Goal: Task Accomplishment & Management: Use online tool/utility

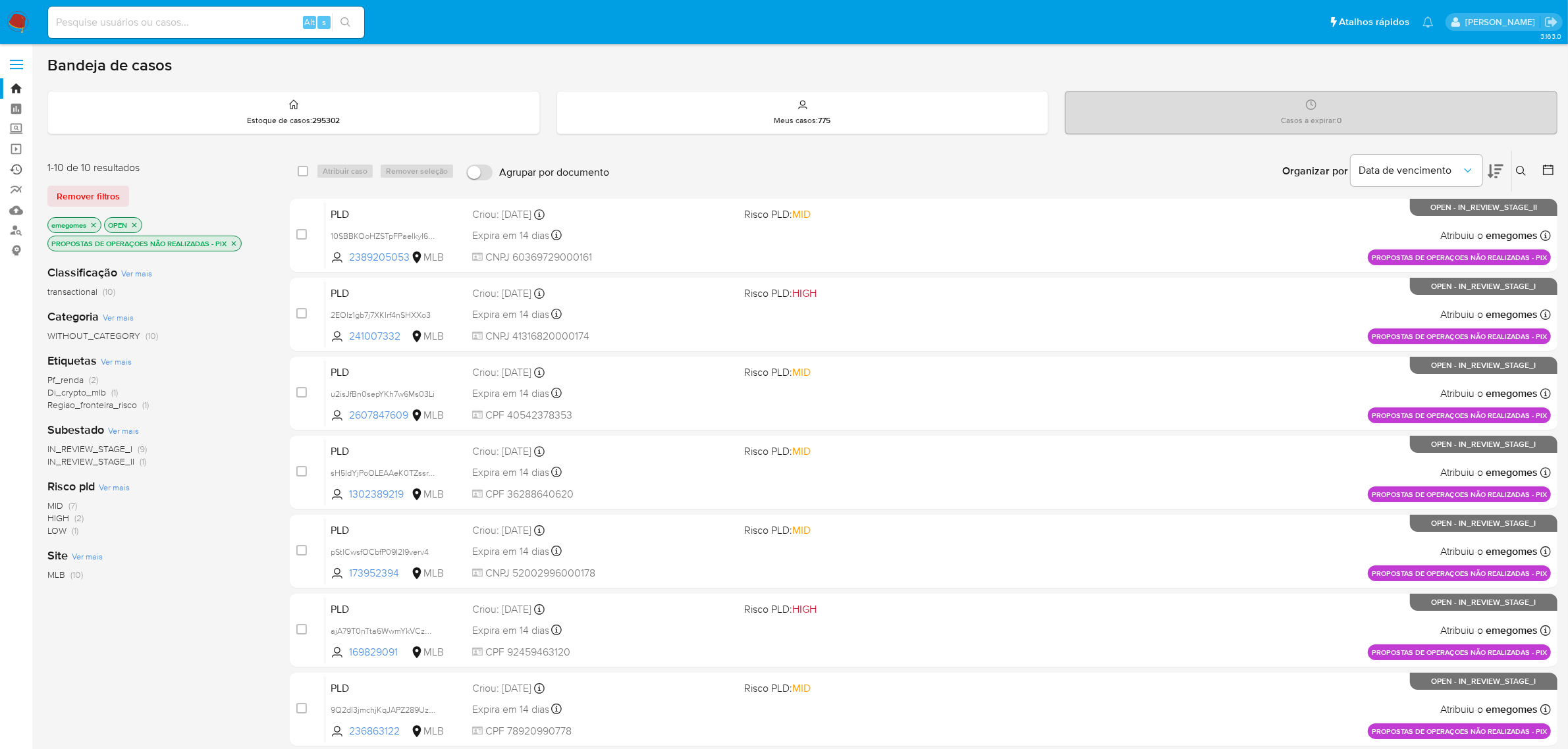
click at [14, 169] on link "Ejecuções automáticas" at bounding box center [78, 169] width 157 height 21
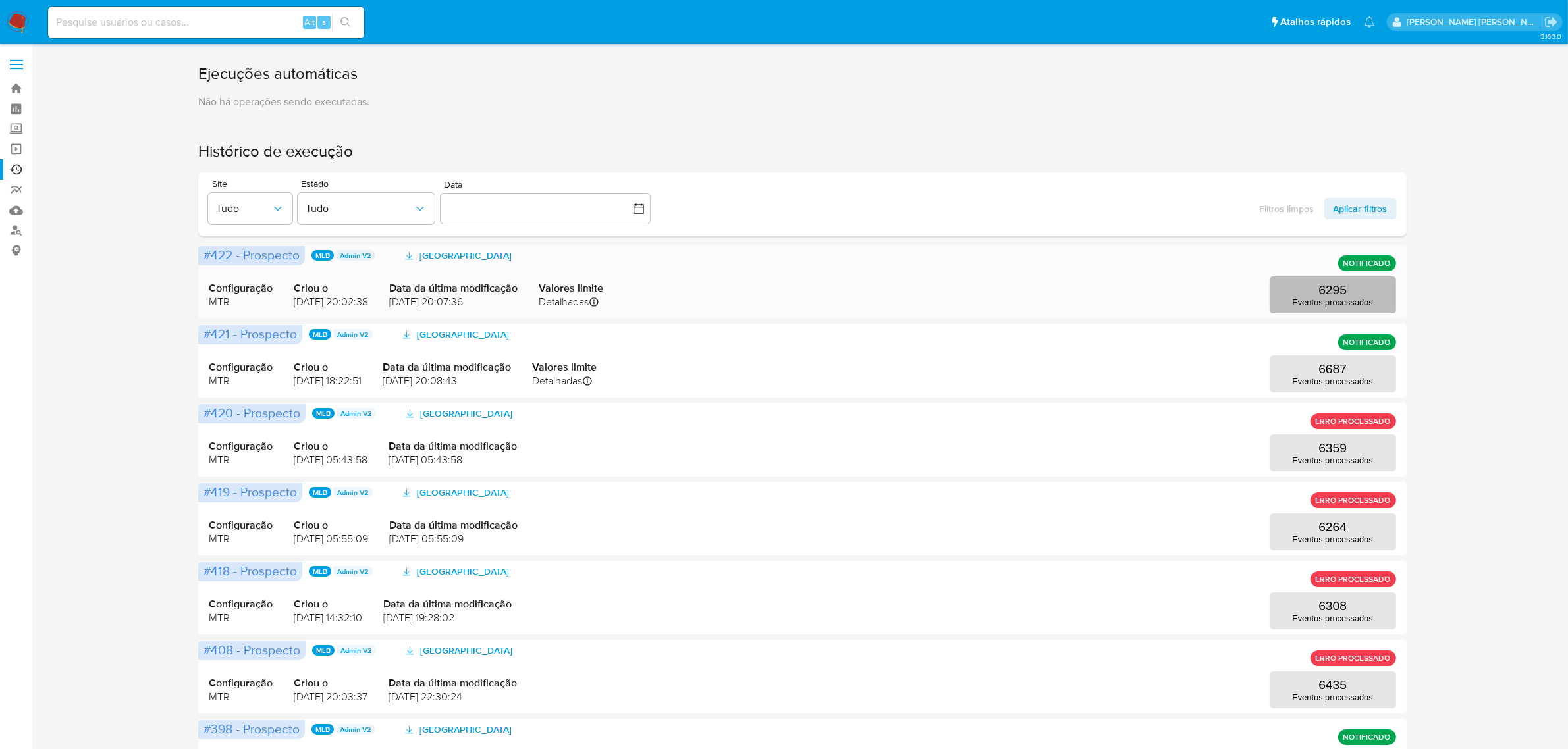
click at [1336, 293] on p "6295" at bounding box center [1333, 290] width 29 height 14
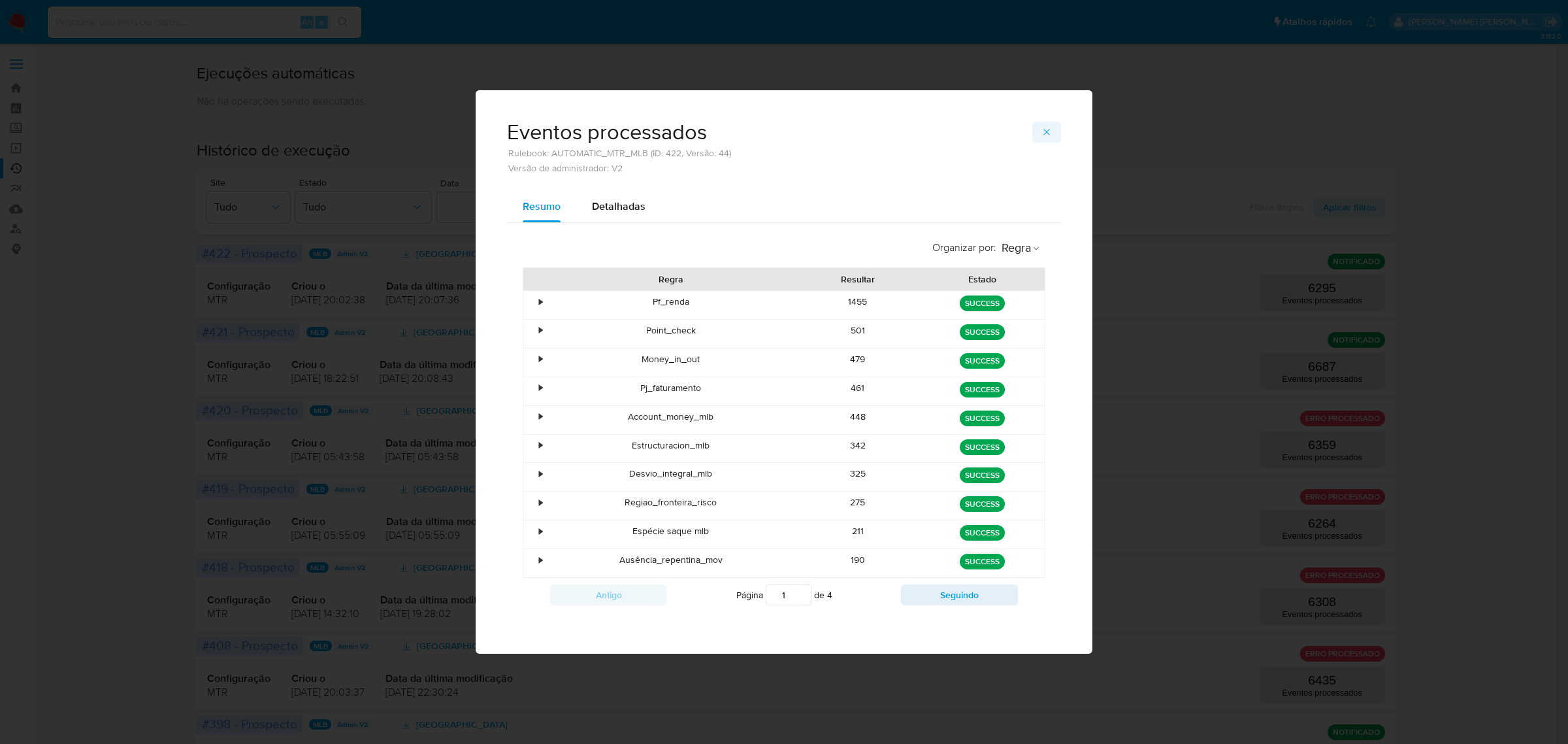
click at [1050, 130] on icon "button" at bounding box center [1047, 132] width 11 height 11
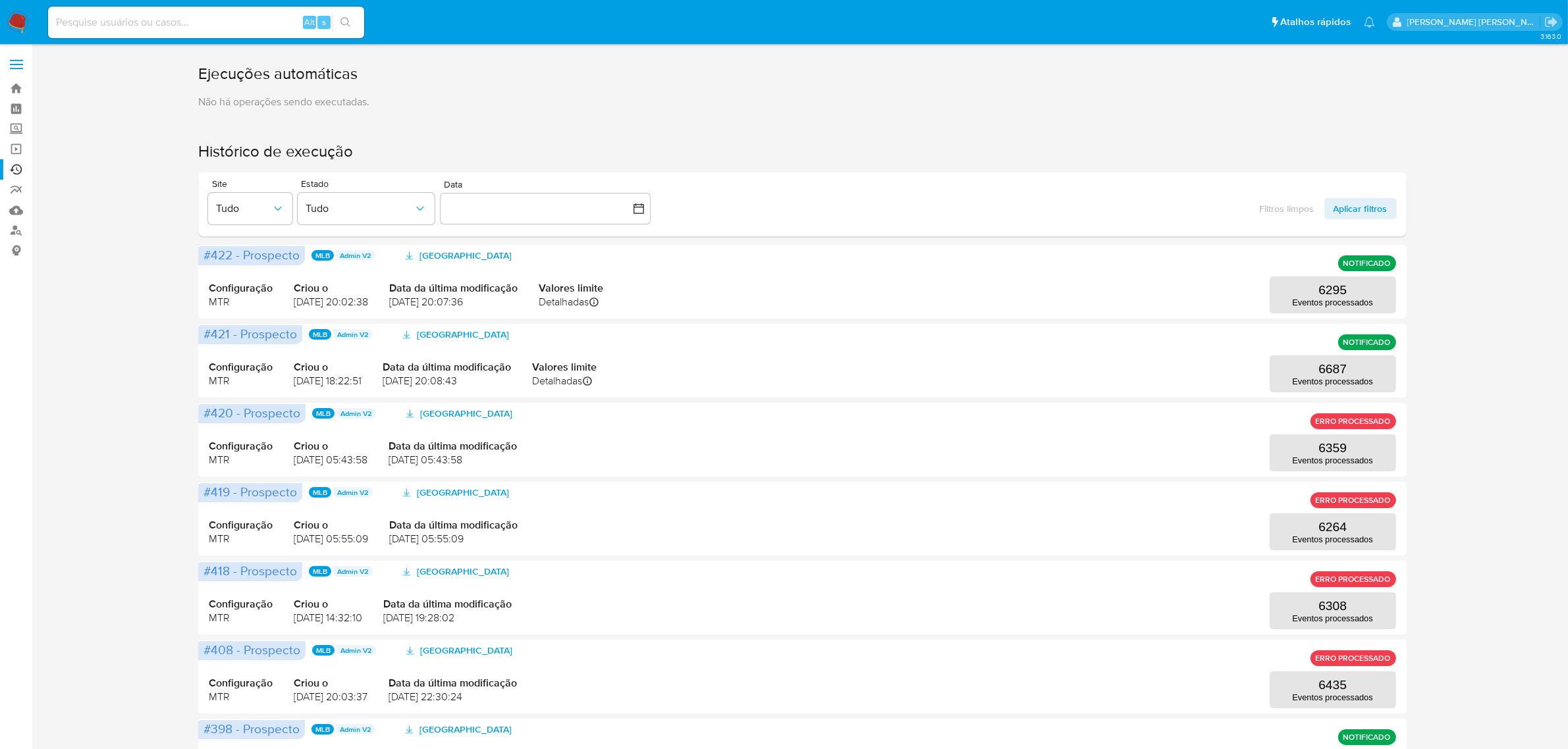
click at [20, 61] on span at bounding box center [16, 60] width 13 height 2
click at [0, 0] on input "checkbox" at bounding box center [0, 0] width 0 height 0
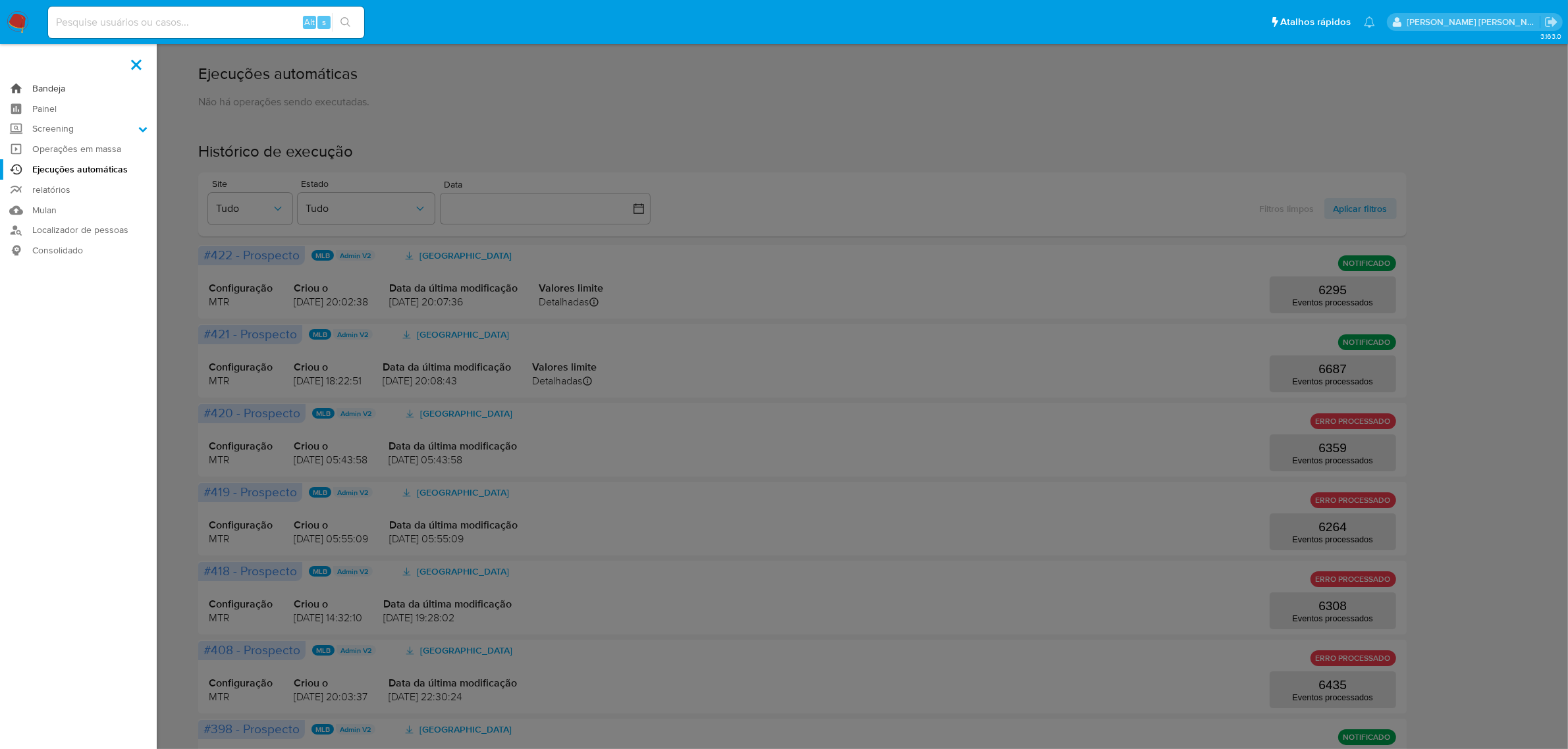
click at [51, 88] on link "Bandeja" at bounding box center [78, 88] width 157 height 21
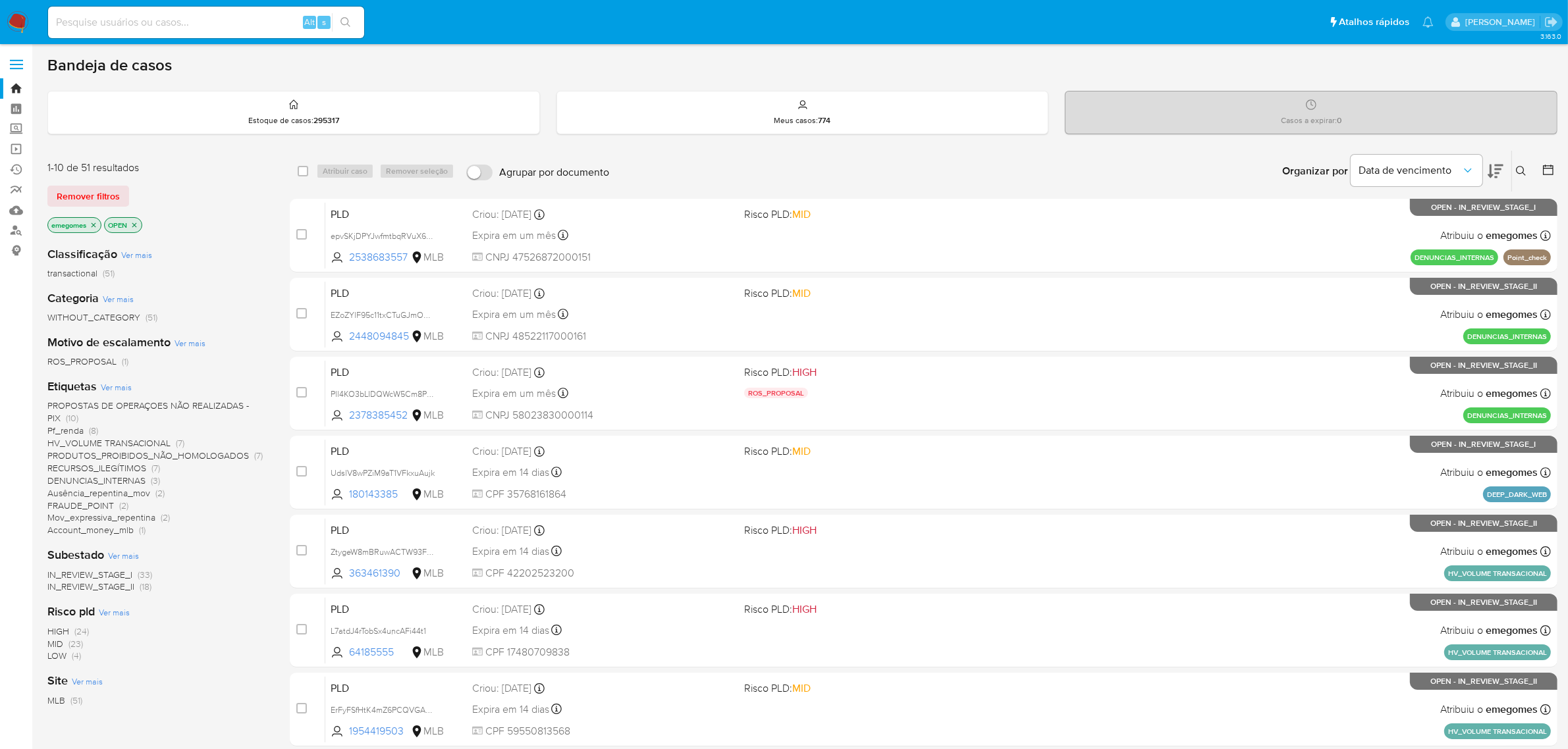
click at [96, 222] on icon "close-filter" at bounding box center [93, 224] width 8 height 8
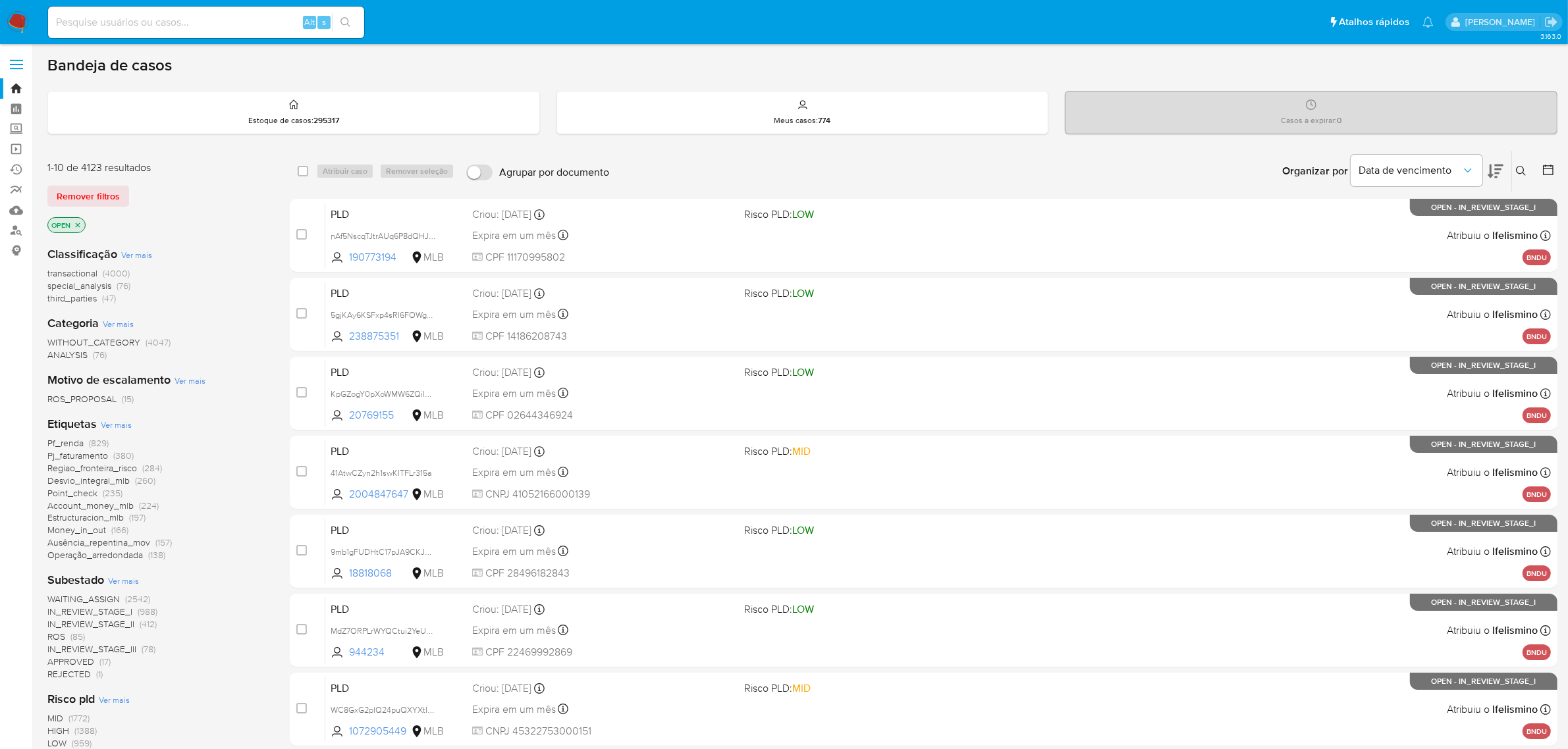
click at [80, 222] on icon "close-filter" at bounding box center [77, 224] width 8 height 8
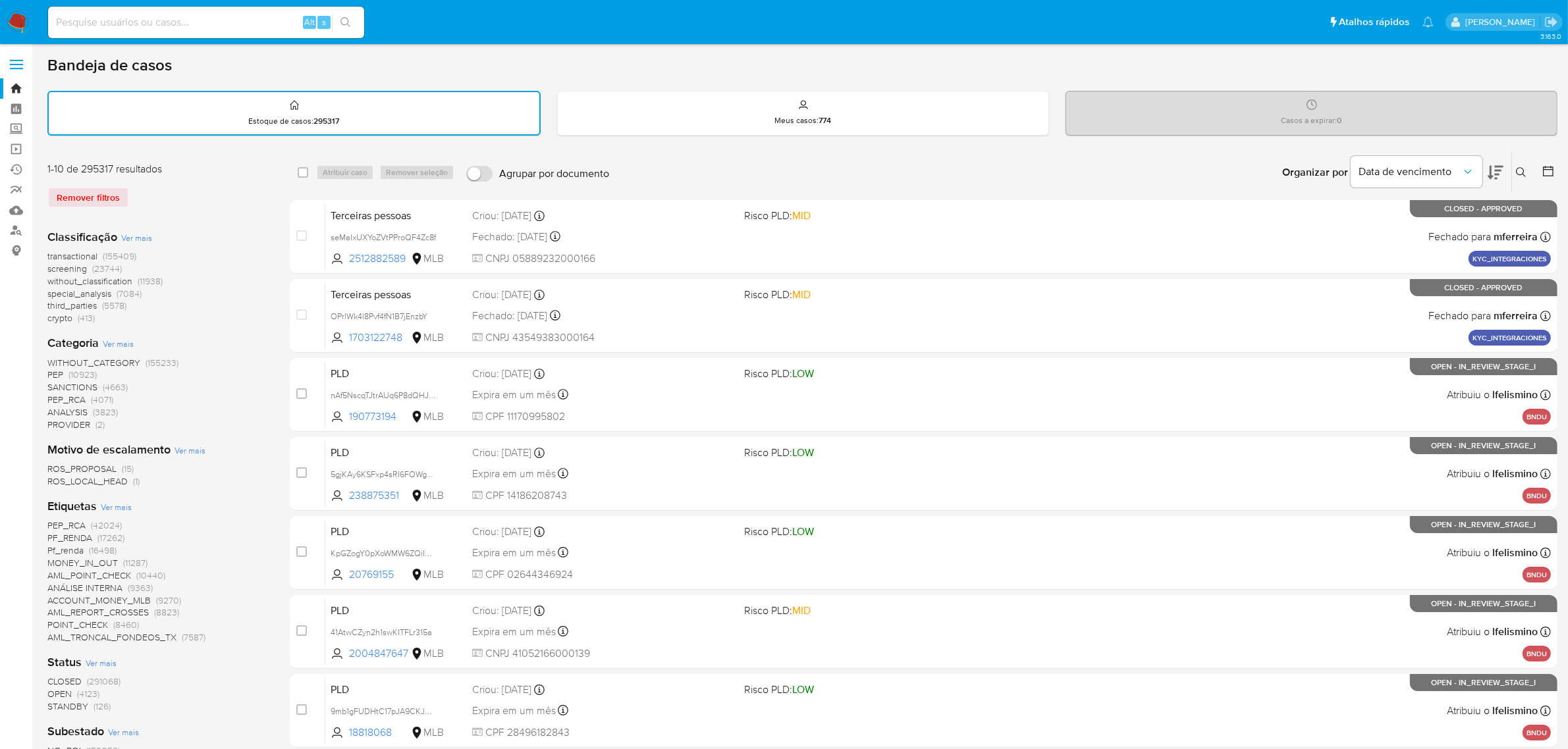
click at [251, 271] on div "transactional (155409) screening (23744) without_classification (11938) special…" at bounding box center [158, 287] width 221 height 74
click at [610, 70] on div "Bandeja de casos" at bounding box center [801, 66] width 1510 height 20
click at [686, 156] on div "Organizar por Data de vencimento Os resultados não podem ser classificados enqu…" at bounding box center [1086, 172] width 942 height 41
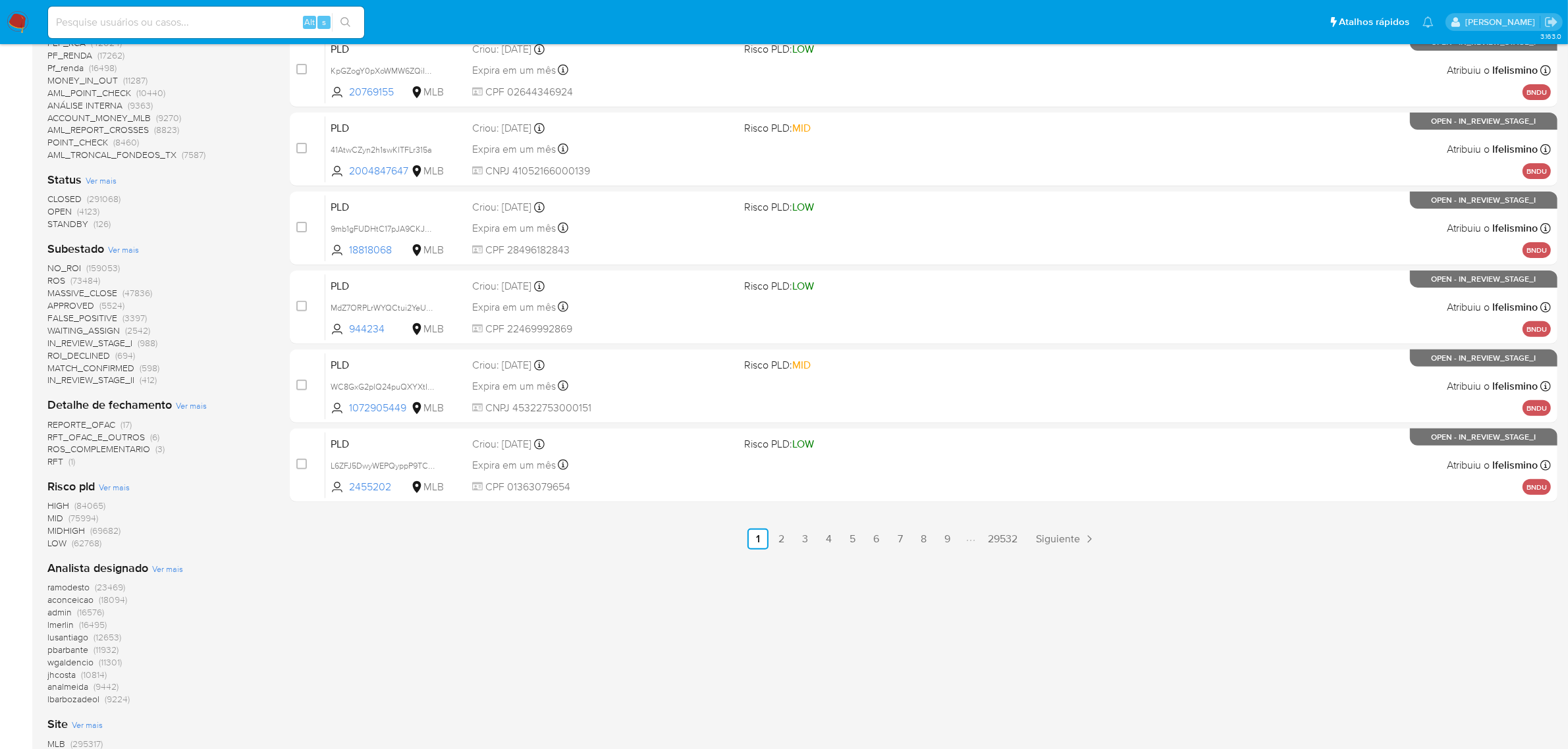
scroll to position [494, 0]
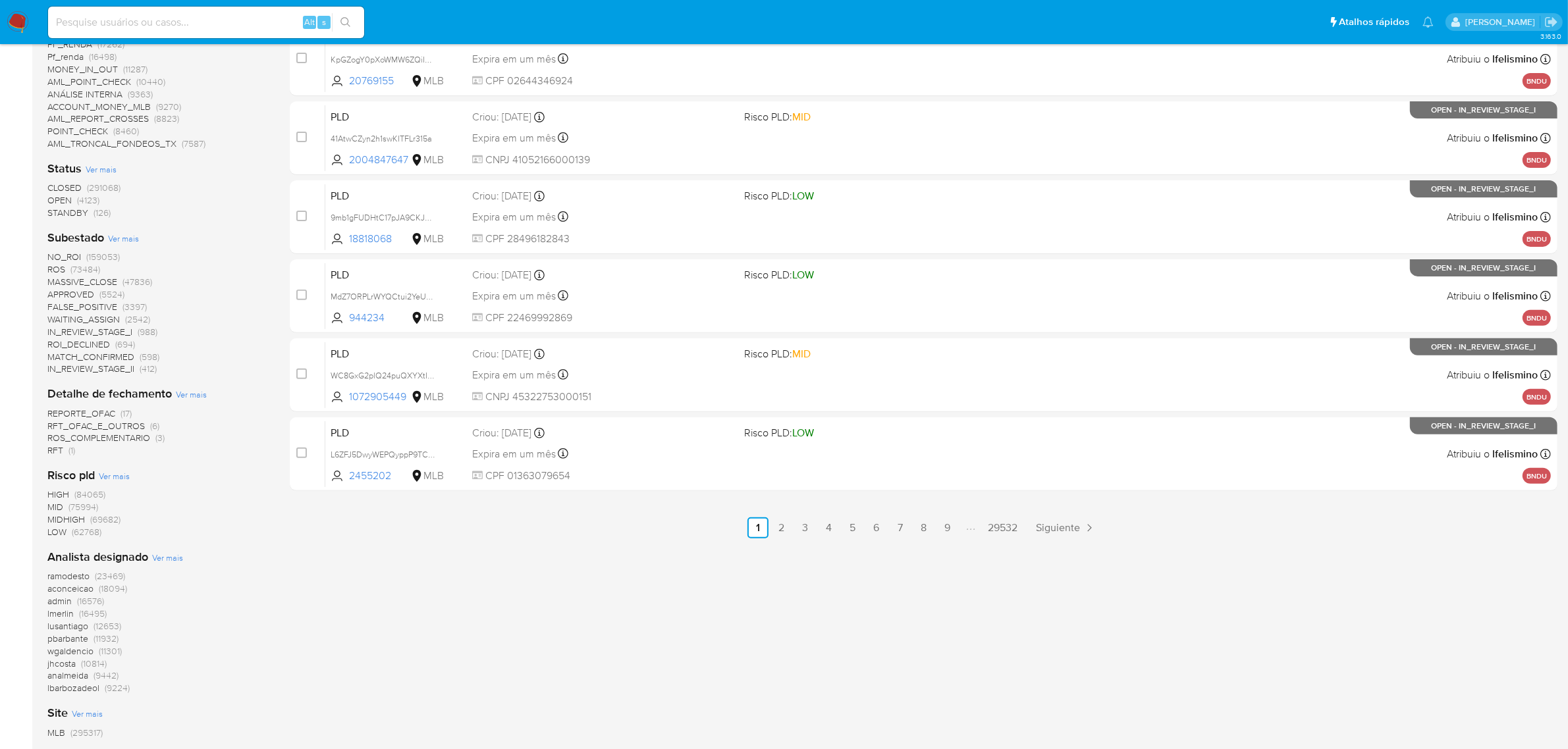
click at [100, 317] on span "WAITING_ASSIGN" at bounding box center [83, 319] width 73 height 13
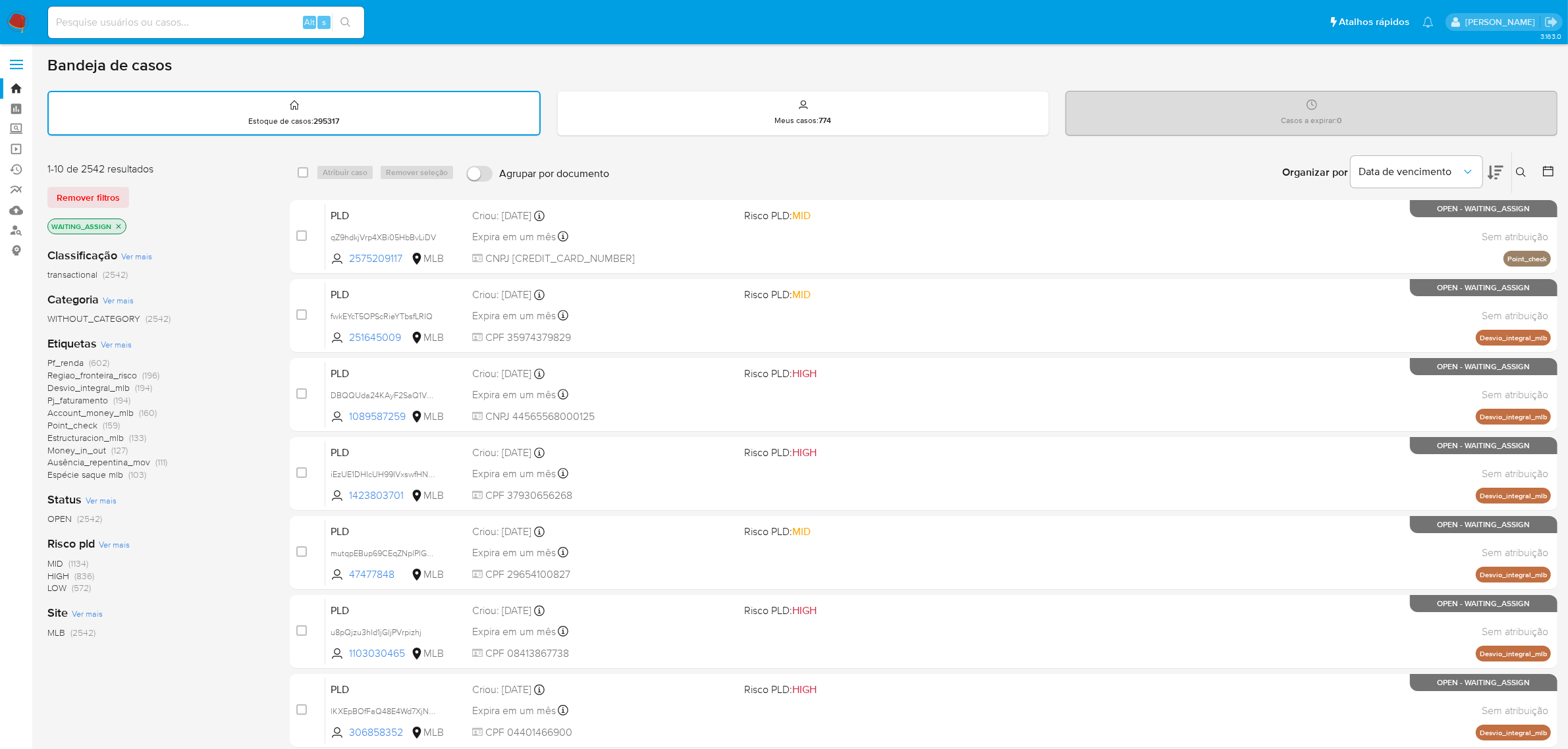
click at [707, 159] on div "Organizar por Data de vencimento Os resultados não podem ser classificados enqu…" at bounding box center [1086, 172] width 942 height 41
click at [255, 431] on div "Pf_renda (602) Regiao_fronteira_risco (196) Desvio_integral_mlb (194) Pj_fatura…" at bounding box center [158, 418] width 221 height 125
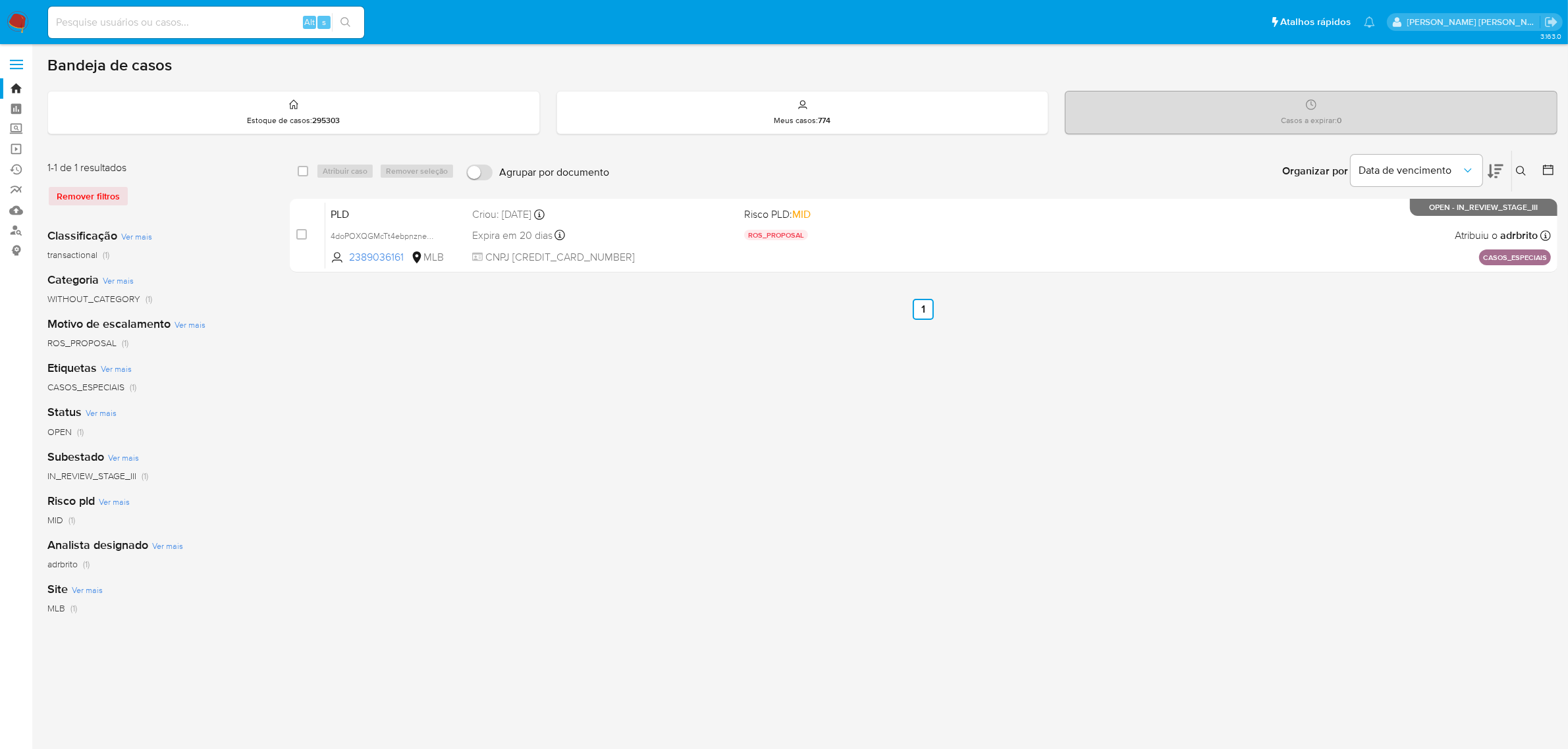
click at [14, 54] on label at bounding box center [16, 64] width 33 height 28
click at [0, 0] on input "checkbox" at bounding box center [0, 0] width 0 height 0
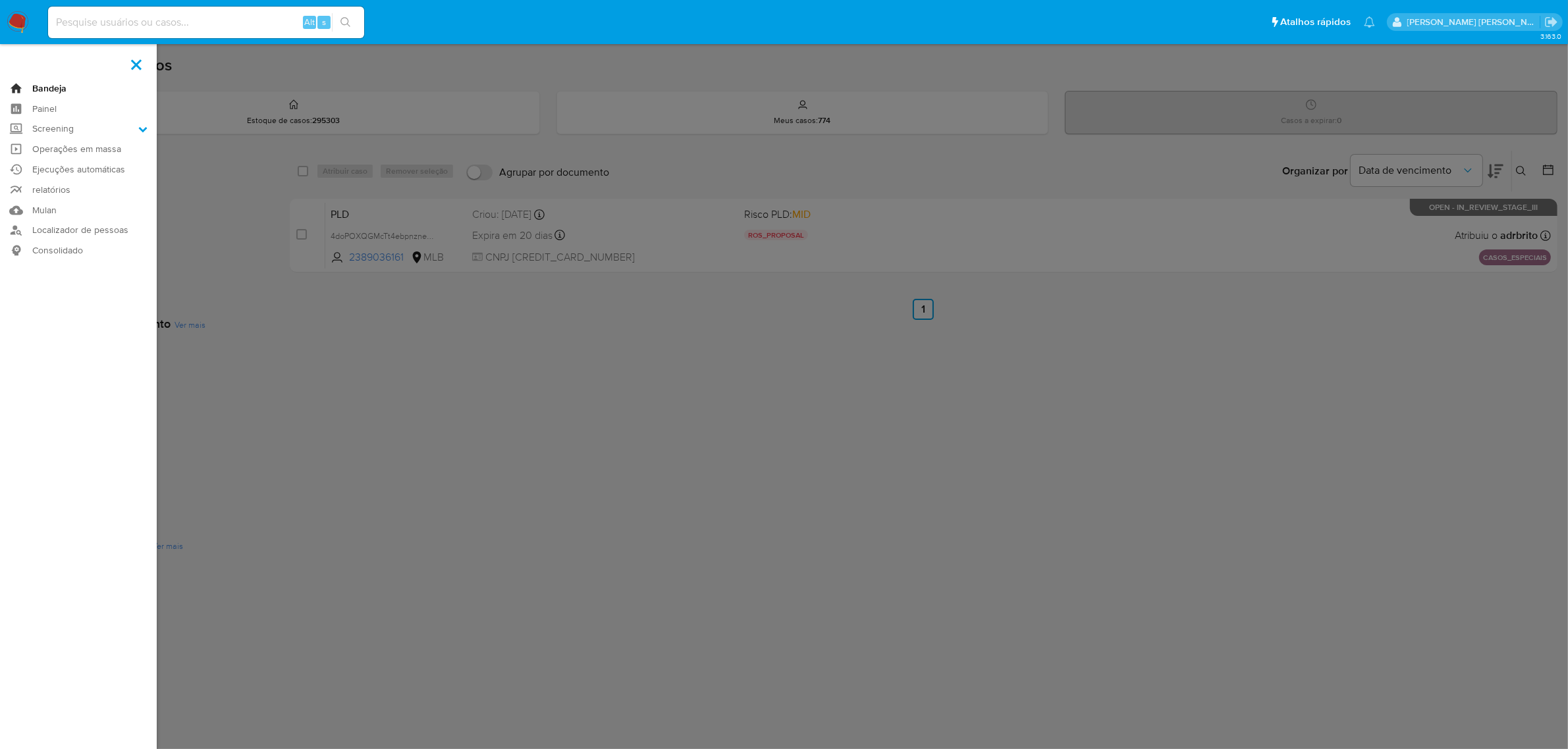
click at [47, 81] on link "Bandeja" at bounding box center [78, 88] width 157 height 21
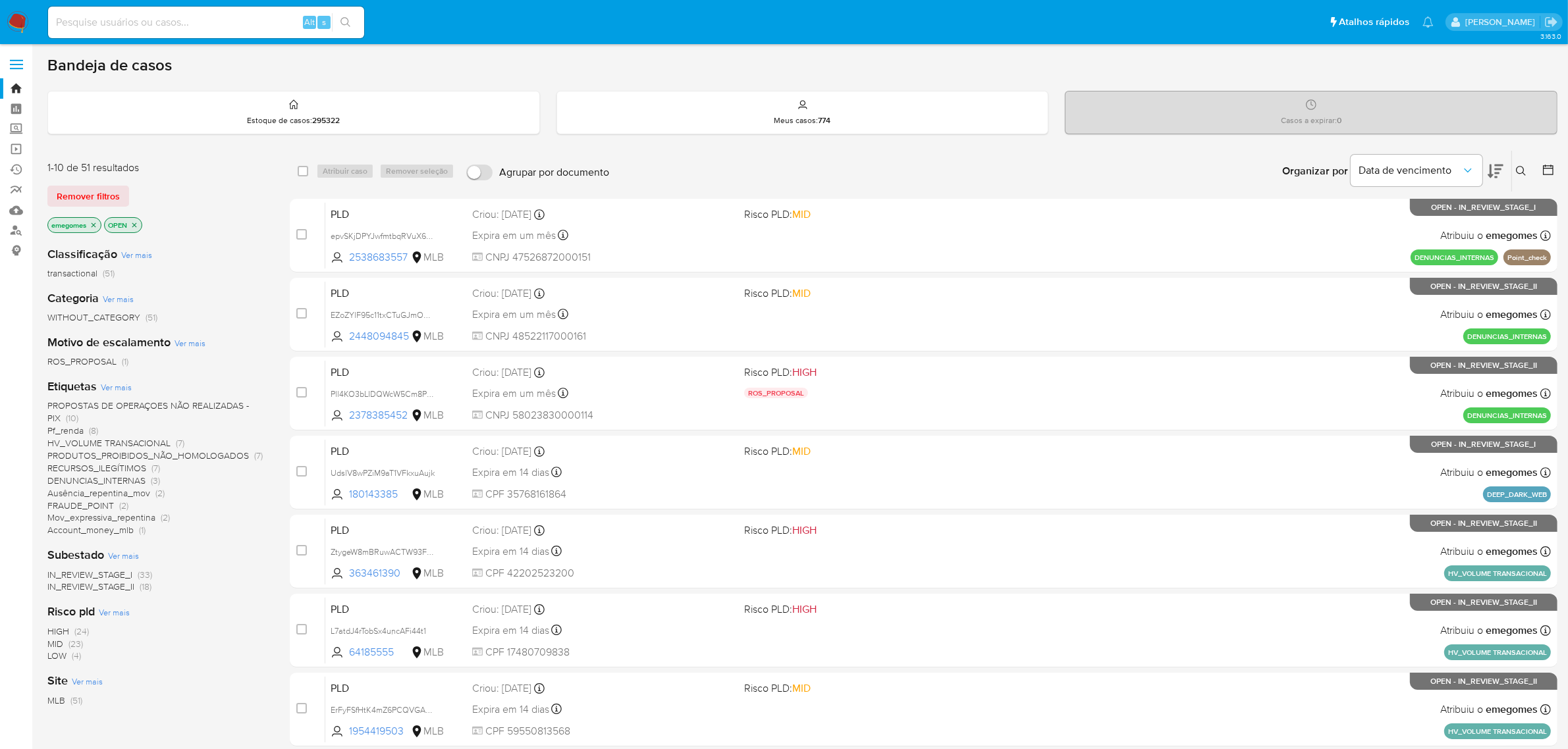
click at [1520, 175] on icon at bounding box center [1521, 171] width 11 height 11
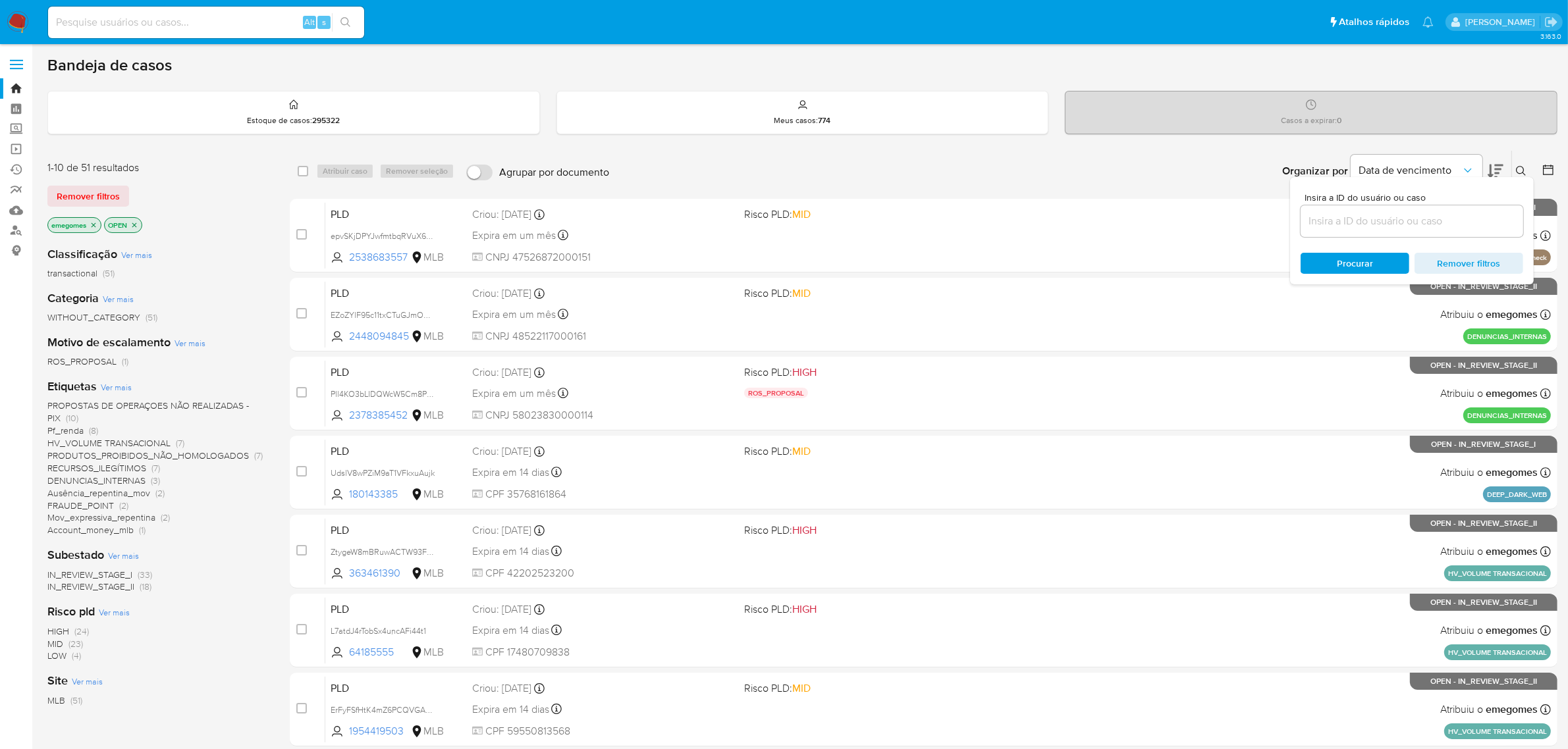
click at [1361, 228] on input at bounding box center [1412, 221] width 222 height 17
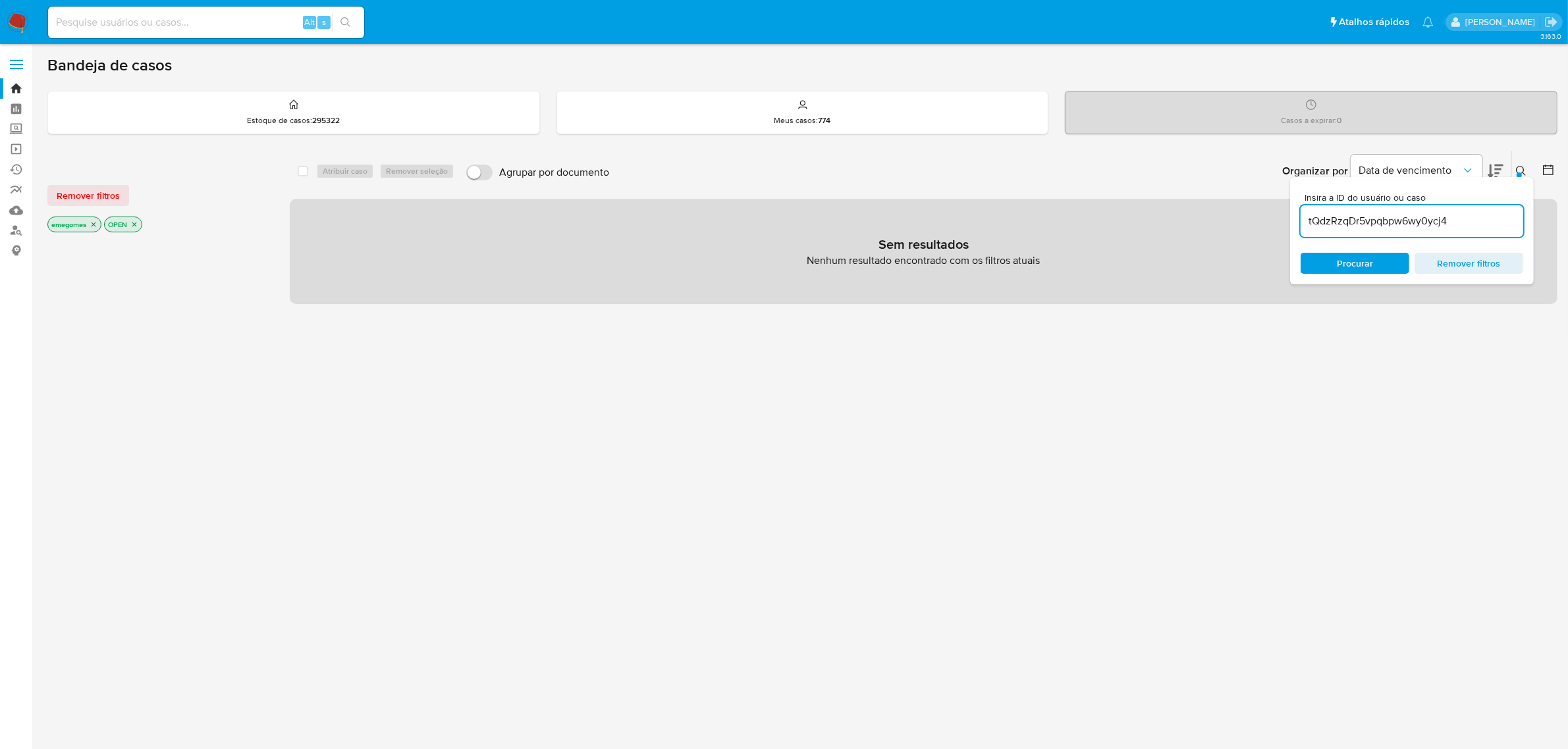
click at [96, 227] on icon "close-filter" at bounding box center [93, 224] width 8 height 8
click at [77, 225] on icon "close-filter" at bounding box center [77, 224] width 8 height 8
click at [1312, 218] on input "tQdzRzqDr5vpqbpw6wy0ycj4" at bounding box center [1412, 221] width 222 height 17
type input "tQdzRzqDr5vpqbpw6wy0ycj4"
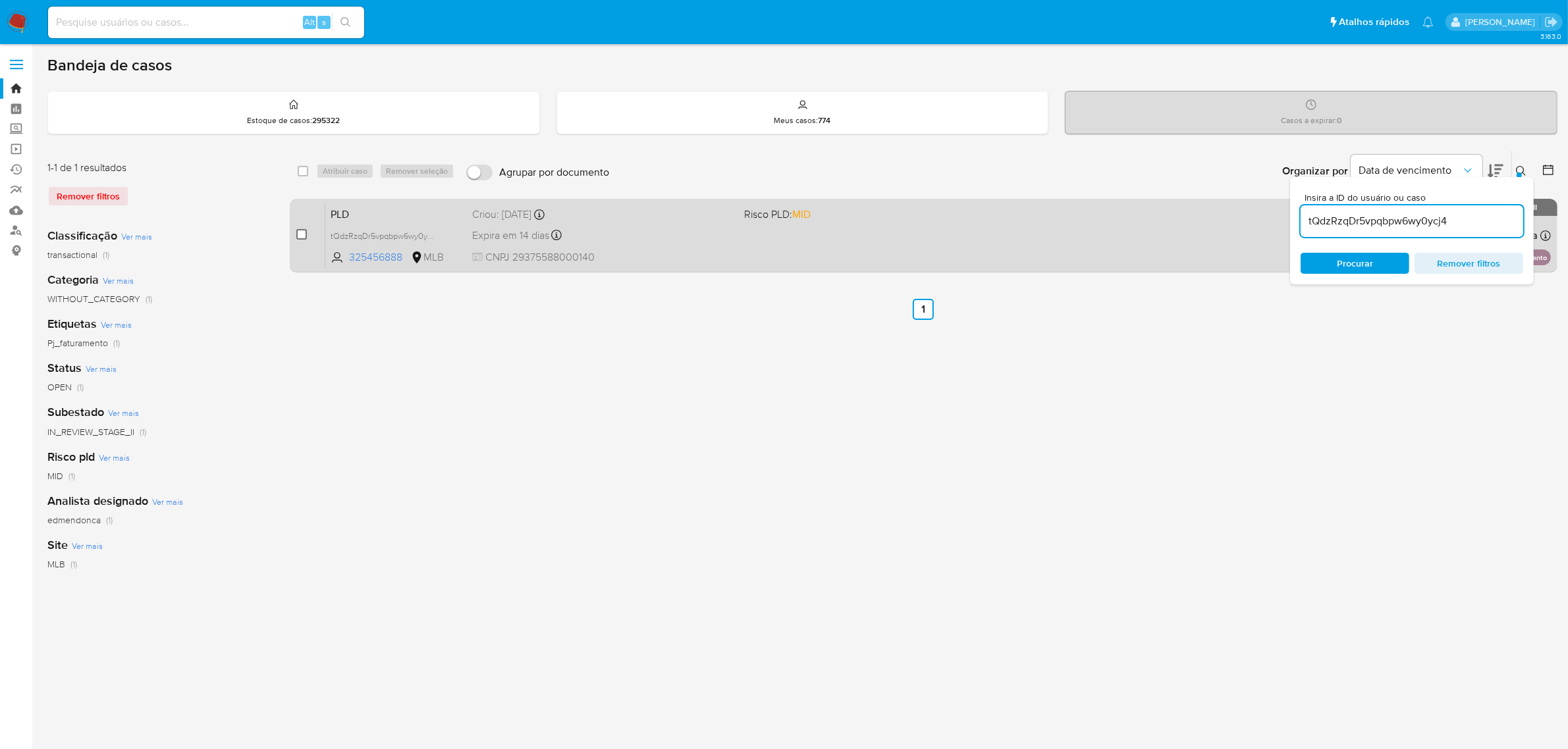
click at [304, 229] on input "checkbox" at bounding box center [302, 234] width 11 height 11
checkbox input "true"
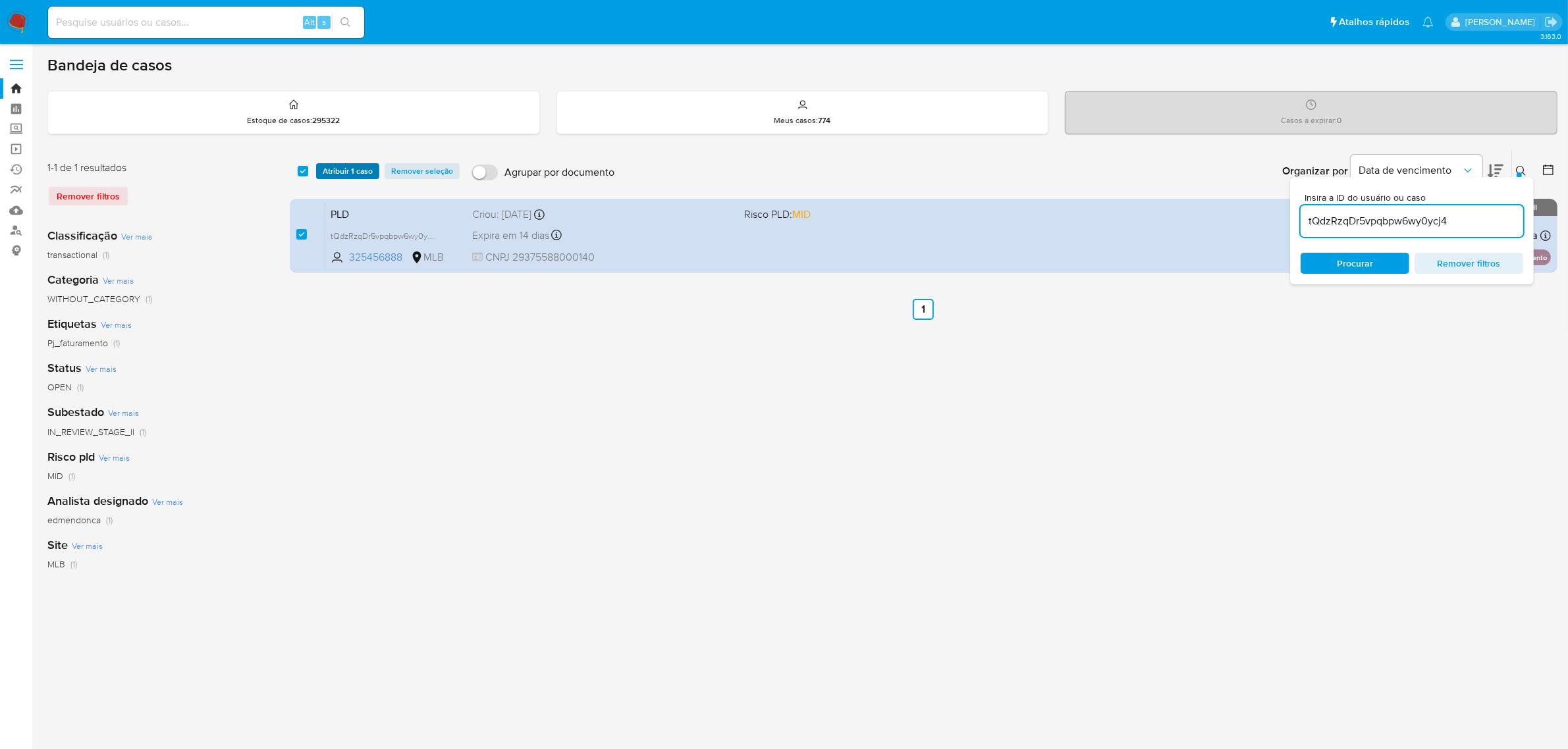
click at [359, 175] on span "Atribuir 1 caso" at bounding box center [347, 171] width 50 height 13
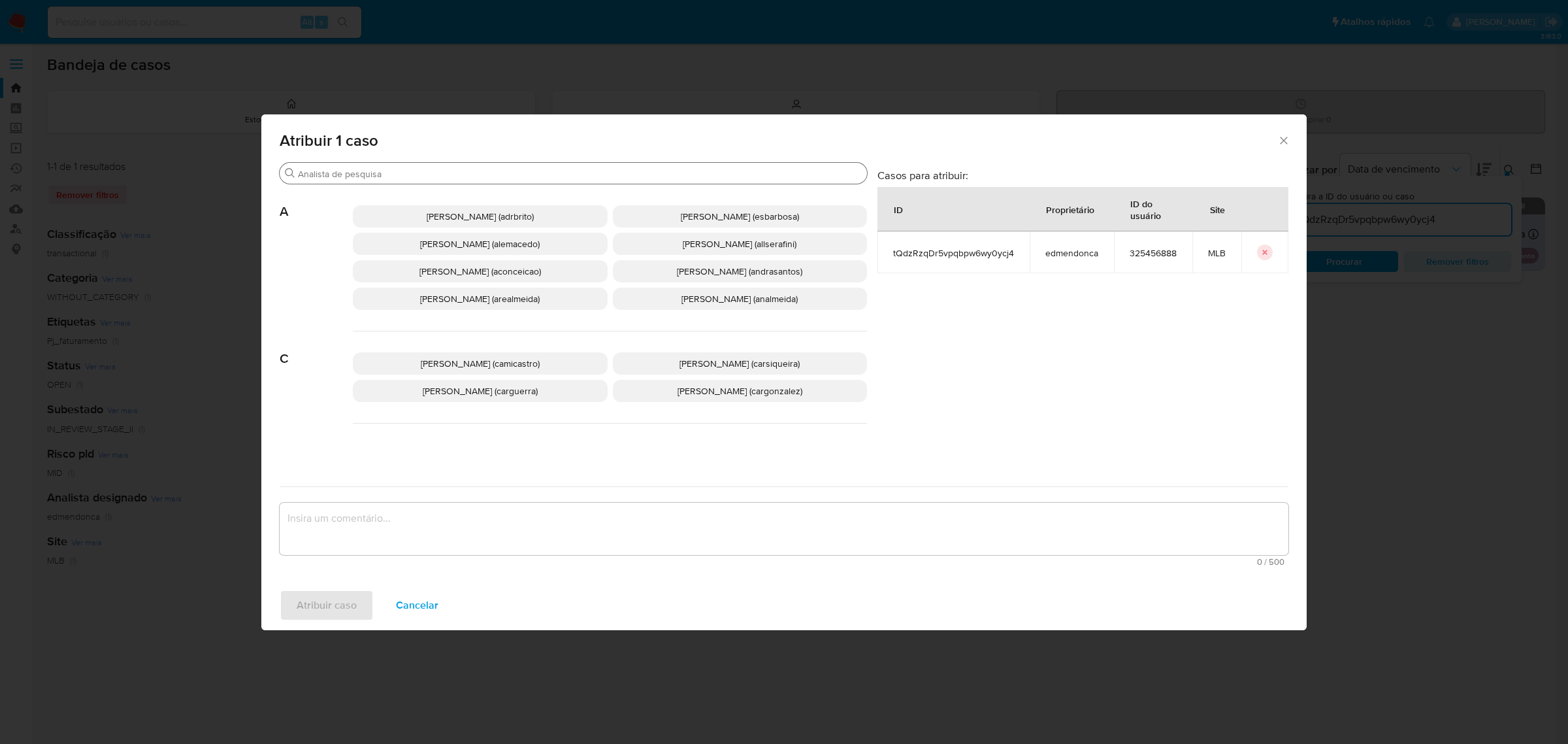
click at [492, 175] on input "Buscar" at bounding box center [580, 173] width 564 height 12
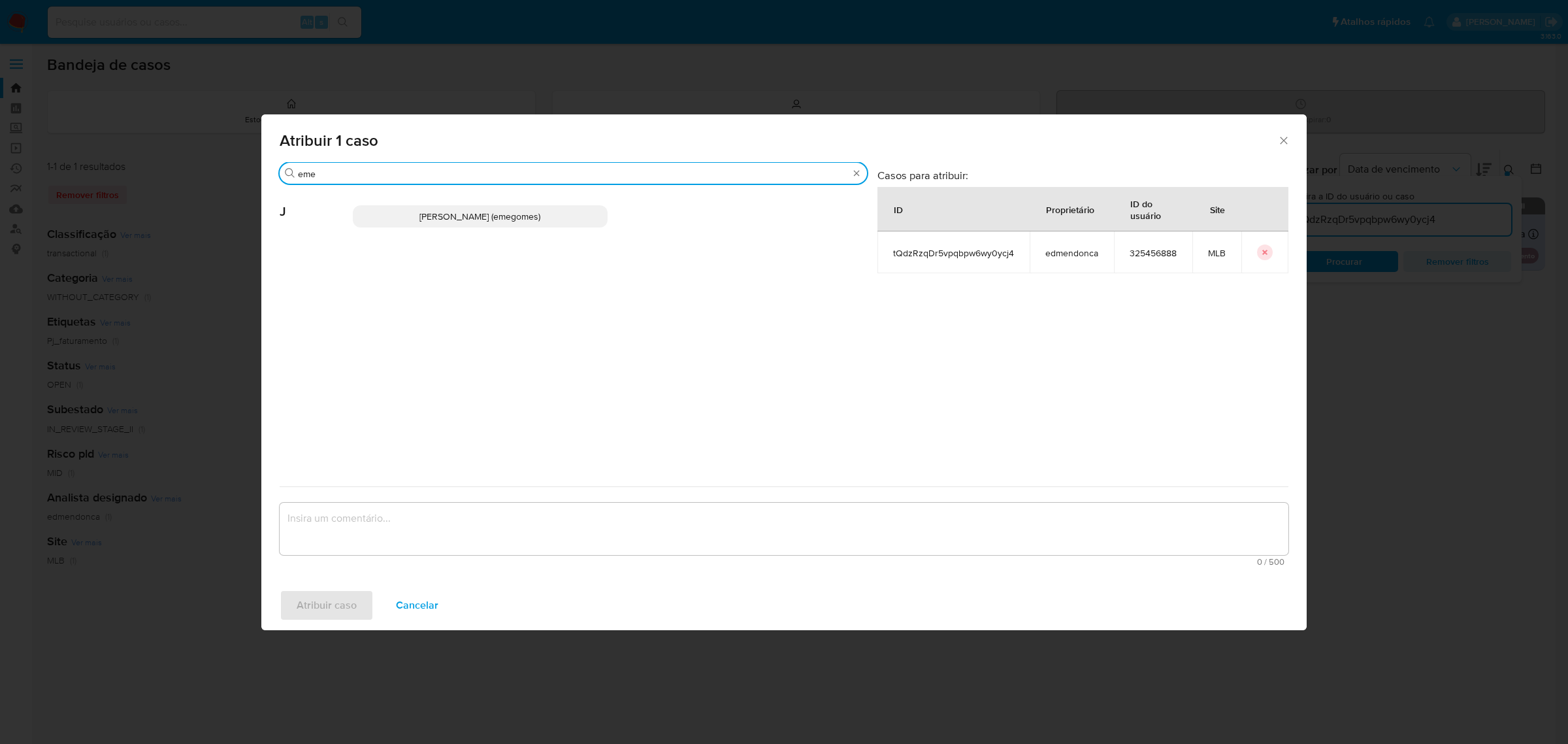
type input "eme"
click at [518, 220] on span "Jose Emerson Gomes Pereira (emegomes)" at bounding box center [480, 216] width 121 height 13
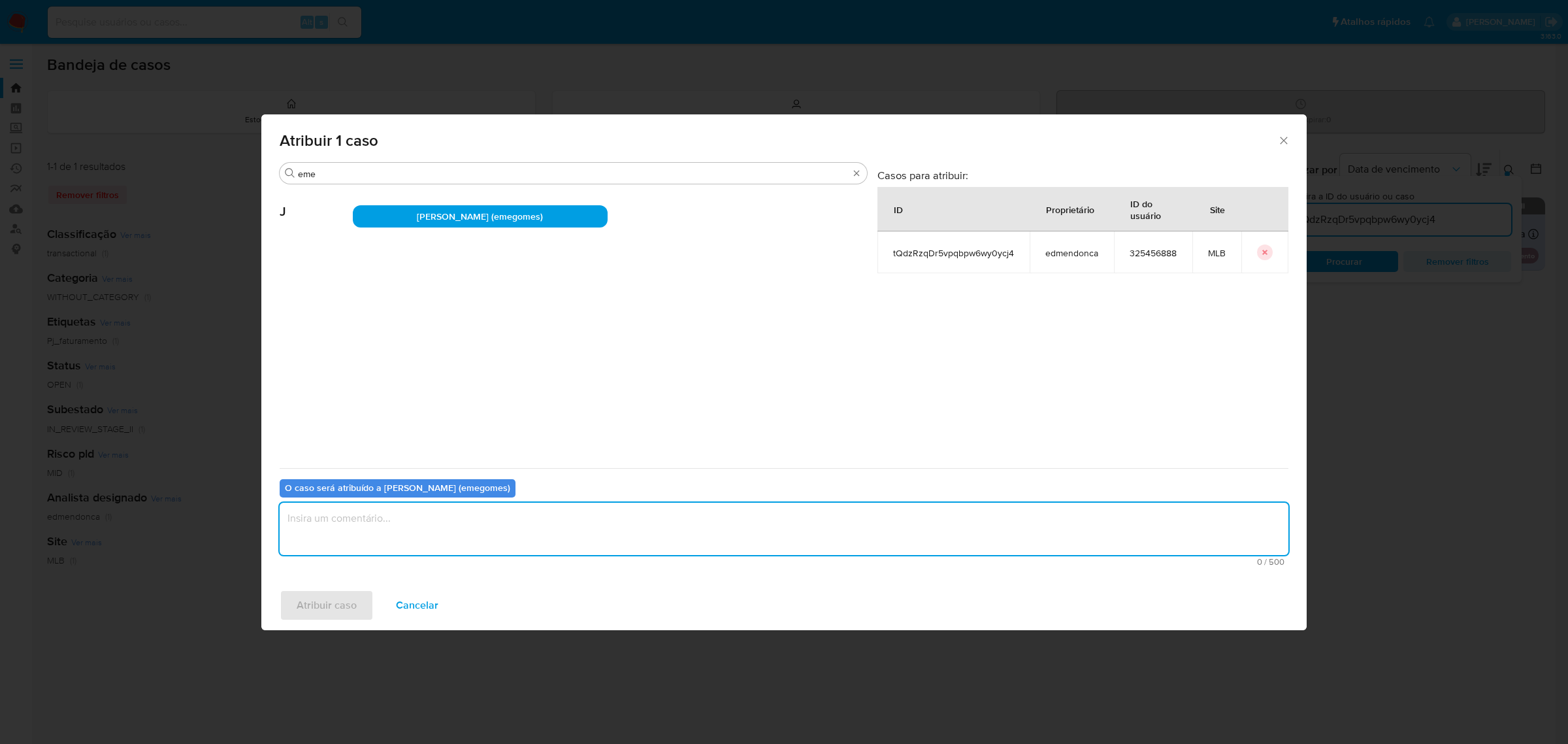
click at [419, 521] on textarea "assign-modal" at bounding box center [784, 529] width 1009 height 52
type textarea "."
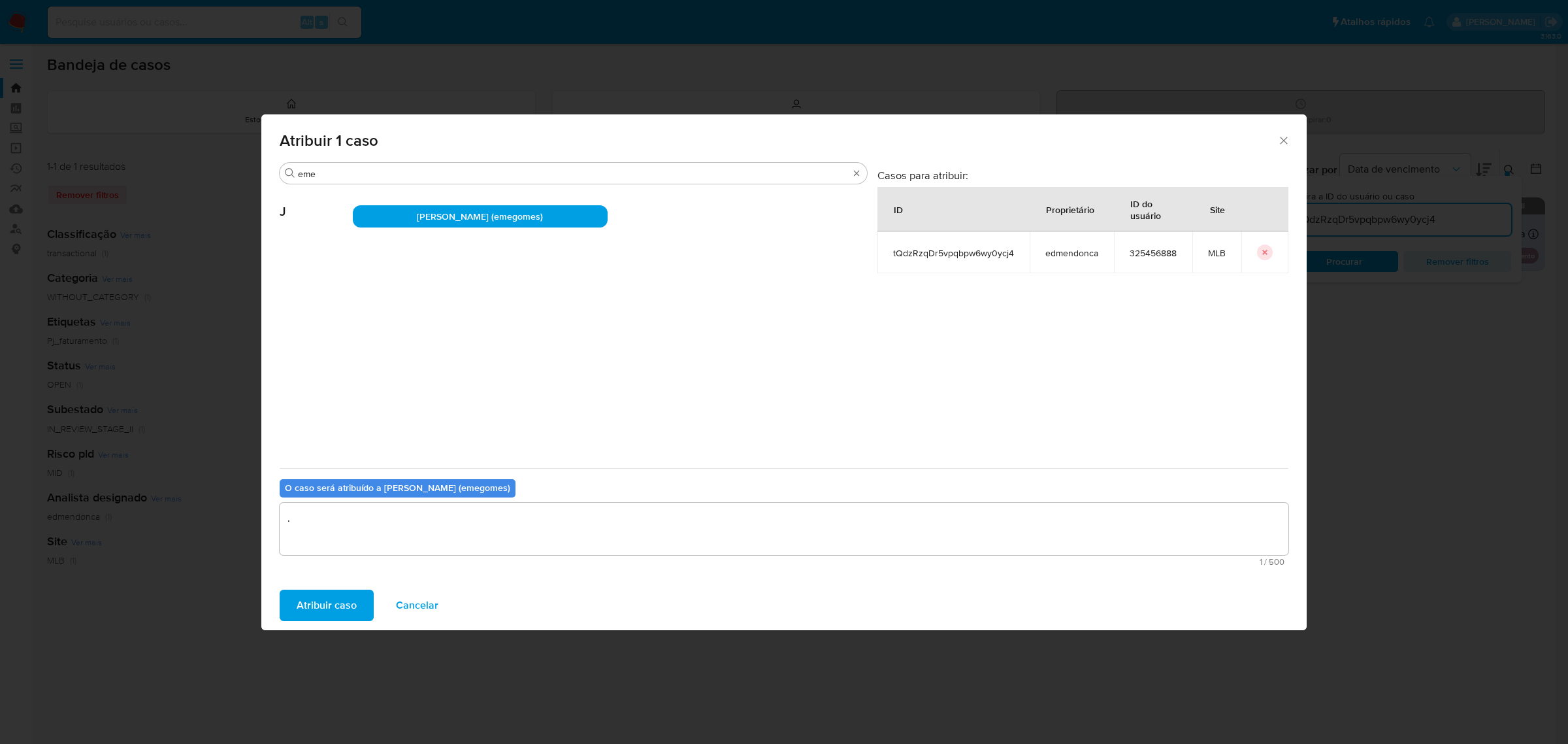
click at [354, 607] on span "Atribuir caso" at bounding box center [326, 605] width 60 height 29
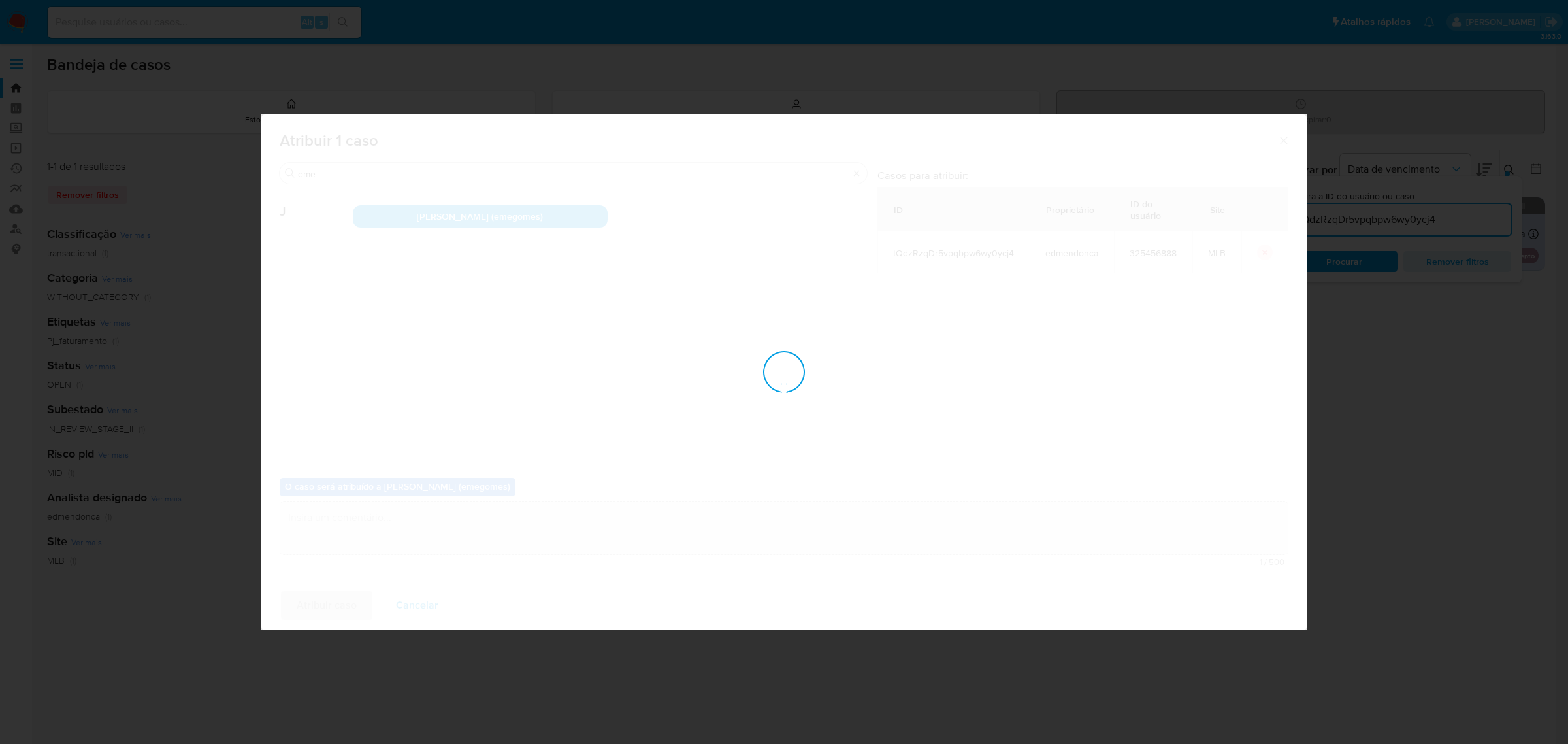
checkbox input "false"
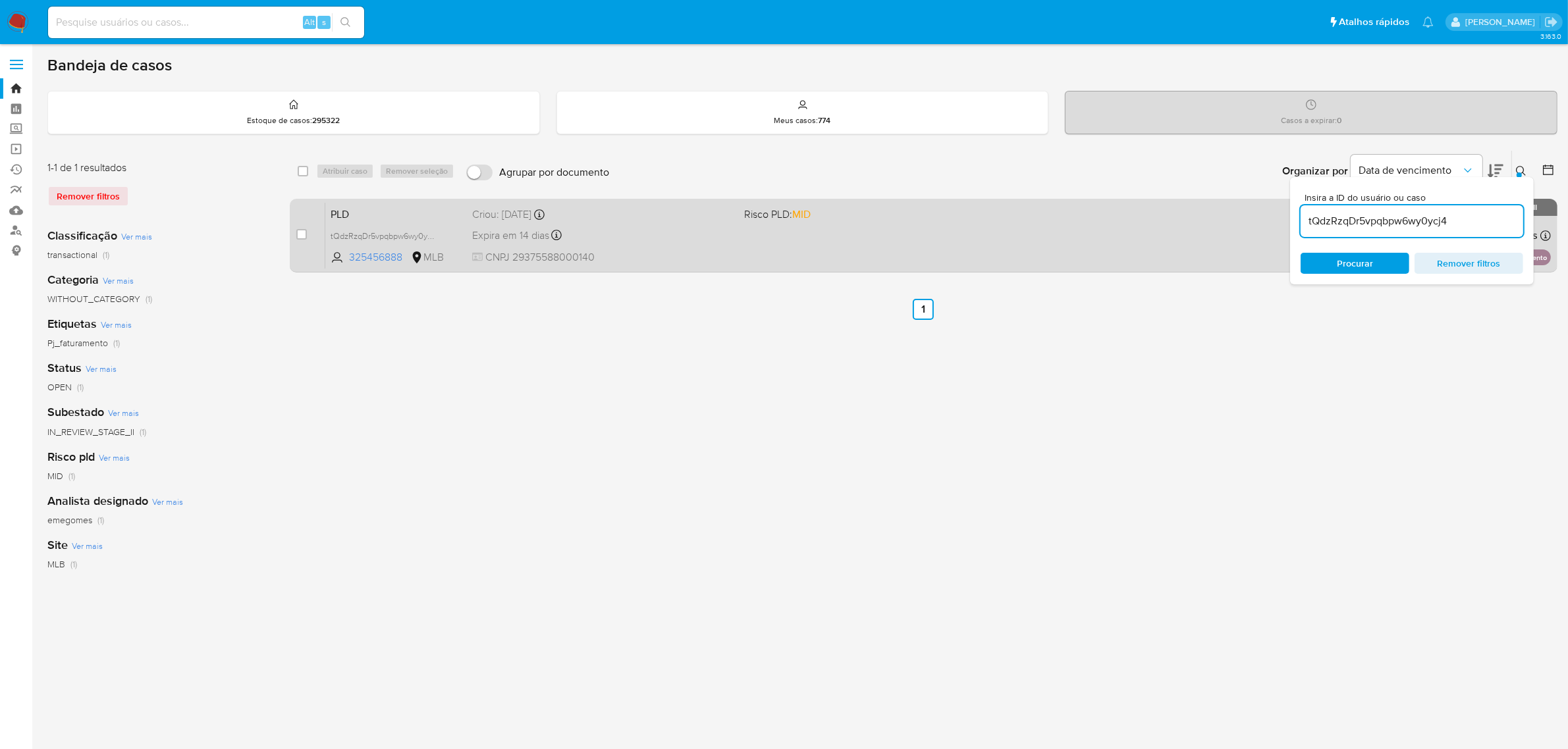
click at [732, 231] on div "Expira em 14 dias Expira em 27/10/2025 00:31:47" at bounding box center [603, 235] width 262 height 18
drag, startPoint x: 306, startPoint y: 234, endPoint x: 307, endPoint y: 224, distance: 10.0
click at [304, 234] on input "checkbox" at bounding box center [302, 234] width 11 height 11
checkbox input "true"
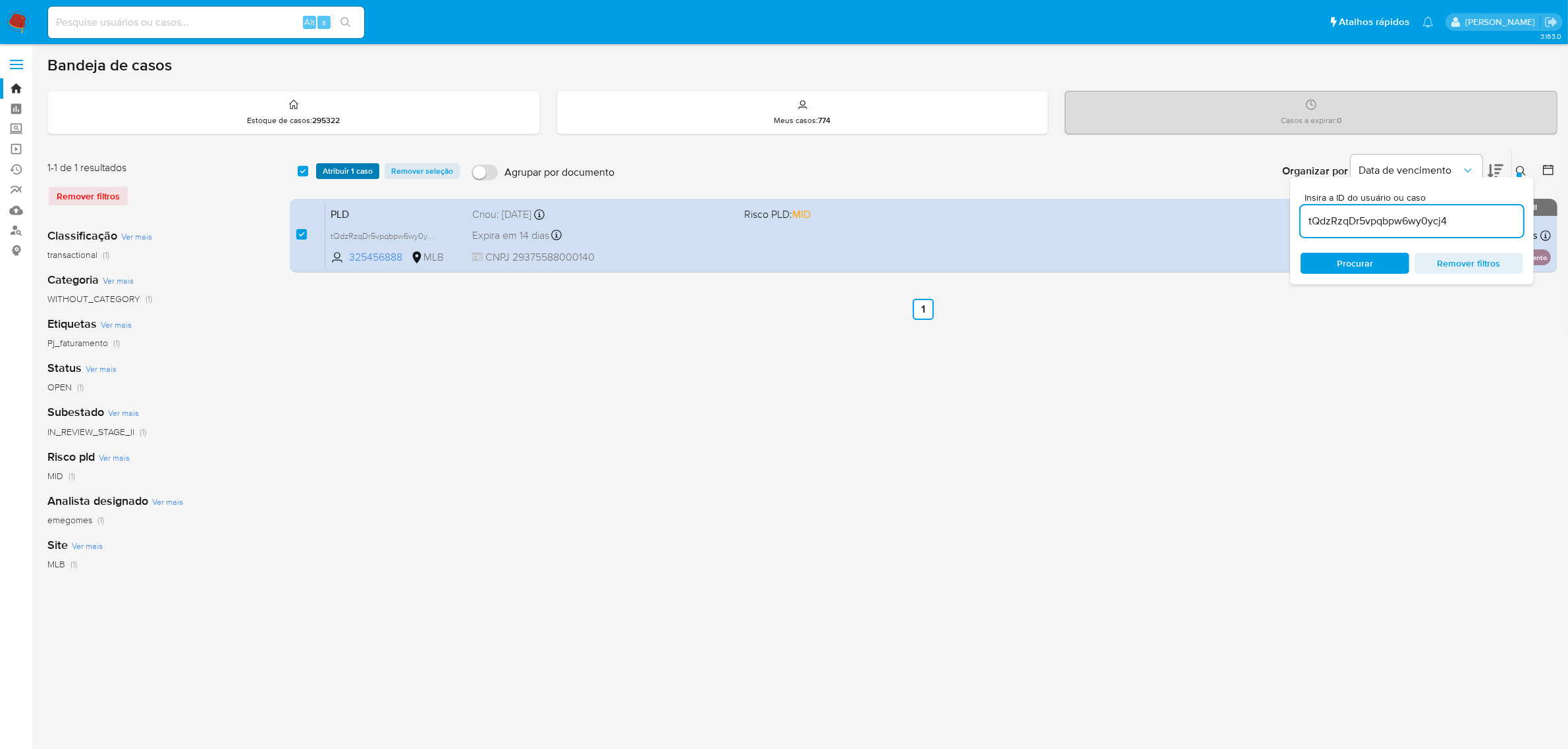
click at [344, 176] on span "Atribuir 1 caso" at bounding box center [347, 171] width 50 height 13
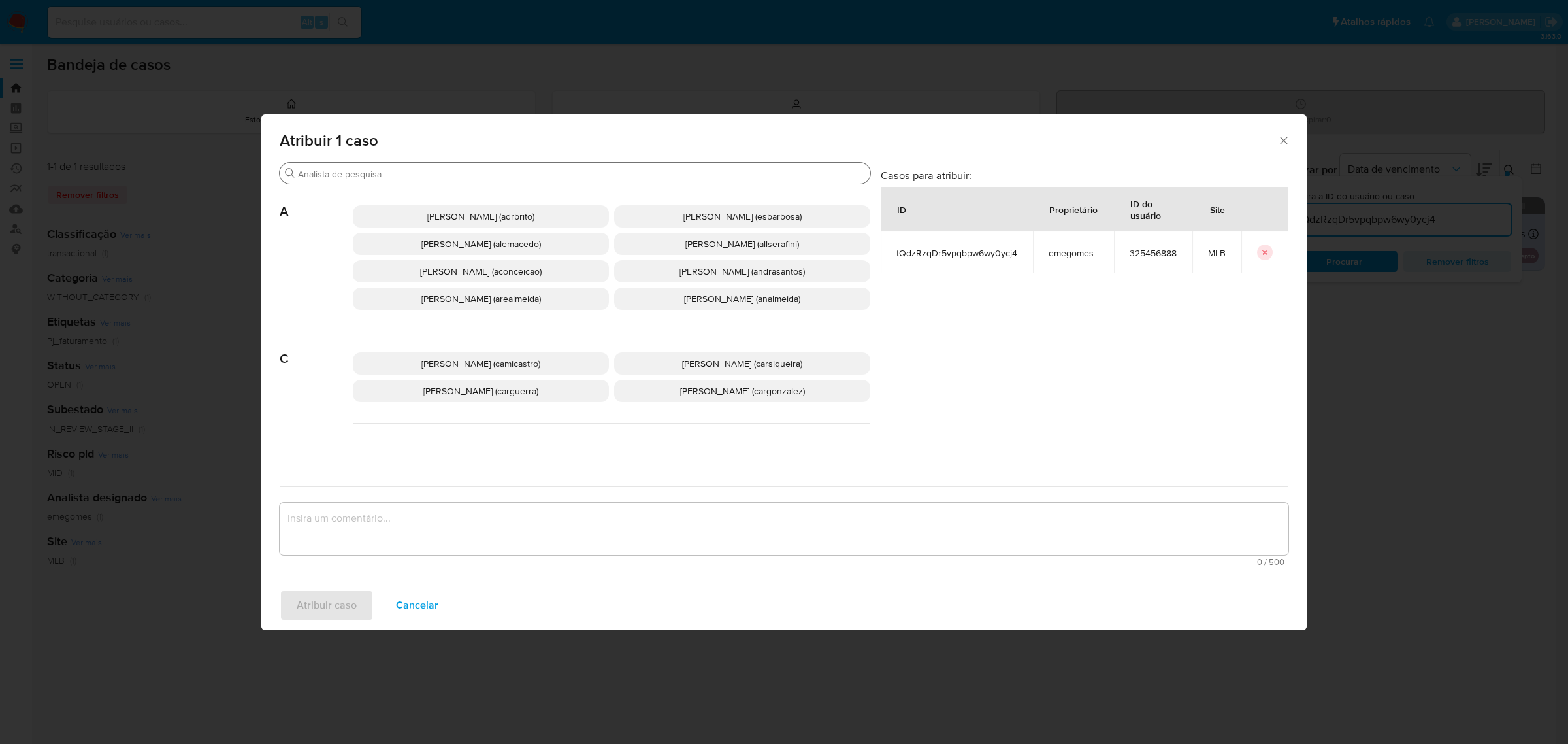
click at [480, 181] on div "Buscar" at bounding box center [575, 173] width 591 height 21
click at [485, 171] on input "Buscar" at bounding box center [582, 173] width 567 height 12
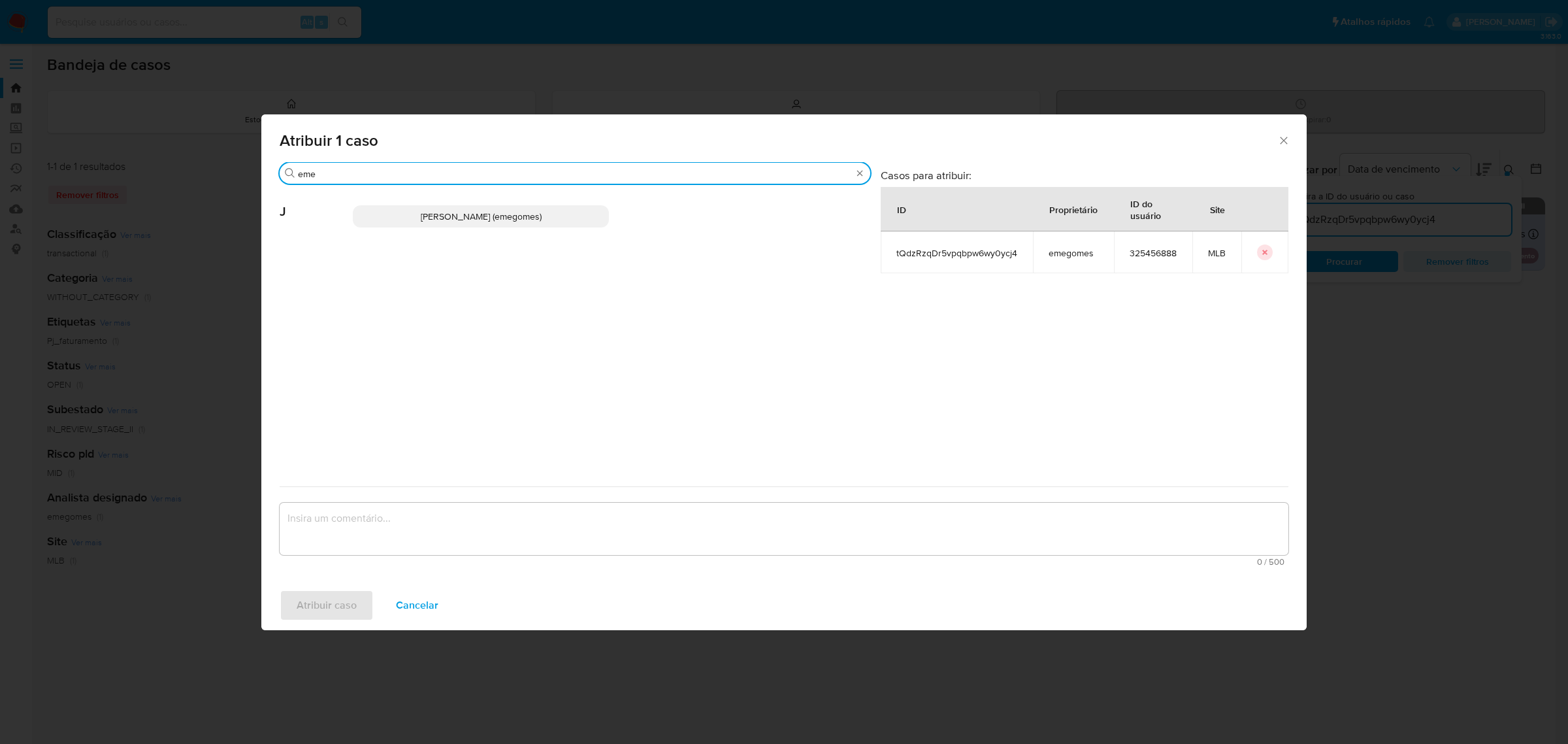
type input "eme"
click at [490, 220] on span "Jose Emerson Gomes Pereira (emegomes)" at bounding box center [481, 216] width 121 height 13
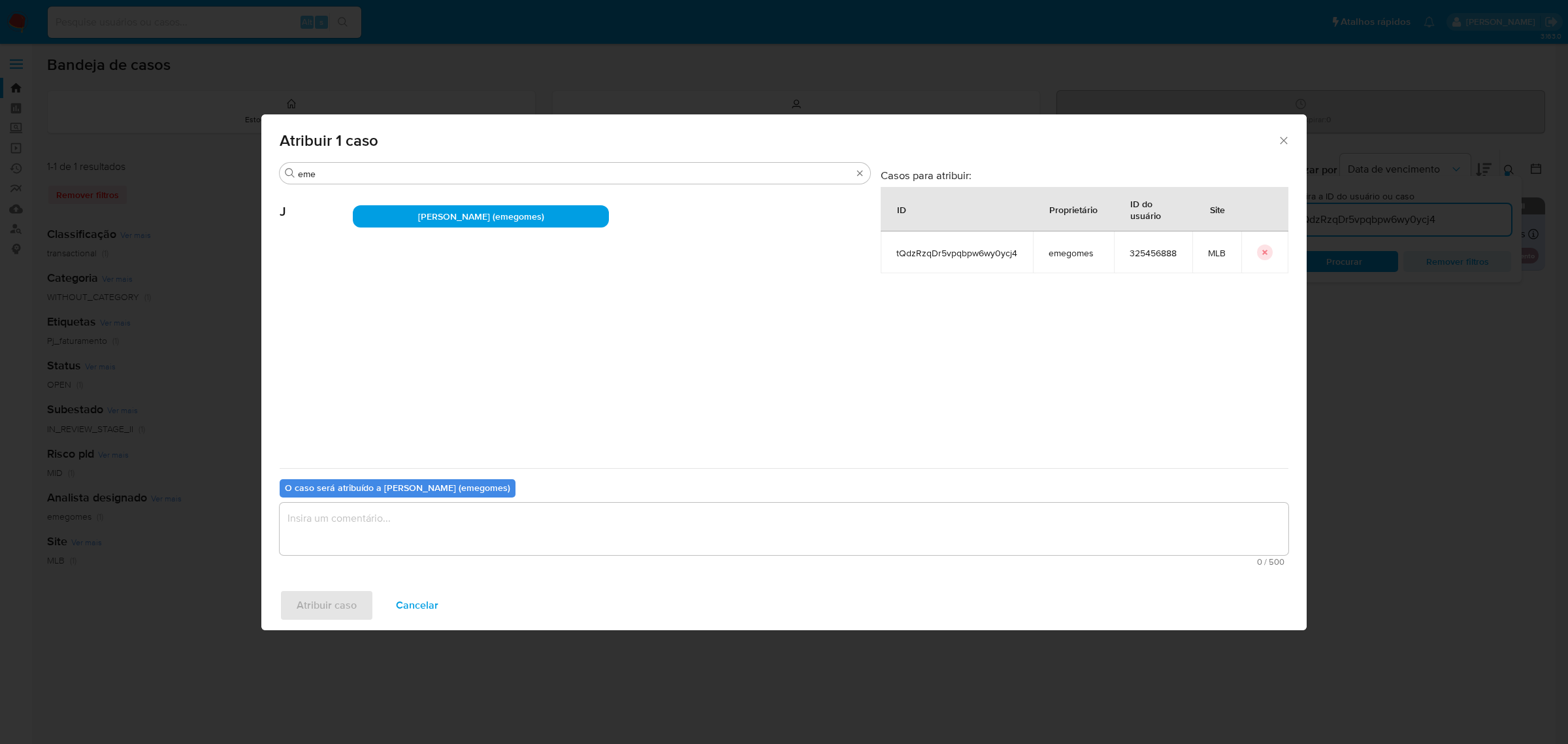
click at [425, 537] on textarea "assign-modal" at bounding box center [784, 529] width 1009 height 52
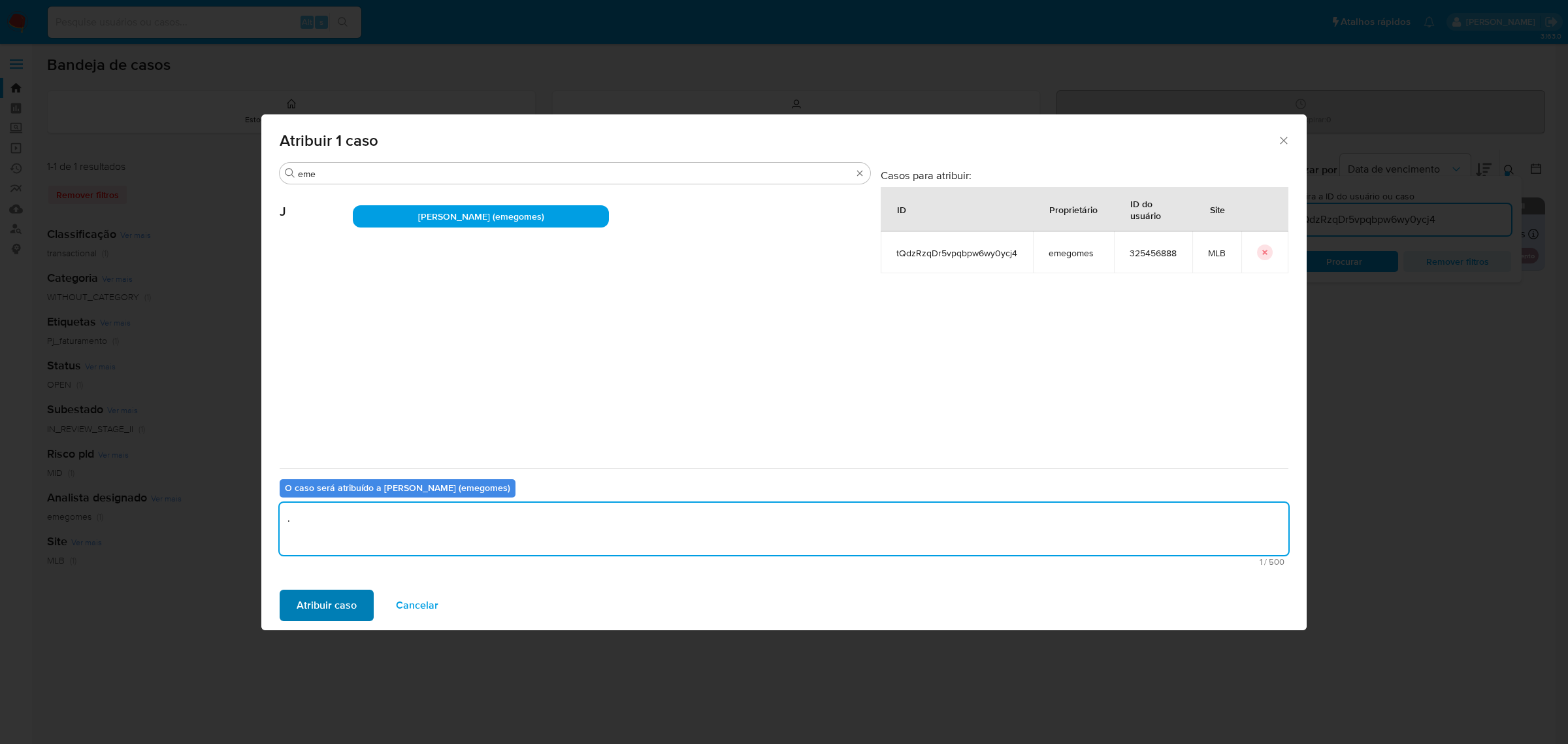
type textarea "."
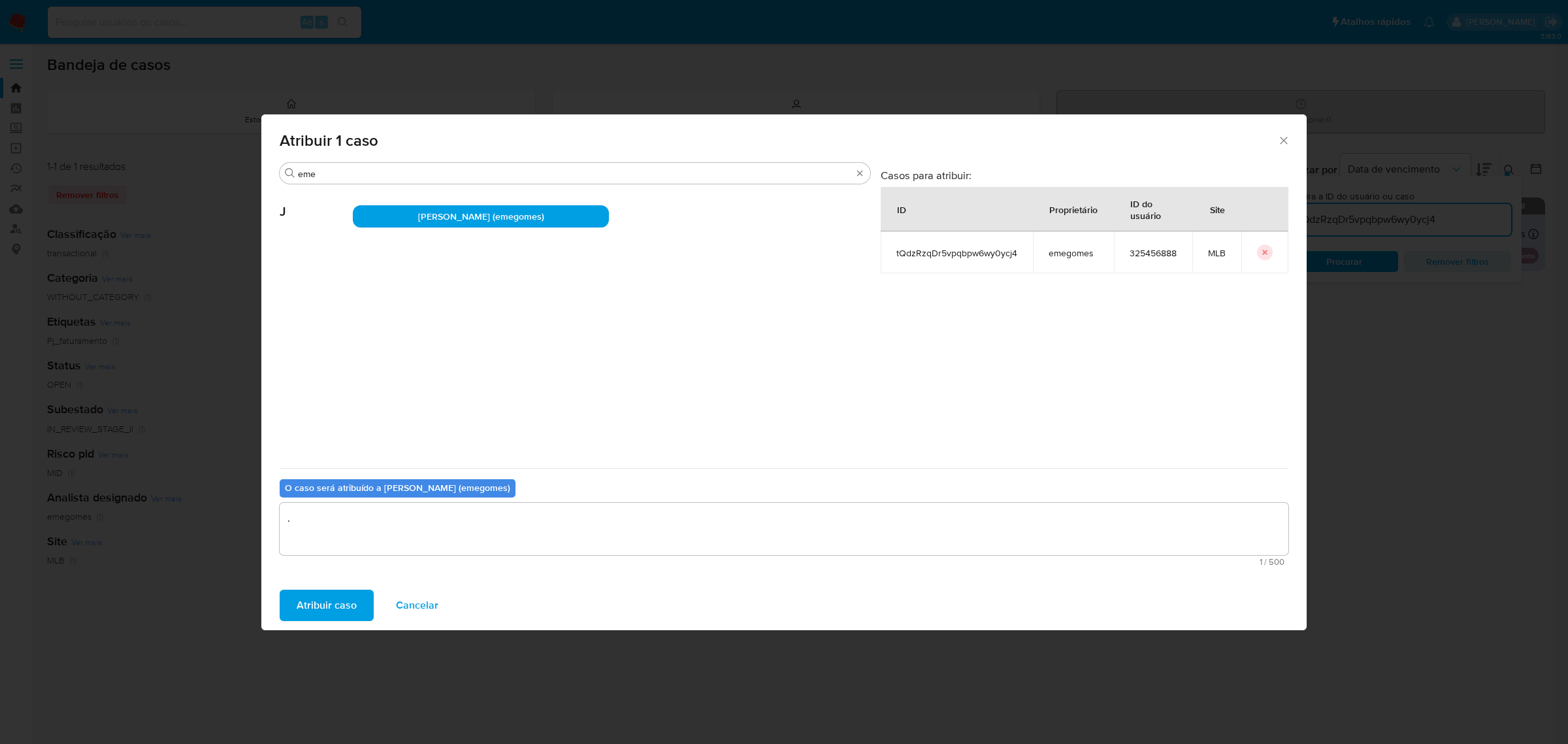
click at [347, 598] on span "Atribuir caso" at bounding box center [326, 605] width 60 height 29
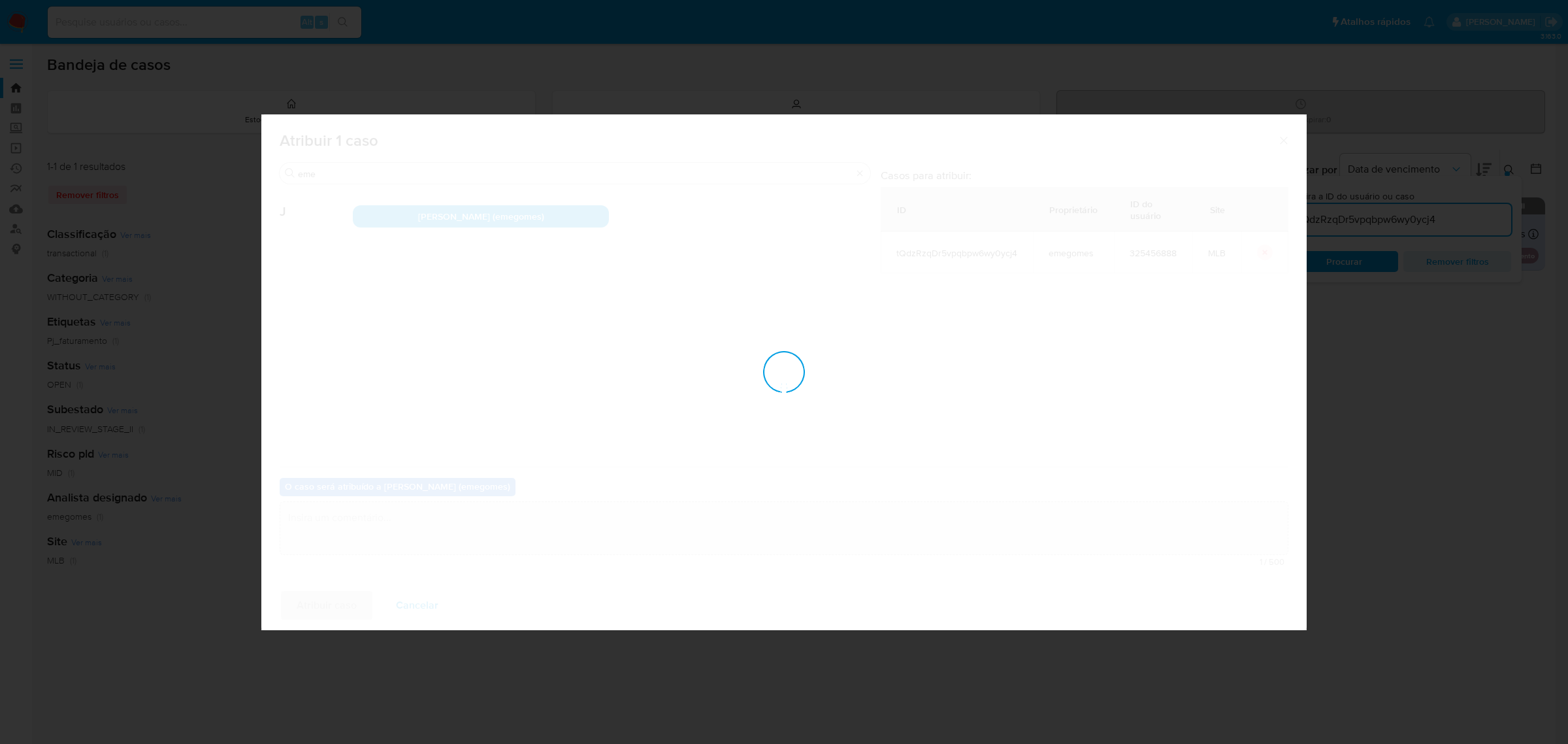
checkbox input "false"
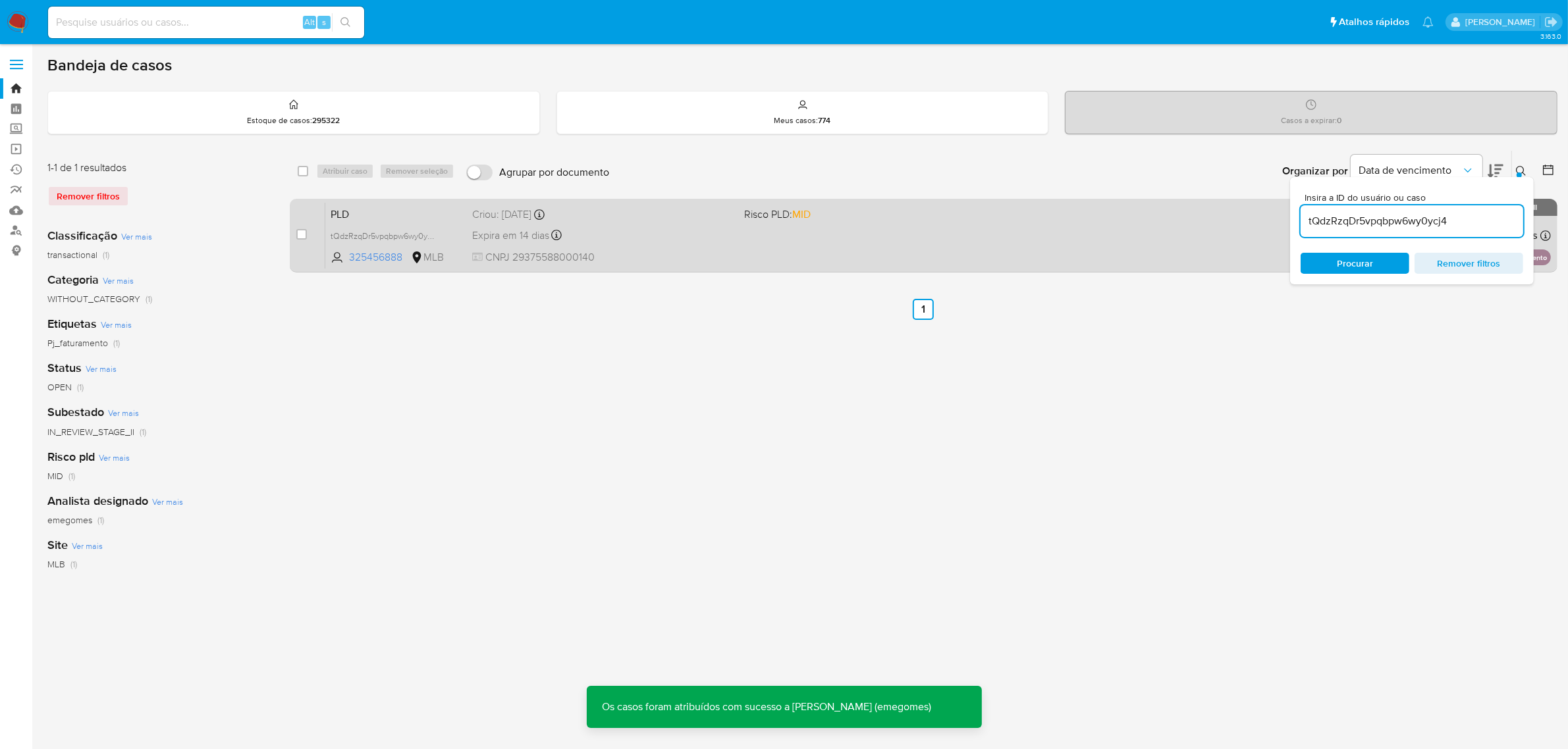
click at [692, 238] on div "Expira em 14 dias Expira em 27/10/2025 00:31:47" at bounding box center [603, 235] width 262 height 18
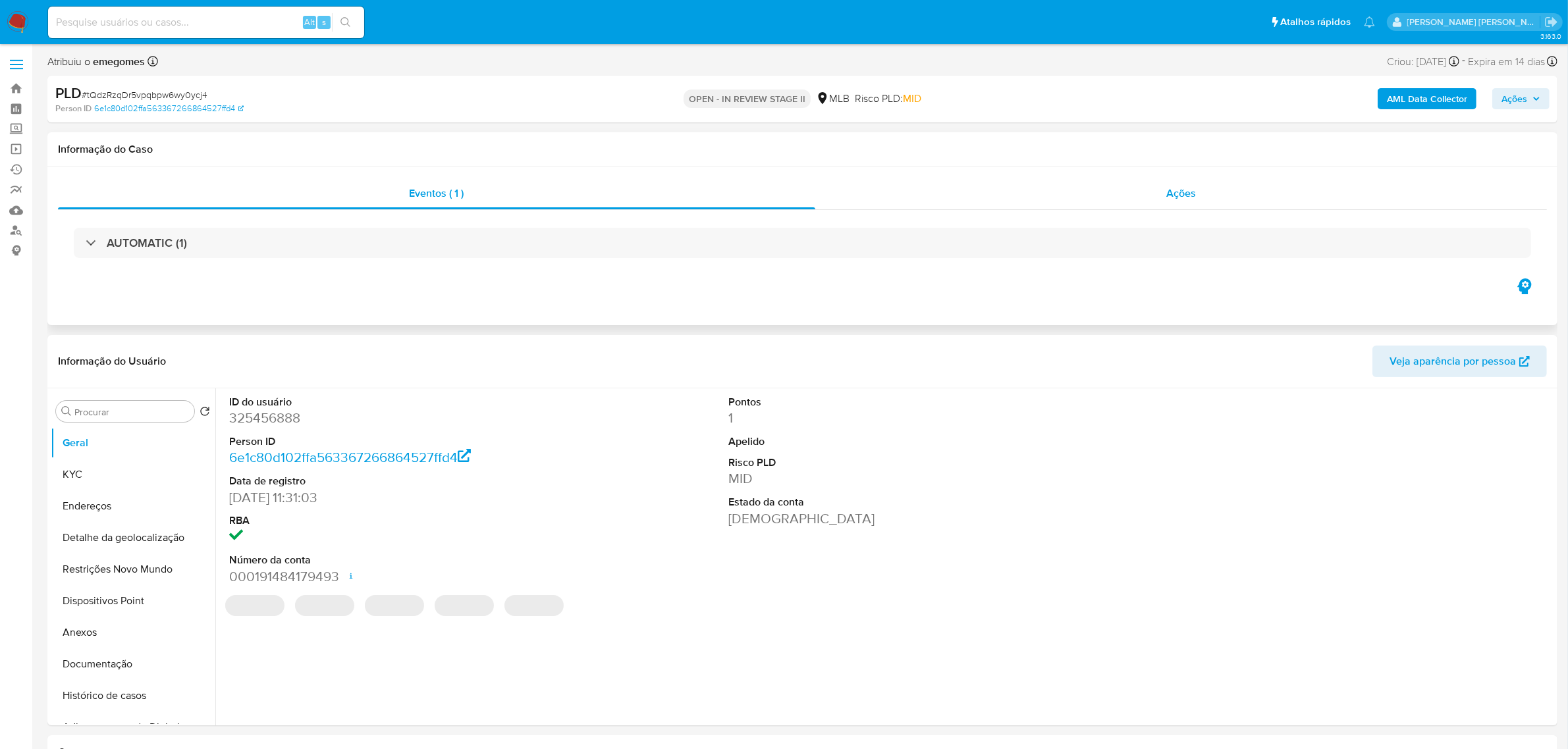
click at [1187, 199] on span "Ações" at bounding box center [1181, 192] width 30 height 15
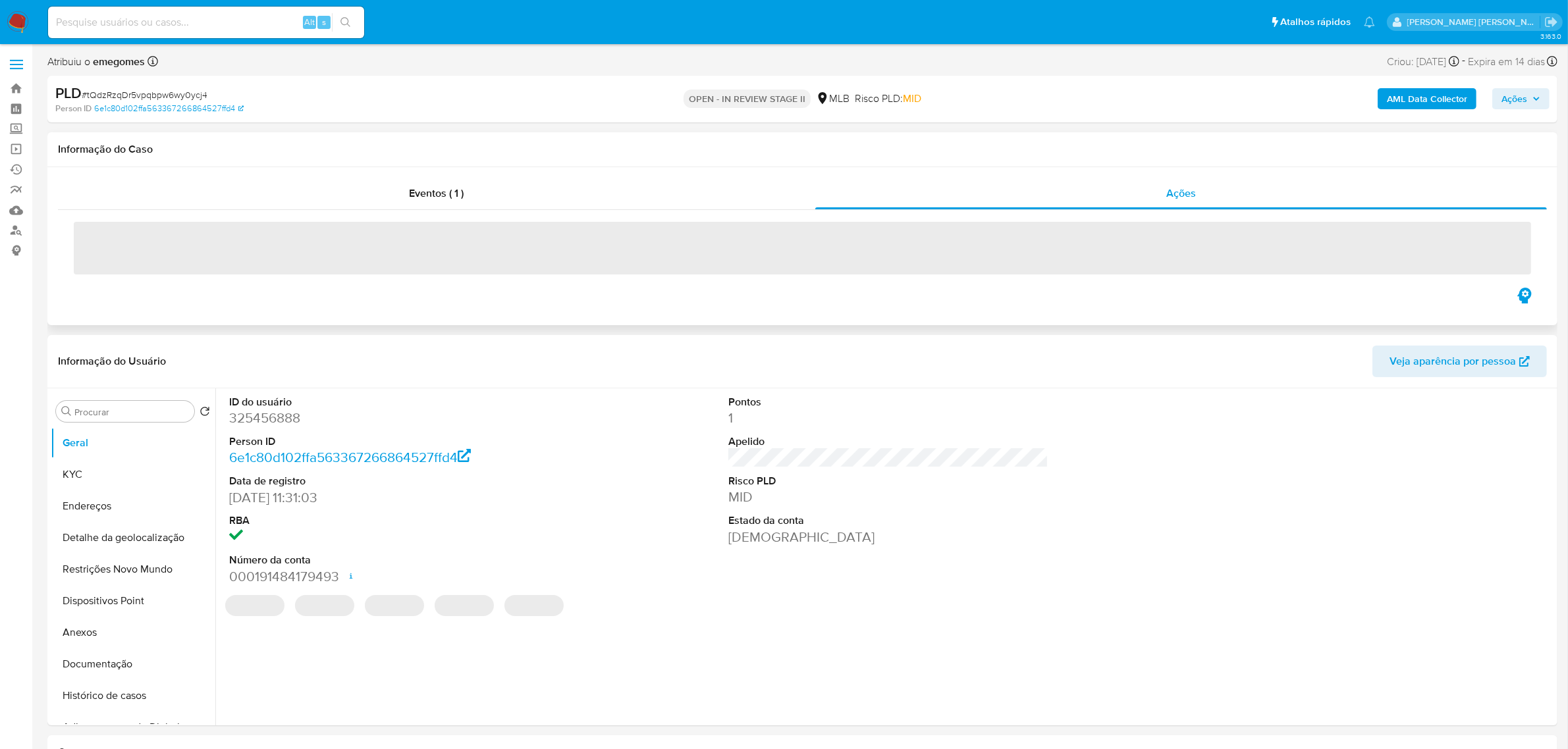
select select "10"
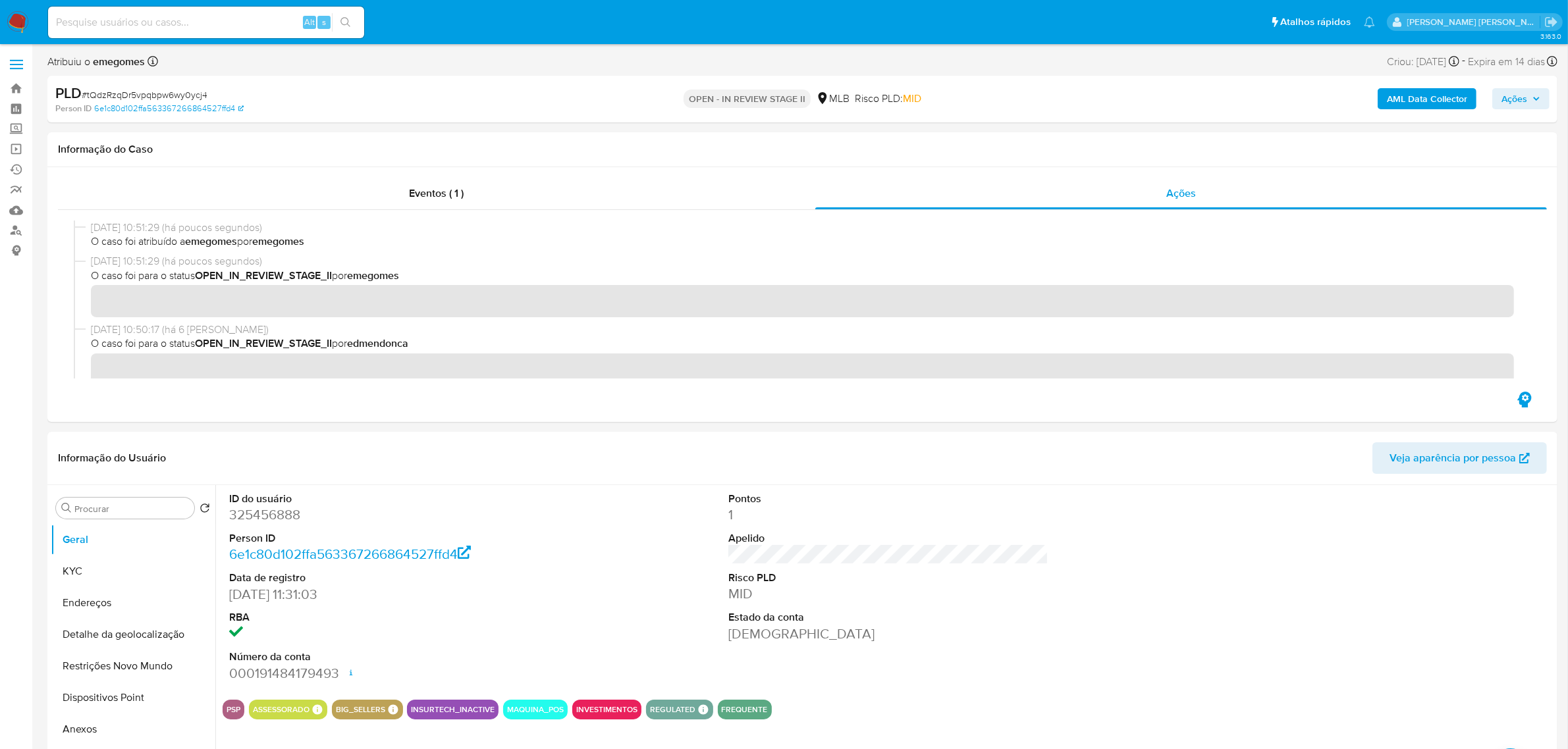
click at [1534, 99] on icon "button" at bounding box center [1536, 98] width 8 height 8
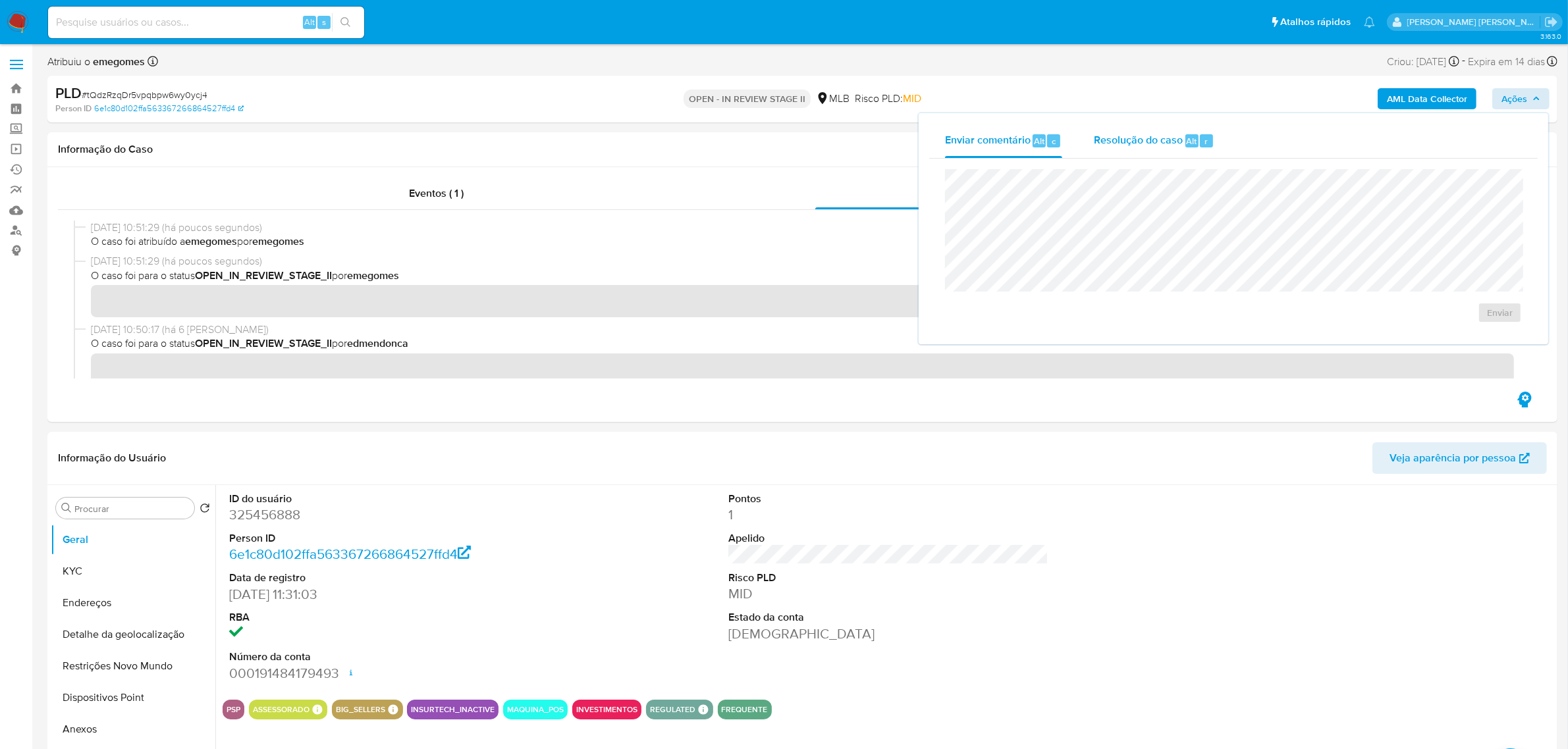
click at [1144, 139] on span "Resolução do caso" at bounding box center [1138, 140] width 89 height 15
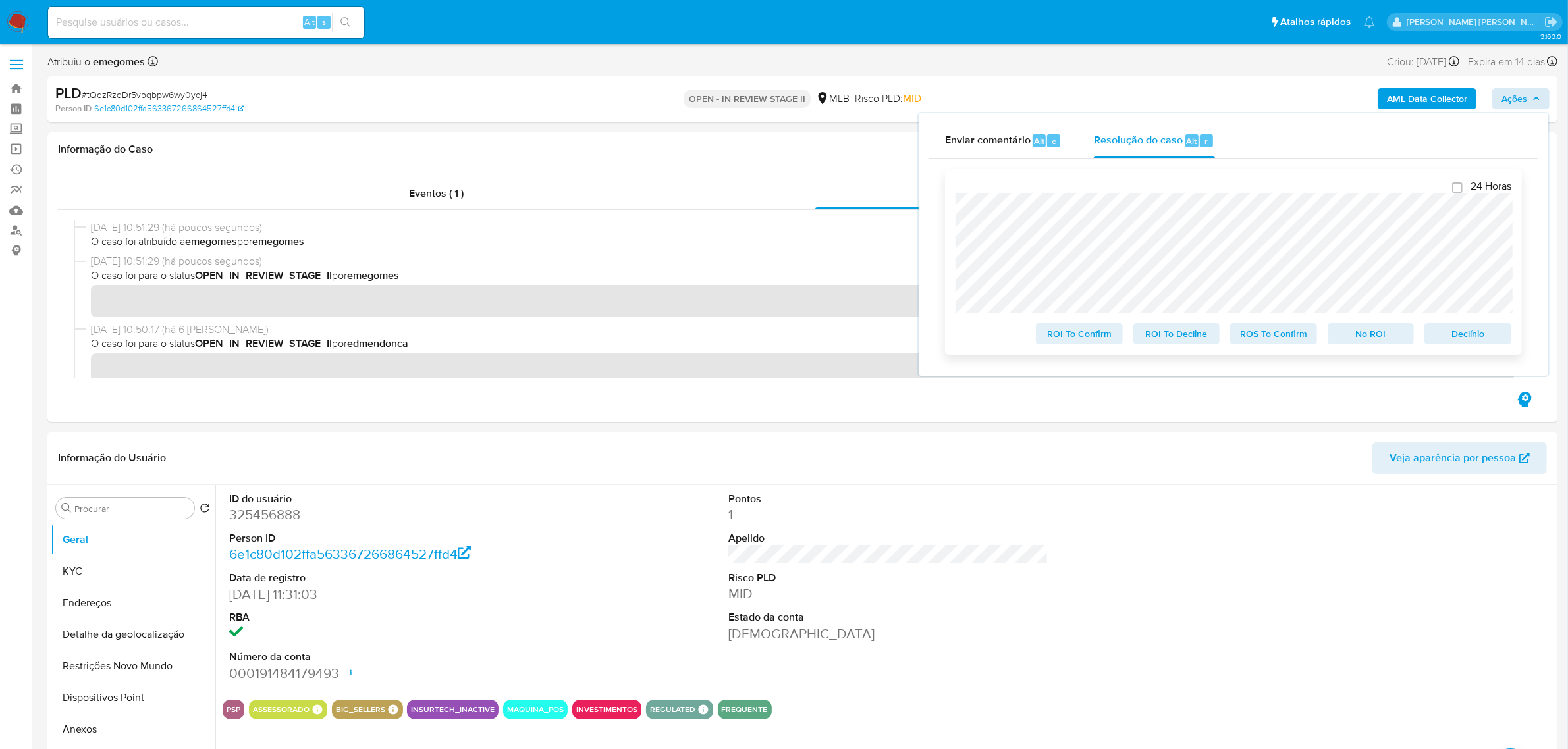
click at [1287, 331] on span "ROS To Confirm" at bounding box center [1274, 334] width 68 height 19
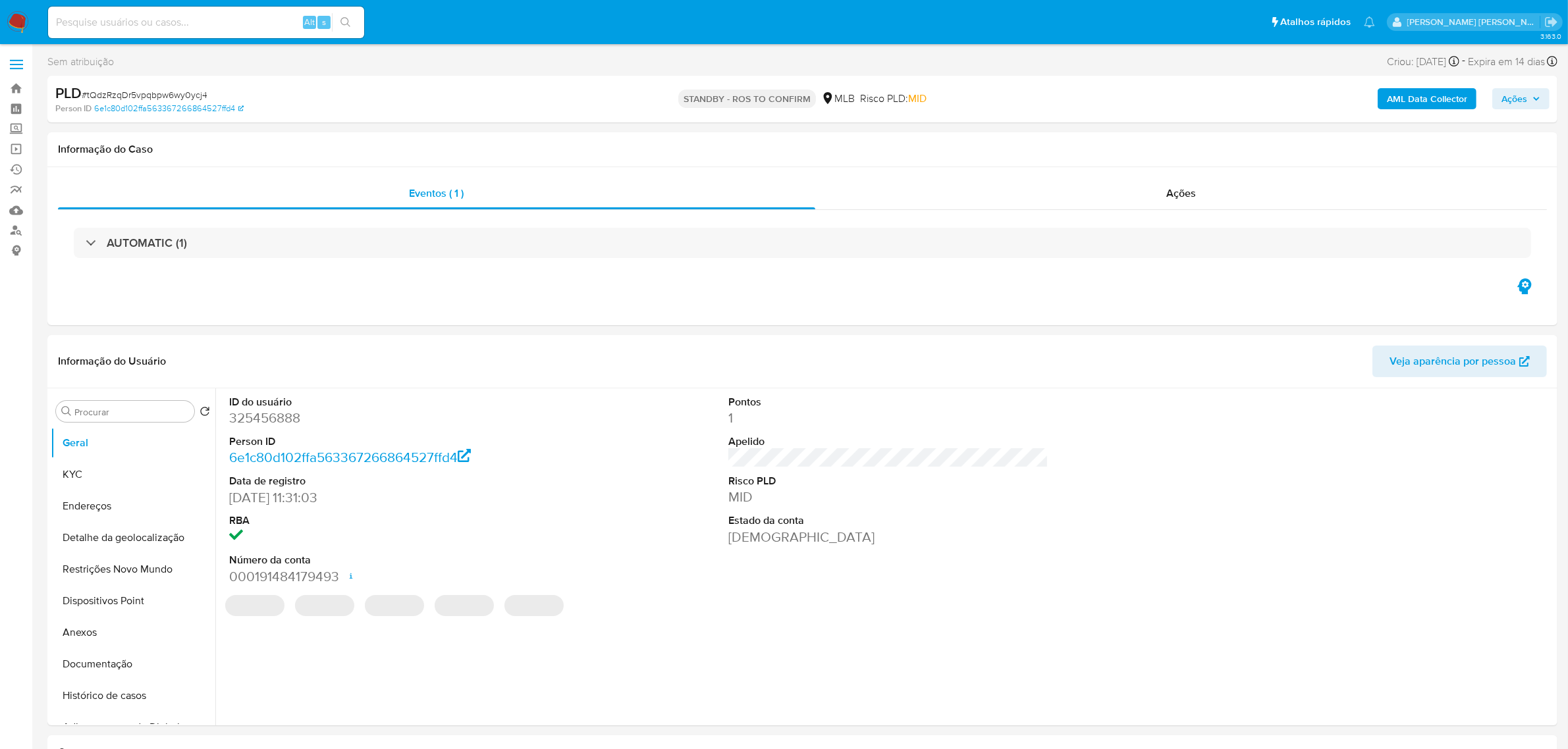
select select "10"
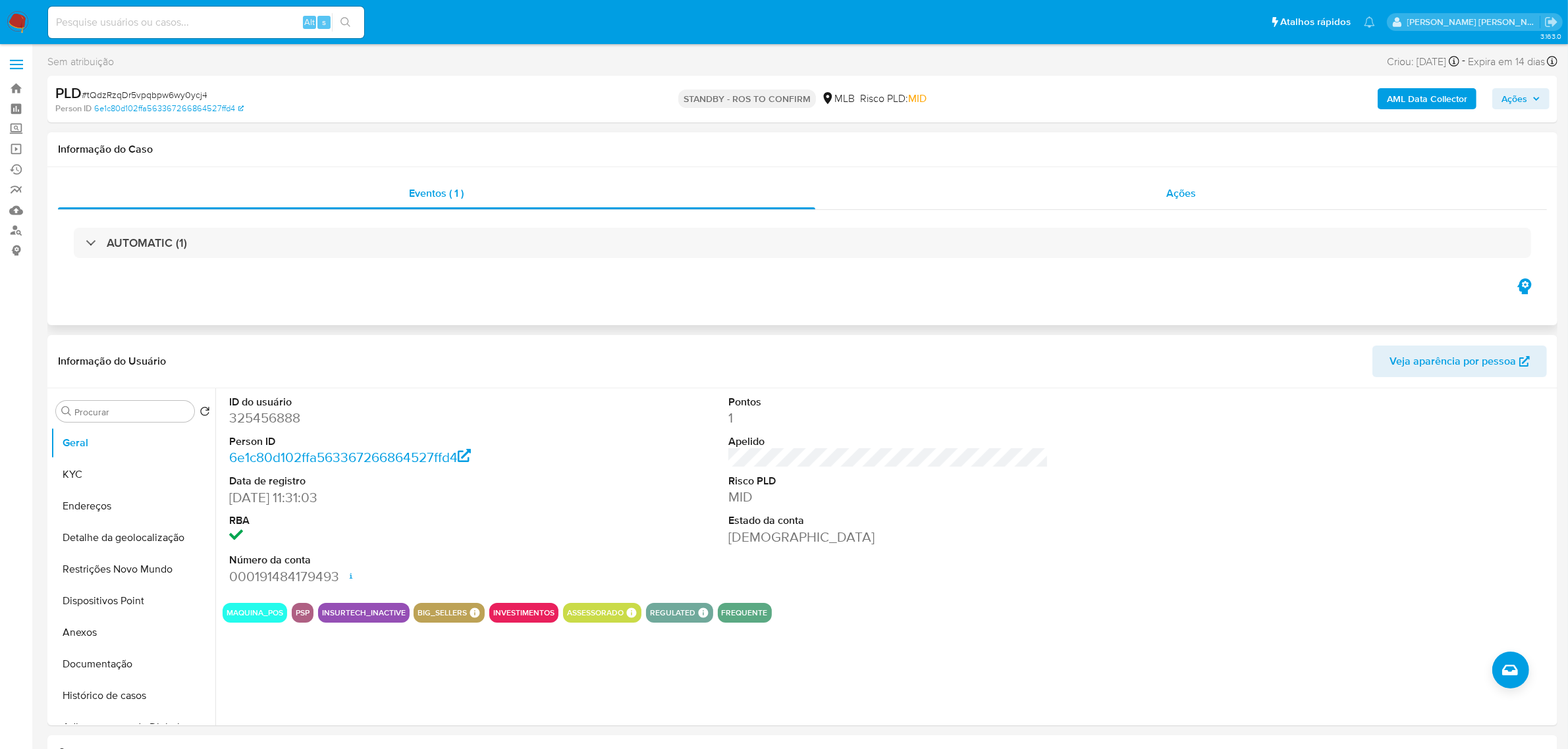
click at [1209, 200] on div "Ações" at bounding box center [1181, 193] width 732 height 31
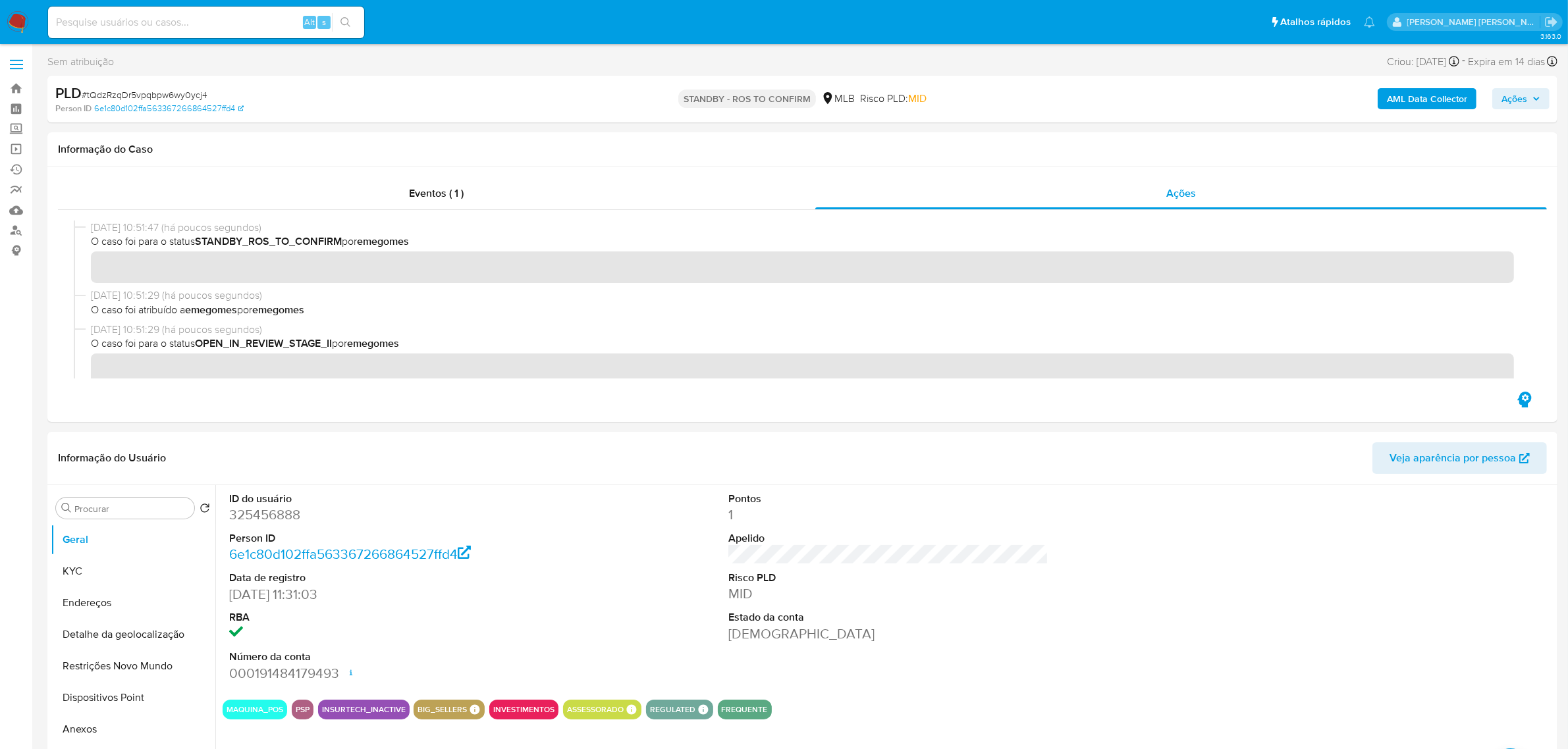
click at [1539, 91] on span "Ações" at bounding box center [1520, 99] width 39 height 19
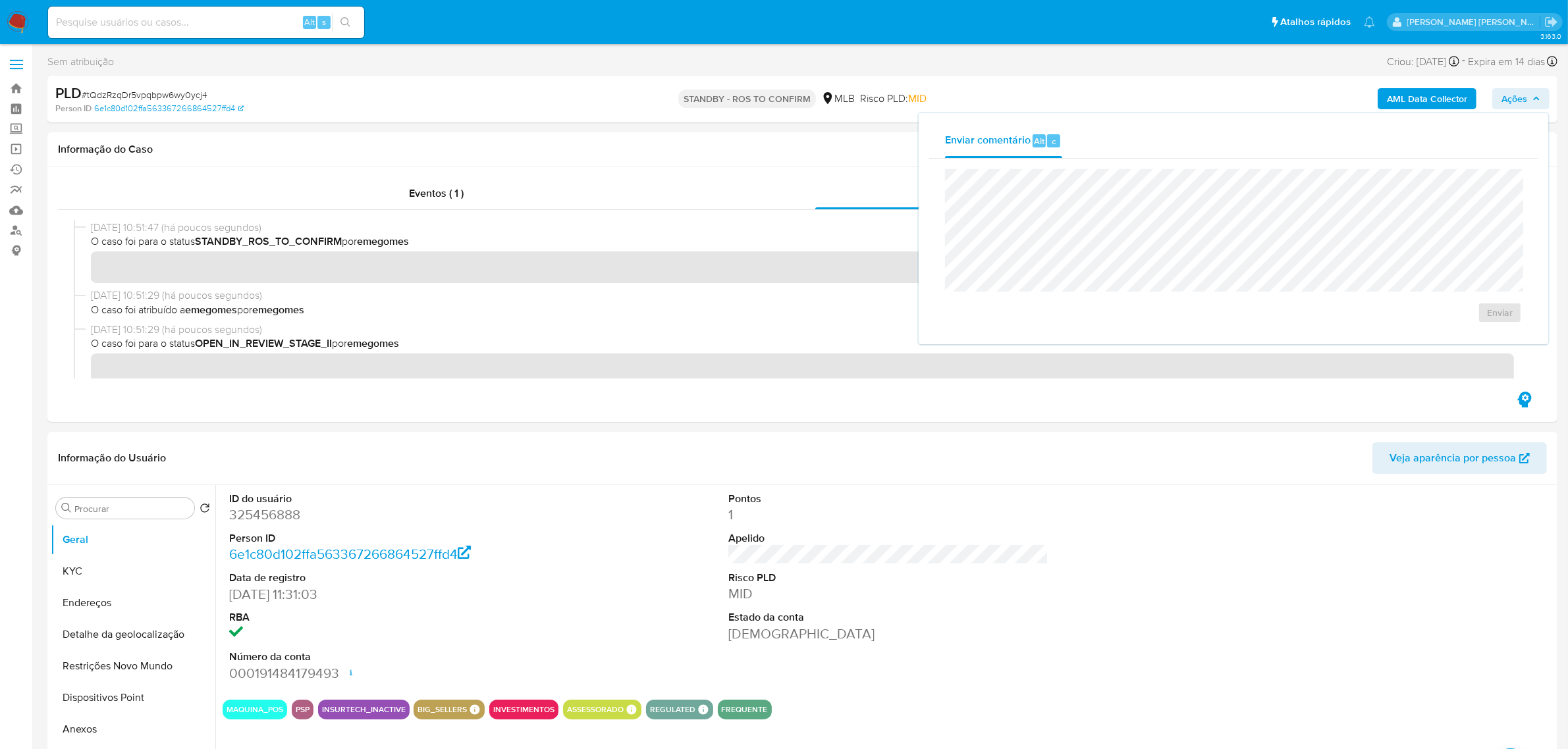
click at [1105, 91] on div "AML Data Collector Ações Enviar comentário Alt c Enviar" at bounding box center [1301, 98] width 494 height 31
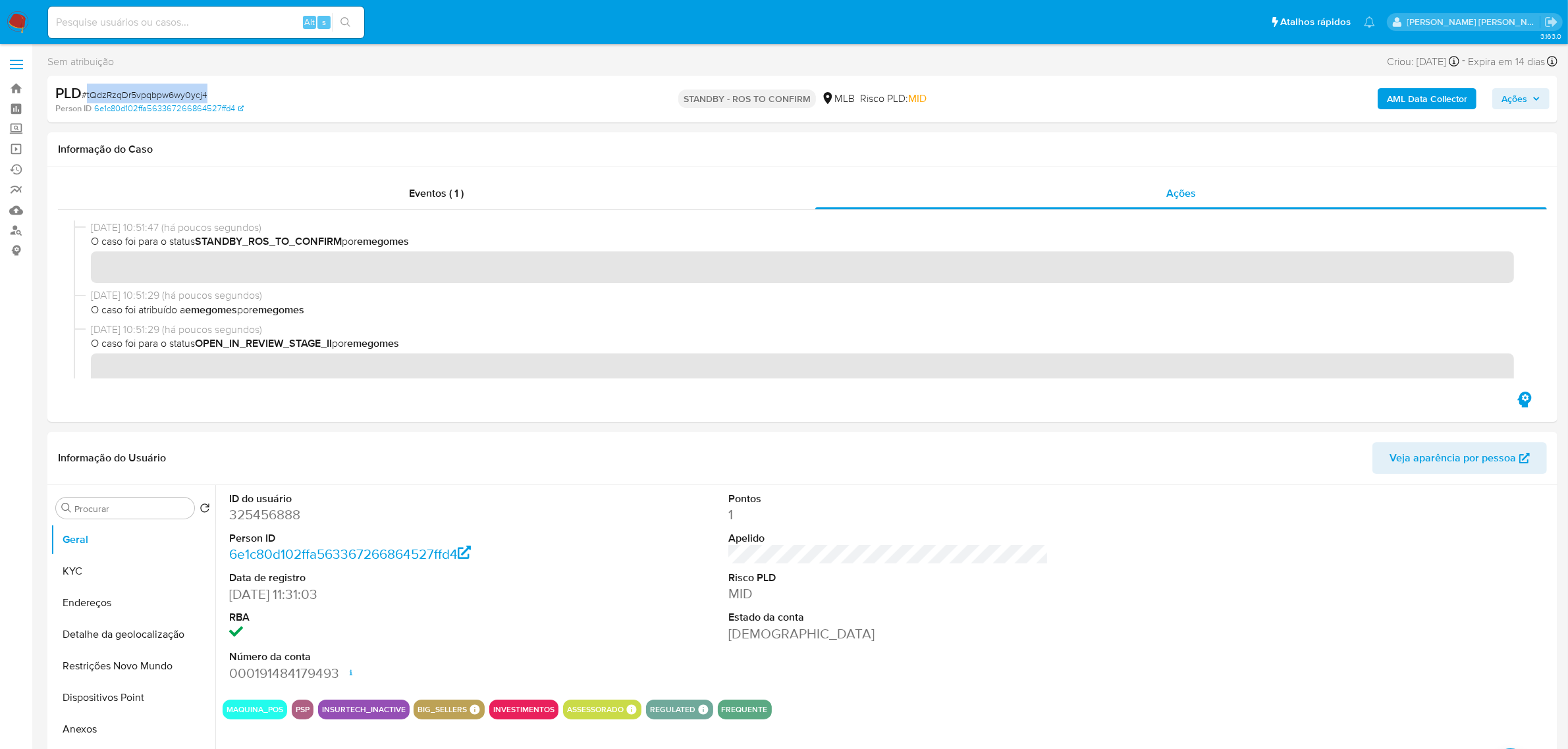
drag, startPoint x: 220, startPoint y: 98, endPoint x: 125, endPoint y: 93, distance: 95.1
click at [87, 93] on div "PLD # tQdzRzqDr5vpqbpw6wy0ycj4" at bounding box center [302, 93] width 493 height 20
copy span "tQdzRzqDr5vpqbpw6wy0ycj4"
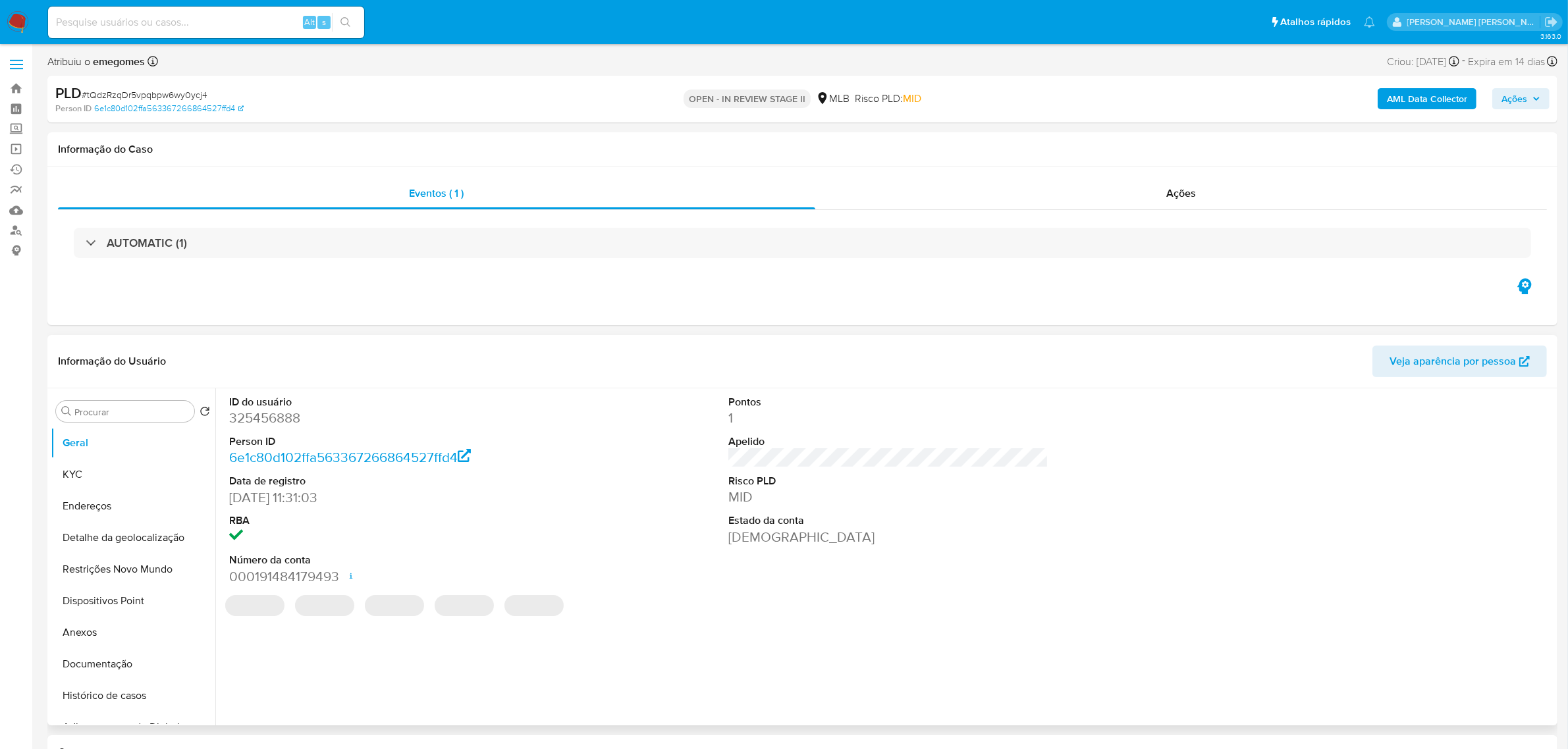
select select "10"
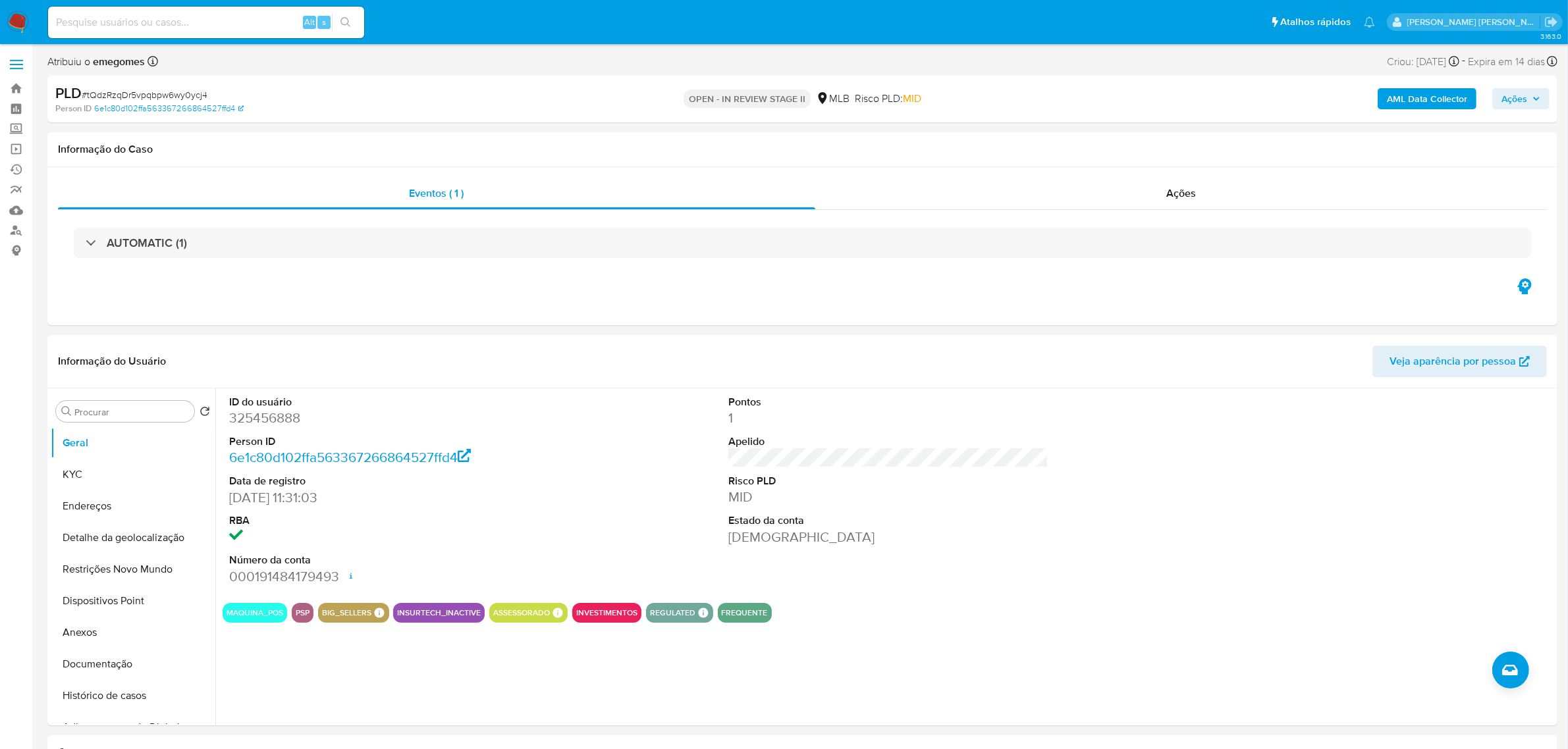
click at [1542, 97] on button "Ações" at bounding box center [1520, 99] width 57 height 21
click at [1134, 129] on div "Resolução do caso Alt r" at bounding box center [1154, 141] width 121 height 34
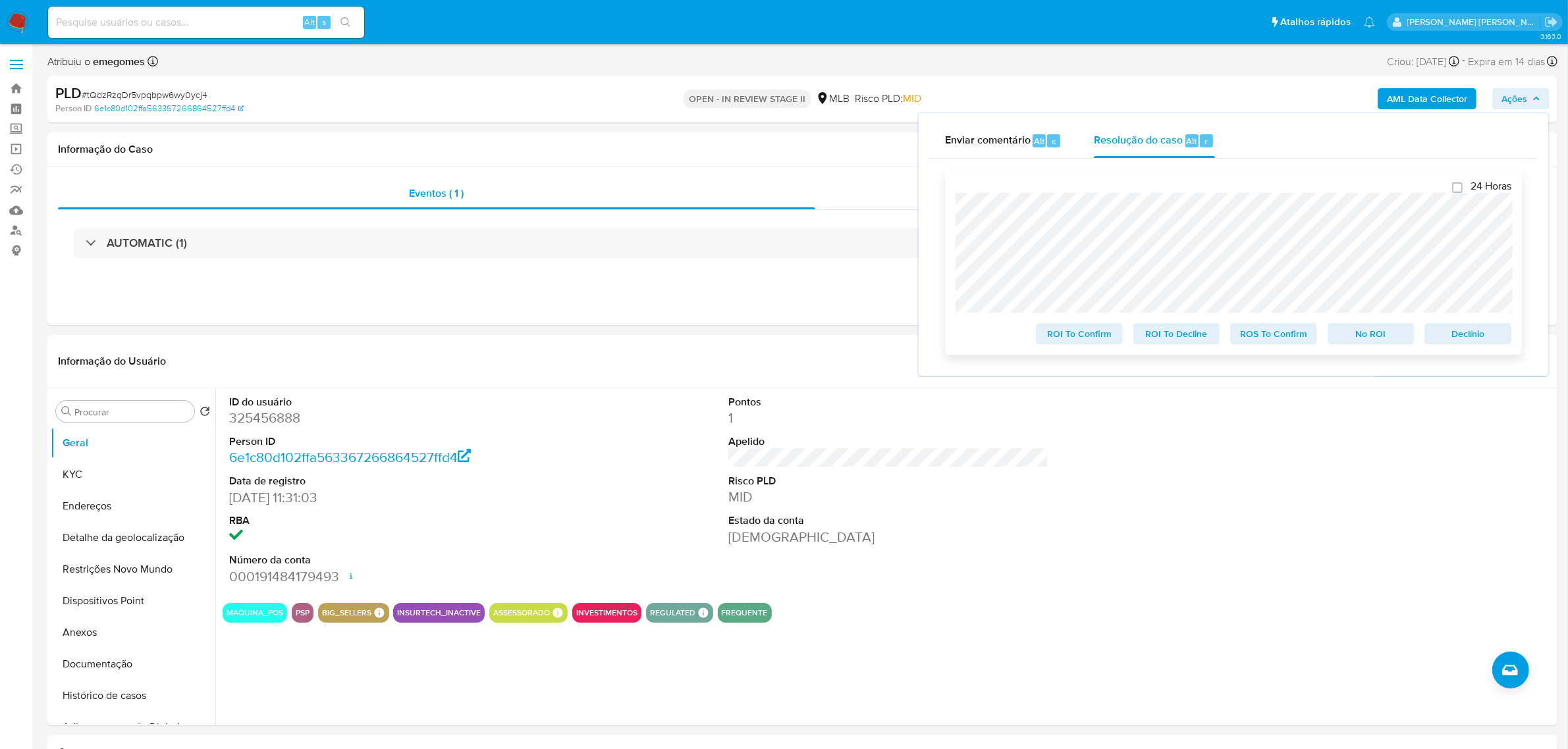
click at [1262, 336] on span "ROS To Confirm" at bounding box center [1274, 334] width 68 height 19
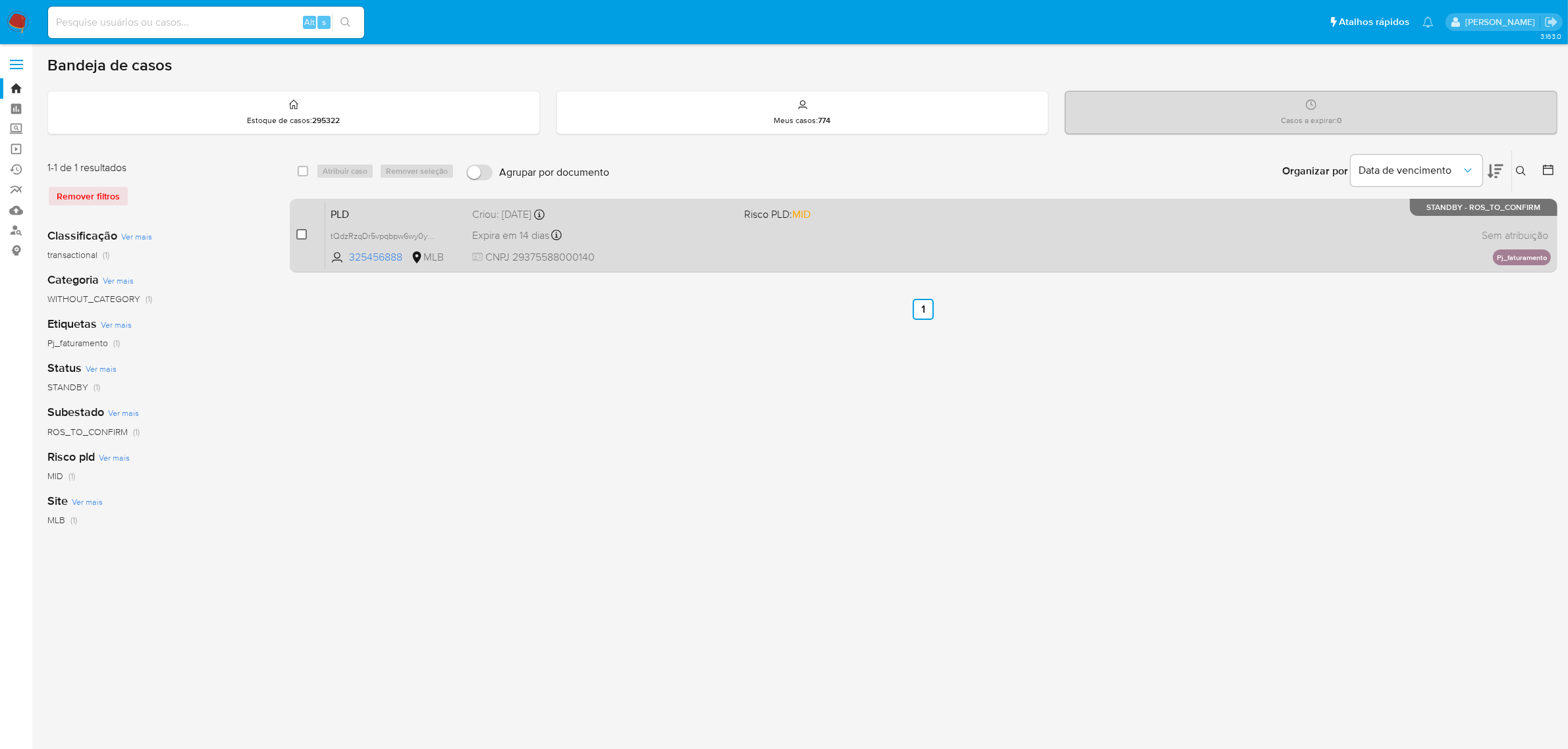
click at [301, 235] on input "checkbox" at bounding box center [302, 234] width 11 height 11
checkbox input "true"
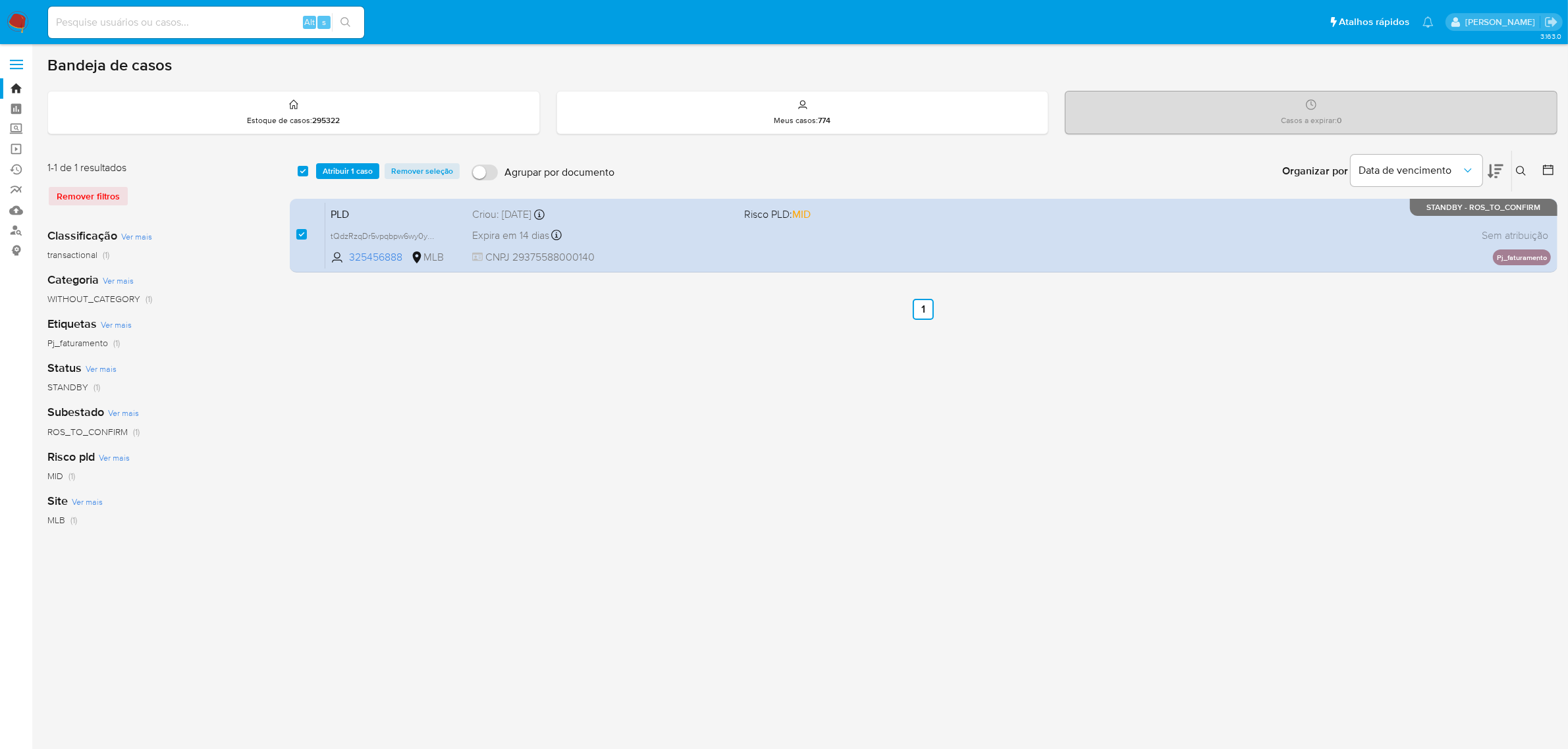
checkbox input "true"
click at [339, 170] on span "Atribuir 1 caso" at bounding box center [347, 171] width 50 height 13
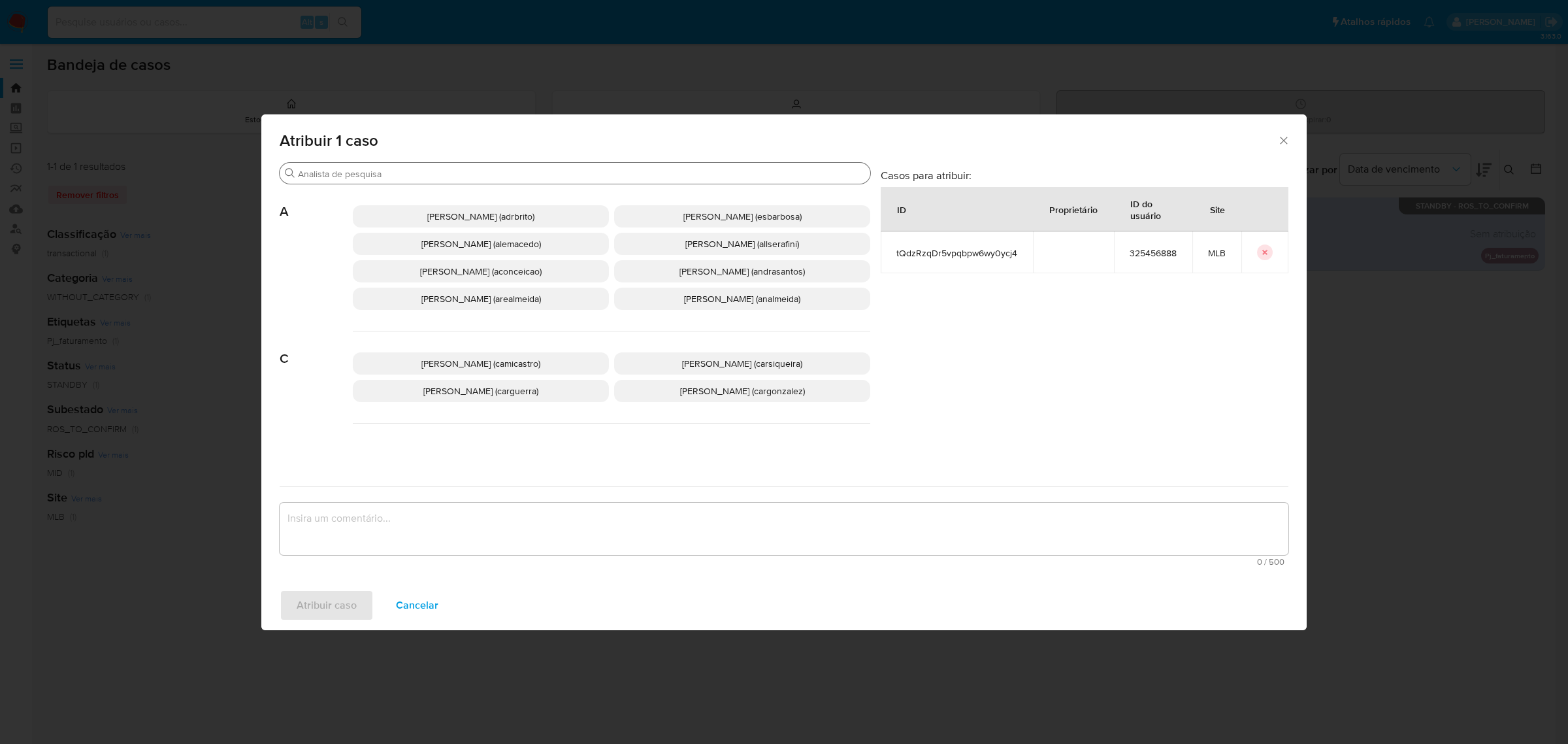
click at [433, 177] on input "Buscar" at bounding box center [582, 173] width 567 height 12
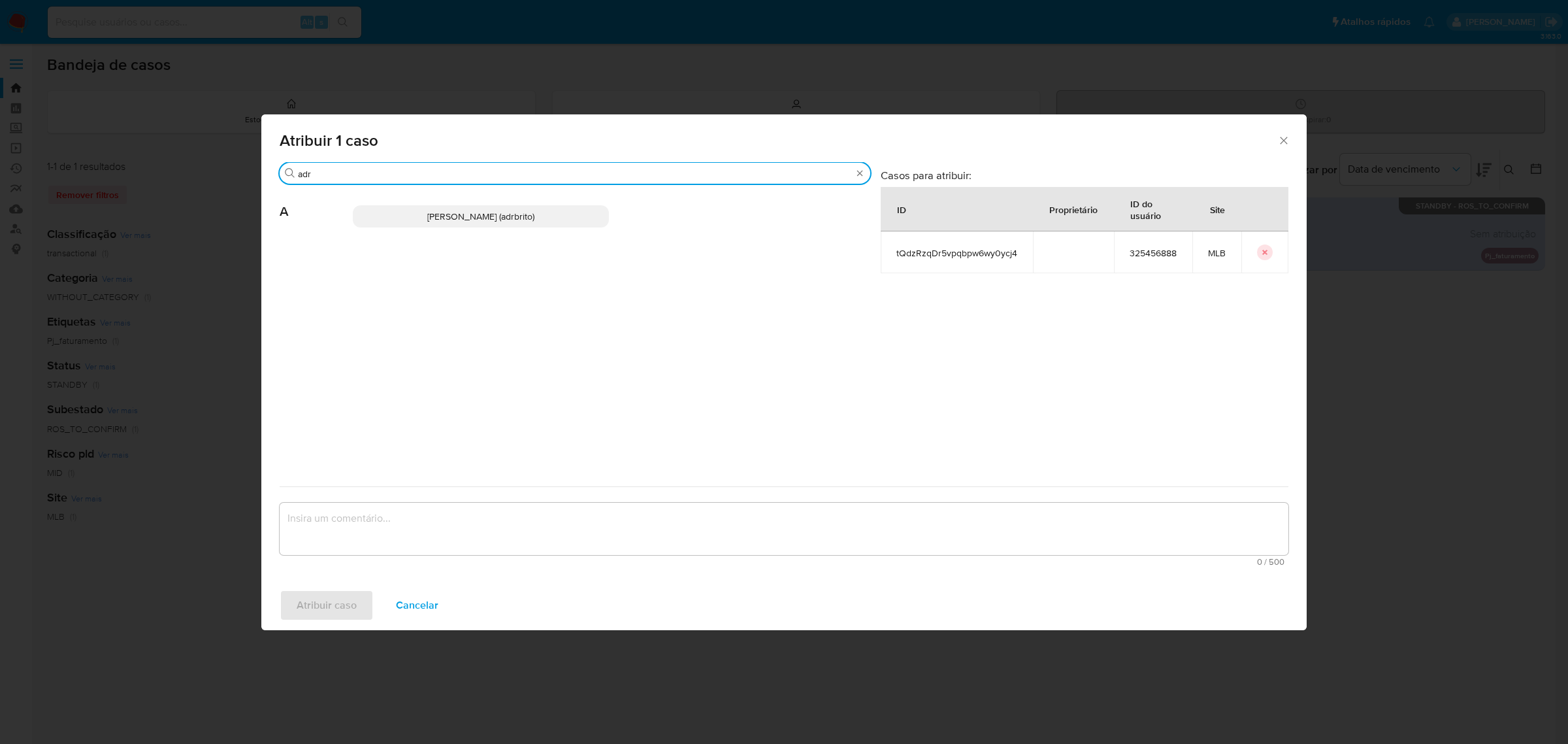
type input "adr"
click at [438, 214] on span "[PERSON_NAME] (adrbrito)" at bounding box center [480, 216] width 107 height 13
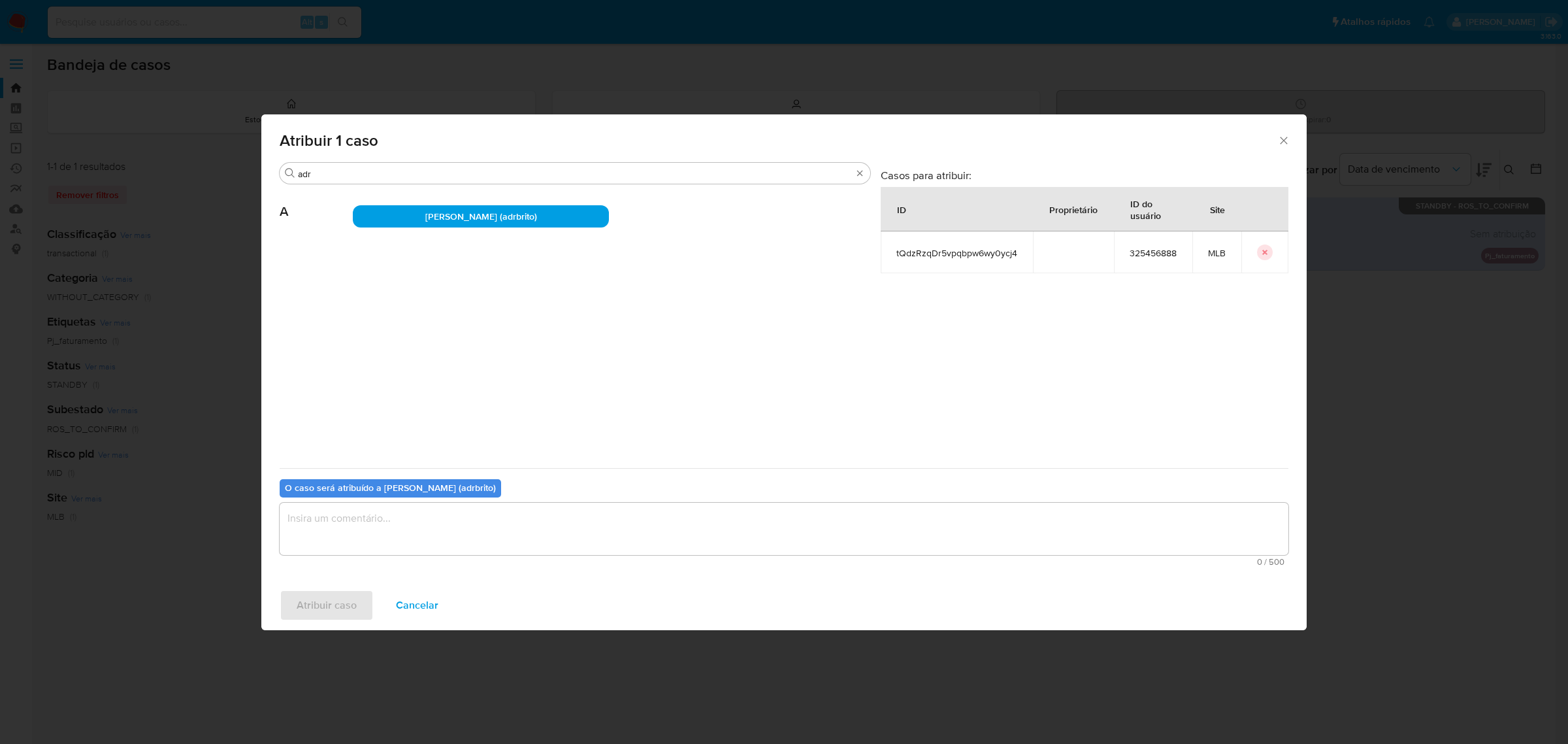
click at [439, 530] on textarea "assign-modal" at bounding box center [784, 529] width 1009 height 52
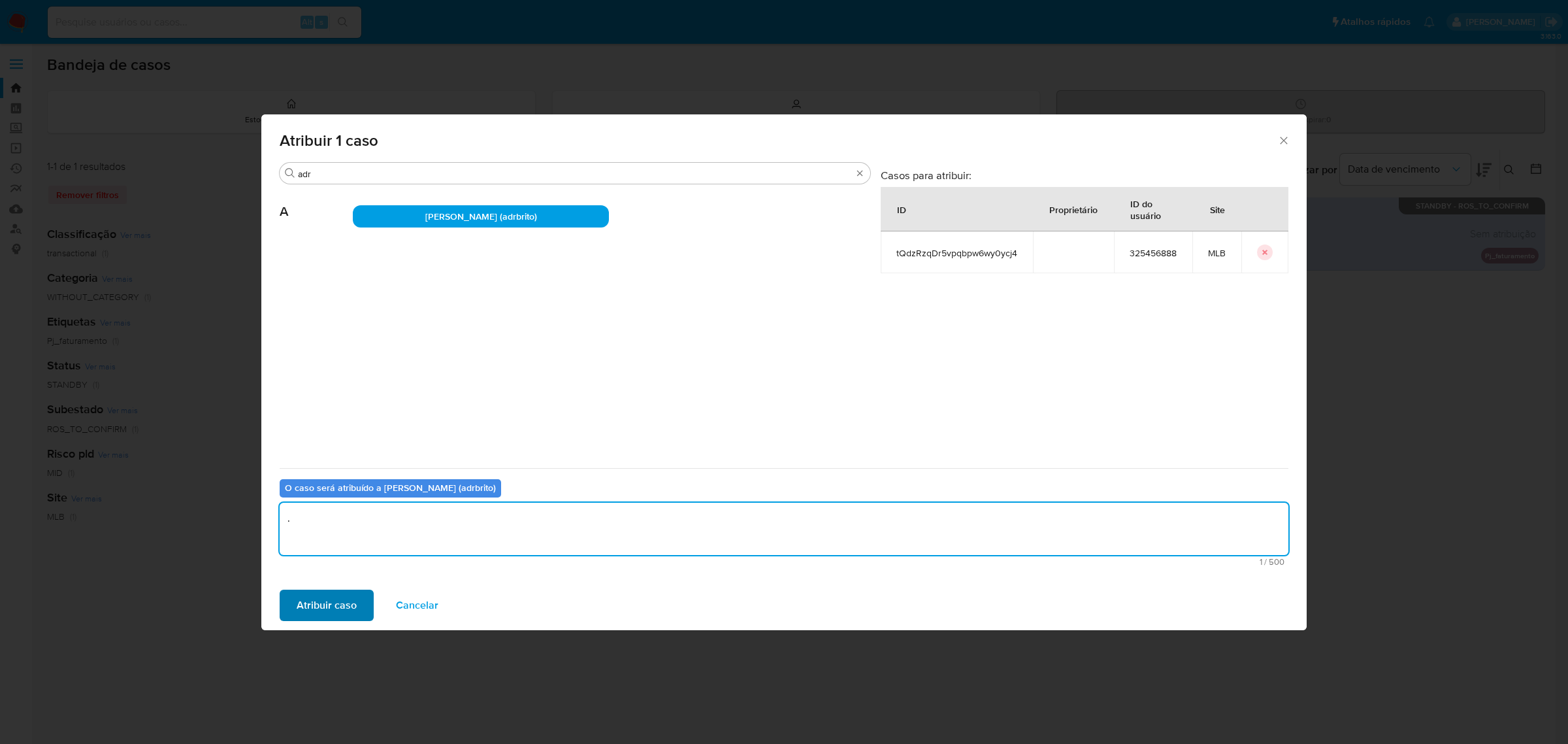
type textarea "."
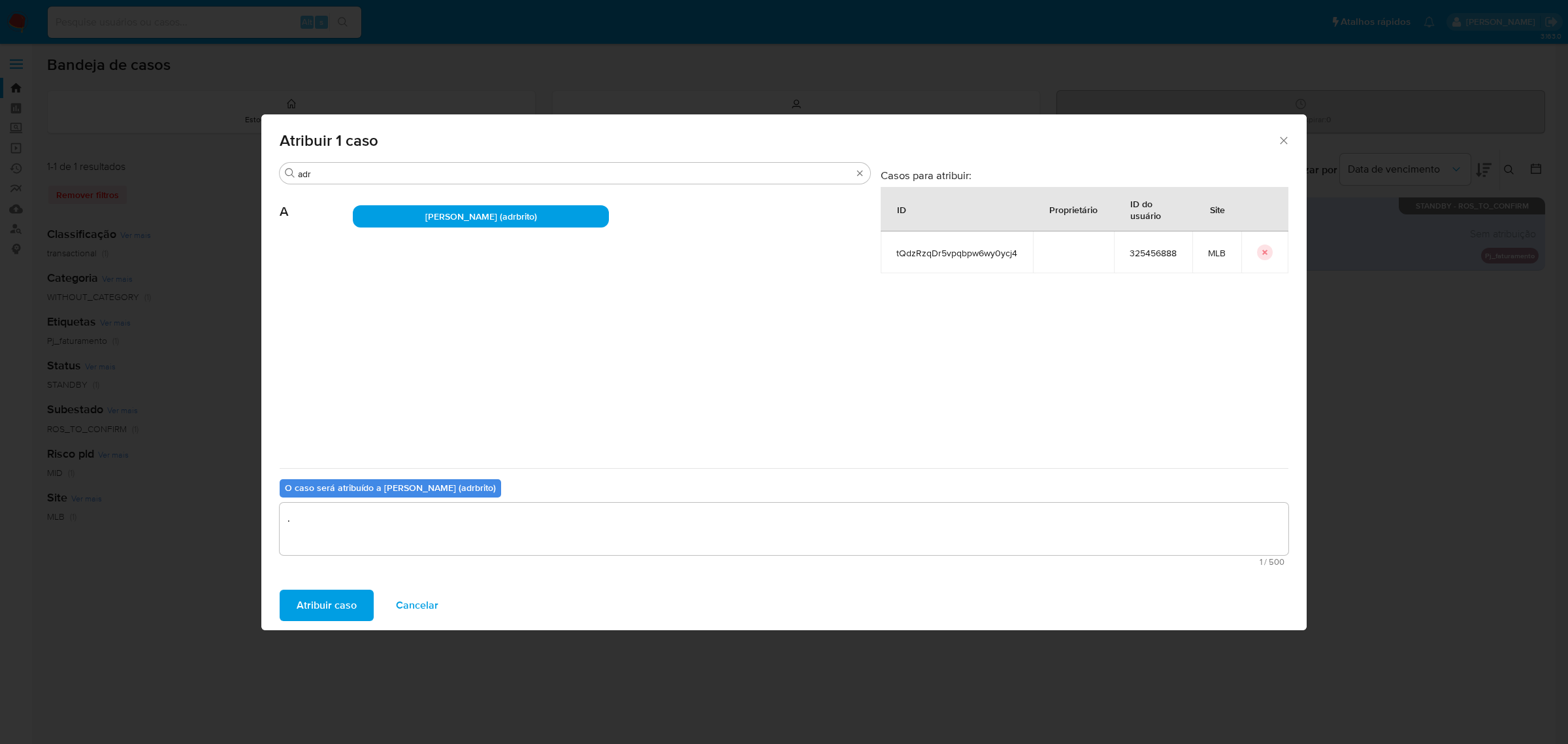
click at [335, 609] on span "Atribuir caso" at bounding box center [326, 605] width 60 height 29
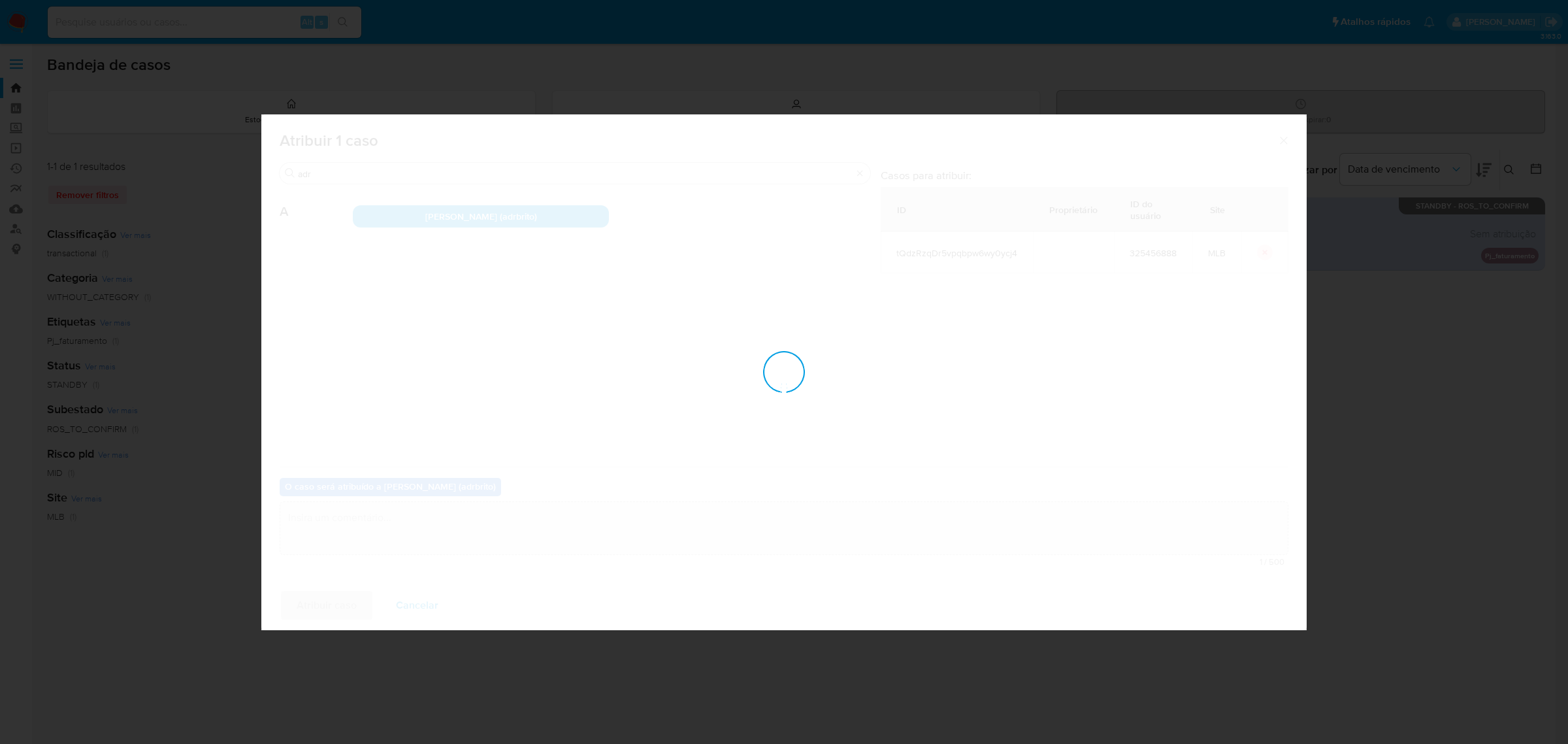
checkbox input "false"
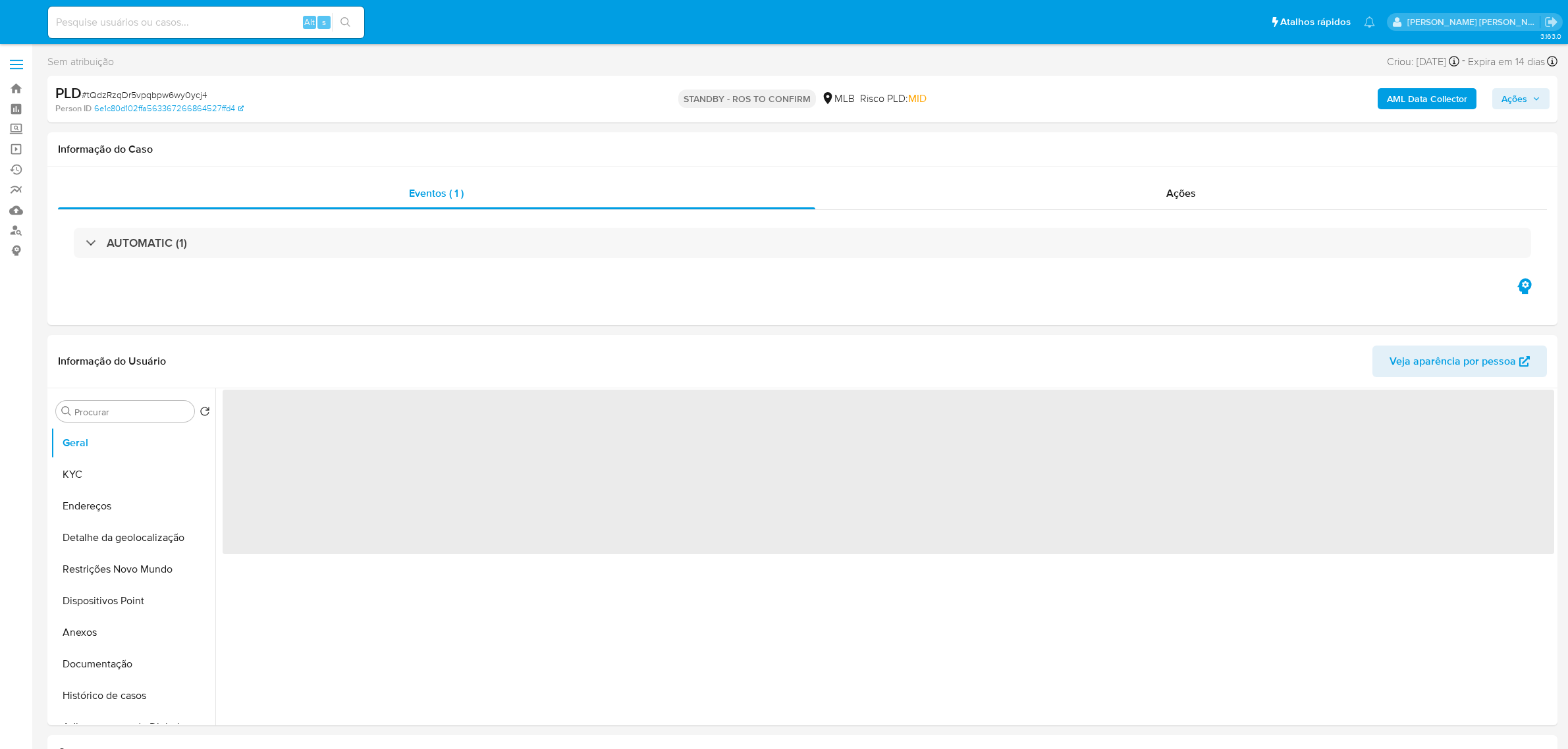
select select "10"
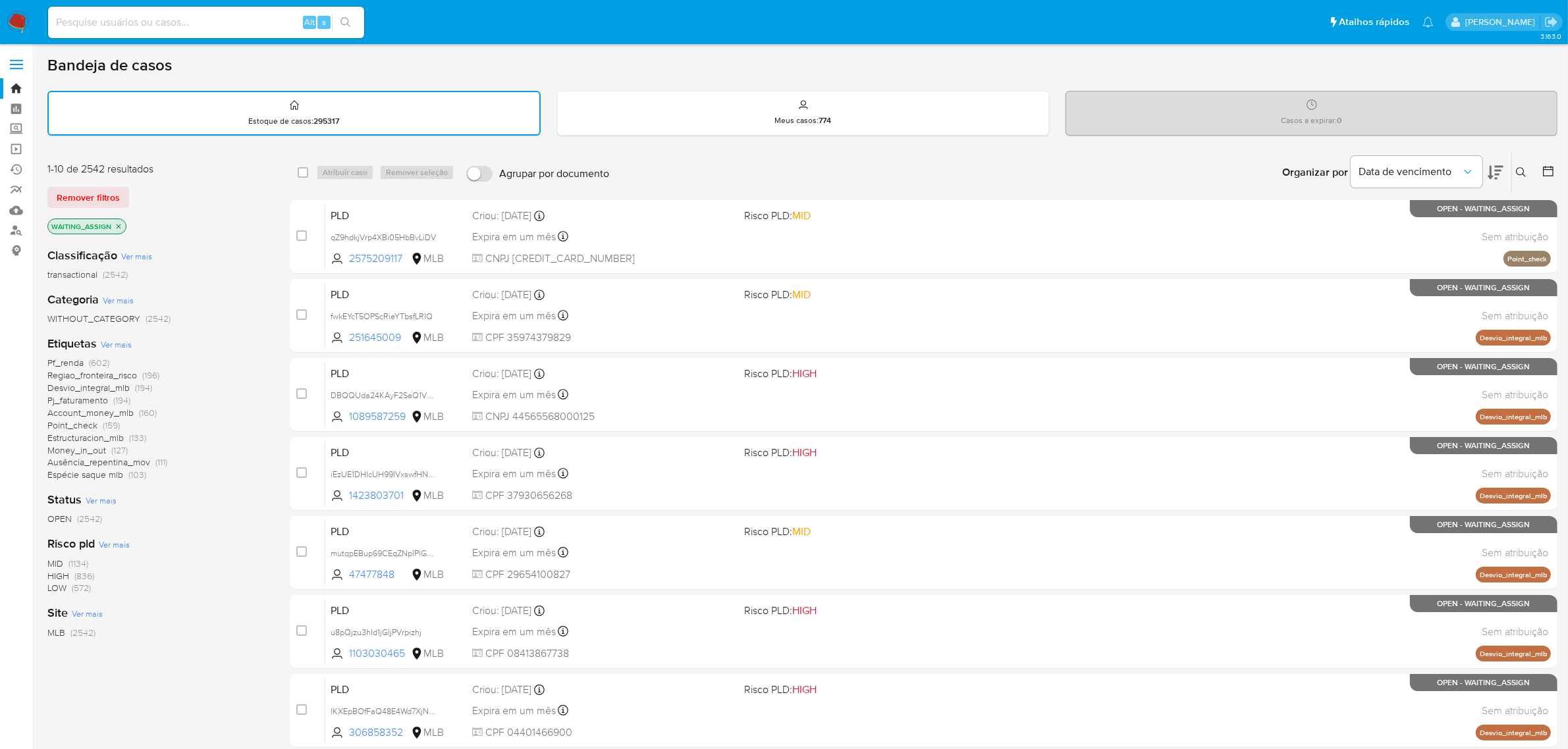
click at [172, 27] on input at bounding box center [205, 22] width 316 height 17
paste input "Pll4KO3bLIDQWcW5Cm8PhxAj"
type input "Pll4KO3bLIDQWcW5Cm8PhxAj"
click at [1520, 172] on icon at bounding box center [1521, 172] width 11 height 11
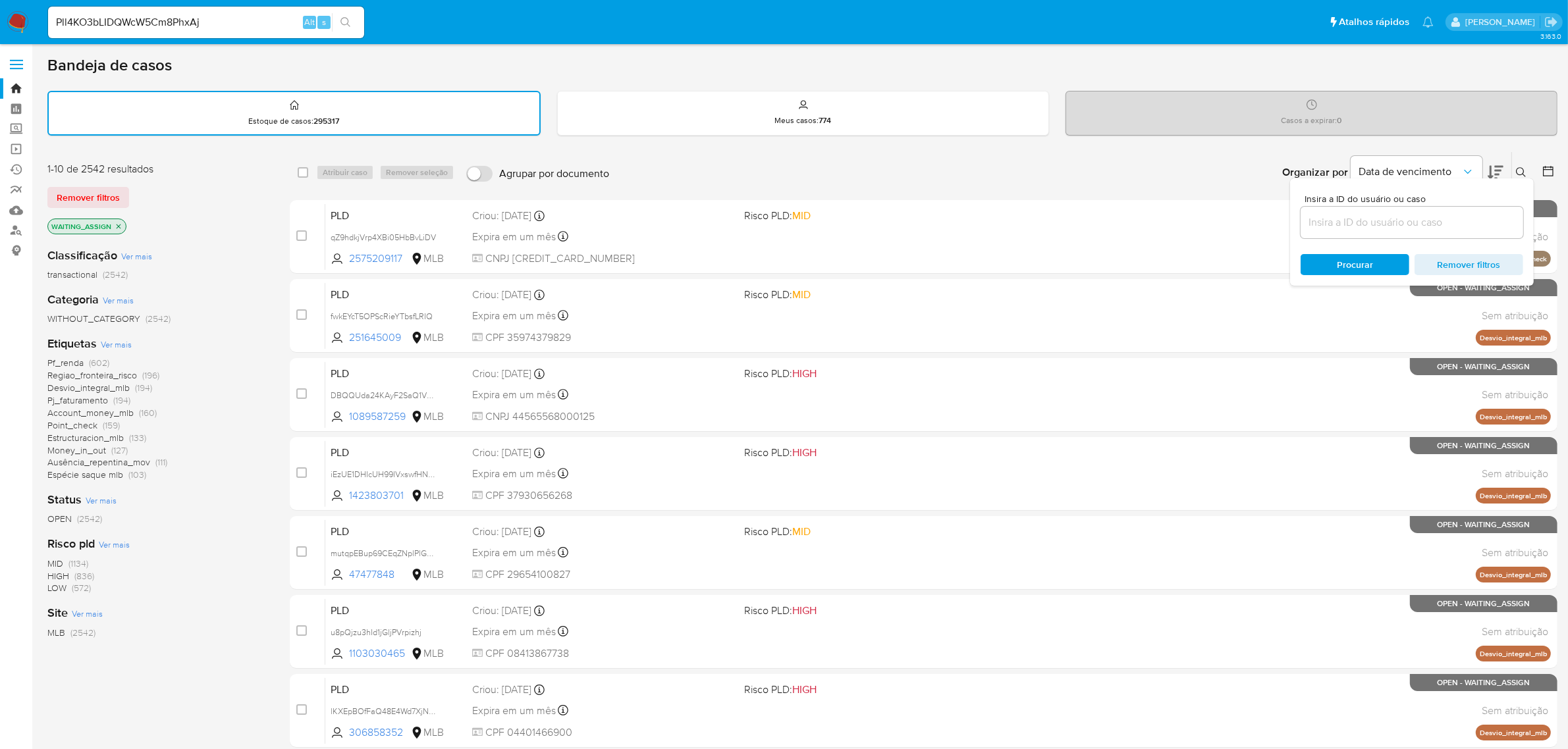
click at [1380, 221] on input at bounding box center [1412, 222] width 222 height 17
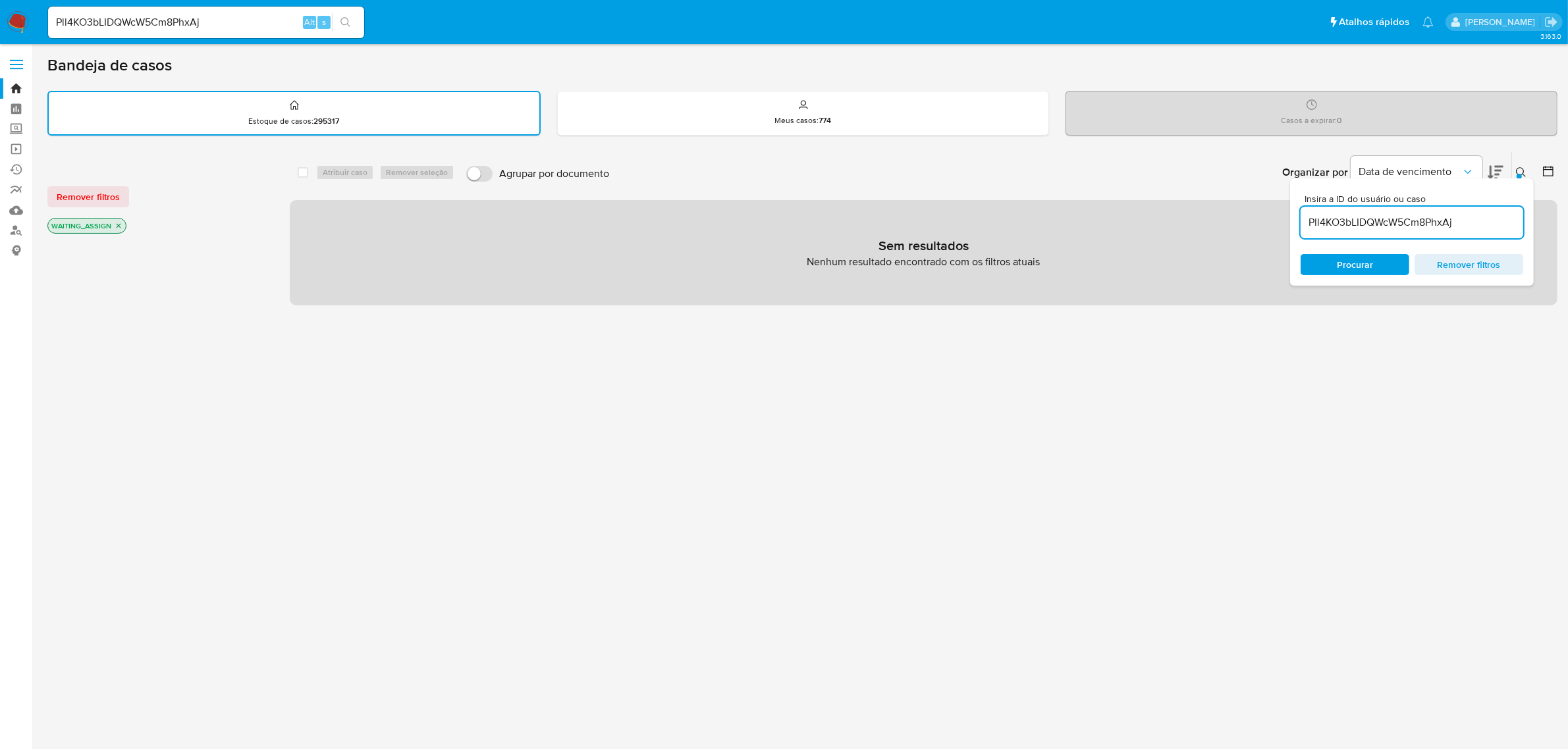
click at [115, 225] on icon "close-filter" at bounding box center [118, 225] width 8 height 8
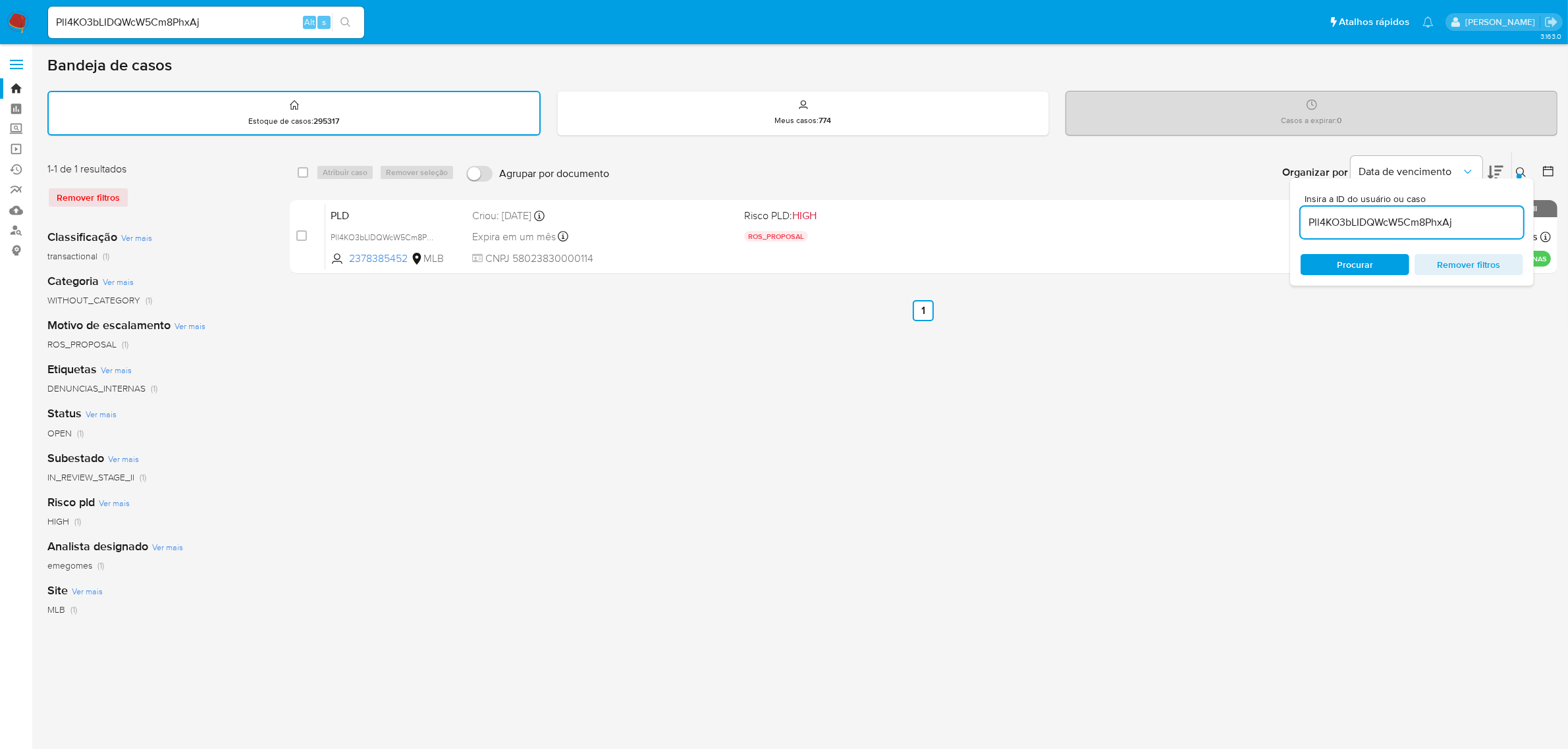
click at [1466, 357] on div "select-all-cases-checkbox Atribuir caso Remover seleção Agrupar por documento O…" at bounding box center [923, 440] width 1268 height 578
click at [1518, 174] on div at bounding box center [1519, 176] width 5 height 5
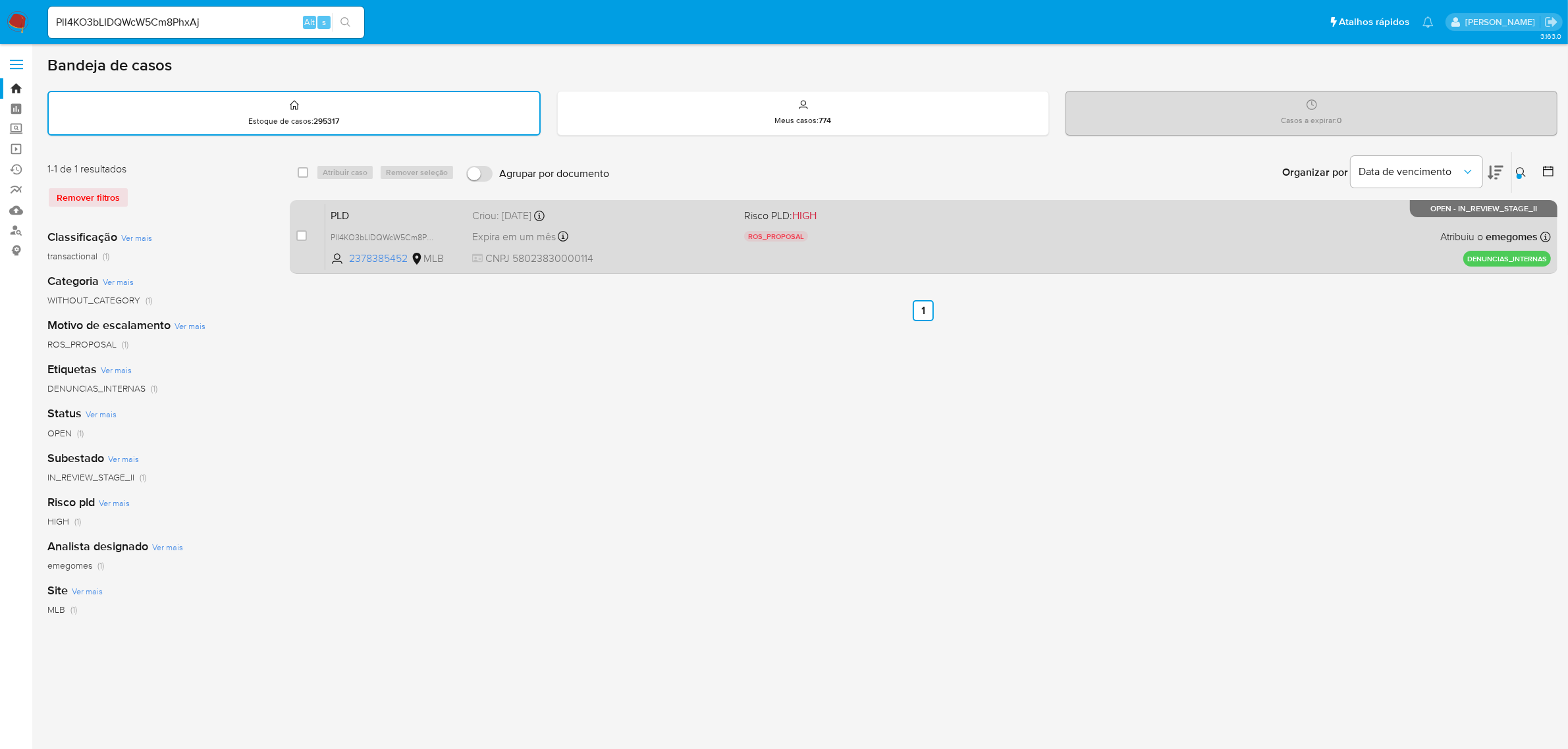
click at [1060, 227] on div "PLD Pll4KO3bLIDQWcW5Cm8PhxAj 2378385452 MLB Risco PLD: HIGH ROS_PROPOSAL Motivo…" at bounding box center [938, 236] width 1225 height 66
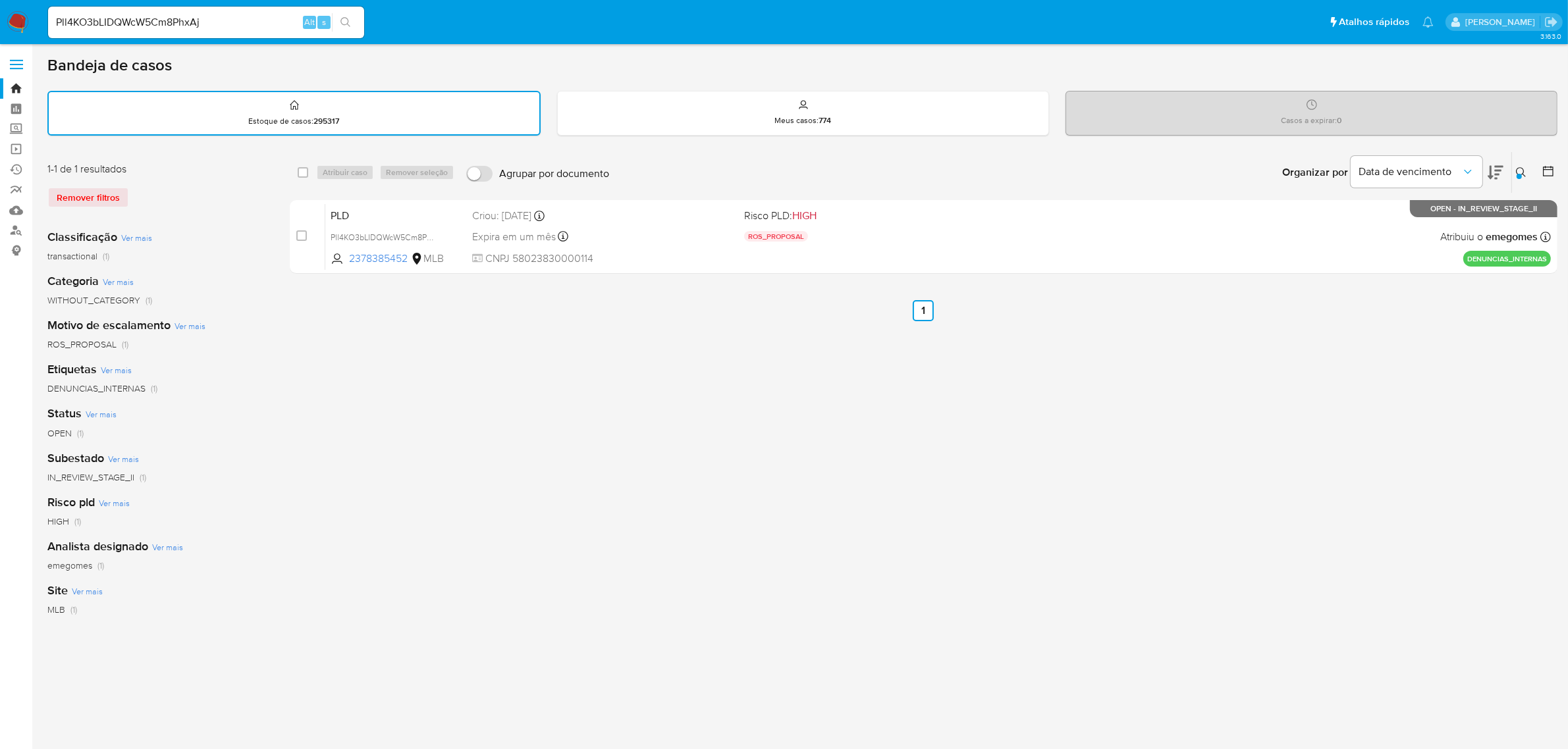
click at [1515, 165] on button at bounding box center [1522, 172] width 21 height 16
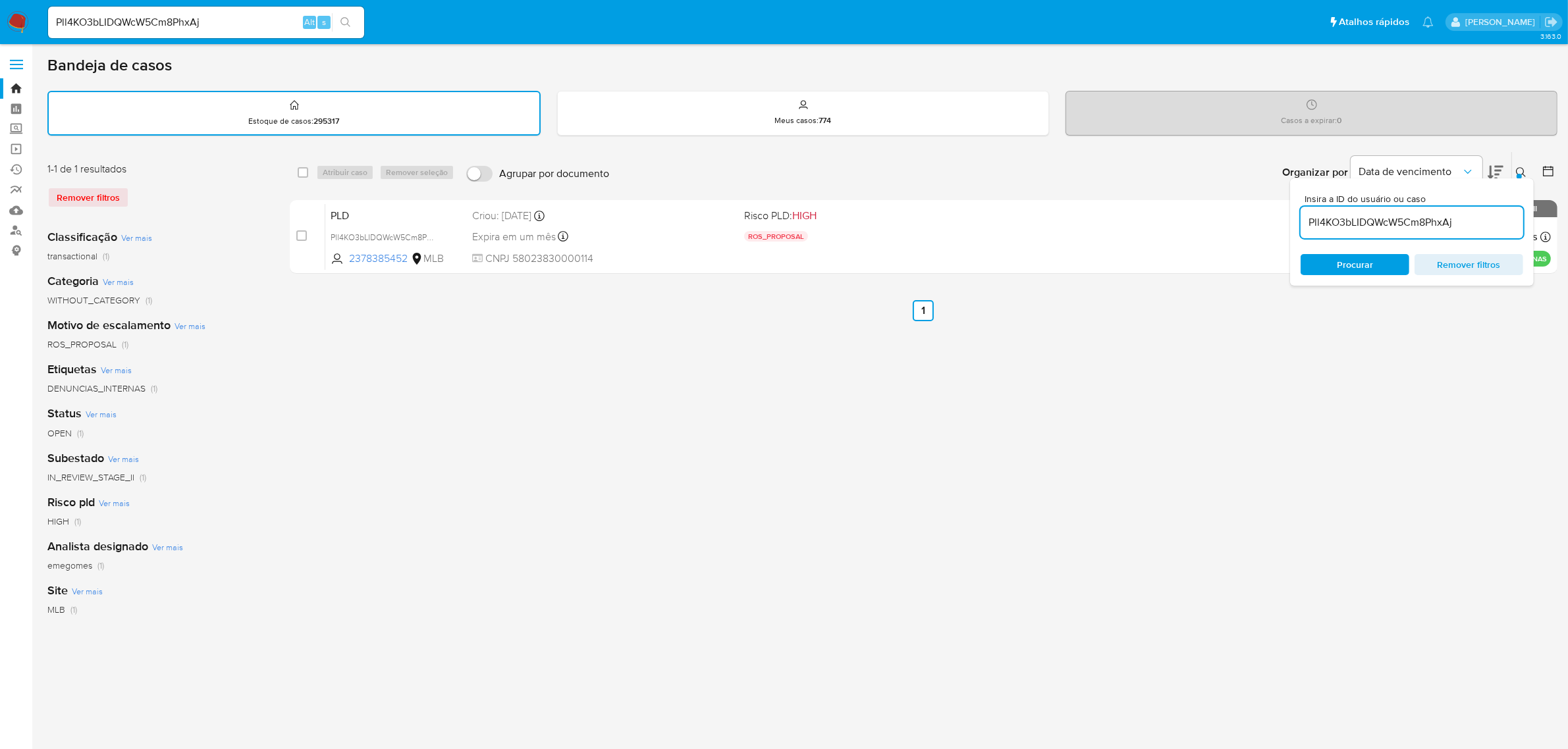
click at [1403, 214] on input "Pll4KO3bLIDQWcW5Cm8PhxAj" at bounding box center [1412, 222] width 222 height 17
type input "ExhUJ63Rrv4G0gp0p5vhgDbq"
click at [1522, 178] on div "Insira a ID do usuário ou caso ExhUJ63Rrv4G0gp0p5vhgDbq Procurar Remover filtros" at bounding box center [1412, 232] width 244 height 108
click at [1522, 170] on icon at bounding box center [1521, 172] width 11 height 11
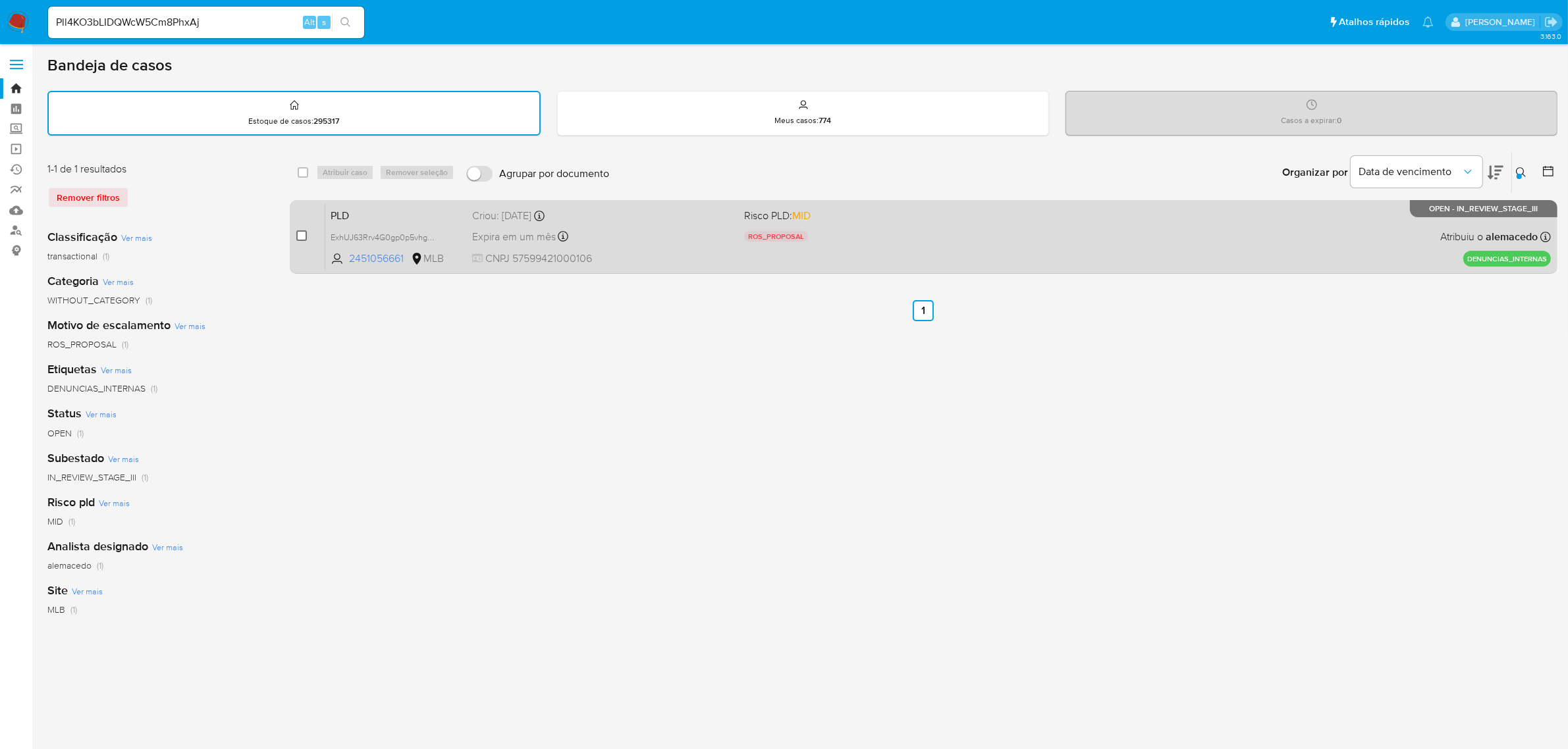
click at [304, 232] on input "checkbox" at bounding box center [302, 235] width 11 height 11
checkbox input "true"
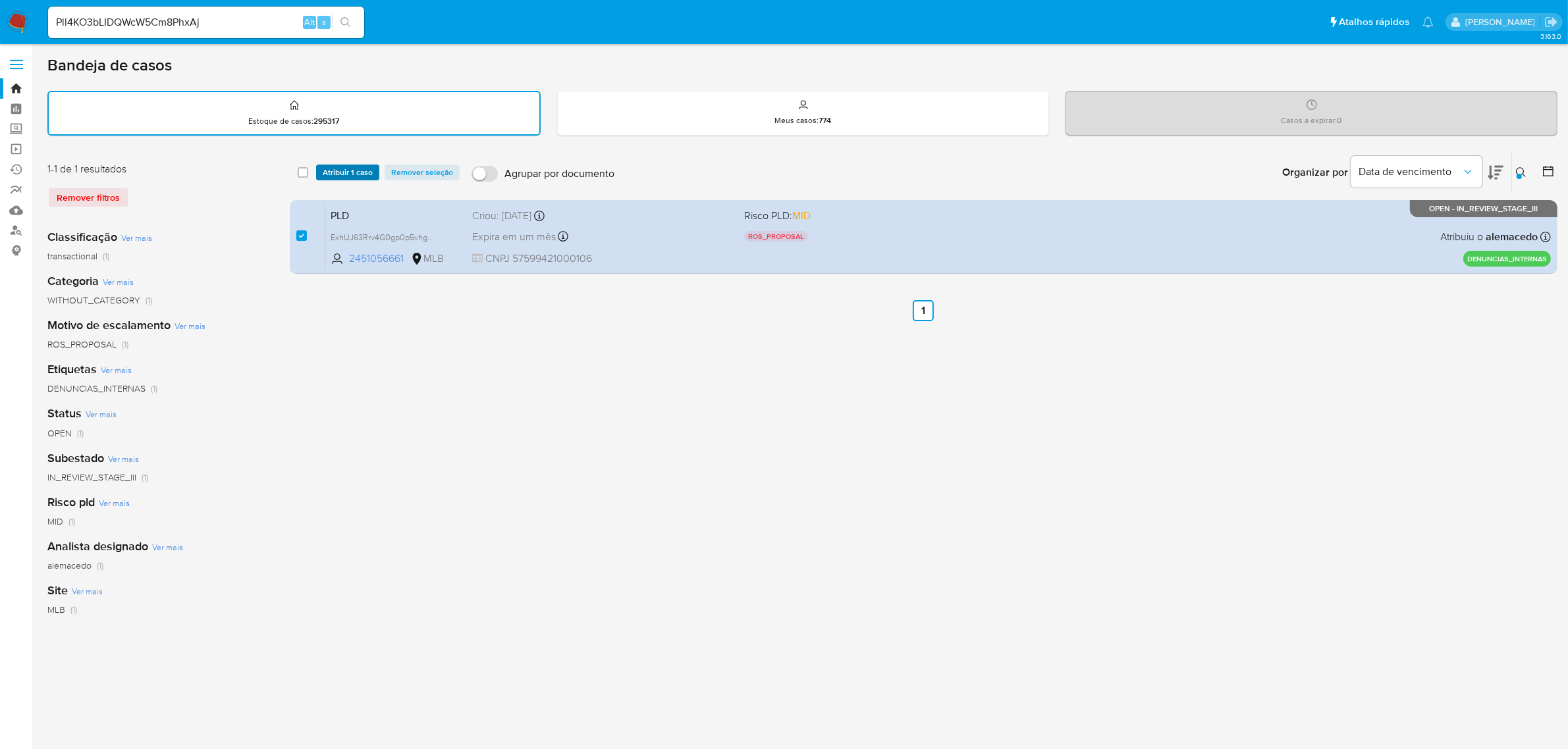
click at [342, 172] on span "Atribuir 1 caso" at bounding box center [347, 172] width 50 height 13
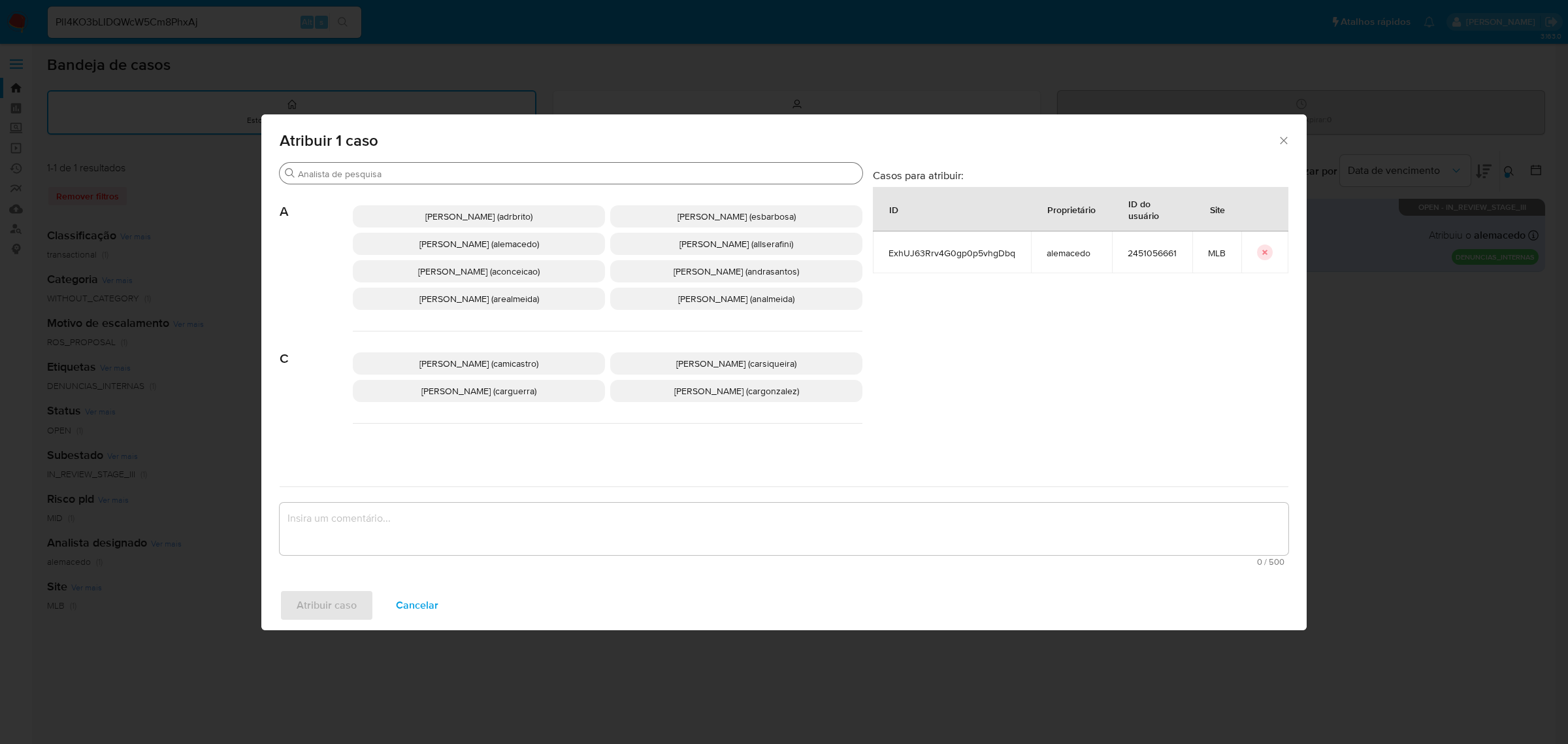
click at [449, 175] on input "Buscar" at bounding box center [577, 173] width 559 height 12
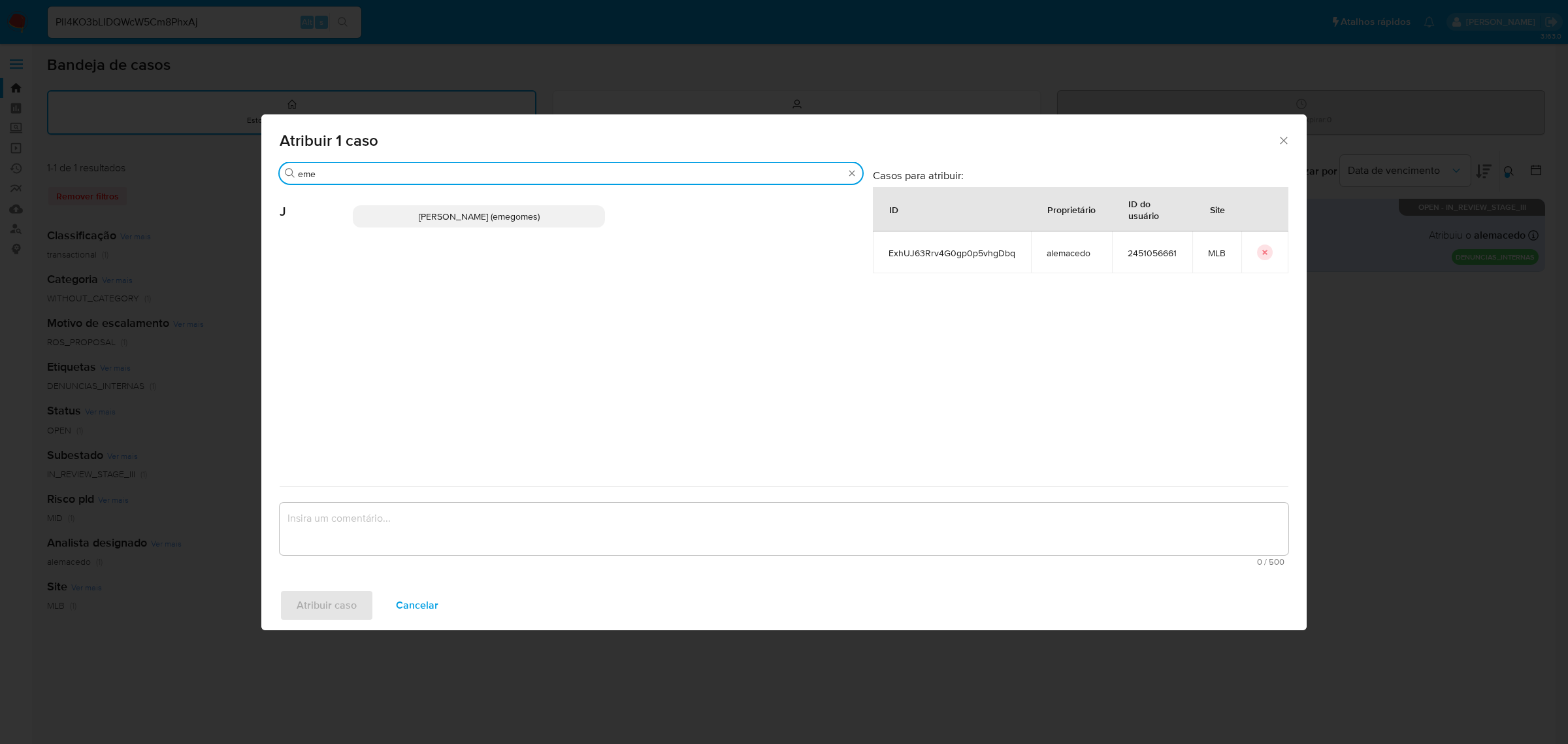
type input "eme"
click at [475, 210] on span "Jose Emerson Gomes Pereira (emegomes)" at bounding box center [479, 216] width 121 height 13
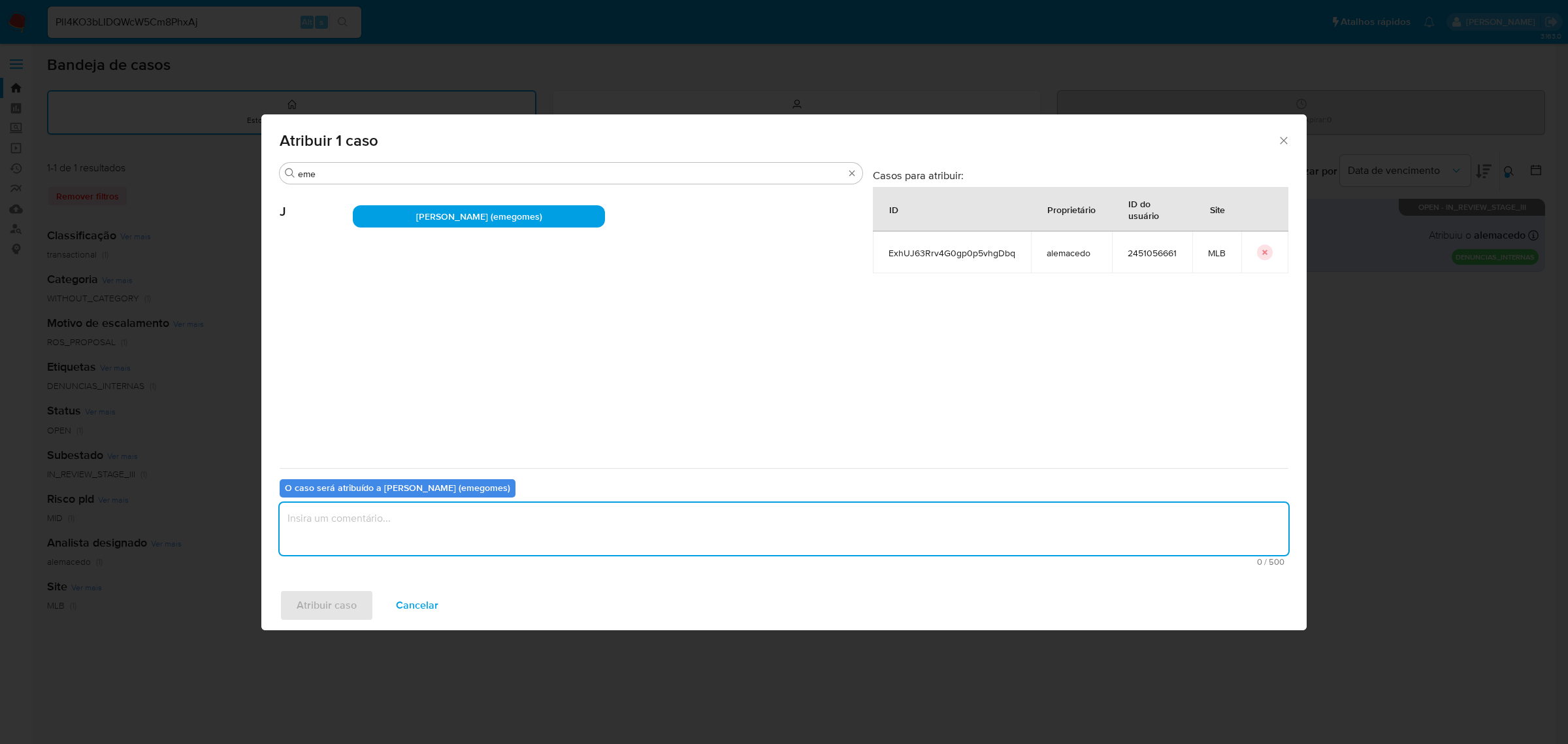
click at [478, 531] on textarea "assign-modal" at bounding box center [784, 529] width 1009 height 52
type textarea "."
click at [322, 600] on span "Atribuir caso" at bounding box center [326, 605] width 60 height 29
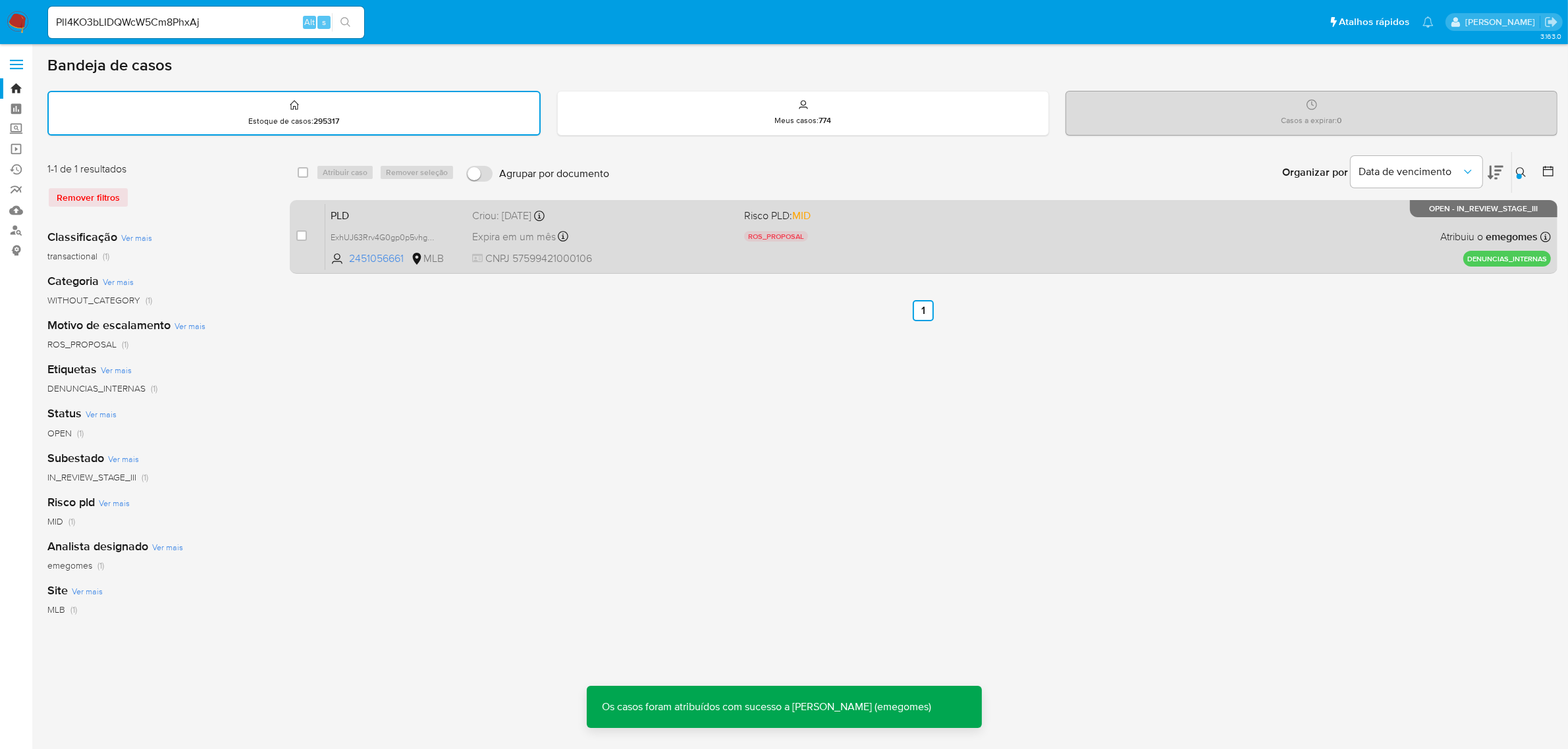
click at [670, 252] on span "CNPJ 57599421000106" at bounding box center [603, 259] width 262 height 14
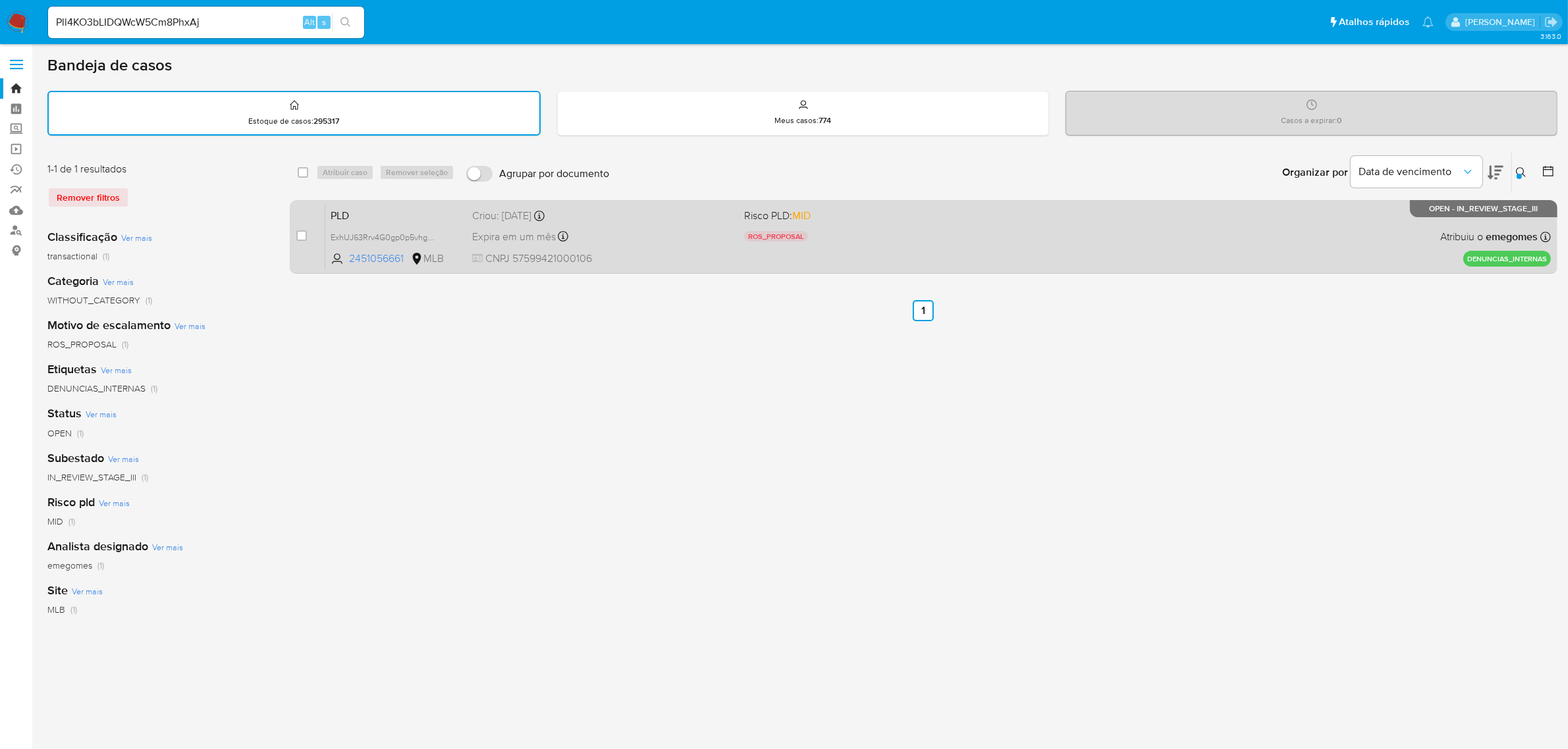
click at [690, 244] on div "PLD ExhUJ63Rrv4G0gp0p5vhgDbq 2451056661 MLB Risco PLD: MID ROS_PROPOSAL Motivo …" at bounding box center [938, 236] width 1225 height 66
click at [300, 234] on input "checkbox" at bounding box center [302, 235] width 11 height 11
checkbox input "true"
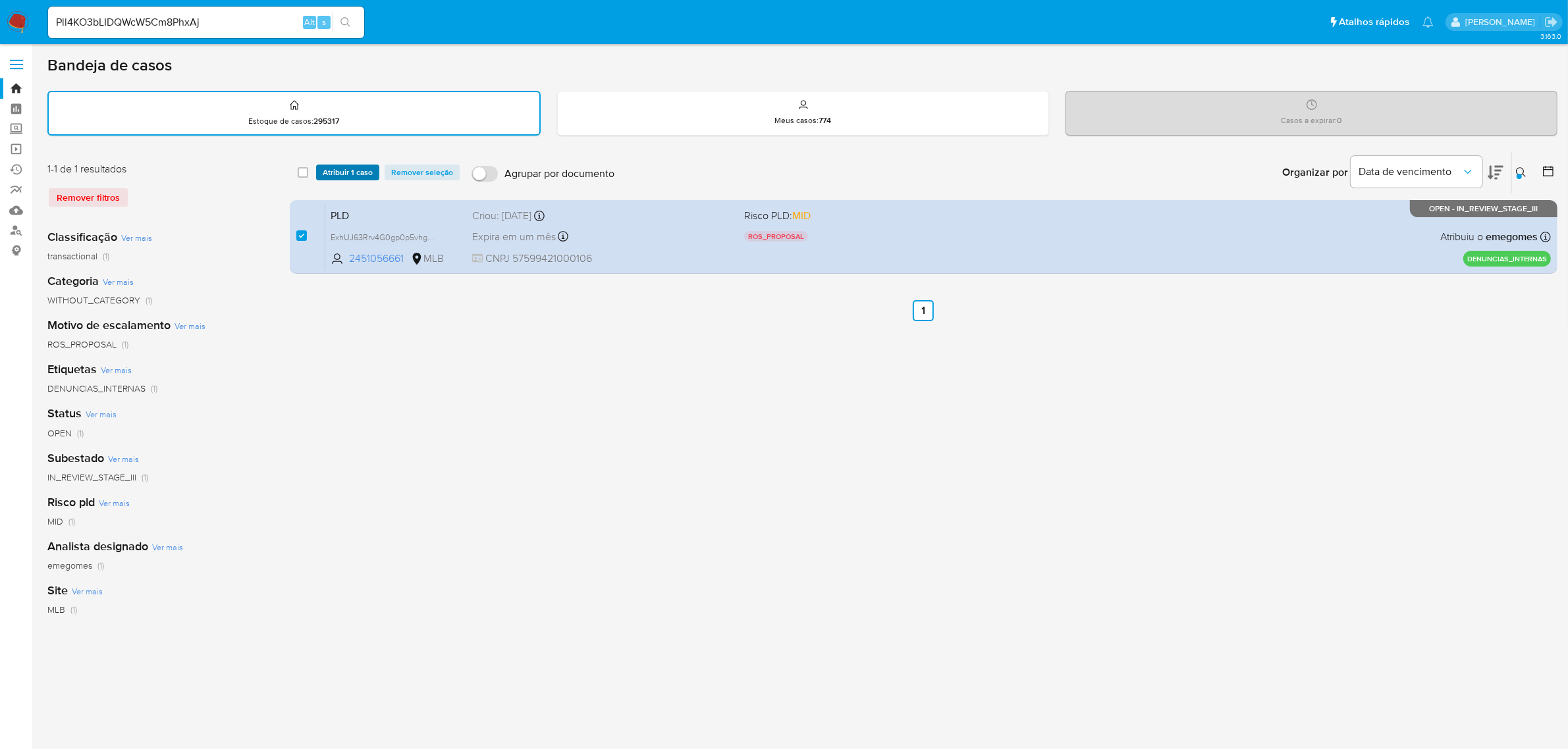
click at [351, 166] on span "Atribuir 1 caso" at bounding box center [347, 172] width 50 height 13
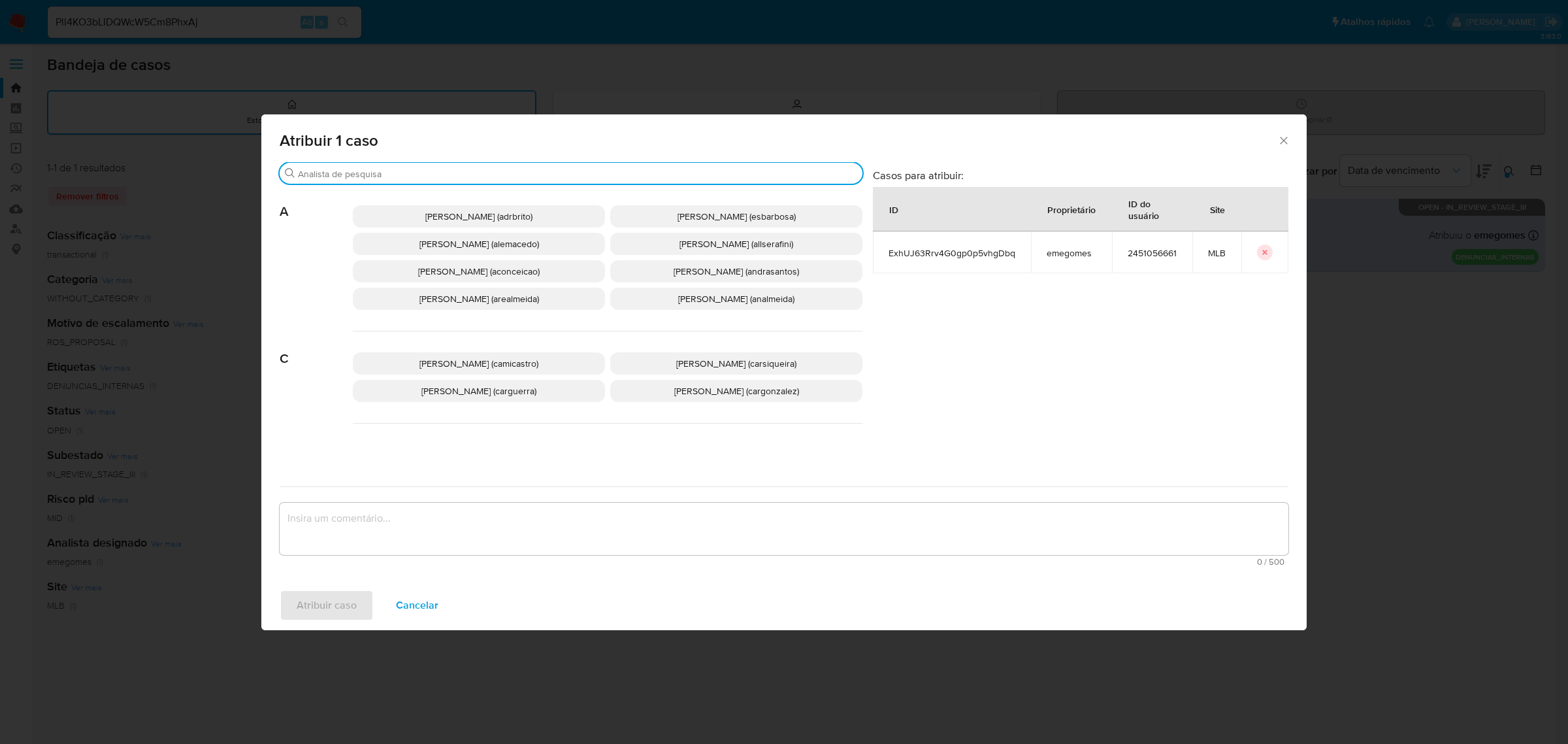
click at [482, 176] on input "Buscar" at bounding box center [577, 173] width 559 height 12
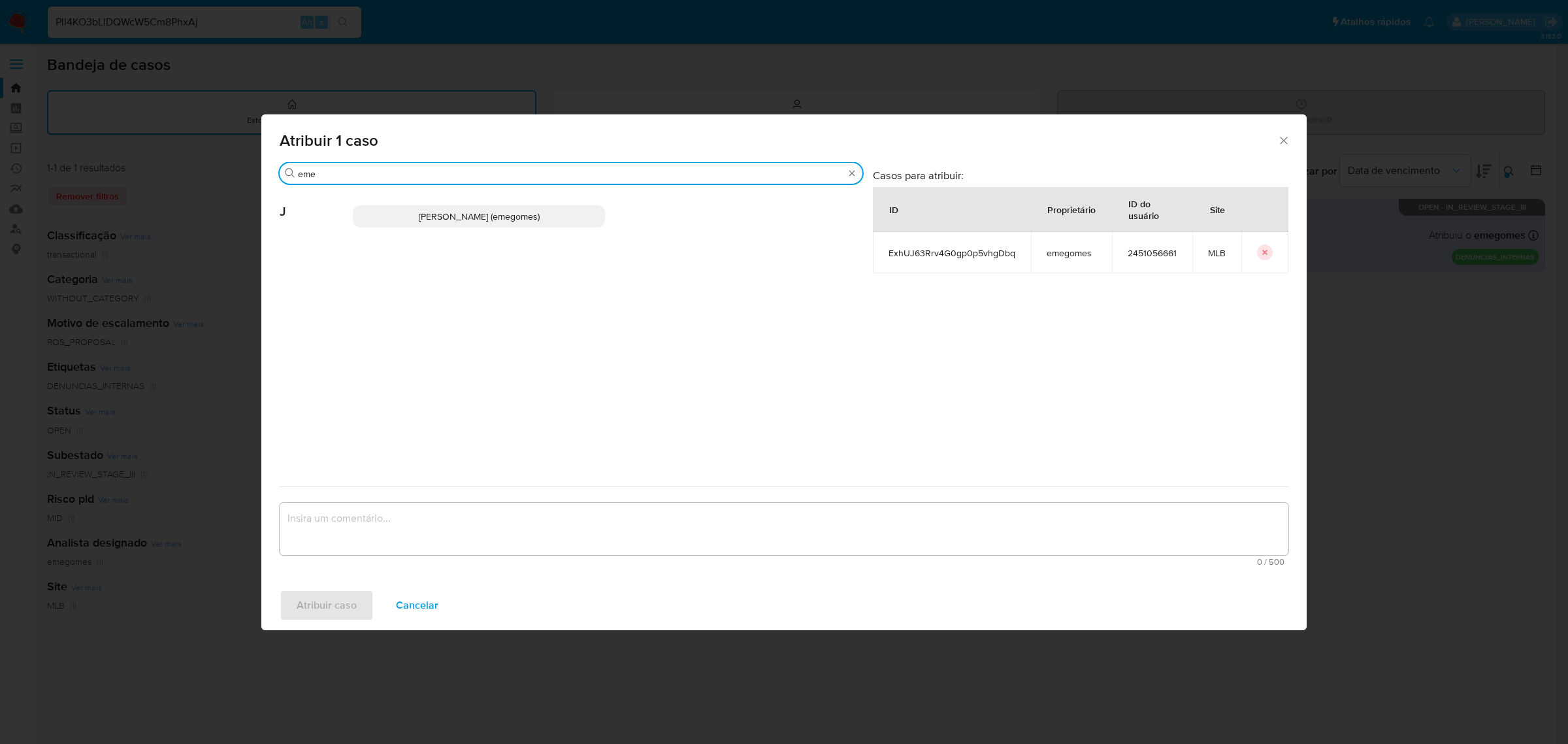
type input "eme"
click at [518, 214] on span "[PERSON_NAME] (emegomes)" at bounding box center [479, 216] width 121 height 13
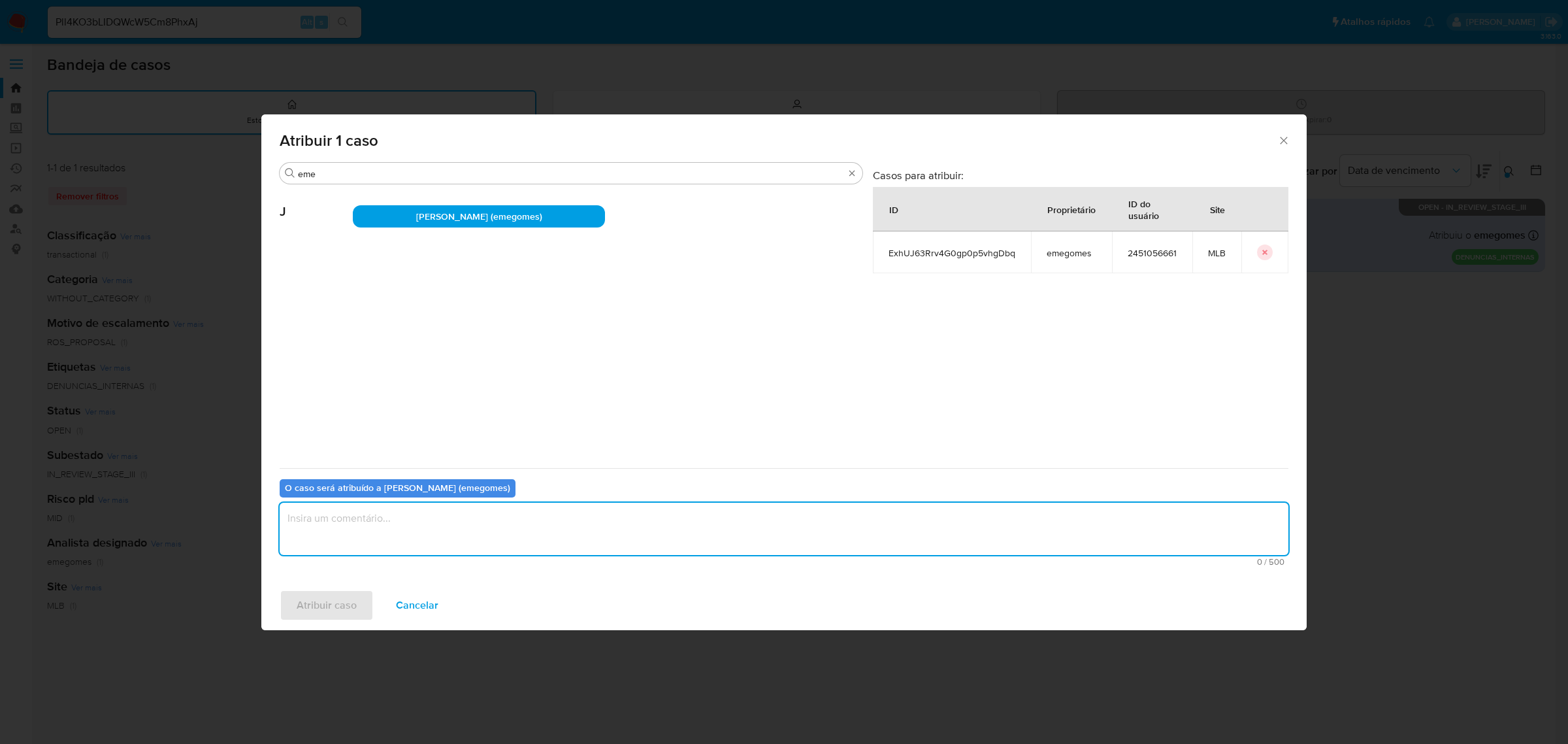
click at [410, 530] on textarea "assign-modal" at bounding box center [784, 529] width 1009 height 52
type textarea "."
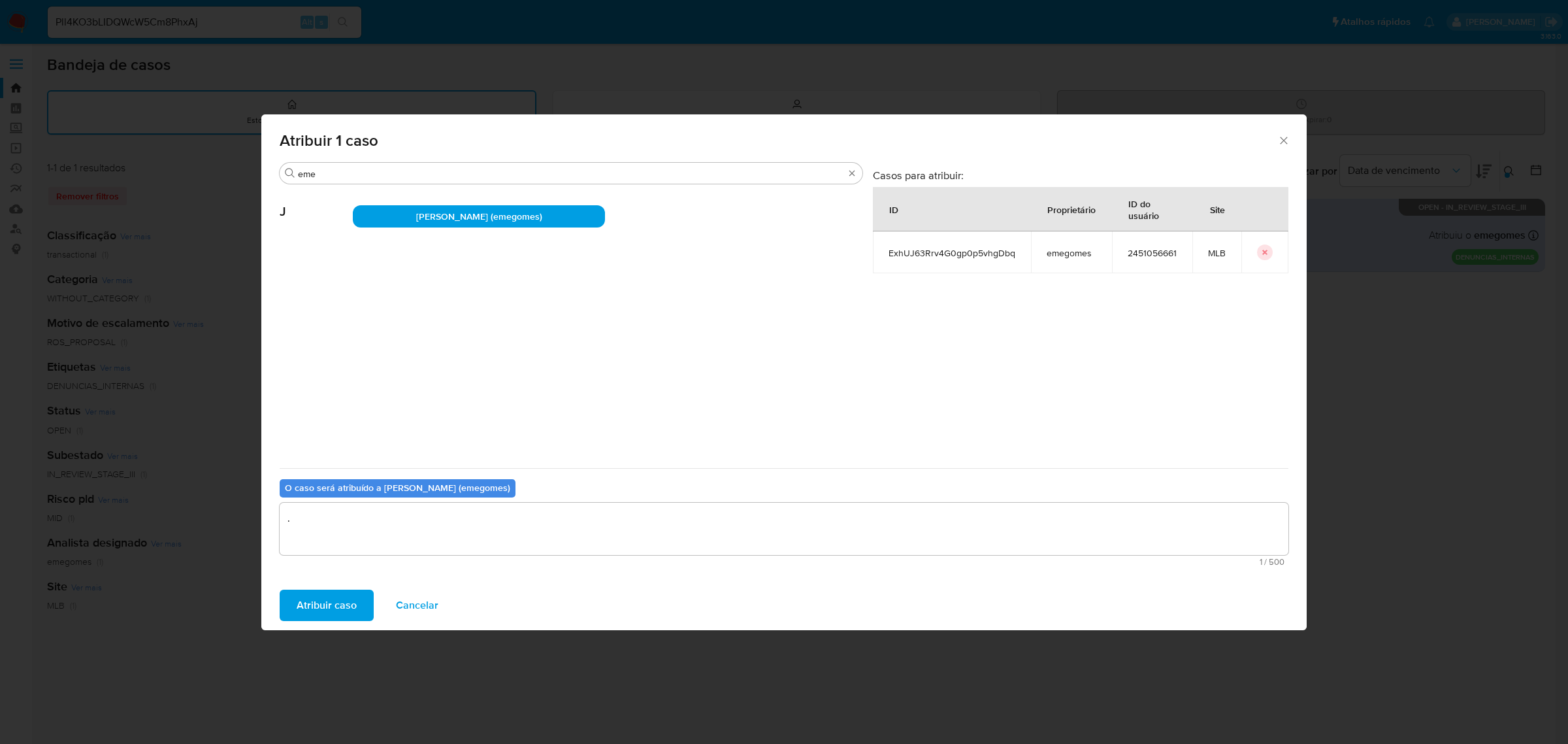
click at [309, 611] on span "Atribuir caso" at bounding box center [326, 605] width 60 height 29
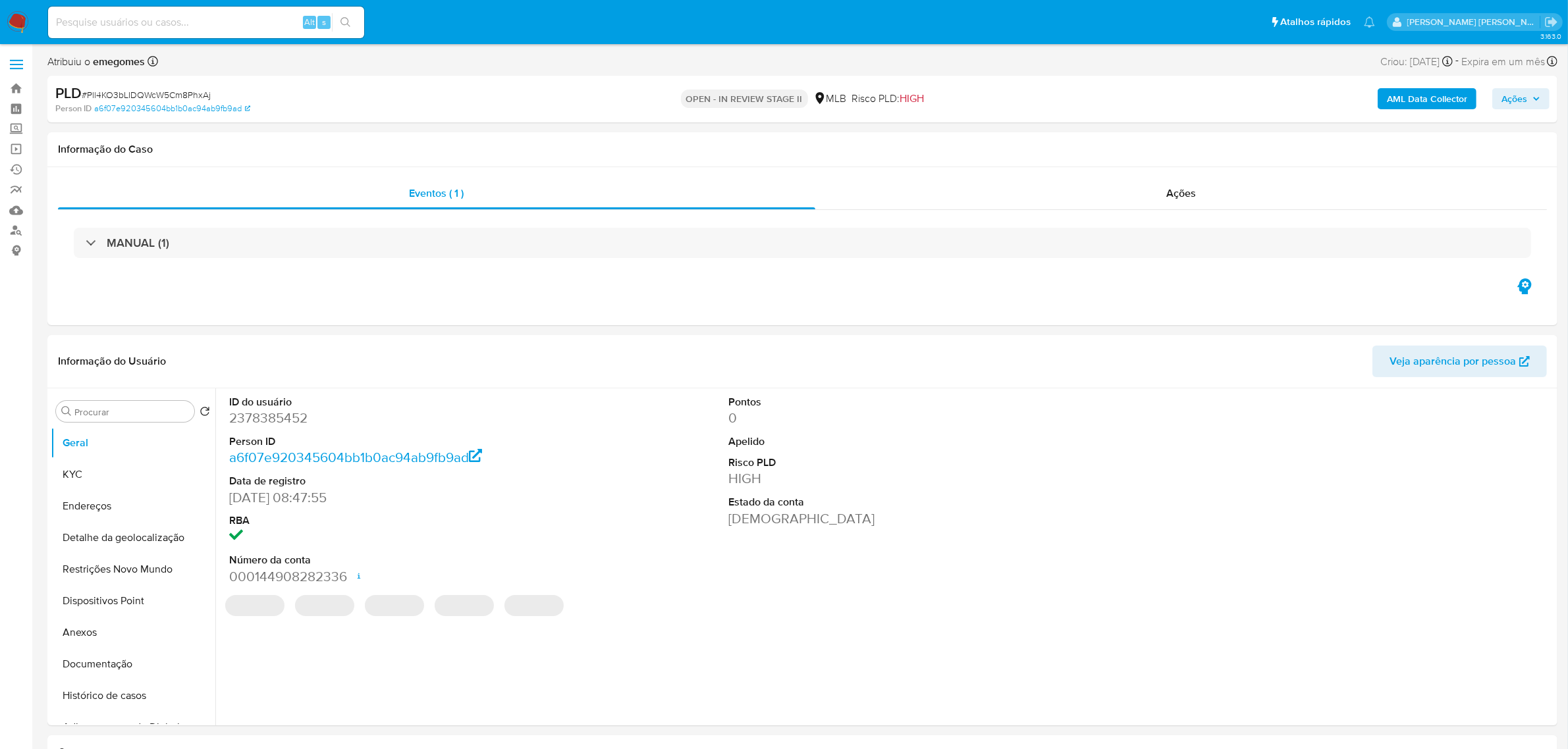
select select "10"
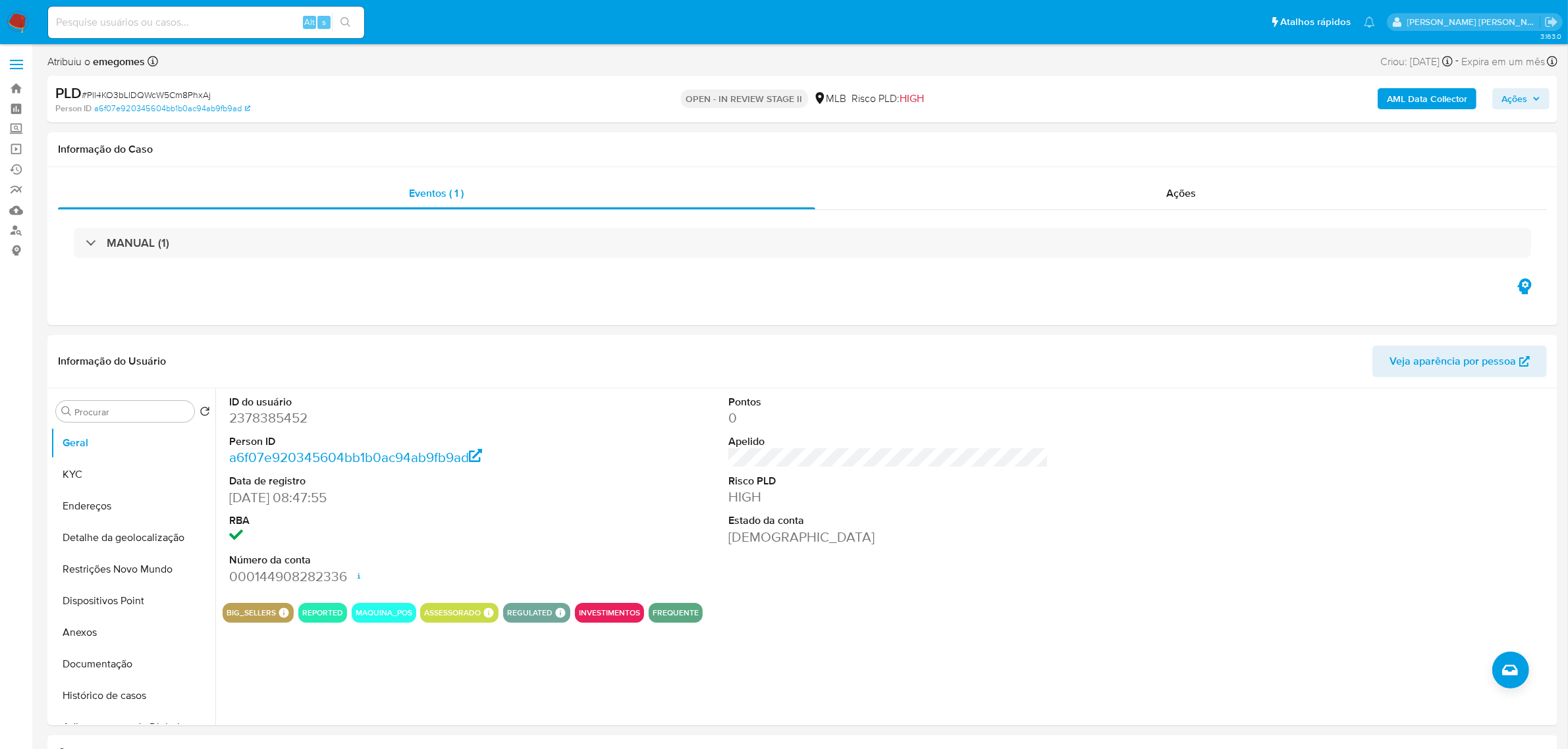
drag, startPoint x: 124, startPoint y: 666, endPoint x: 1, endPoint y: 589, distance: 145.1
click at [124, 666] on button "Documentação" at bounding box center [133, 664] width 165 height 31
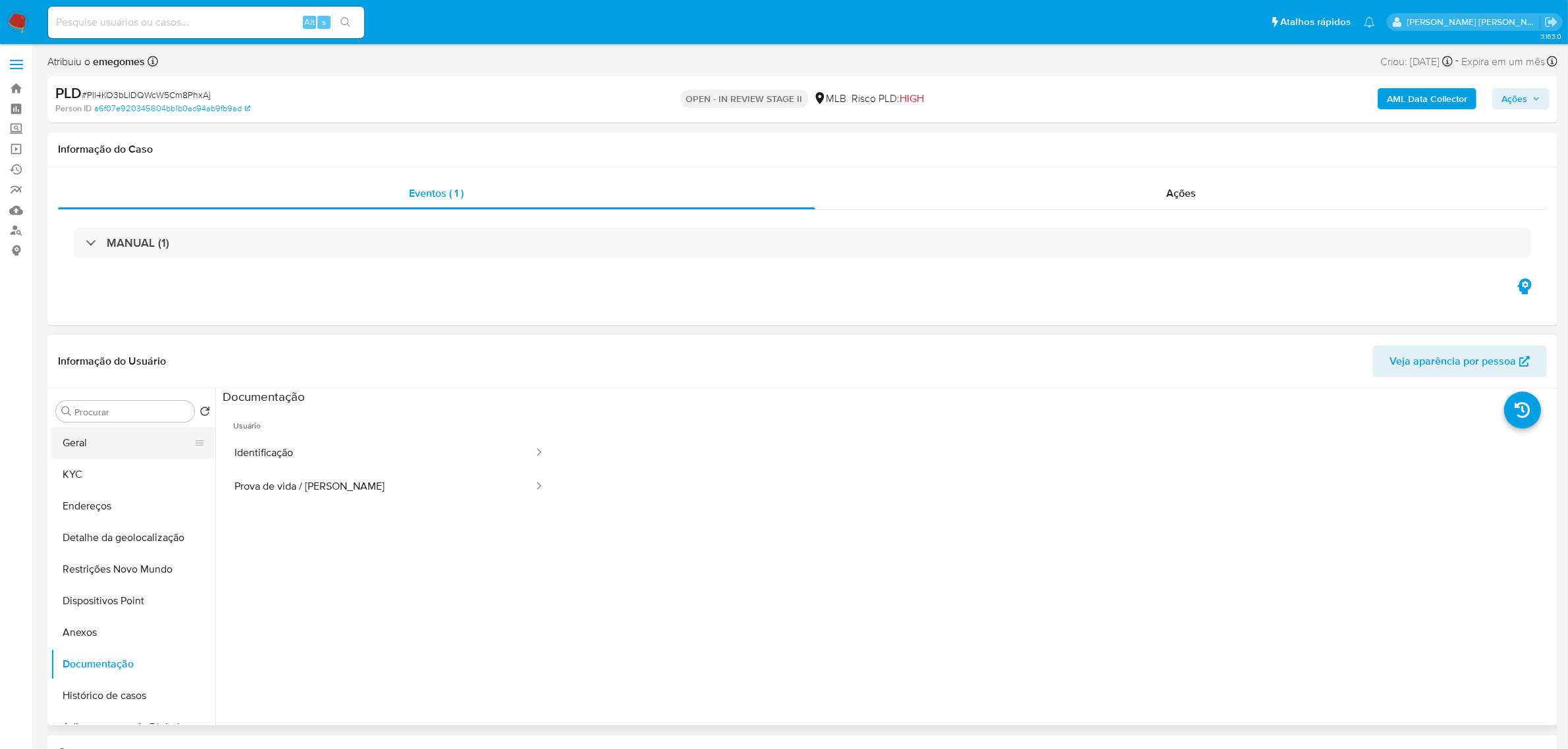
click at [120, 443] on button "Geral" at bounding box center [128, 443] width 154 height 31
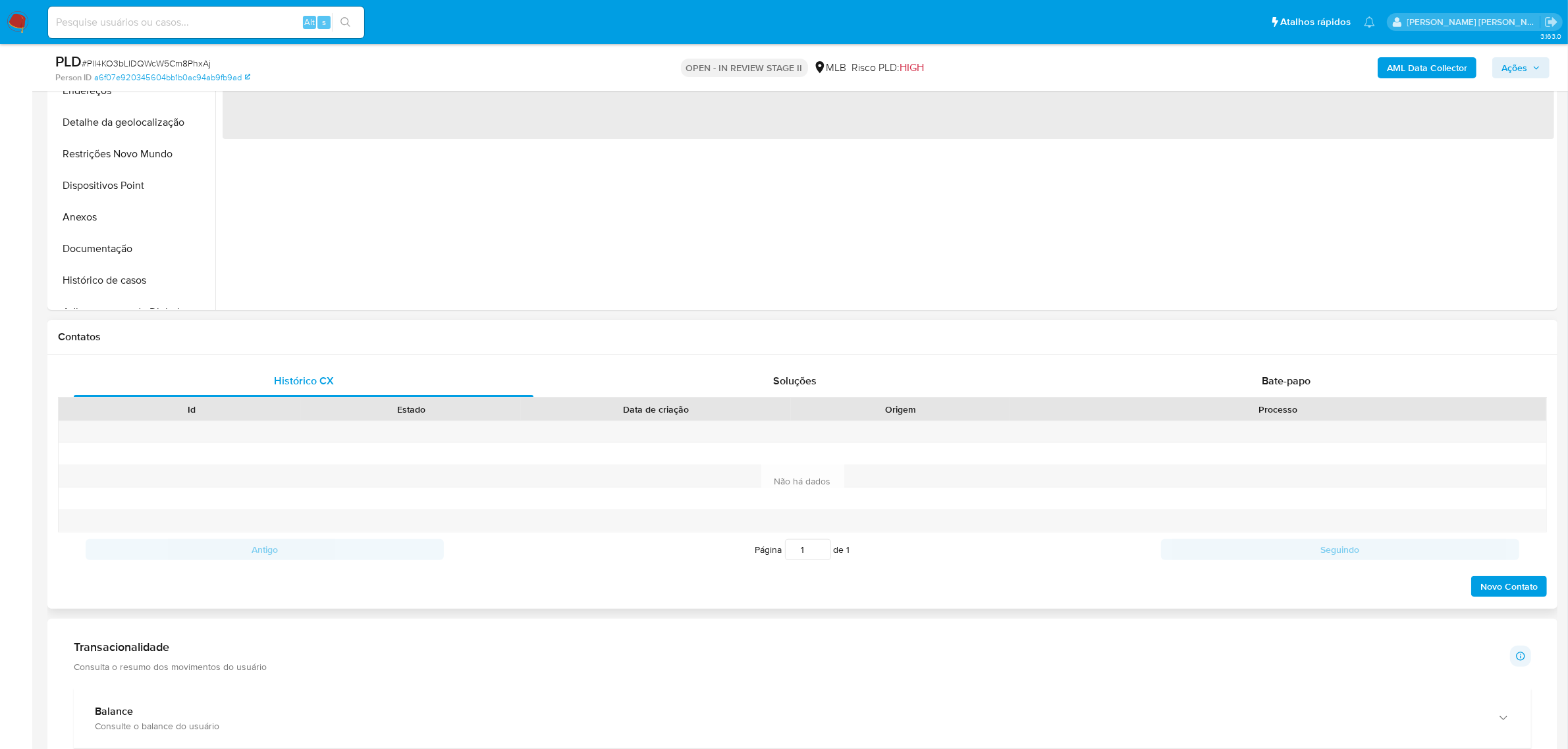
scroll to position [411, 0]
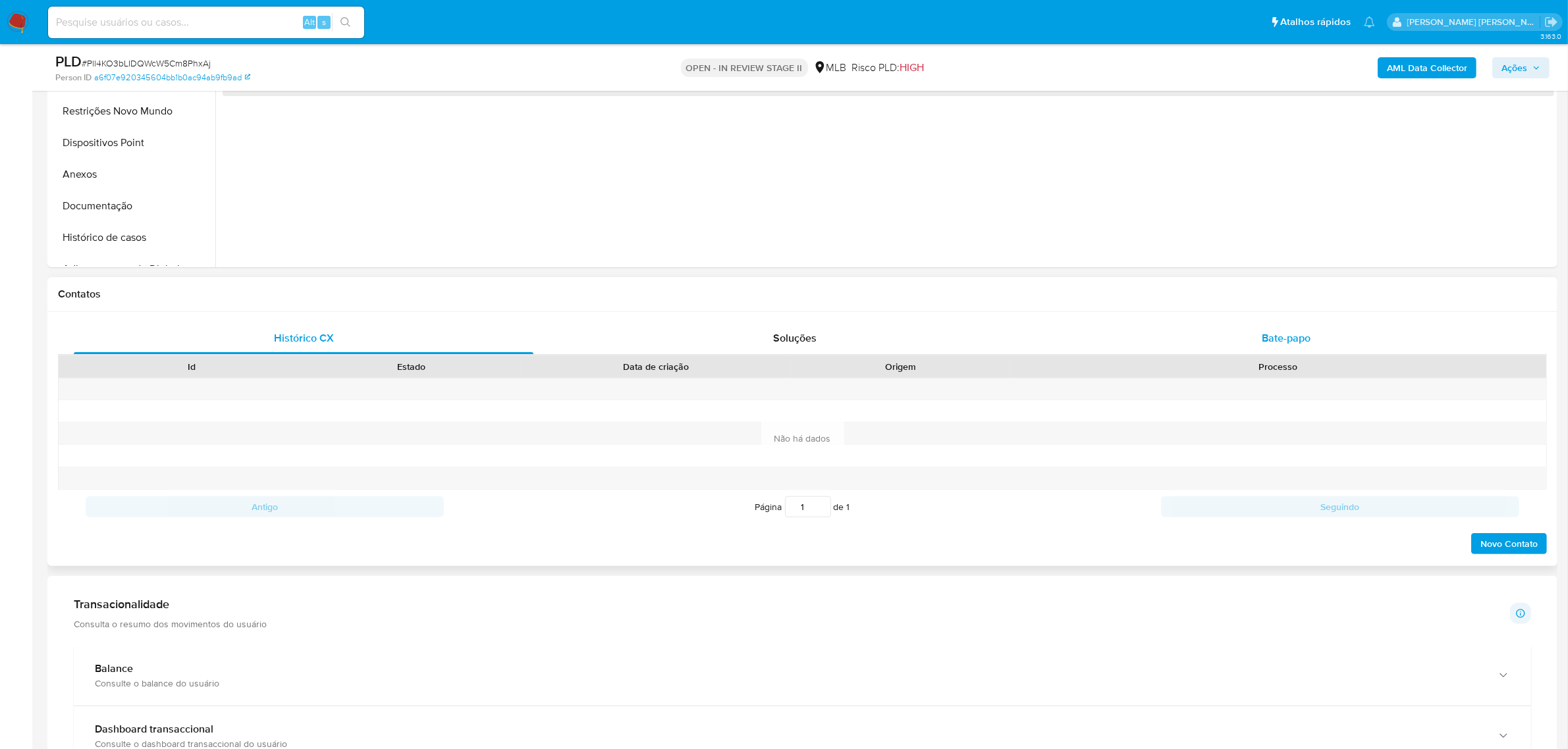
click at [1294, 322] on div "Bate-papo" at bounding box center [1286, 338] width 460 height 31
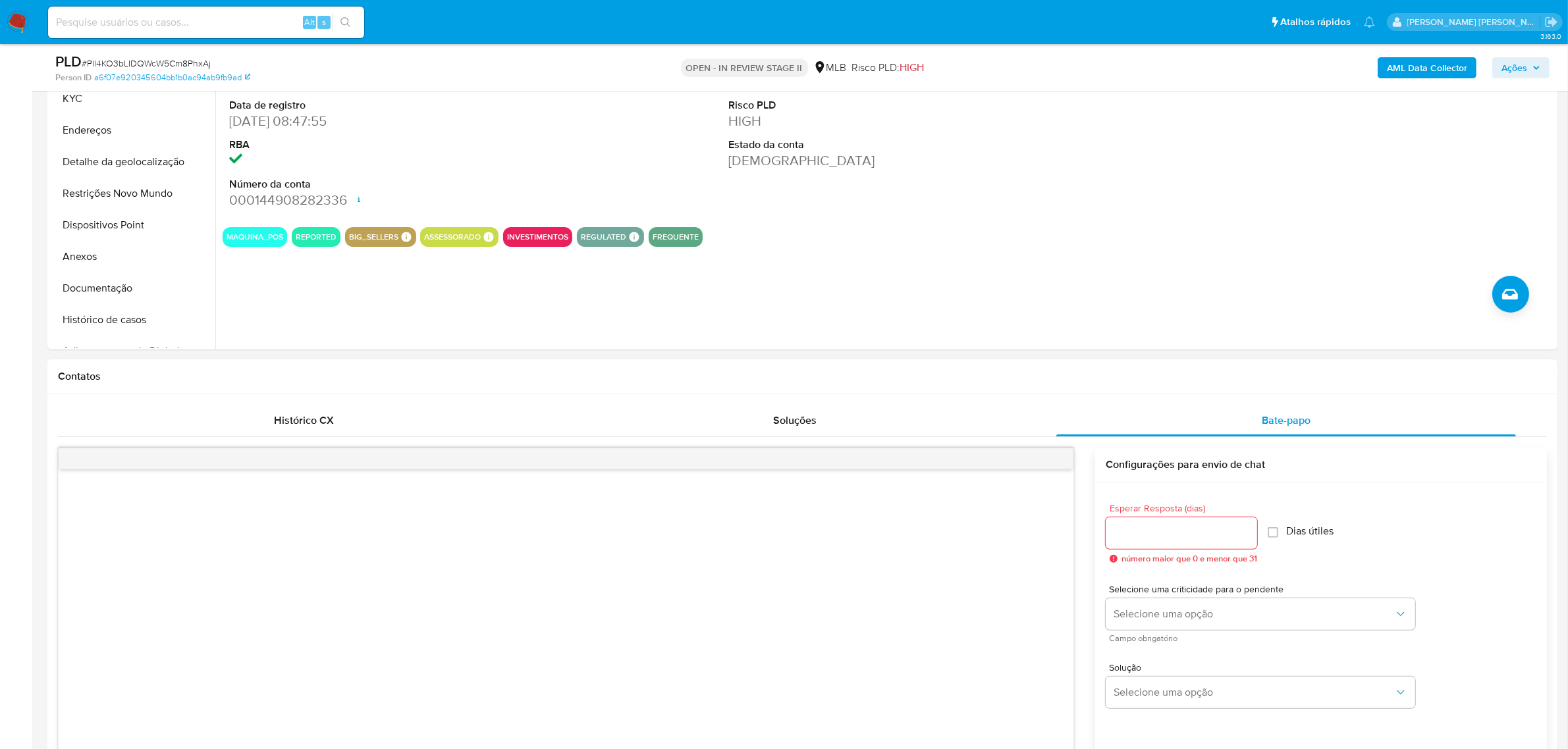
scroll to position [0, 0]
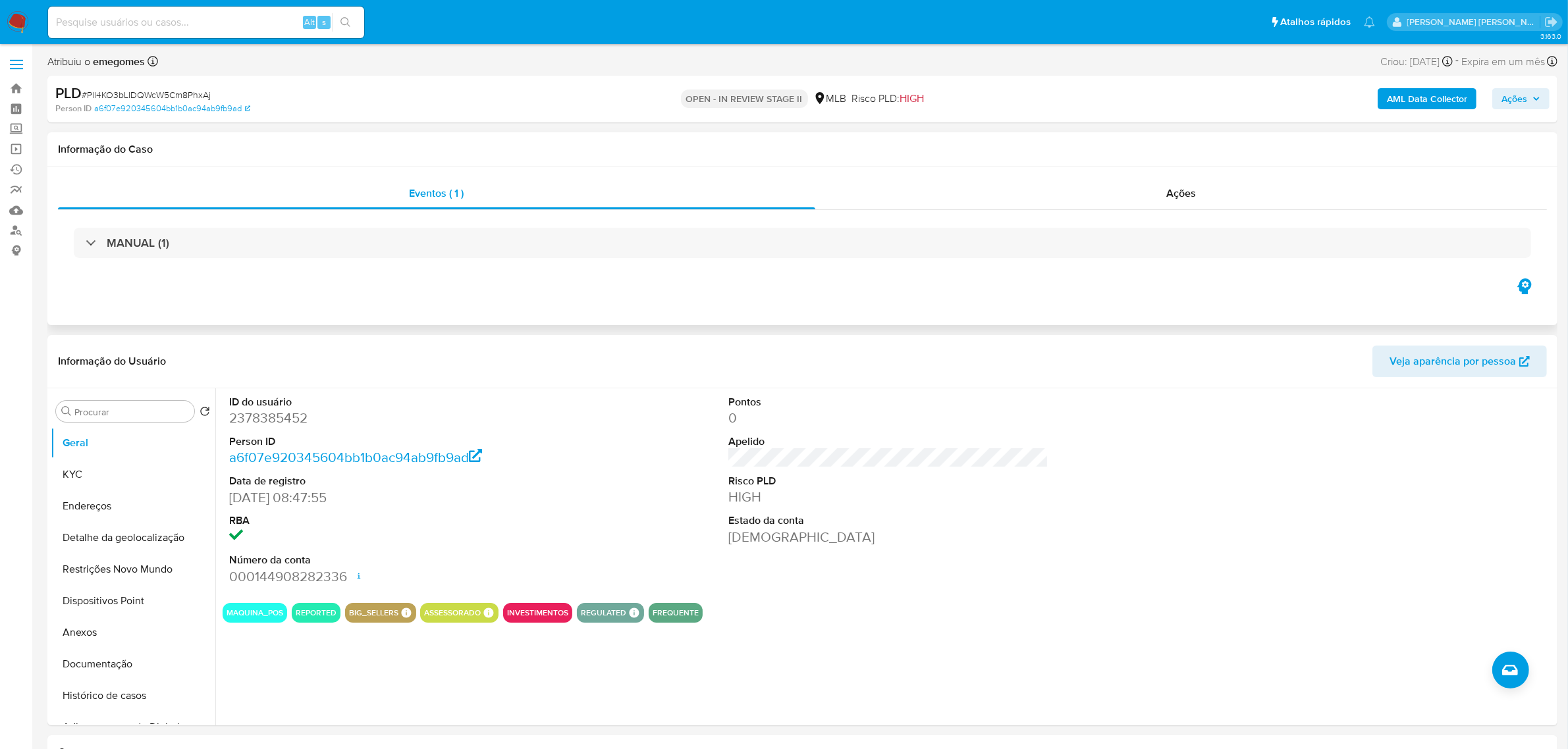
click at [1177, 176] on div "Eventos ( 1 ) Ações MANUAL (1)" at bounding box center [801, 247] width 1510 height 158
click at [1176, 185] on span "Ações" at bounding box center [1181, 192] width 30 height 15
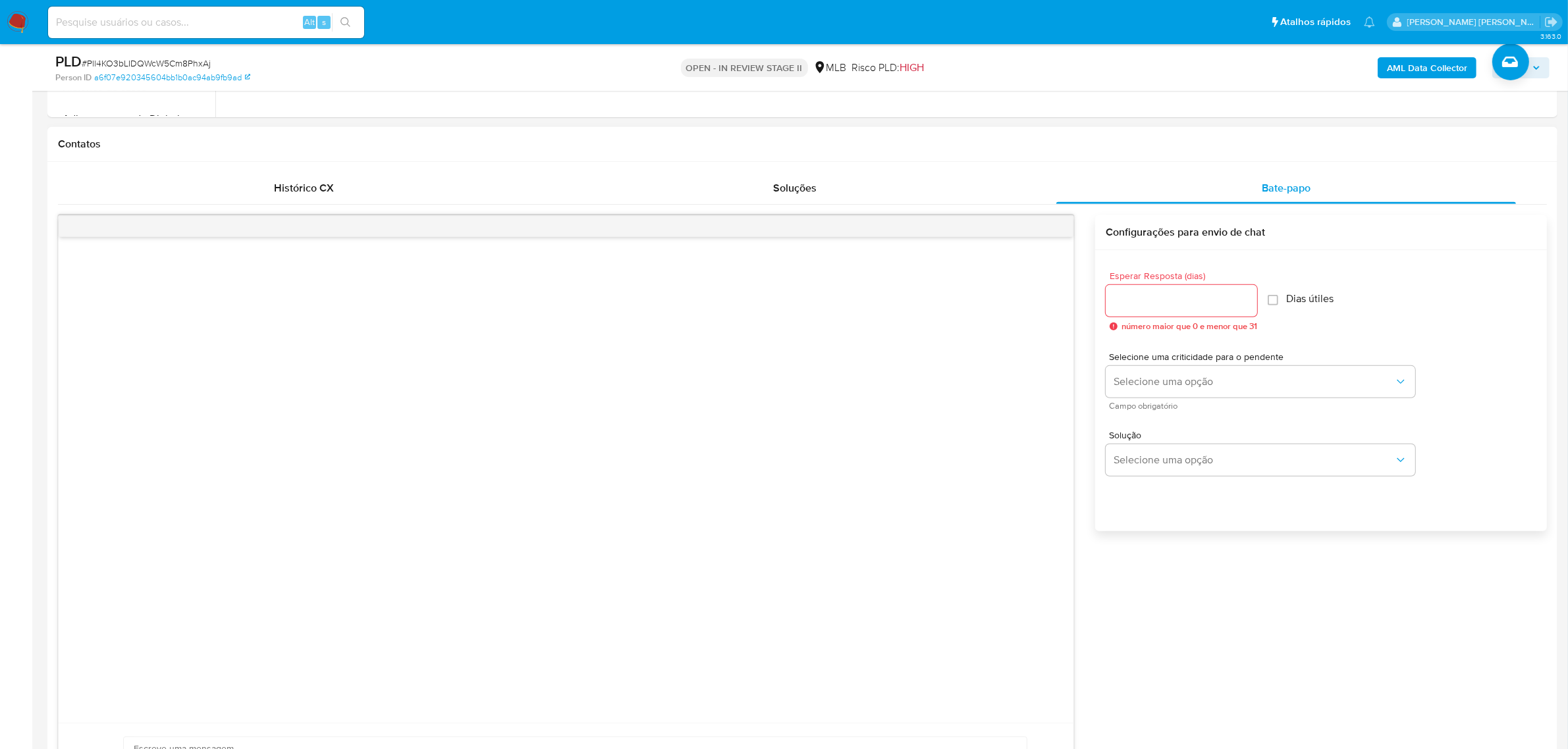
scroll to position [987, 0]
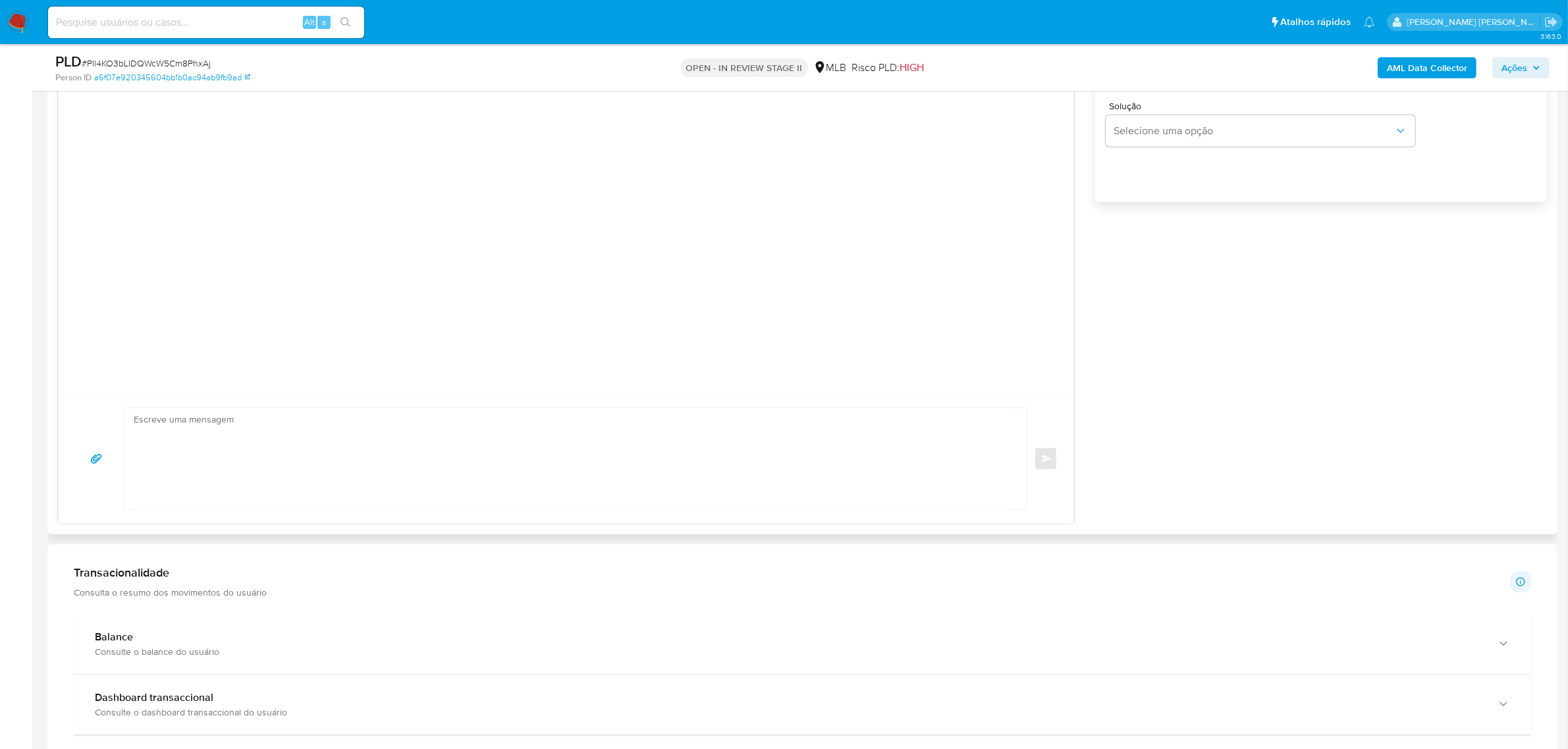
click at [297, 469] on textarea at bounding box center [571, 459] width 876 height 101
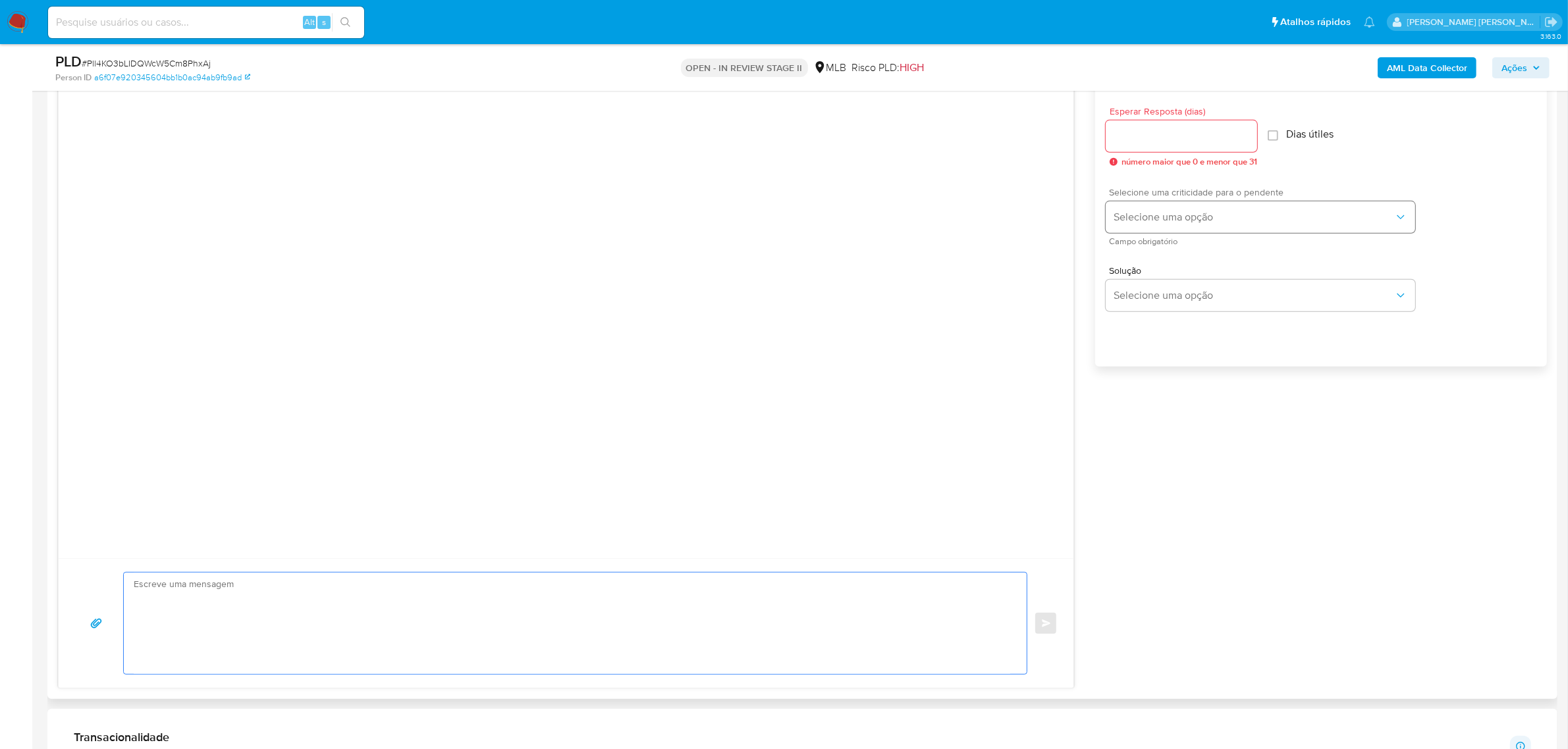
scroll to position [740, 0]
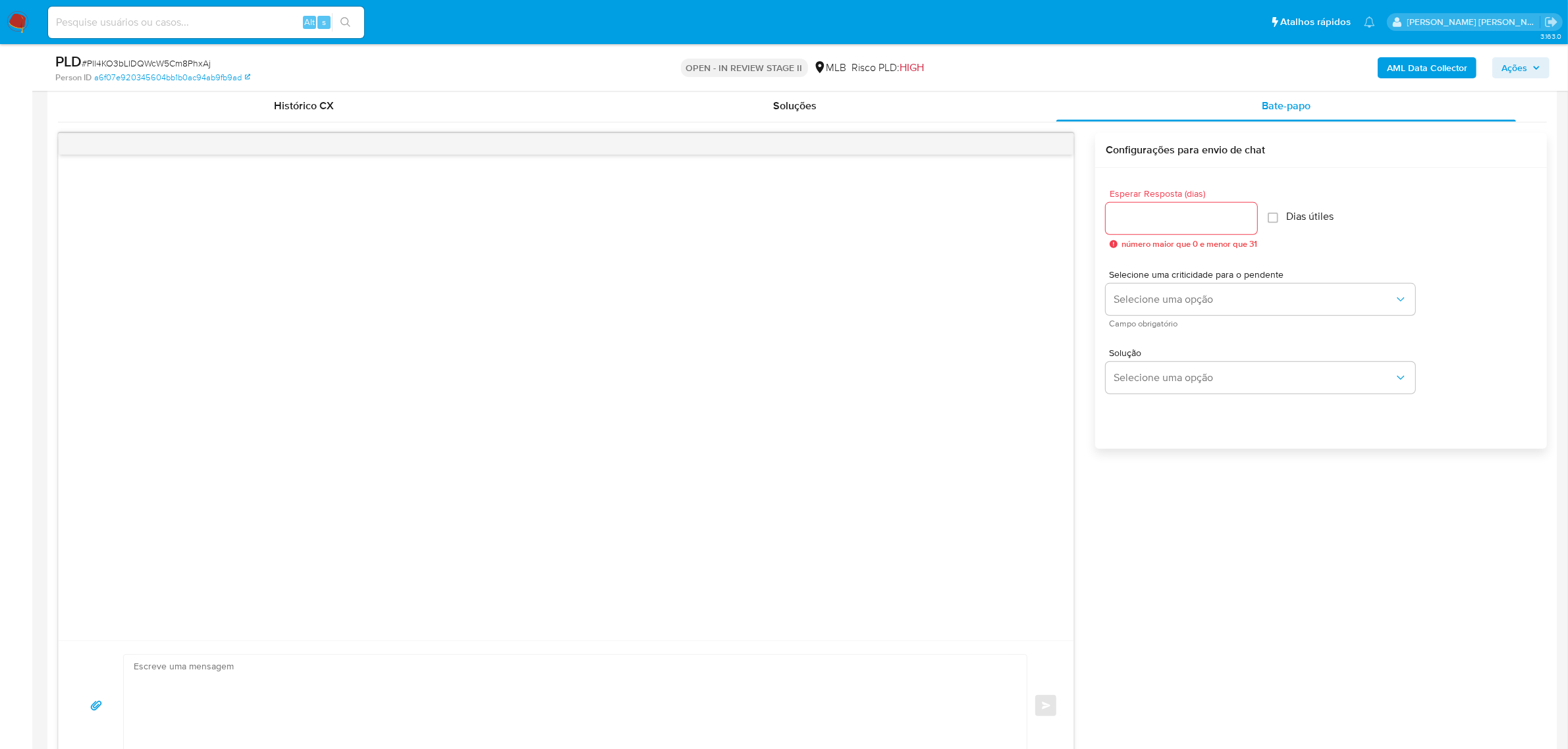
click at [1189, 228] on div at bounding box center [1181, 218] width 151 height 31
click at [1189, 222] on input "Esperar Resposta (dias)" at bounding box center [1181, 219] width 151 height 17
type input "3"
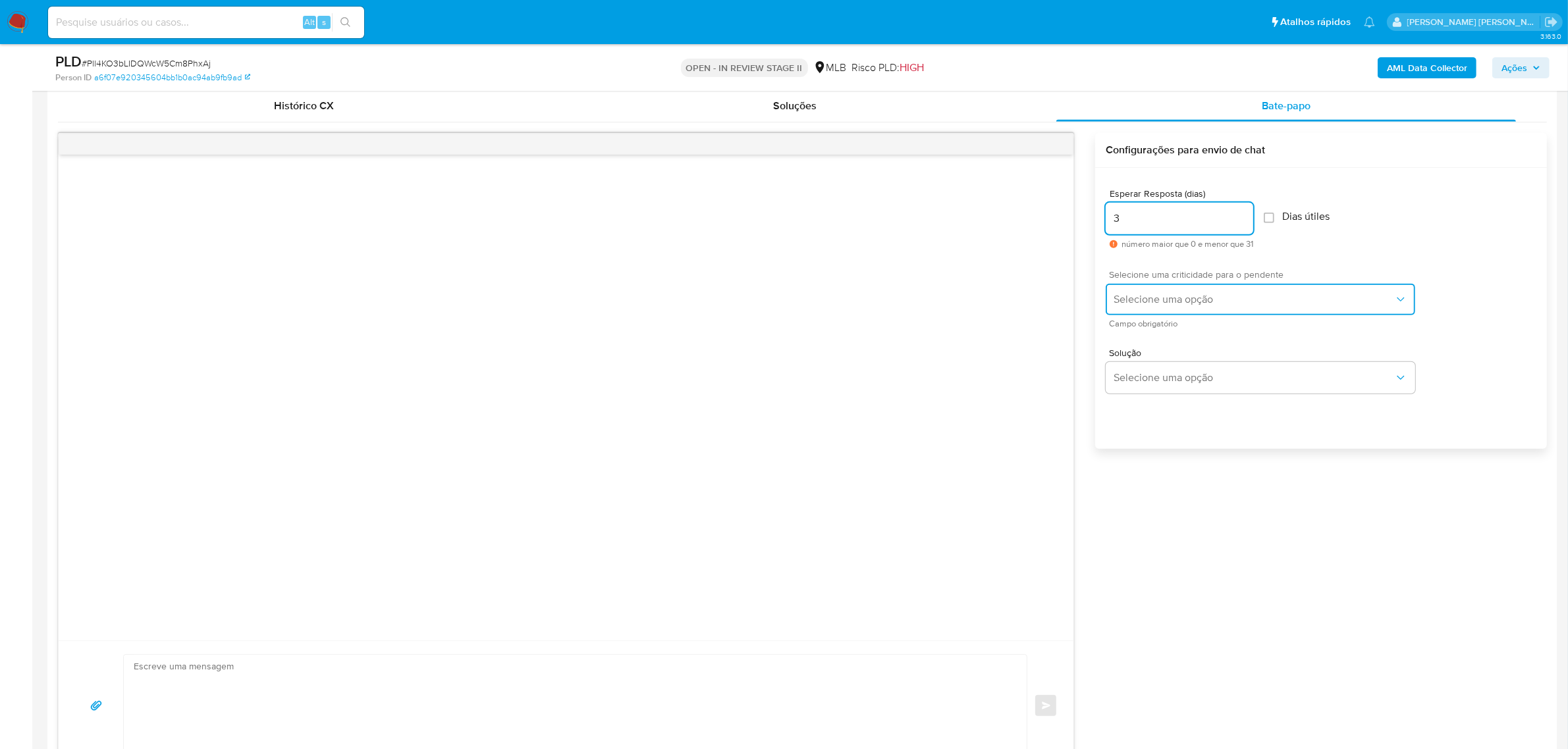
click at [1195, 300] on span "Selecione uma opção" at bounding box center [1254, 299] width 280 height 13
click at [1152, 301] on div "LOW" at bounding box center [1258, 301] width 288 height 26
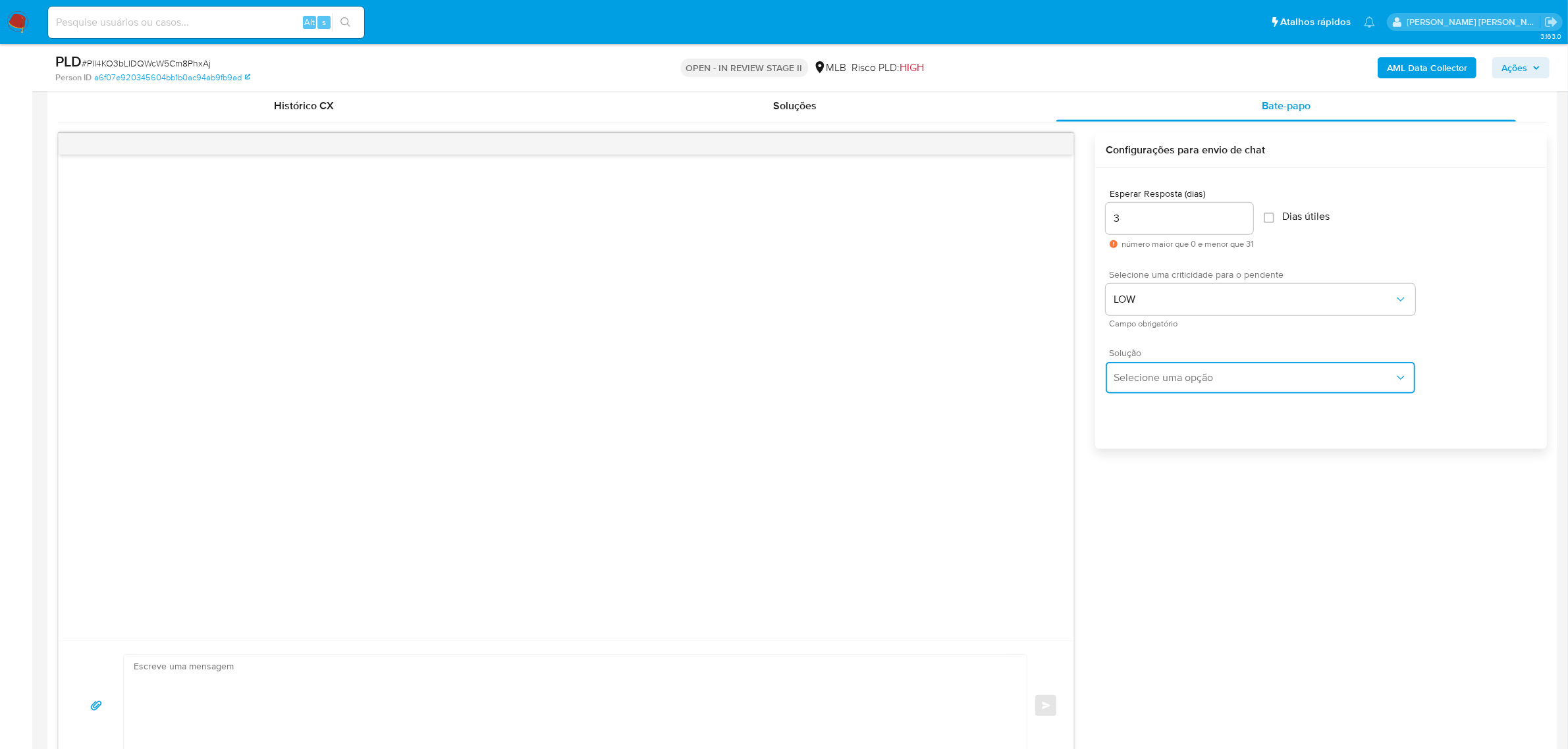
click at [1144, 375] on span "Selecione uma opção" at bounding box center [1254, 378] width 280 height 13
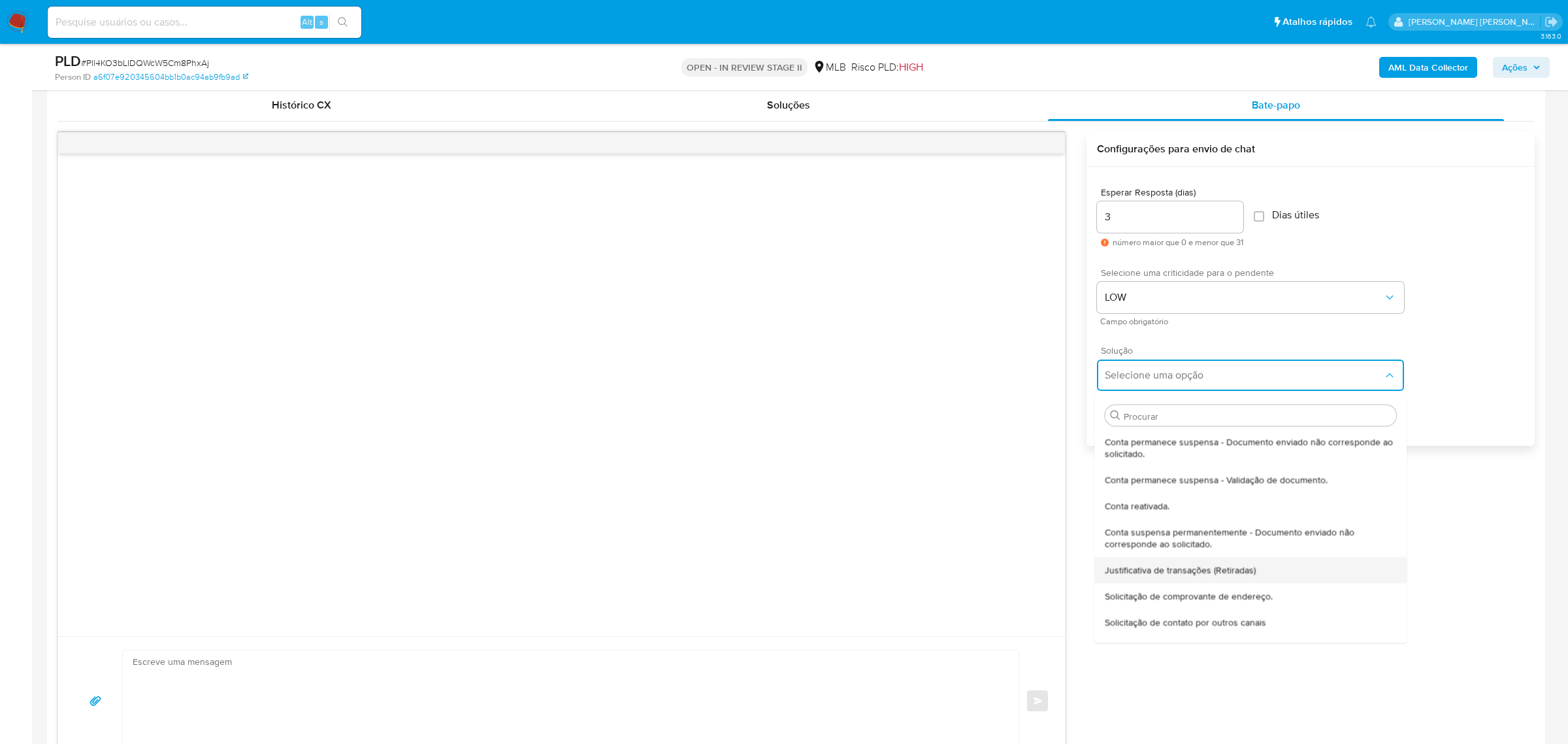
click at [1230, 571] on span "Justificativa de transações (Retiradas)" at bounding box center [1180, 569] width 151 height 12
type textarea "Olá,Suspendemos a sua conta para uma verificação adicional de segurança.Por fav…"
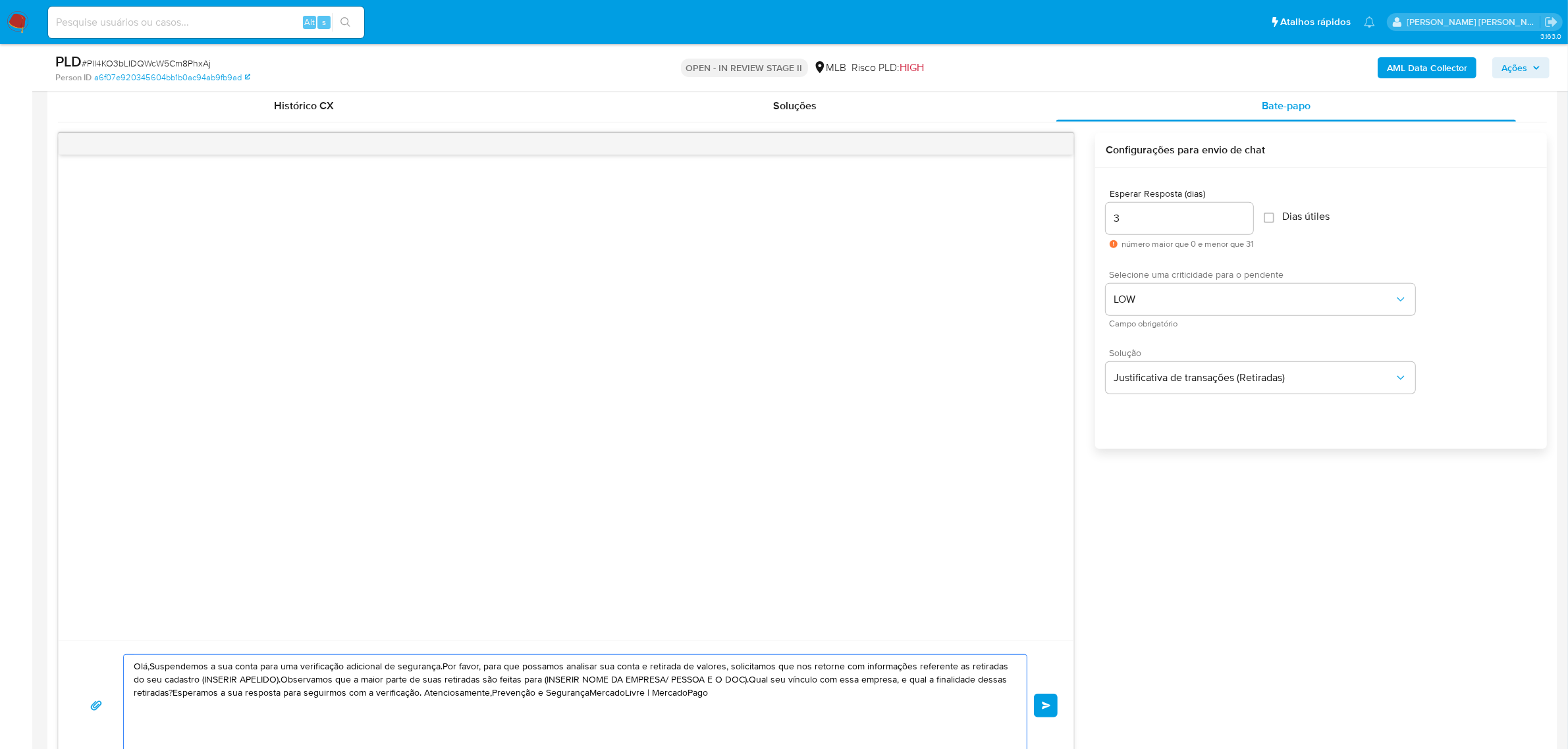
drag, startPoint x: 738, startPoint y: 698, endPoint x: 106, endPoint y: 656, distance: 633.4
click at [106, 656] on div "Olá,Suspendemos a sua conta para uma verificação adicional de segurança.Por fav…" at bounding box center [565, 706] width 983 height 103
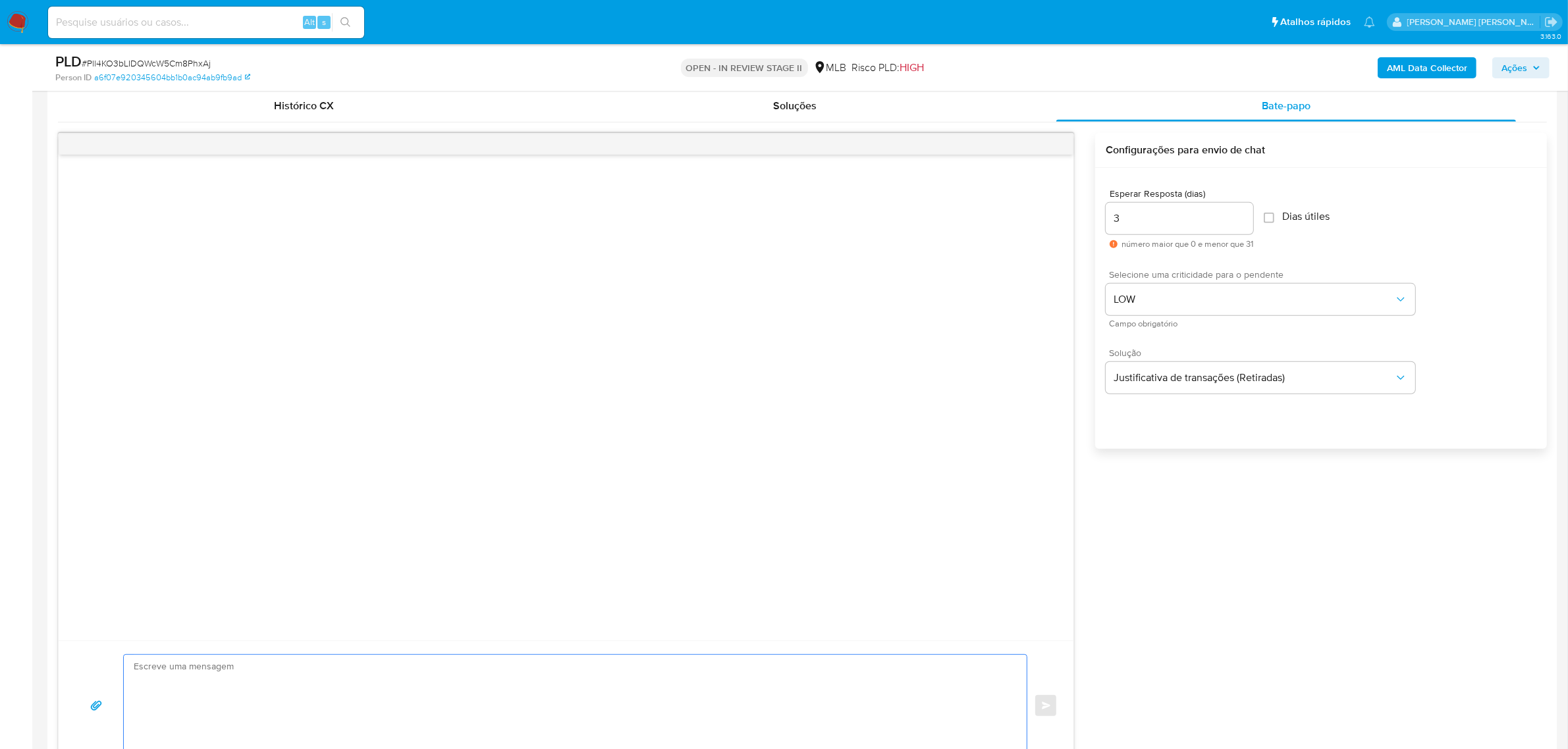
paste textarea "Olá! Estamos realizando uma verificação adicional de segurança em contas de usu…"
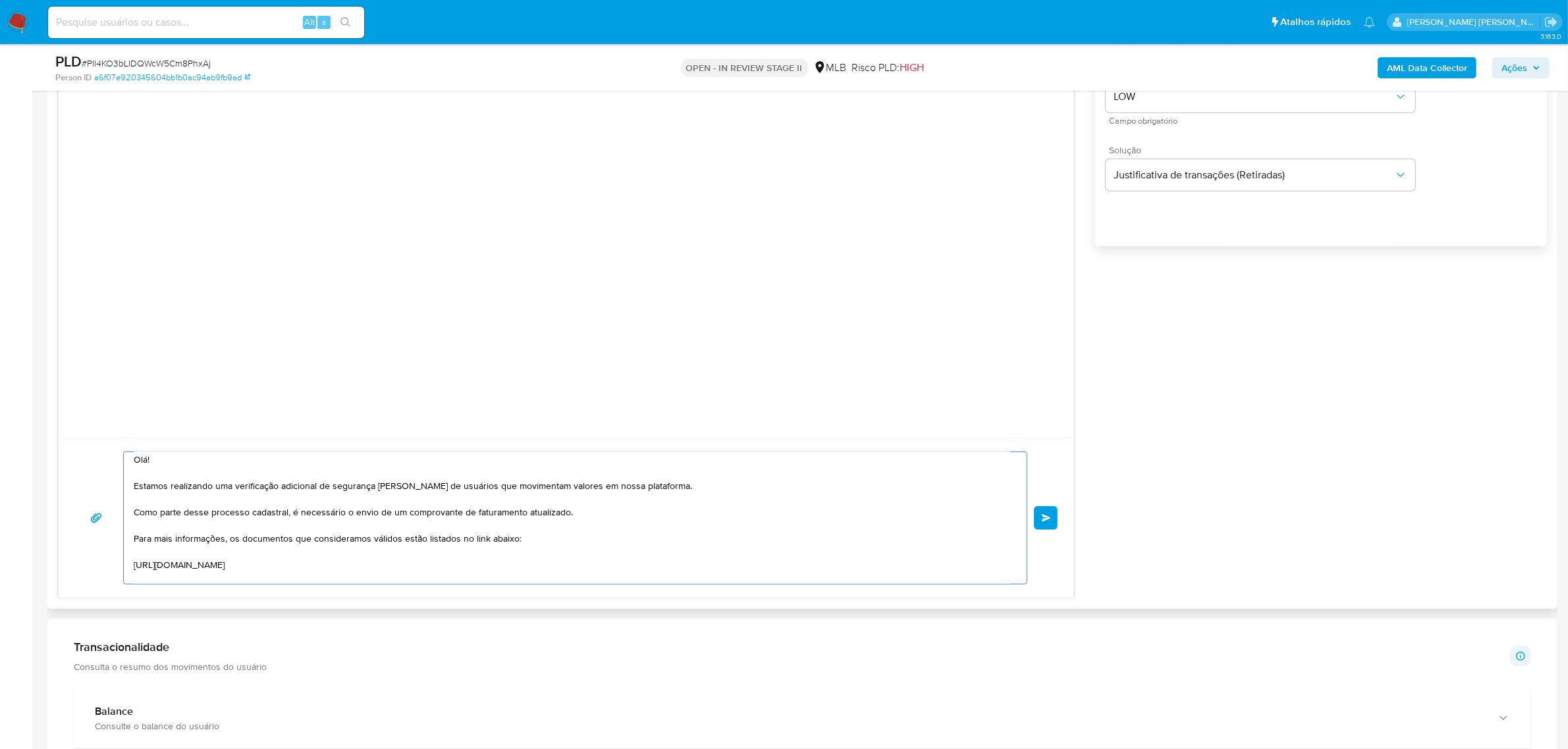
scroll to position [0, 0]
type textarea "Olá! Estamos realizando uma verificação adicional de segurança em contas de usu…"
click at [1045, 511] on button "common.send" at bounding box center [1045, 517] width 24 height 24
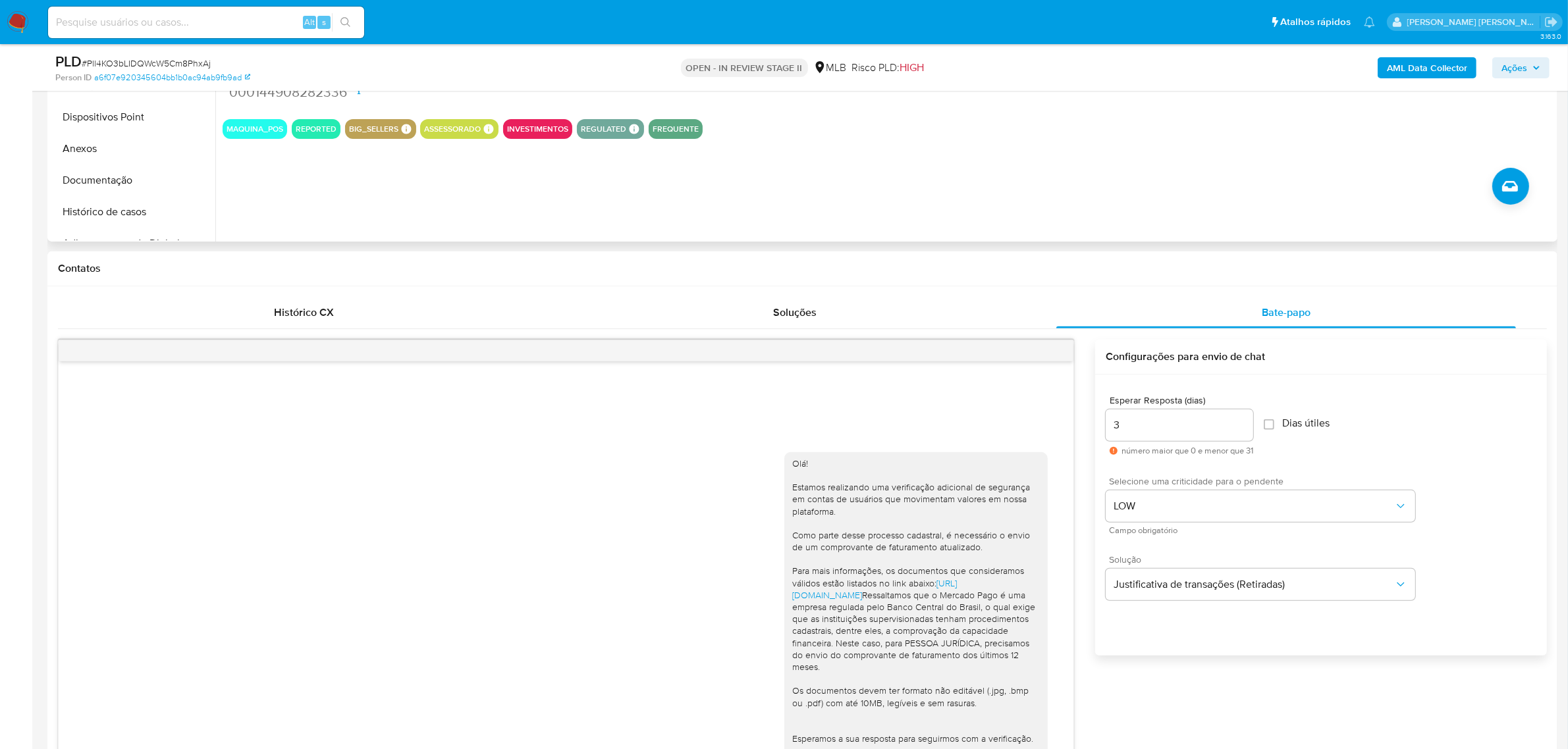
scroll to position [532, 0]
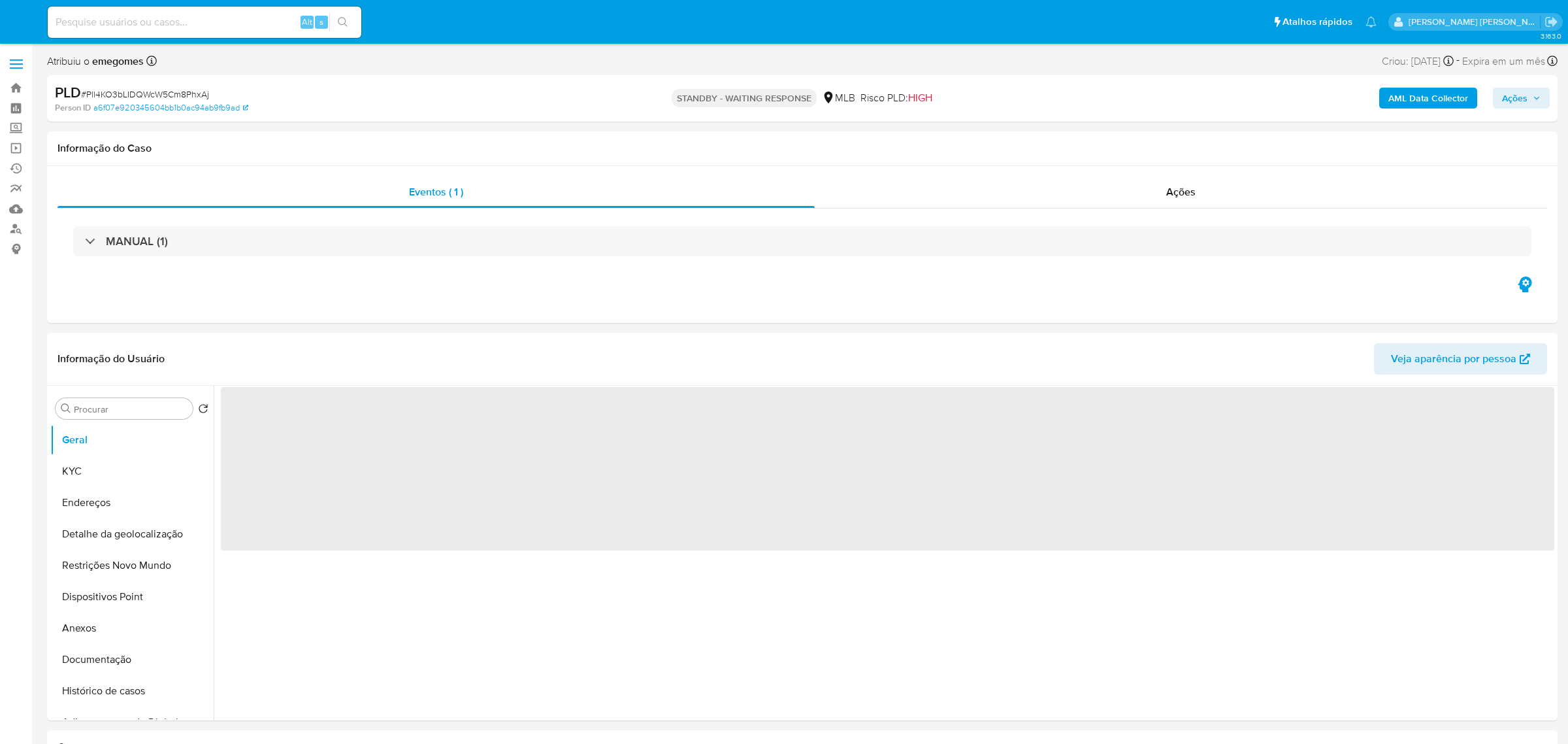
select select "10"
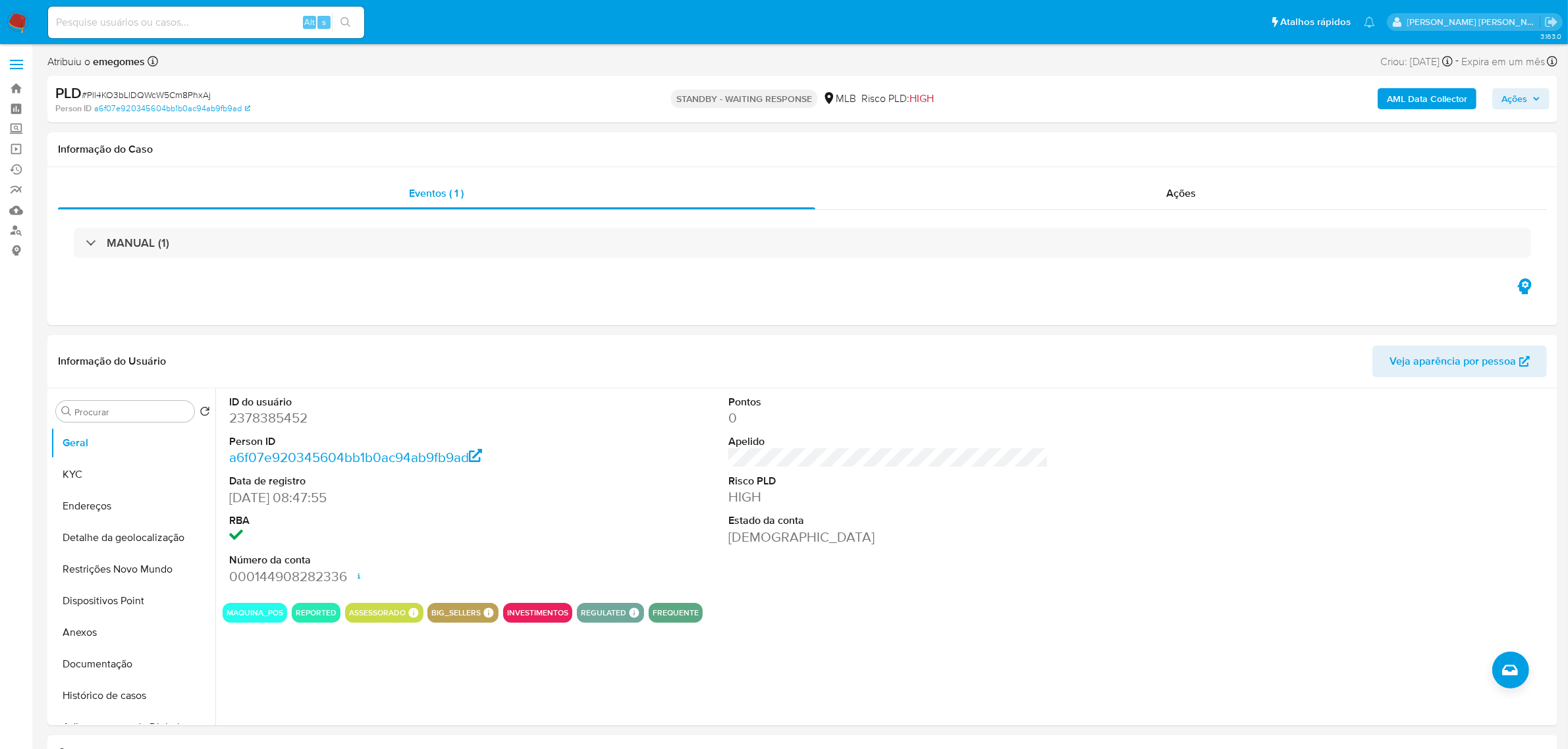
click at [201, 23] on input at bounding box center [205, 22] width 316 height 17
paste input "ExhUJ63Rrv4G0gp0p5vhgDbq"
type input "ExhUJ63Rrv4G0gp0p5vhgDbq"
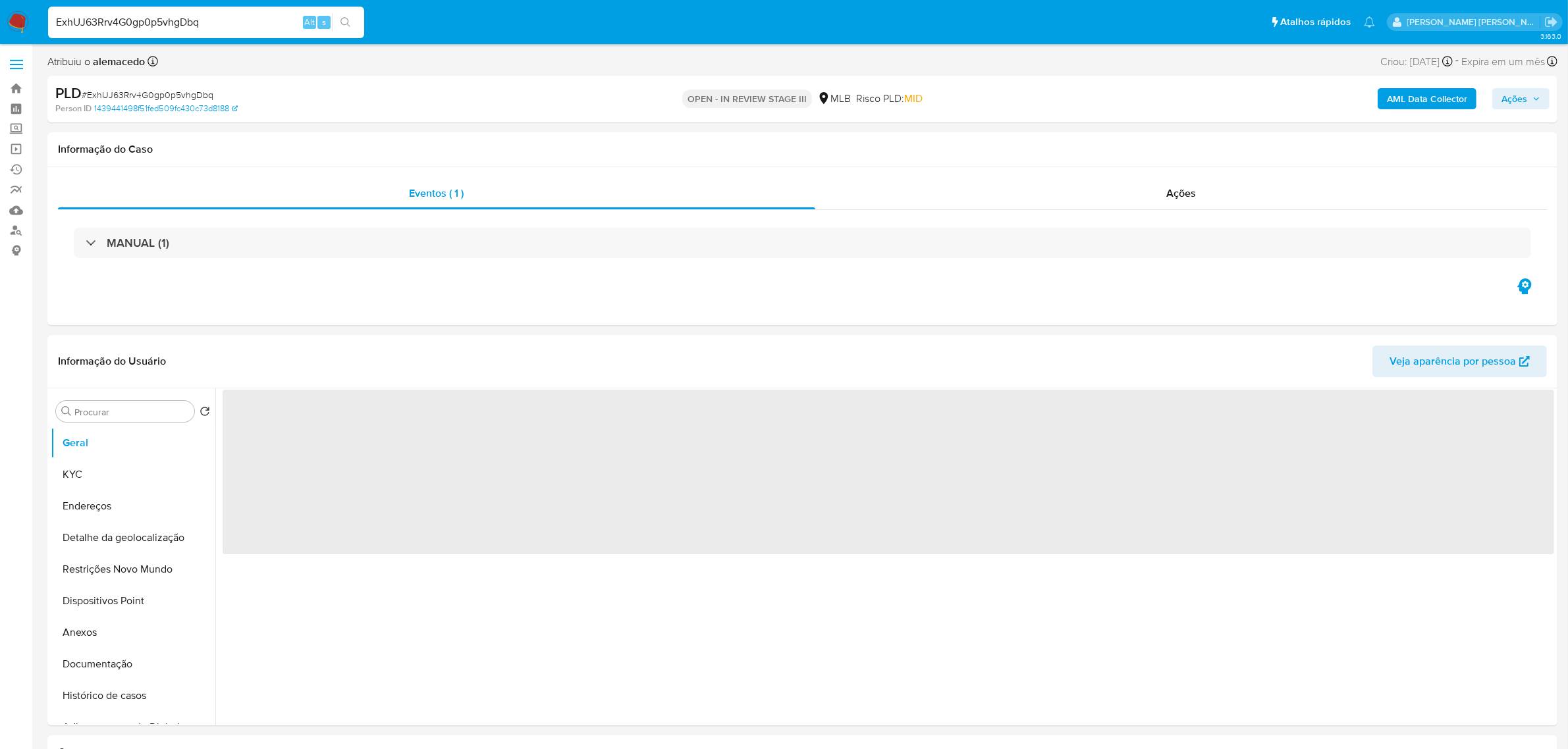
select select "10"
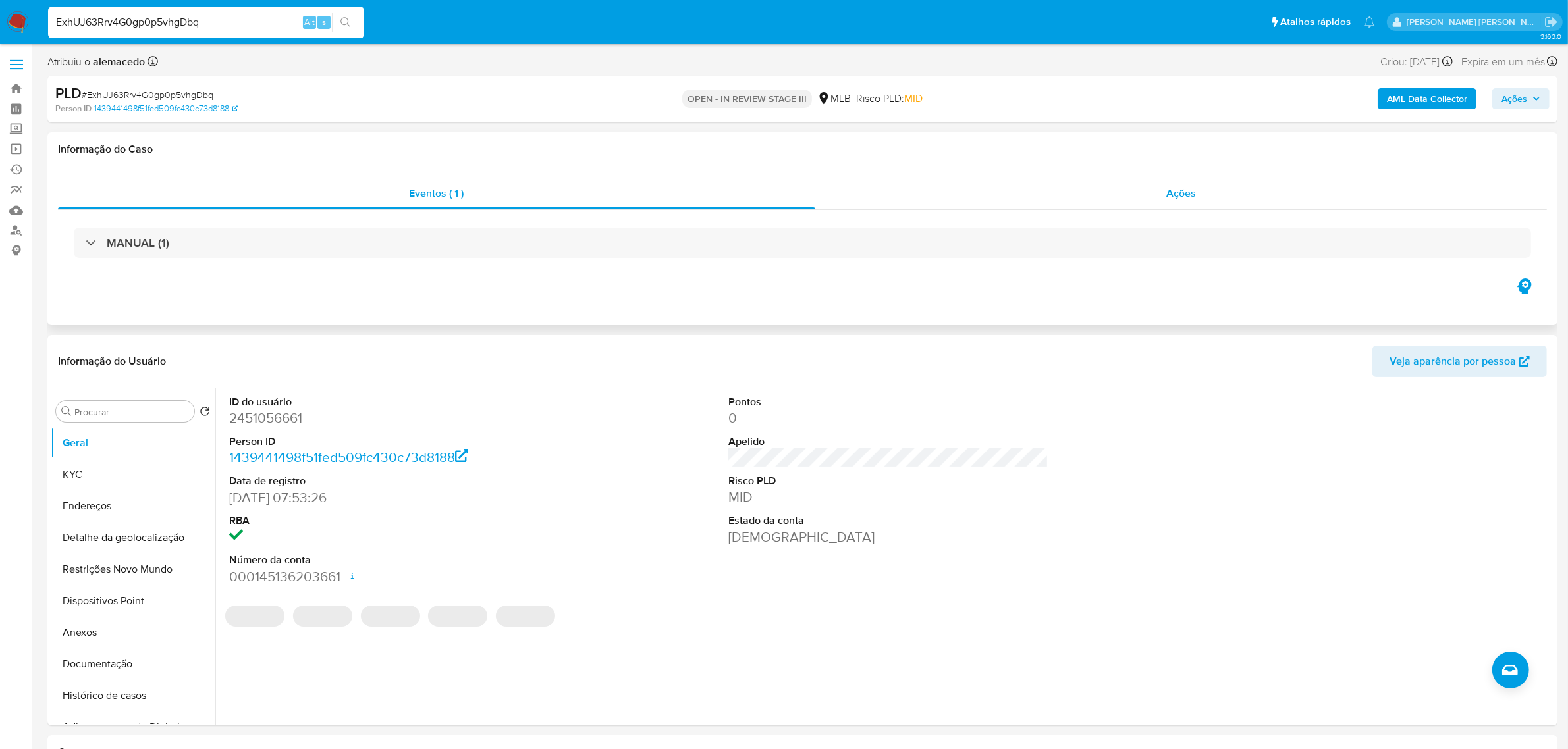
click at [1209, 185] on div "Ações" at bounding box center [1181, 193] width 732 height 31
select select "10"
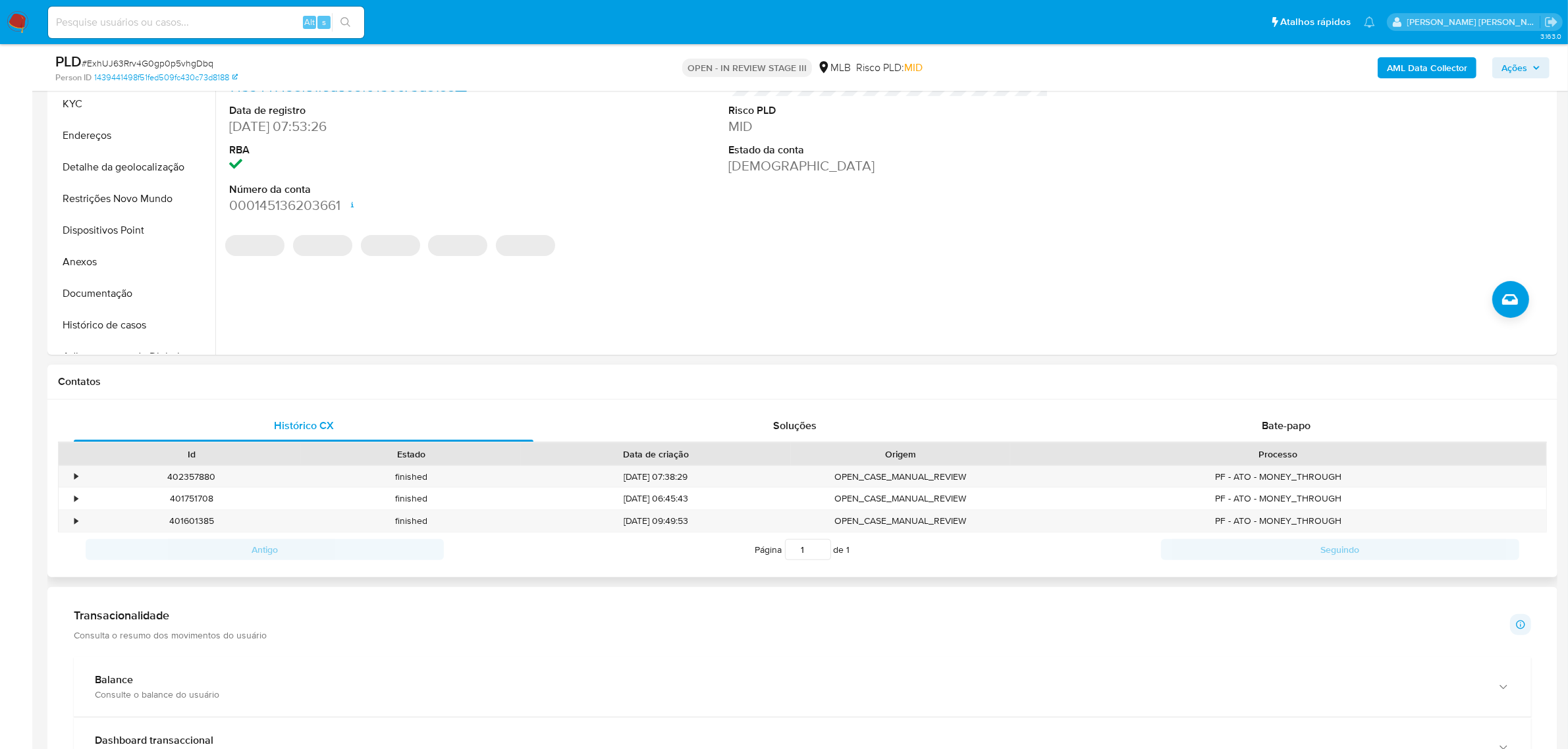
scroll to position [329, 0]
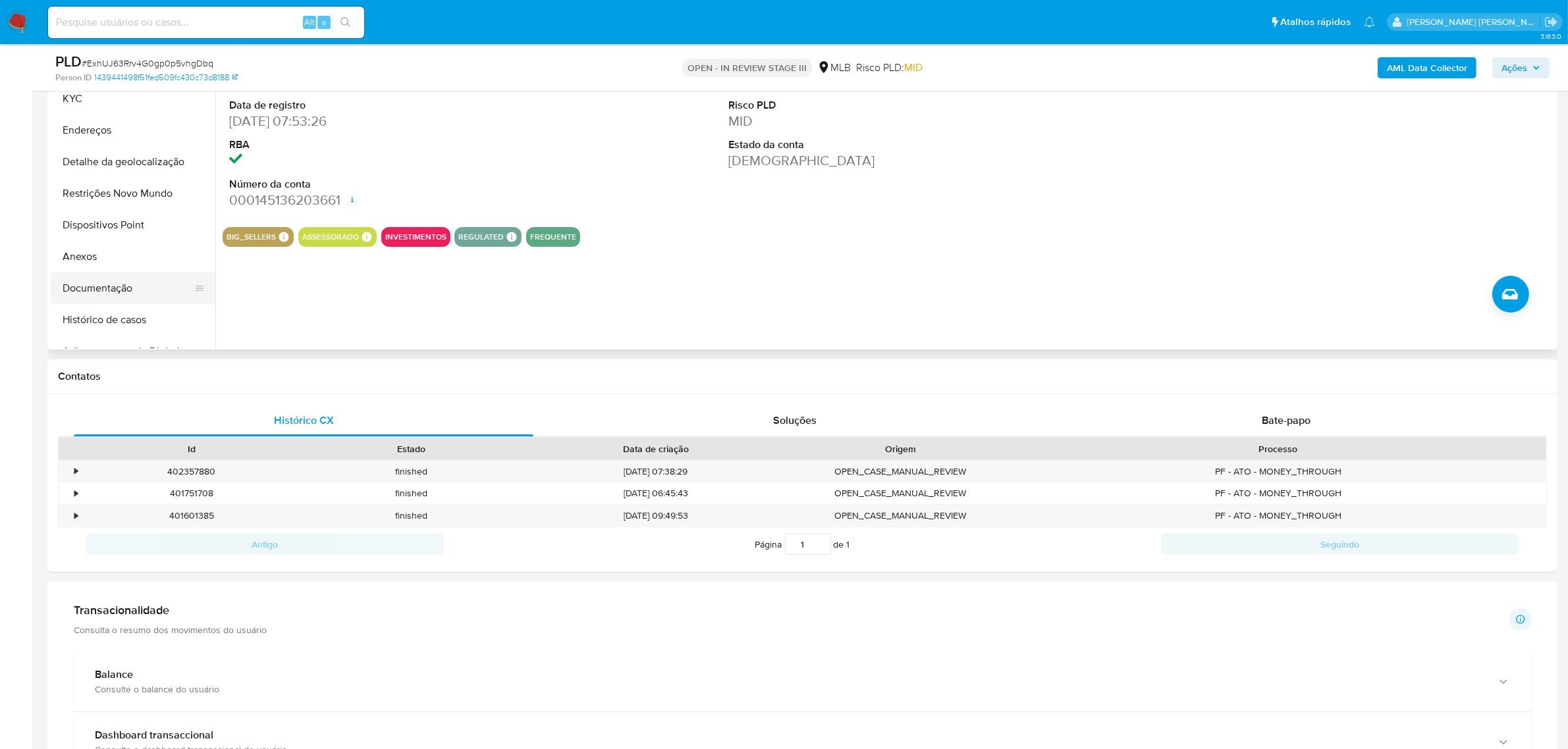
click at [116, 284] on button "Documentação" at bounding box center [128, 288] width 154 height 31
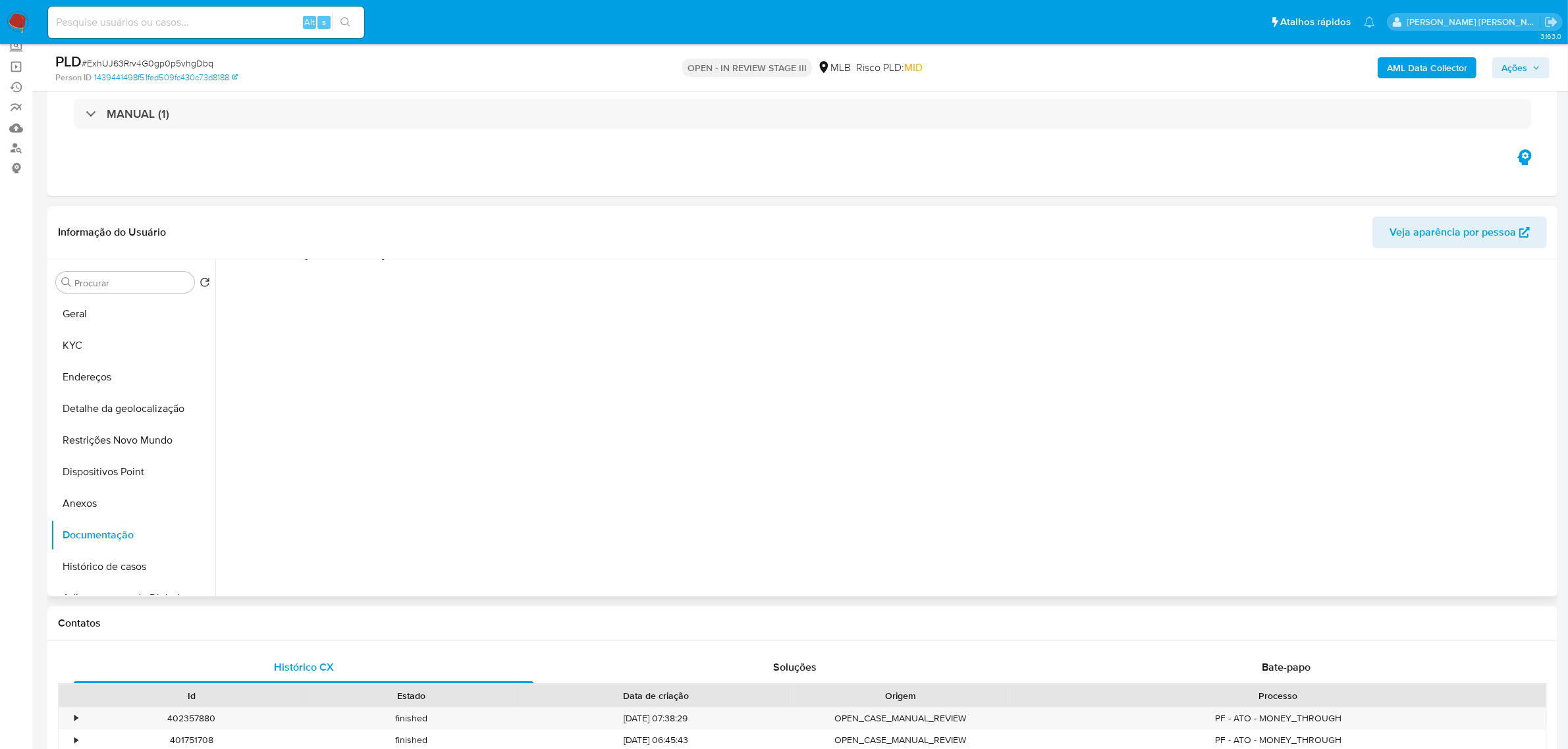
scroll to position [107, 0]
click at [1276, 663] on span "Bate-papo" at bounding box center [1286, 666] width 48 height 15
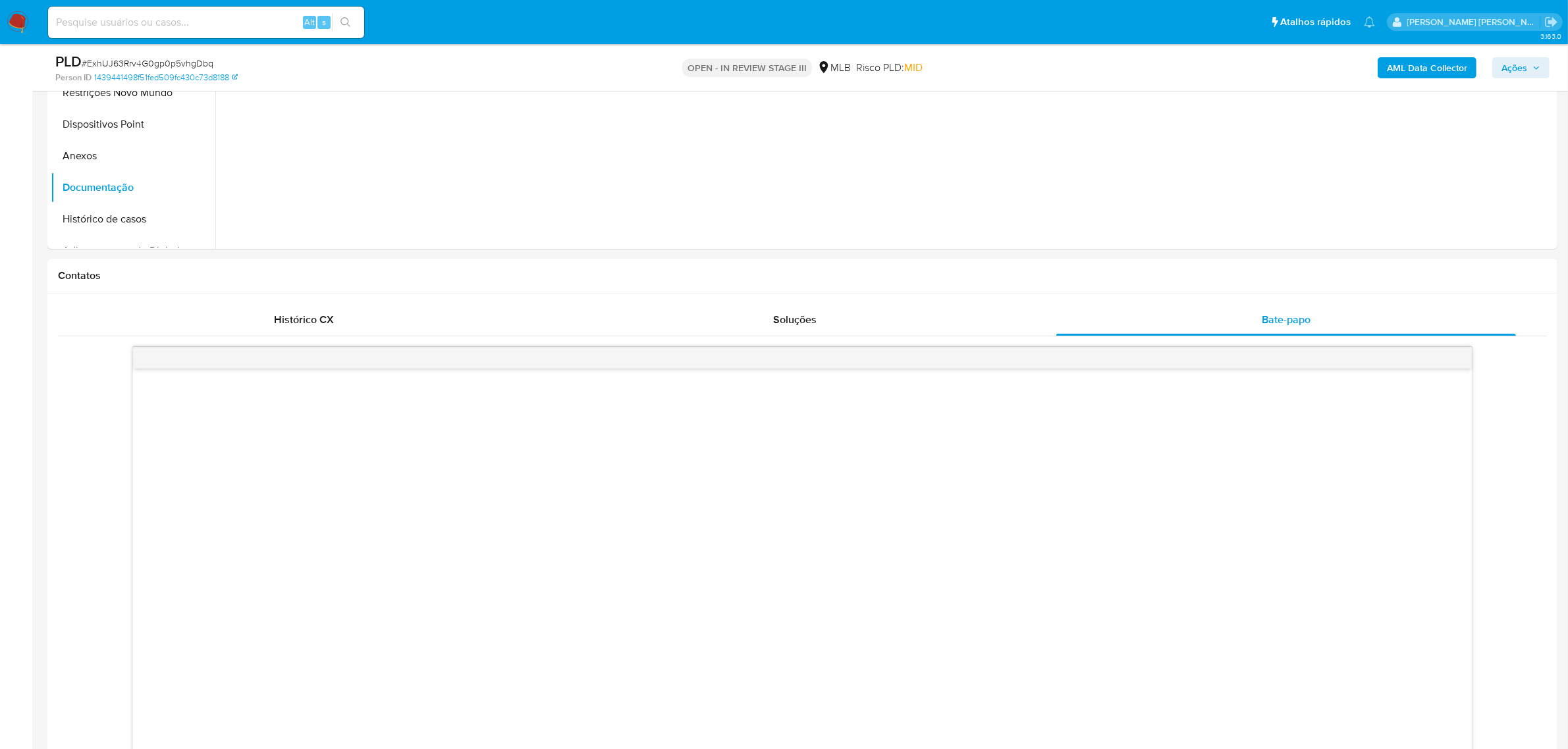
scroll to position [411, 0]
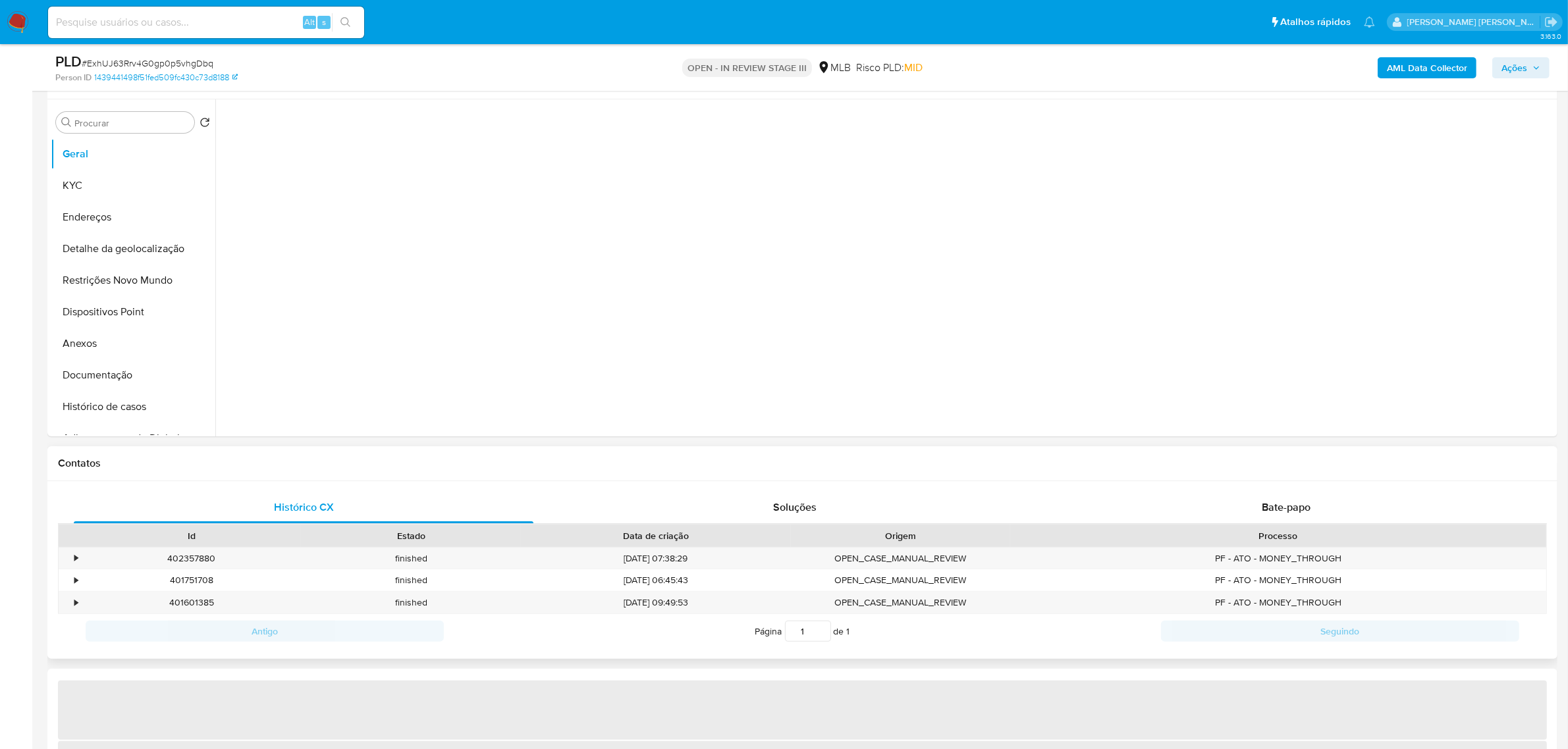
scroll to position [329, 0]
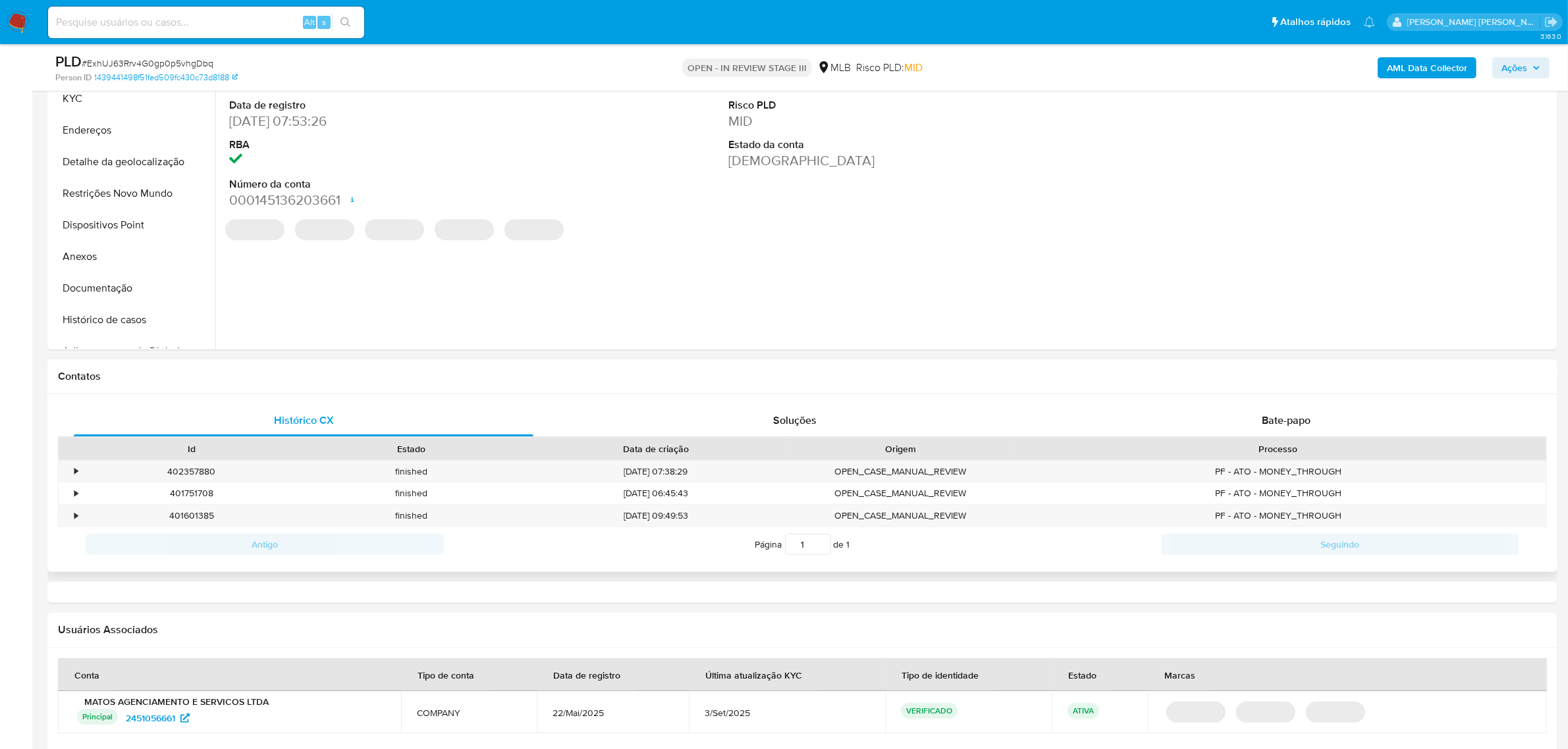
select select "10"
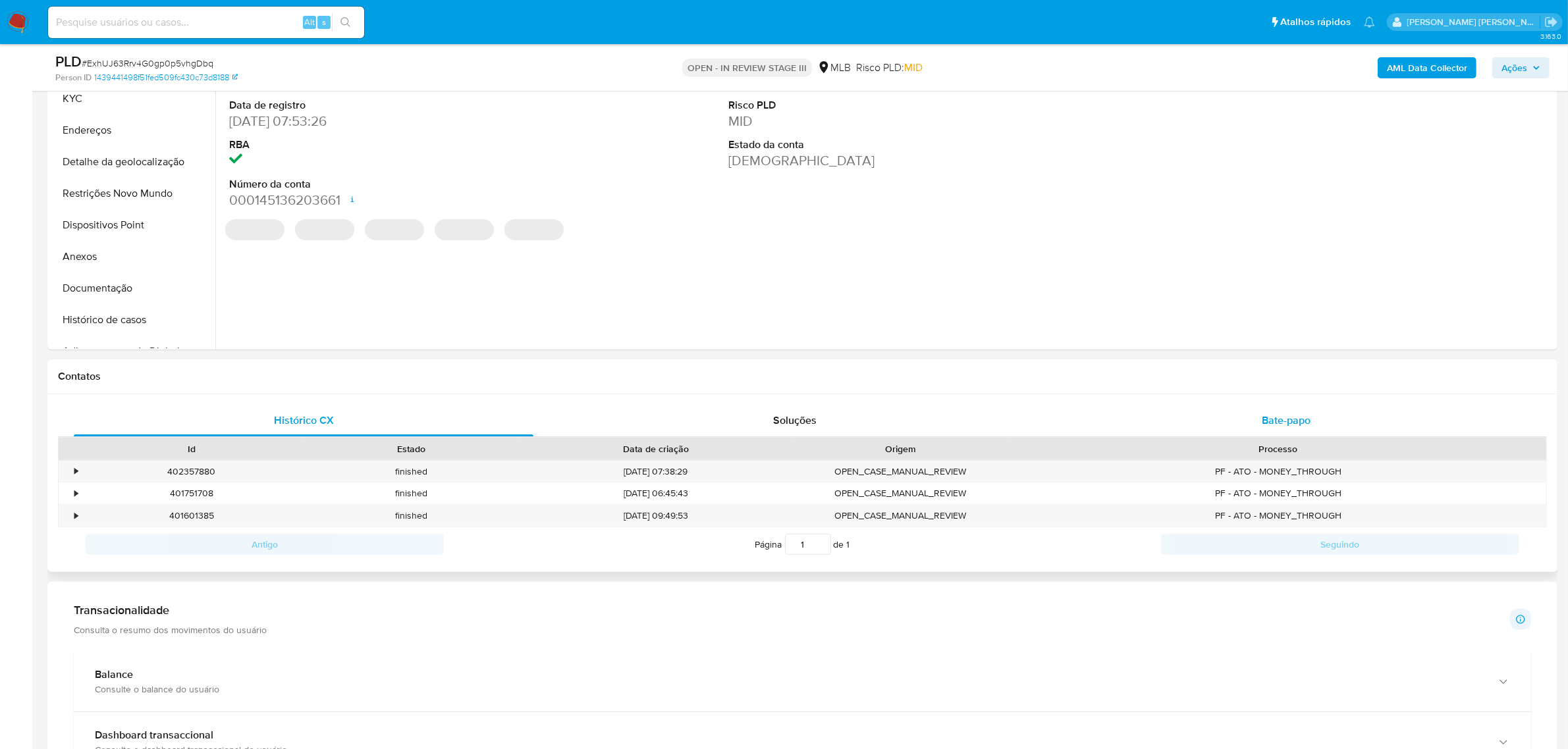
click at [1285, 425] on span "Bate-papo" at bounding box center [1286, 420] width 48 height 15
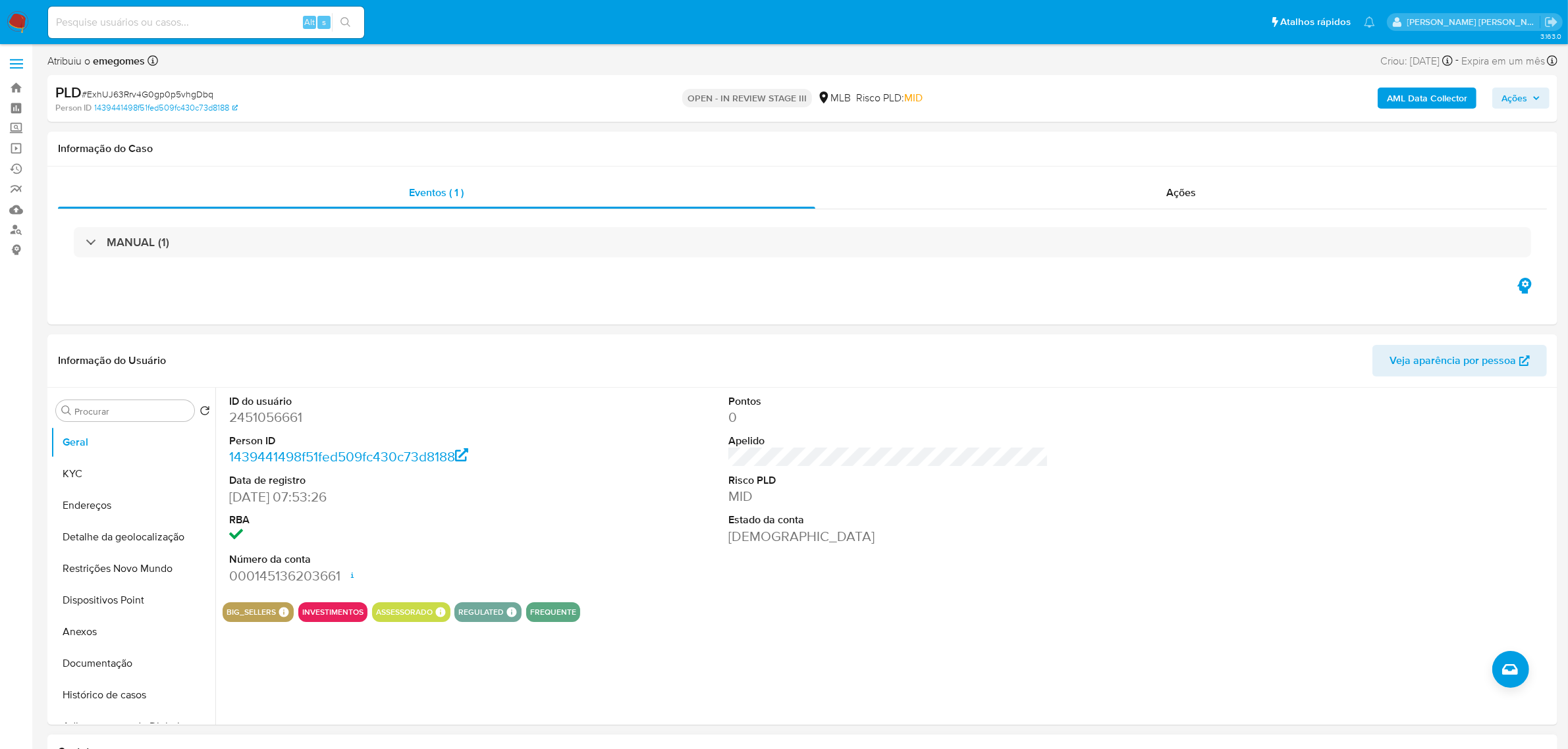
scroll to position [0, 0]
click at [1206, 202] on div "Ações" at bounding box center [1181, 193] width 732 height 31
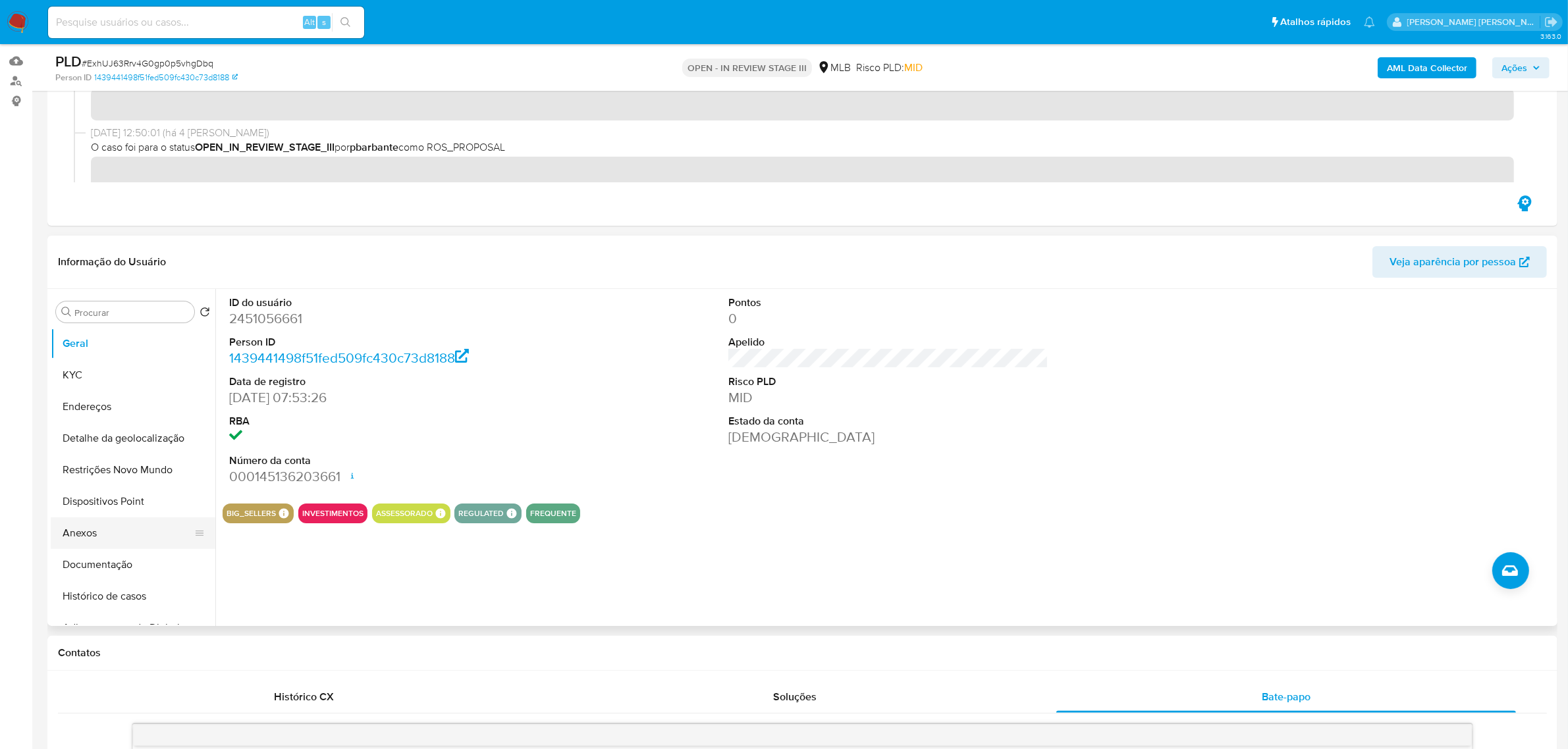
scroll to position [165, 0]
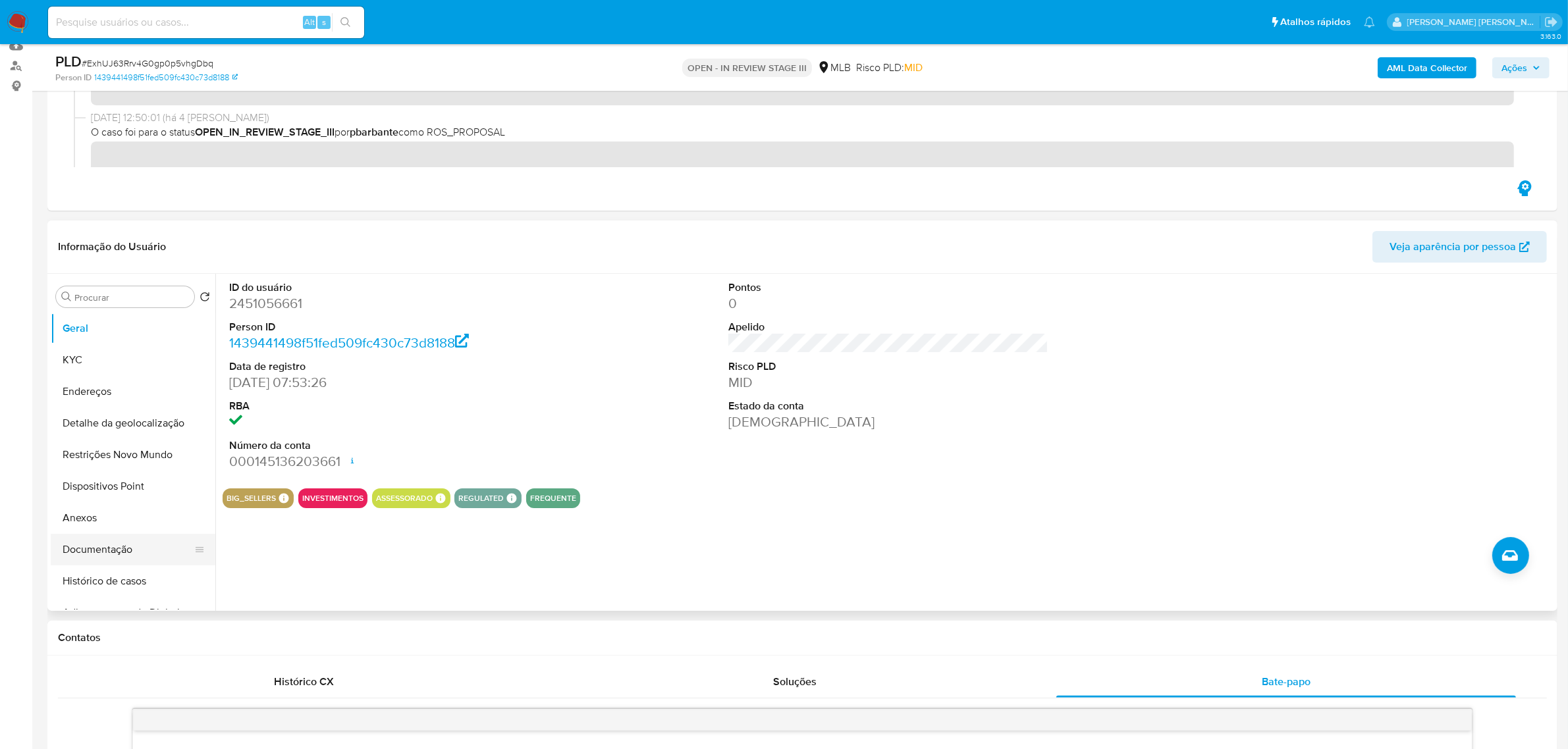
click at [113, 549] on button "Documentação" at bounding box center [128, 549] width 154 height 31
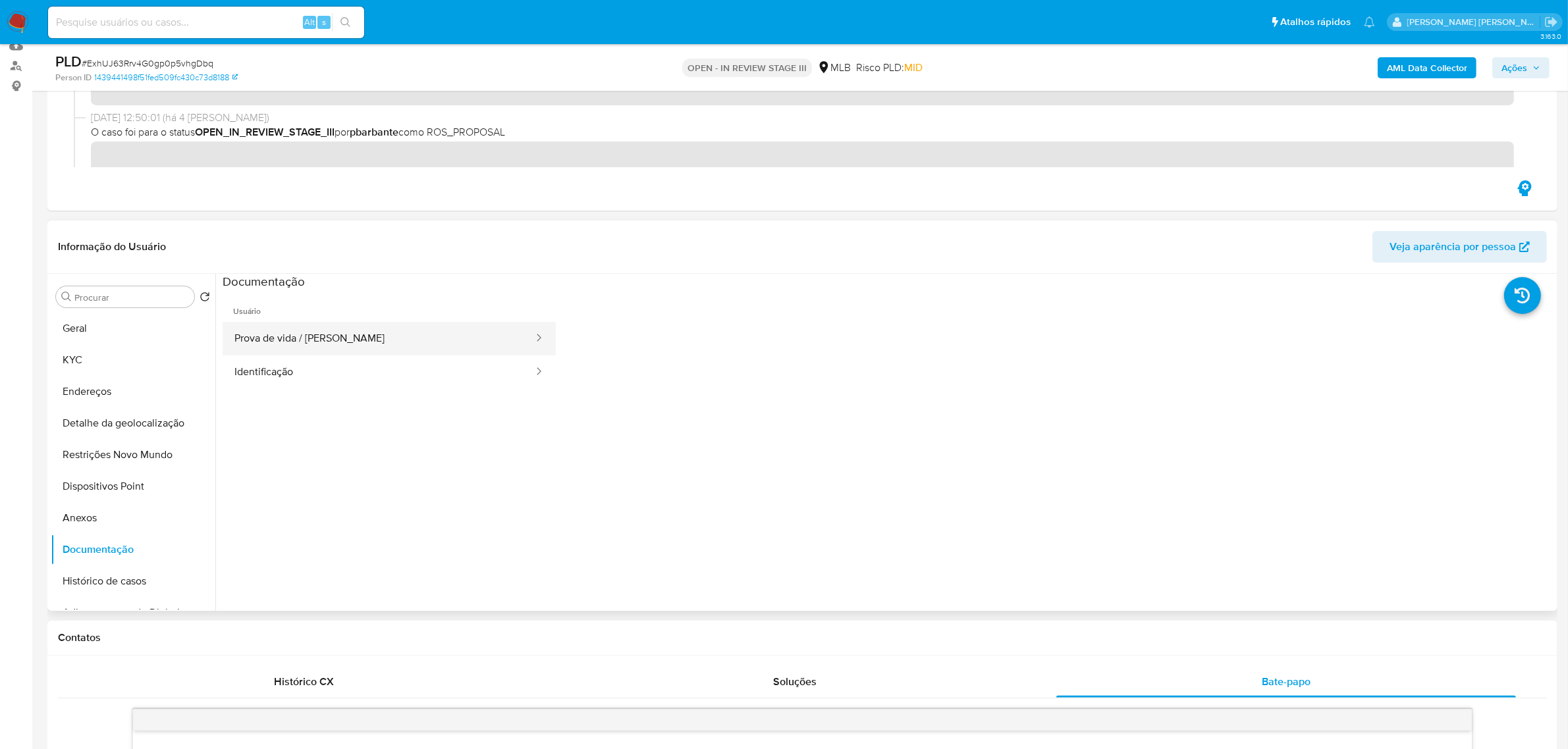
click at [316, 331] on button "Prova de vida / Selfie" at bounding box center [379, 339] width 312 height 33
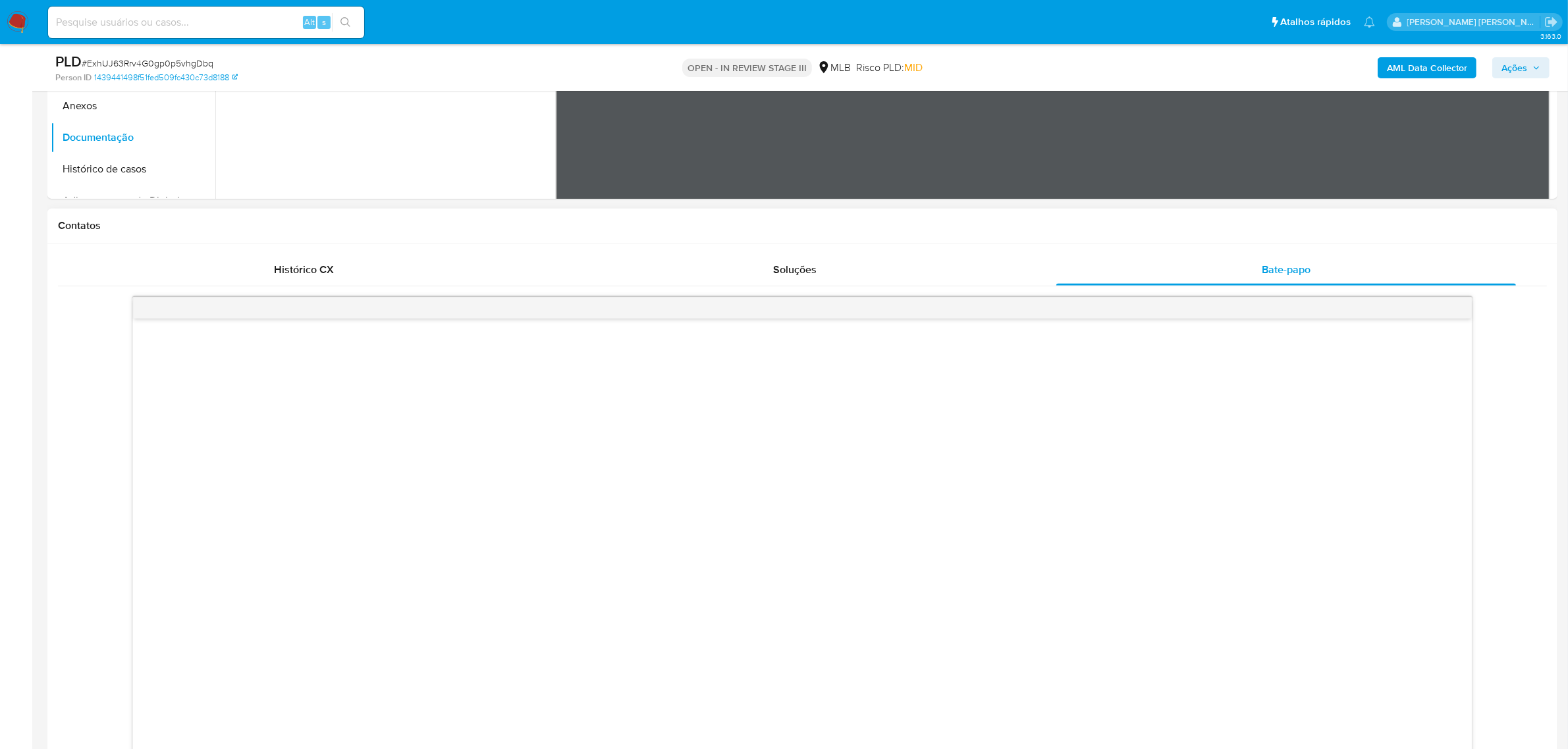
scroll to position [576, 0]
click at [833, 274] on div "Soluções" at bounding box center [794, 270] width 460 height 31
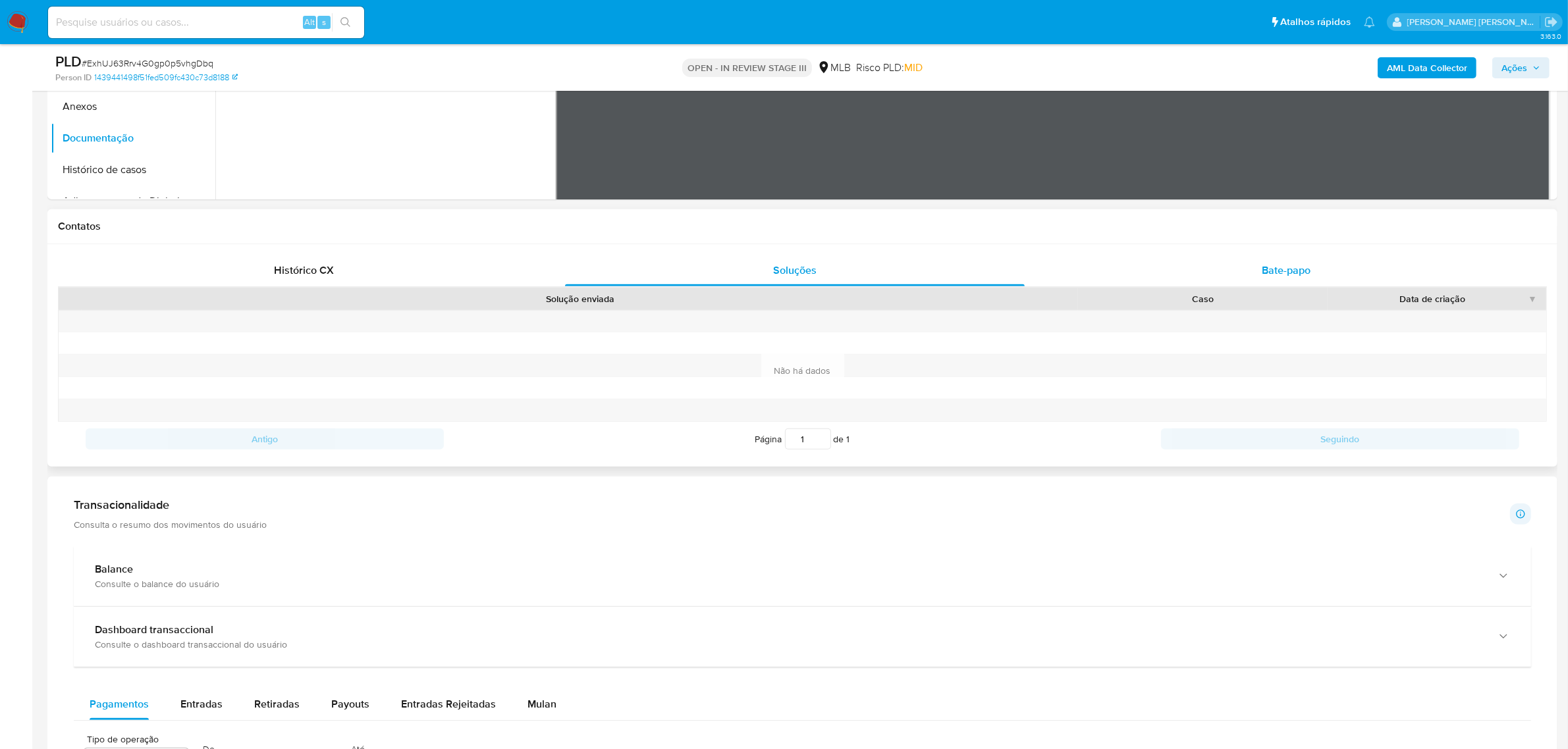
click at [1246, 263] on div "Bate-papo" at bounding box center [1286, 270] width 460 height 31
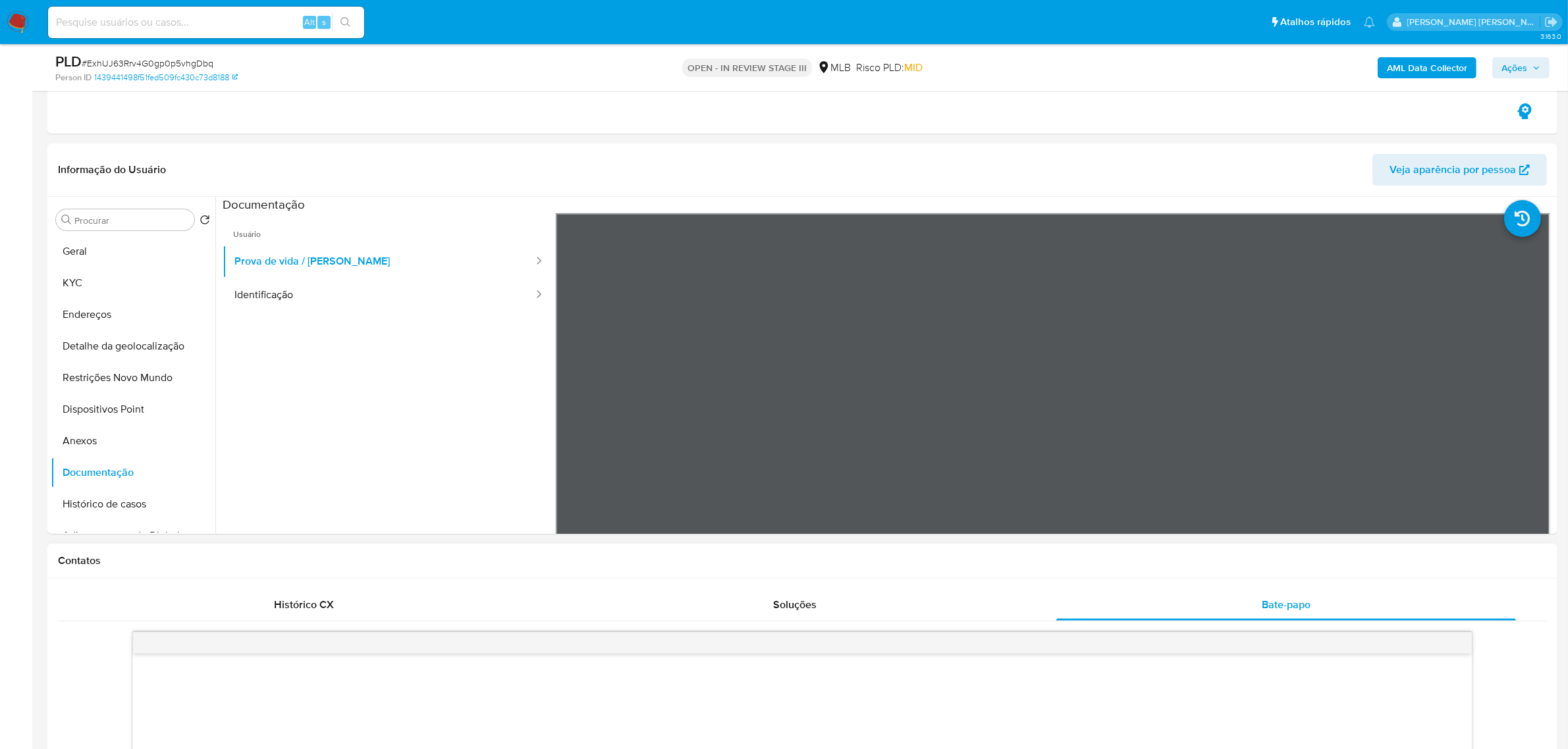
scroll to position [0, 0]
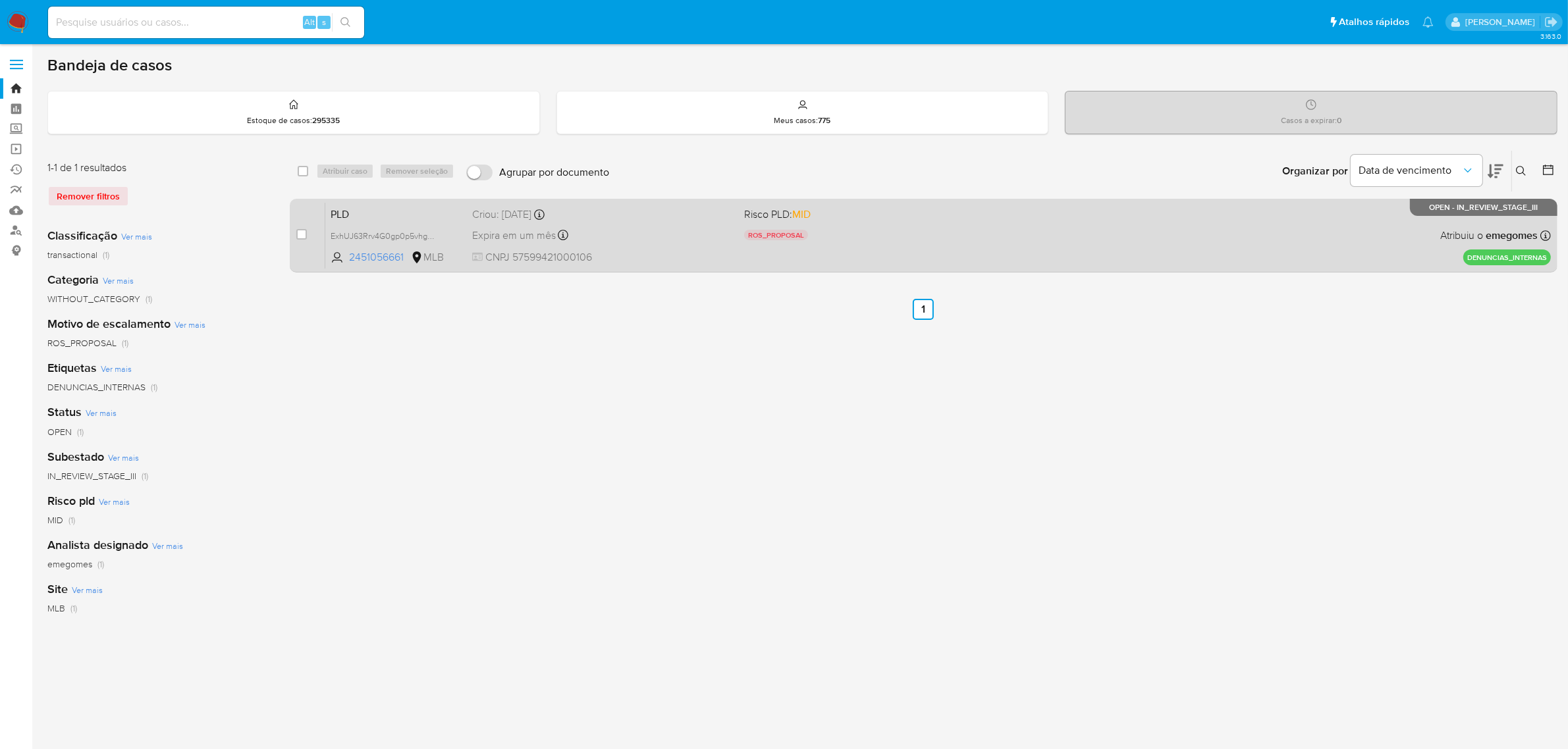
click at [703, 248] on div "PLD ExhUJ63Rrv4G0gp0p5vhgDbq 2451056661 MLB Risco PLD: MID ROS_PROPOSAL Motivo …" at bounding box center [938, 234] width 1225 height 66
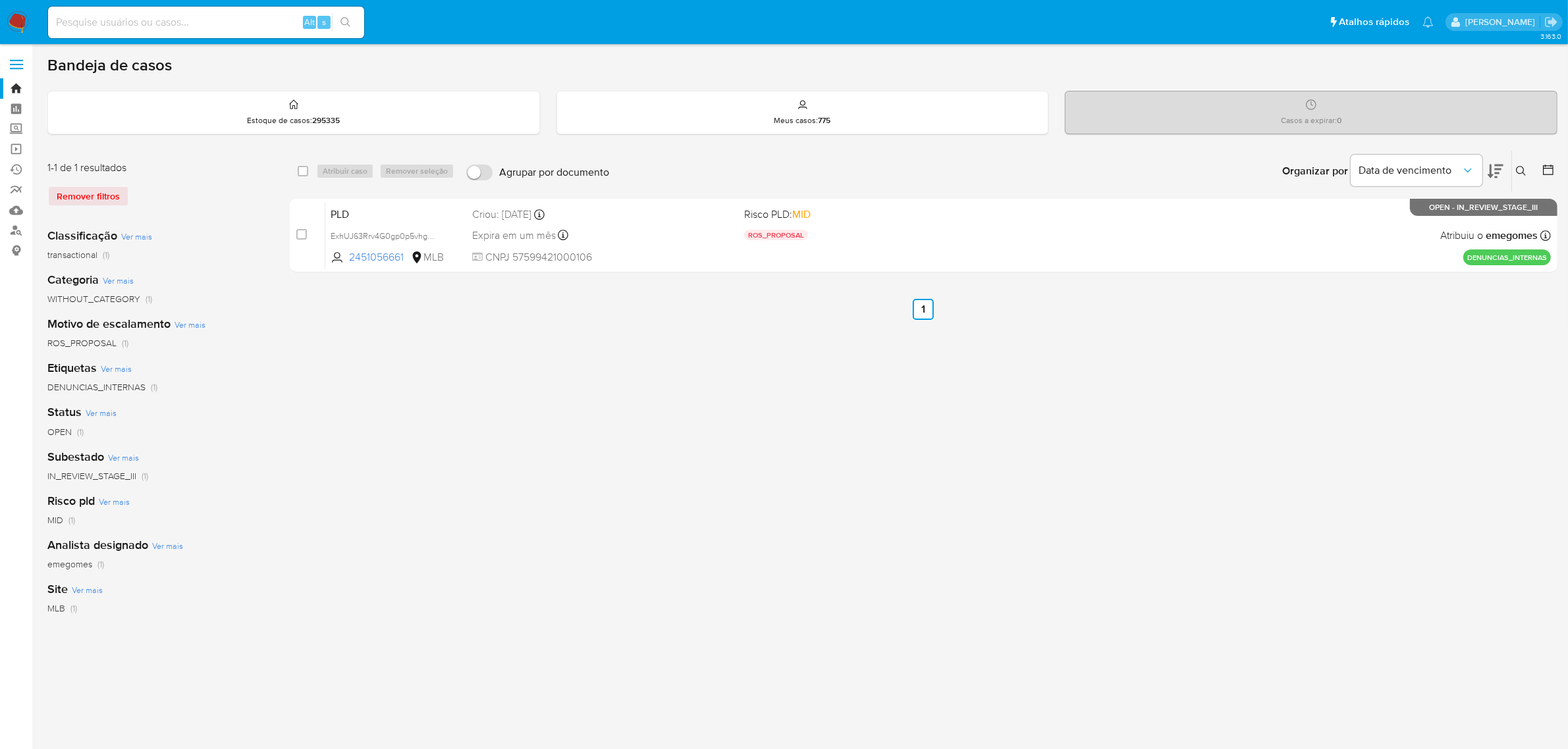
click at [1529, 169] on button at bounding box center [1522, 171] width 21 height 16
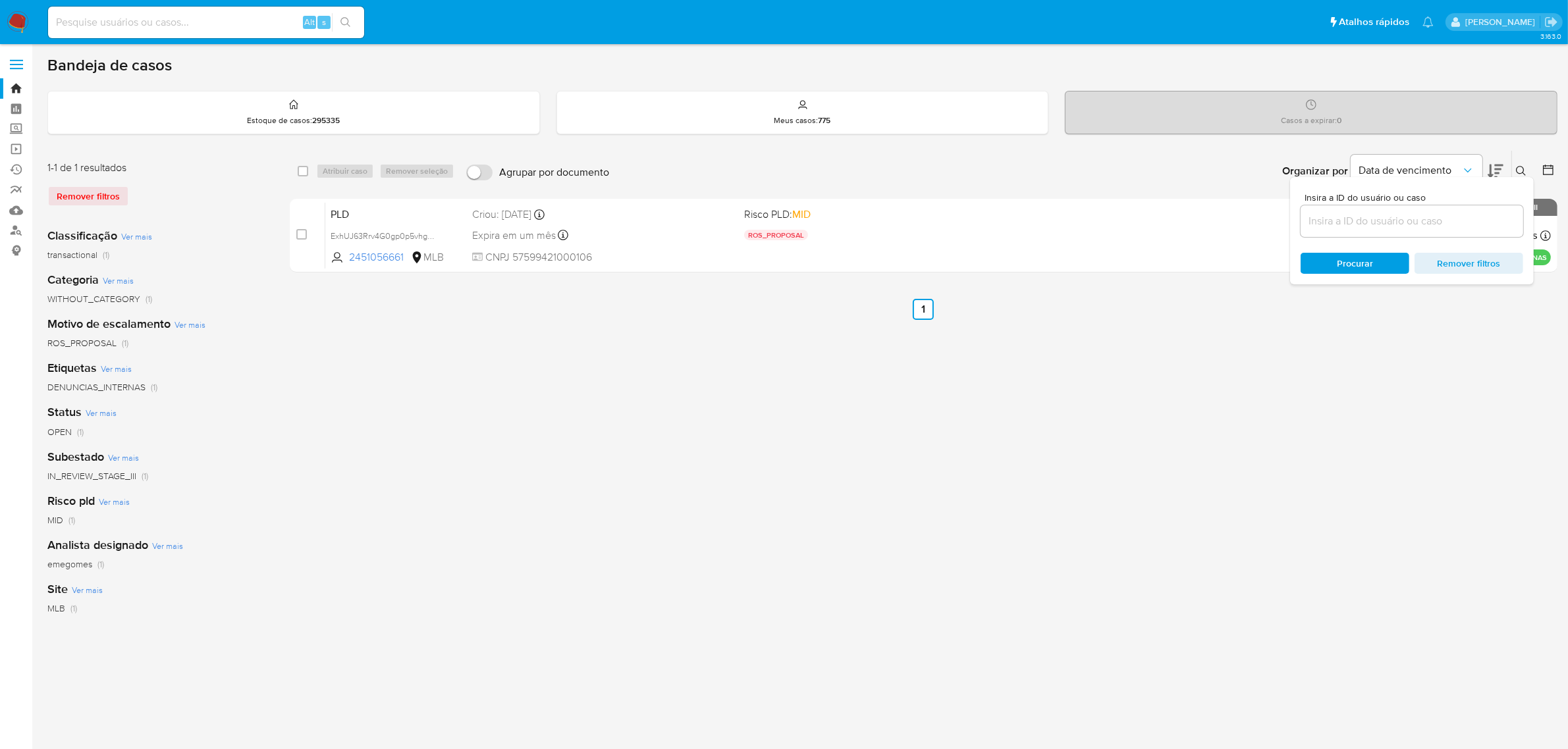
click at [1409, 219] on input at bounding box center [1412, 221] width 222 height 17
type input "epvSKjDPYJwfmtbqRVuX68zw"
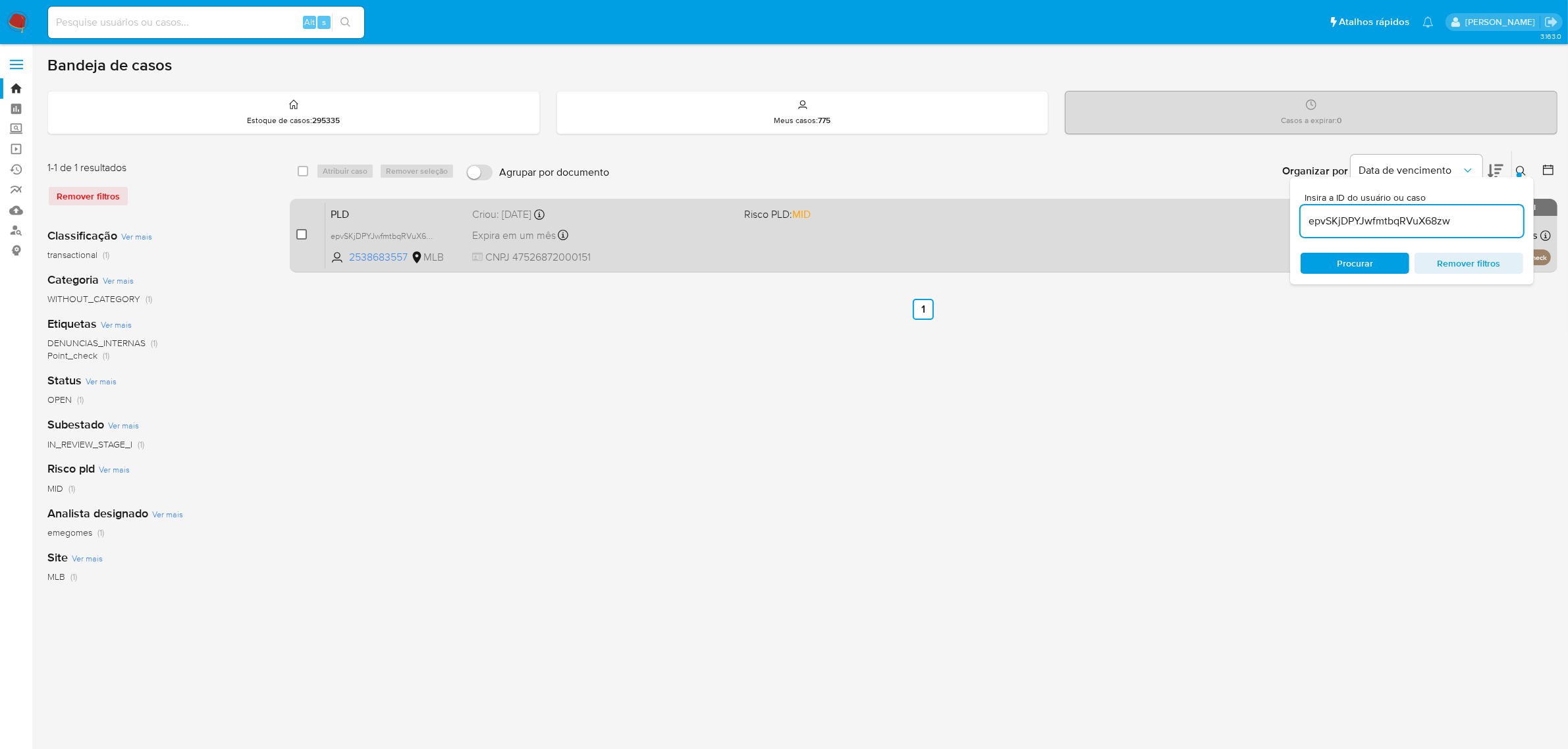
click at [304, 234] on input "checkbox" at bounding box center [302, 234] width 11 height 11
checkbox input "true"
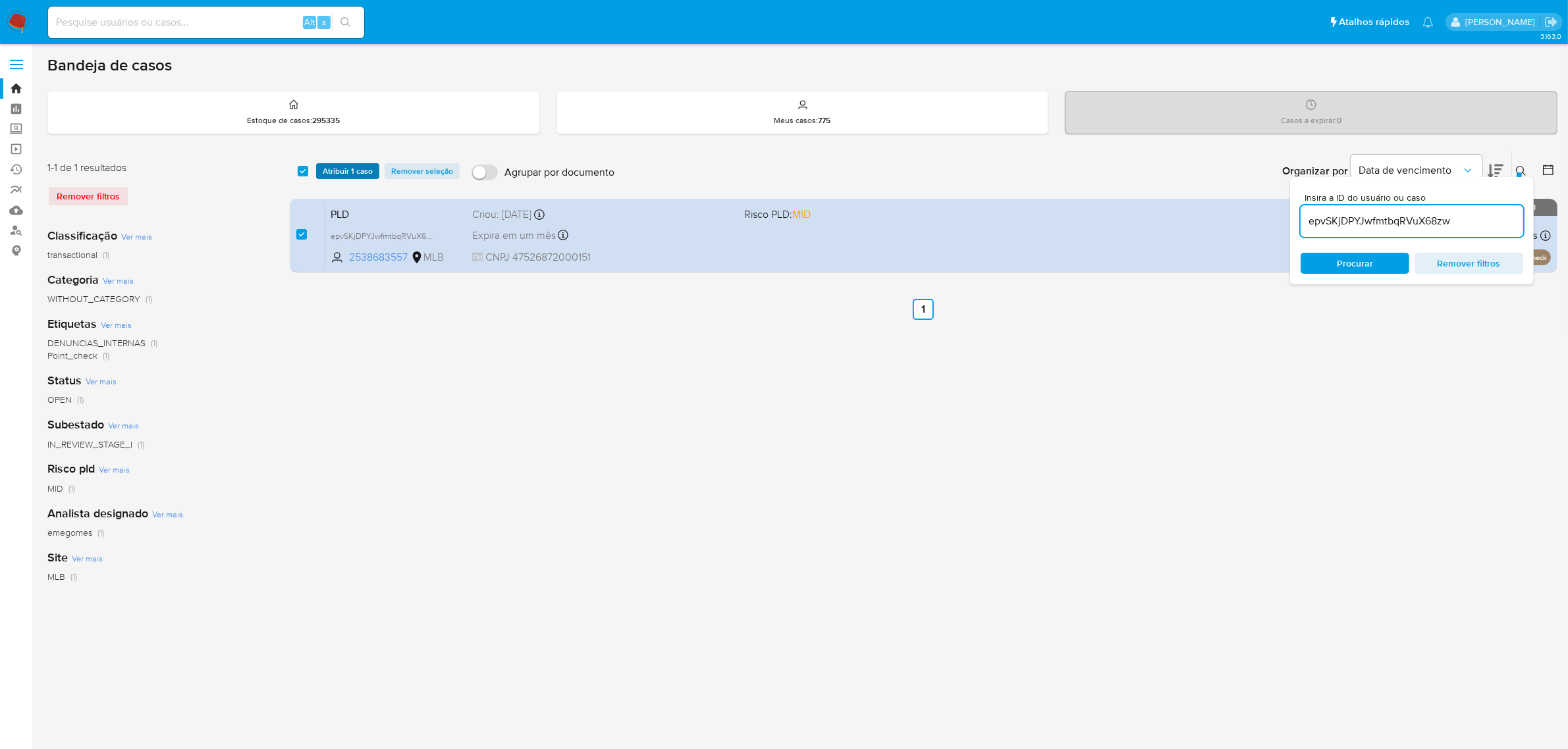
click at [359, 169] on span "Atribuir 1 caso" at bounding box center [347, 171] width 50 height 13
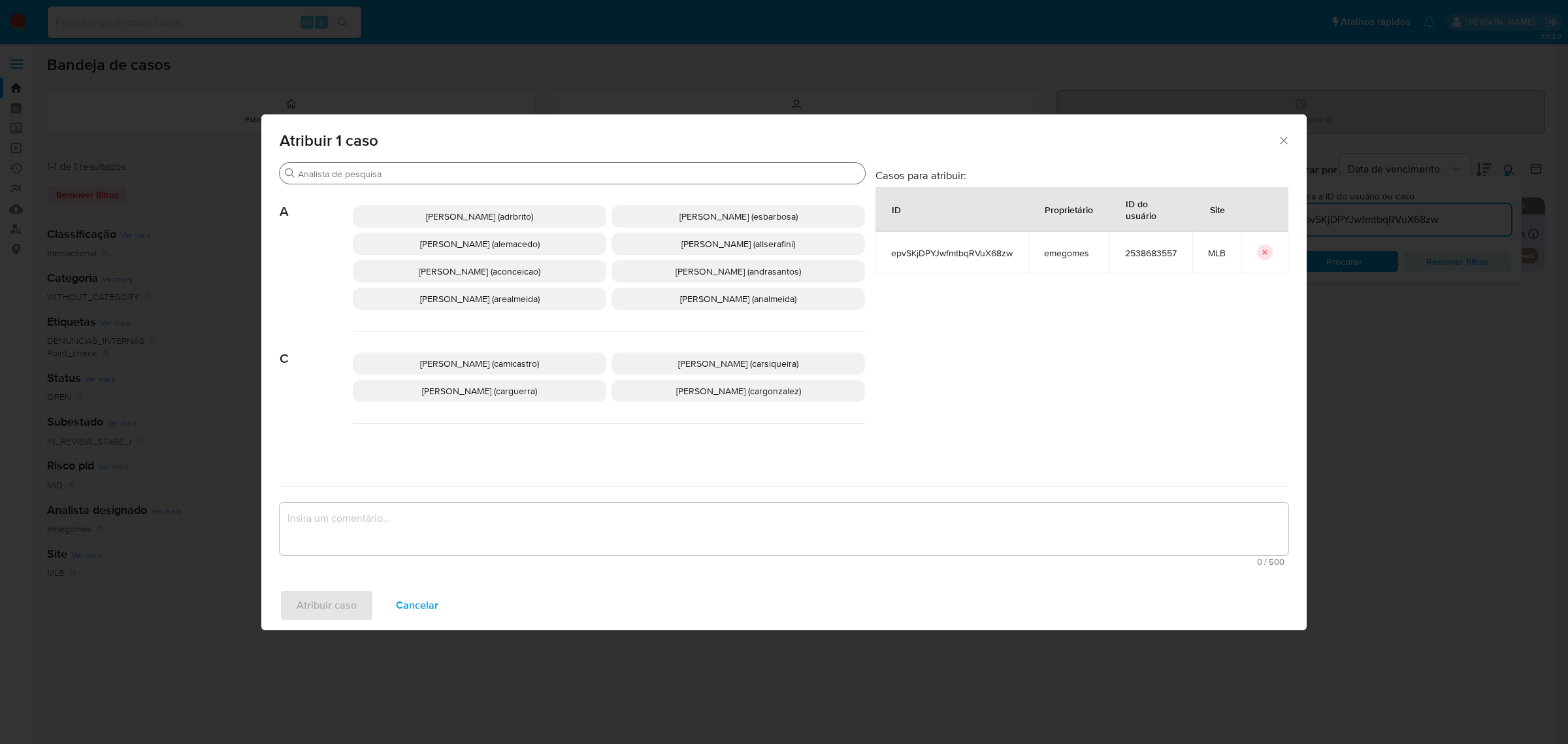
click at [573, 175] on input "Buscar" at bounding box center [579, 173] width 562 height 12
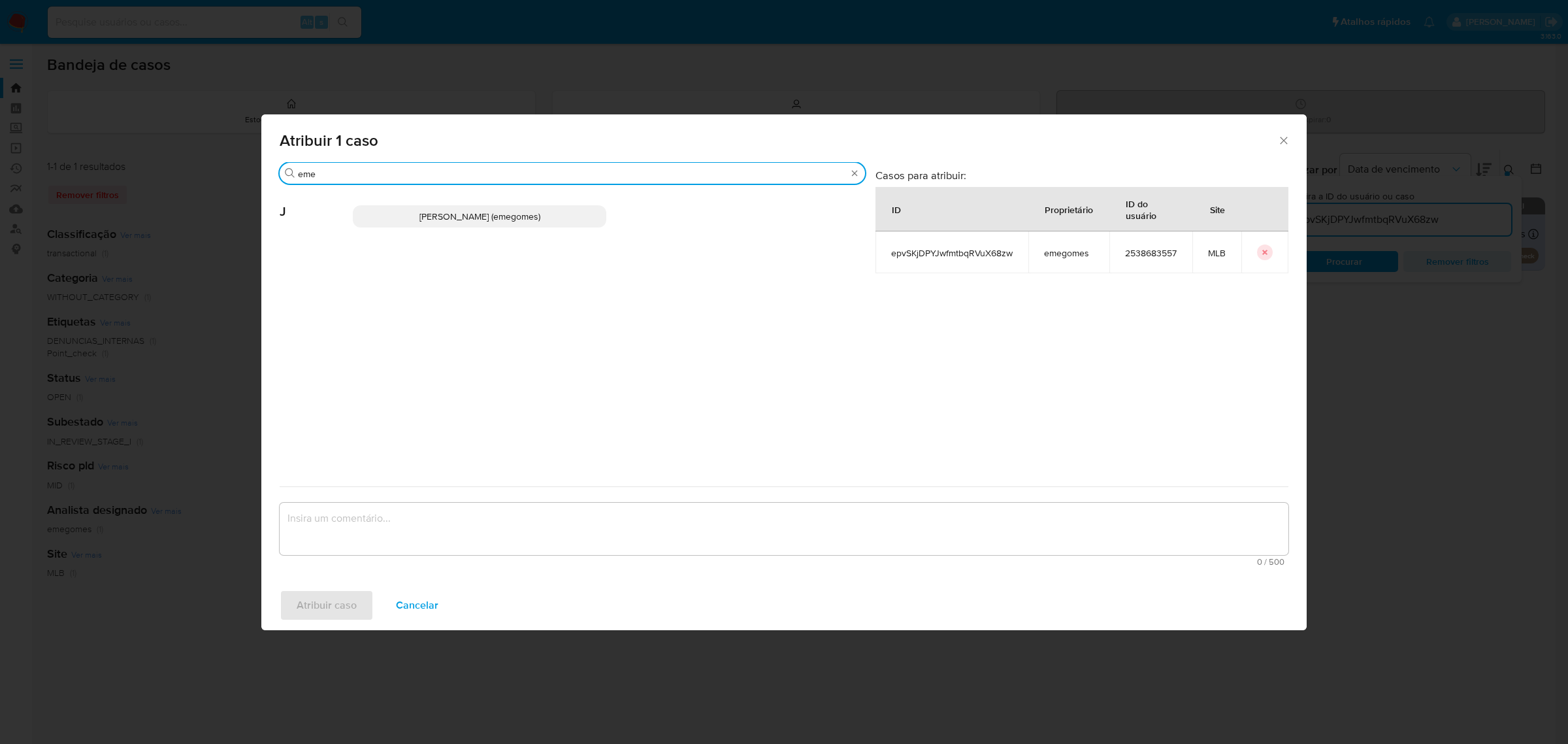
type input "eme"
click at [533, 214] on span "[PERSON_NAME] (emegomes)" at bounding box center [480, 216] width 121 height 13
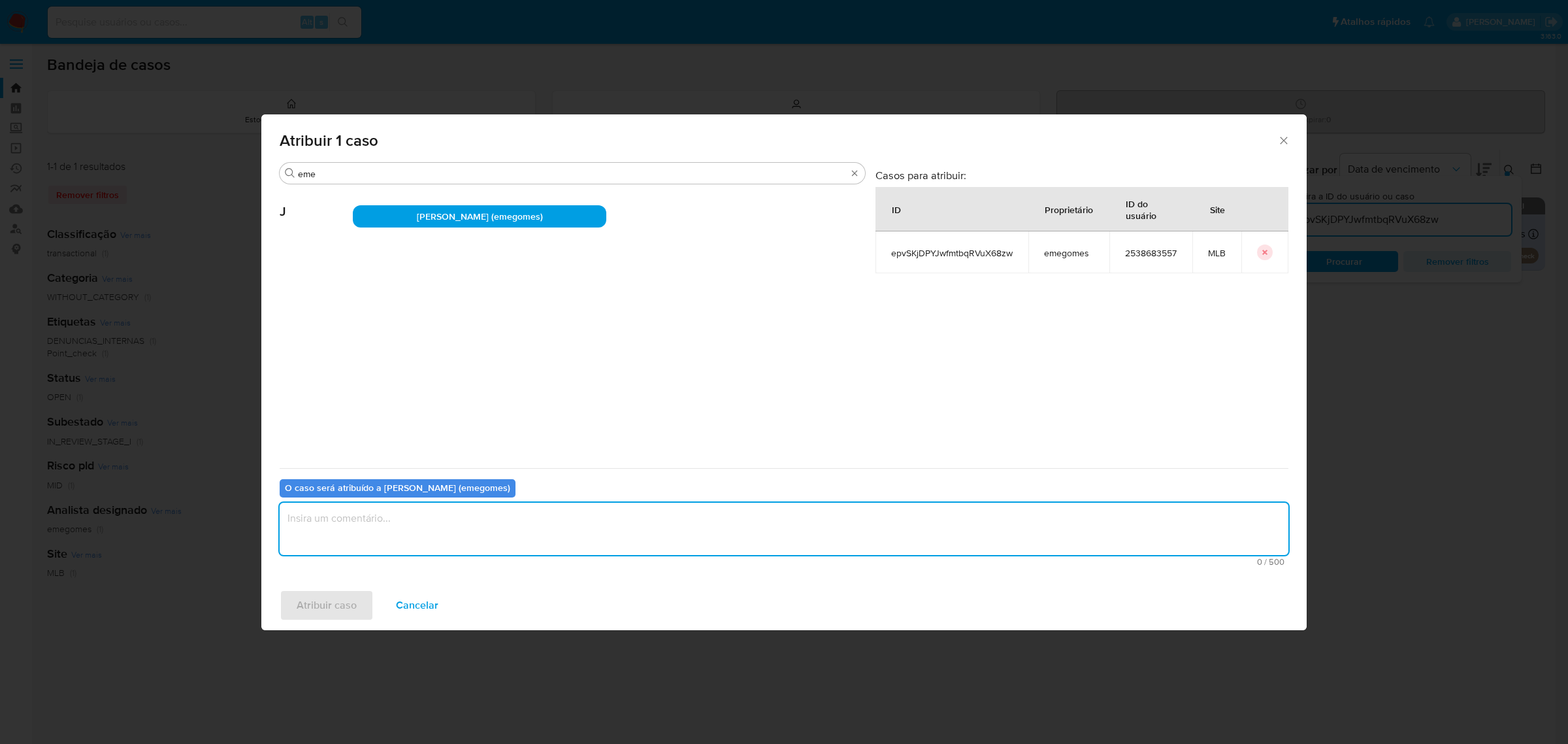
click at [451, 520] on textarea "assign-modal" at bounding box center [784, 529] width 1009 height 52
type textarea "."
click at [319, 605] on span "Atribuir caso" at bounding box center [326, 605] width 60 height 29
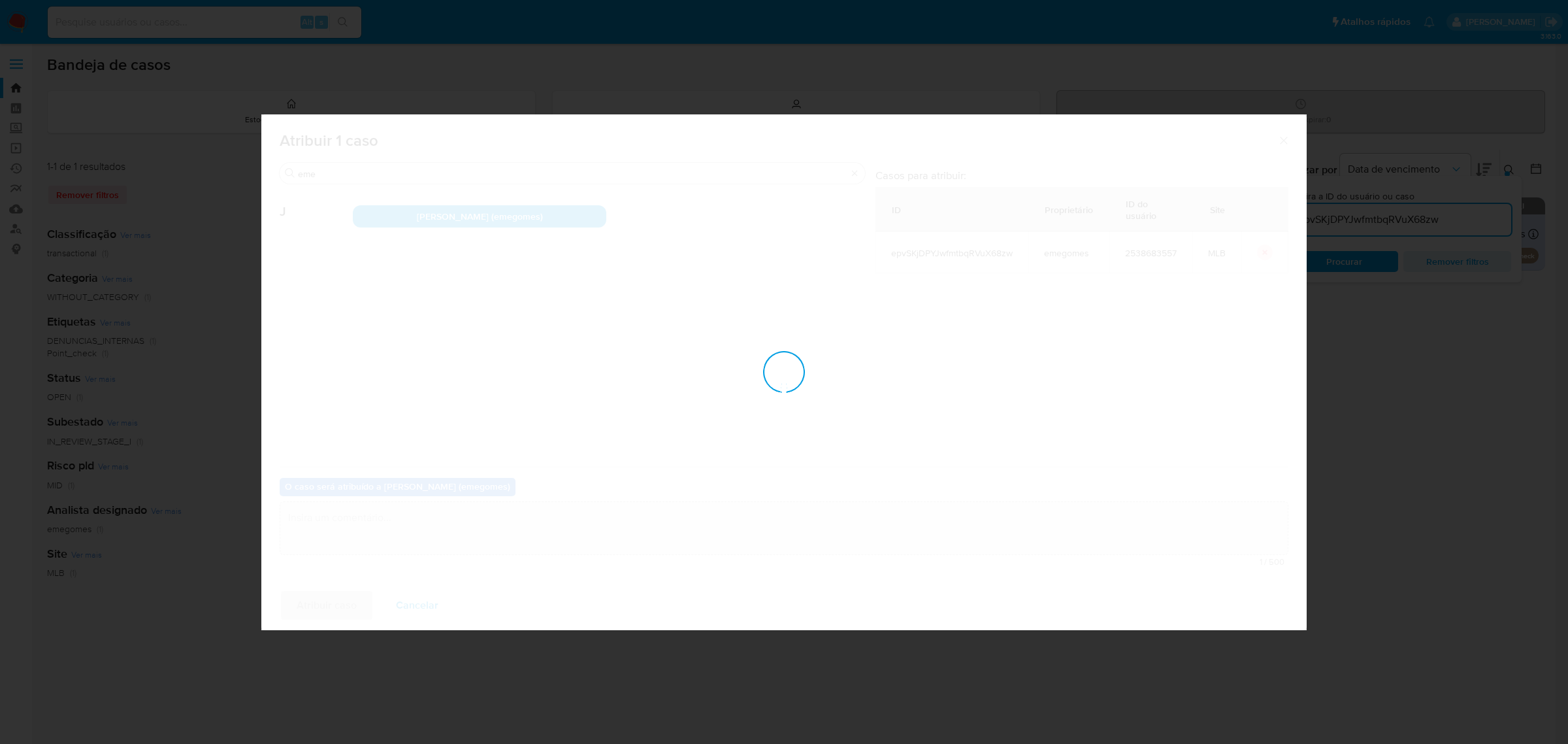
checkbox input "false"
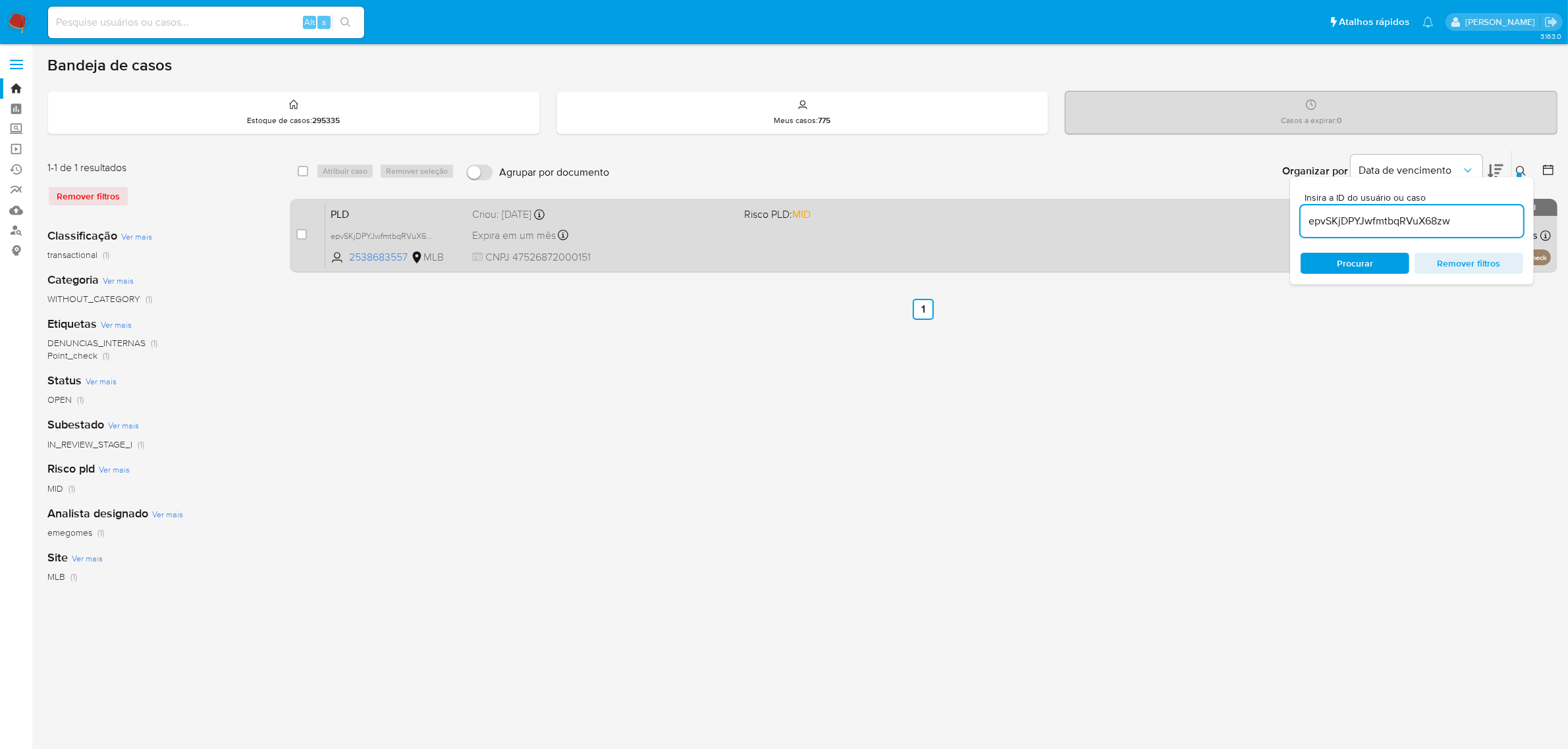
click at [742, 218] on div "PLD epvSKjDPYJwfmtbqRVuX68zw 2538683557 MLB Risco PLD: MID Criou: [DATE] Criou:…" at bounding box center [938, 234] width 1225 height 66
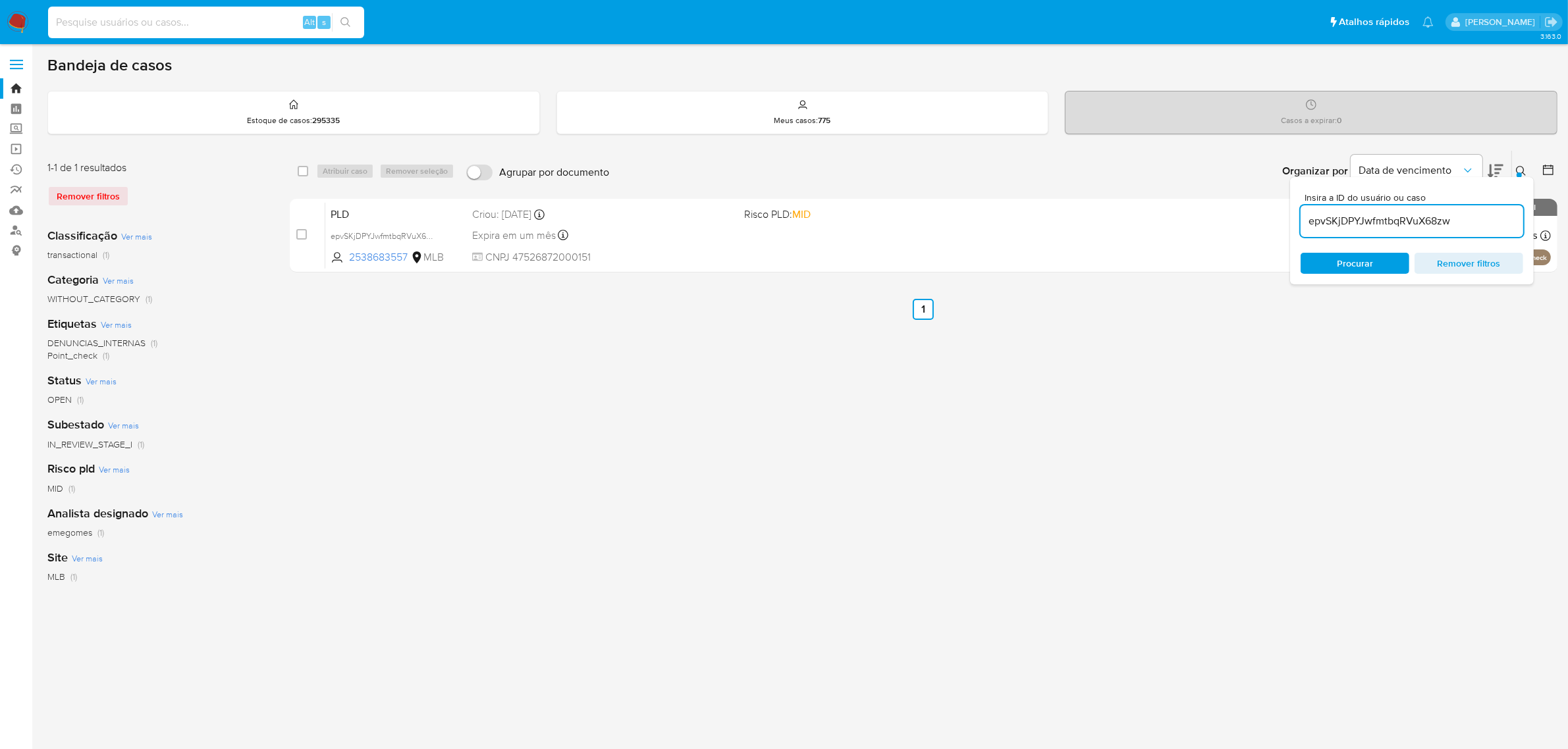
click at [215, 27] on input at bounding box center [205, 22] width 316 height 17
paste input "ExhUJ63Rrv4G0gp0p5vhgDbq"
type input "ExhUJ63Rrv4G0gp0p5vhgDbq"
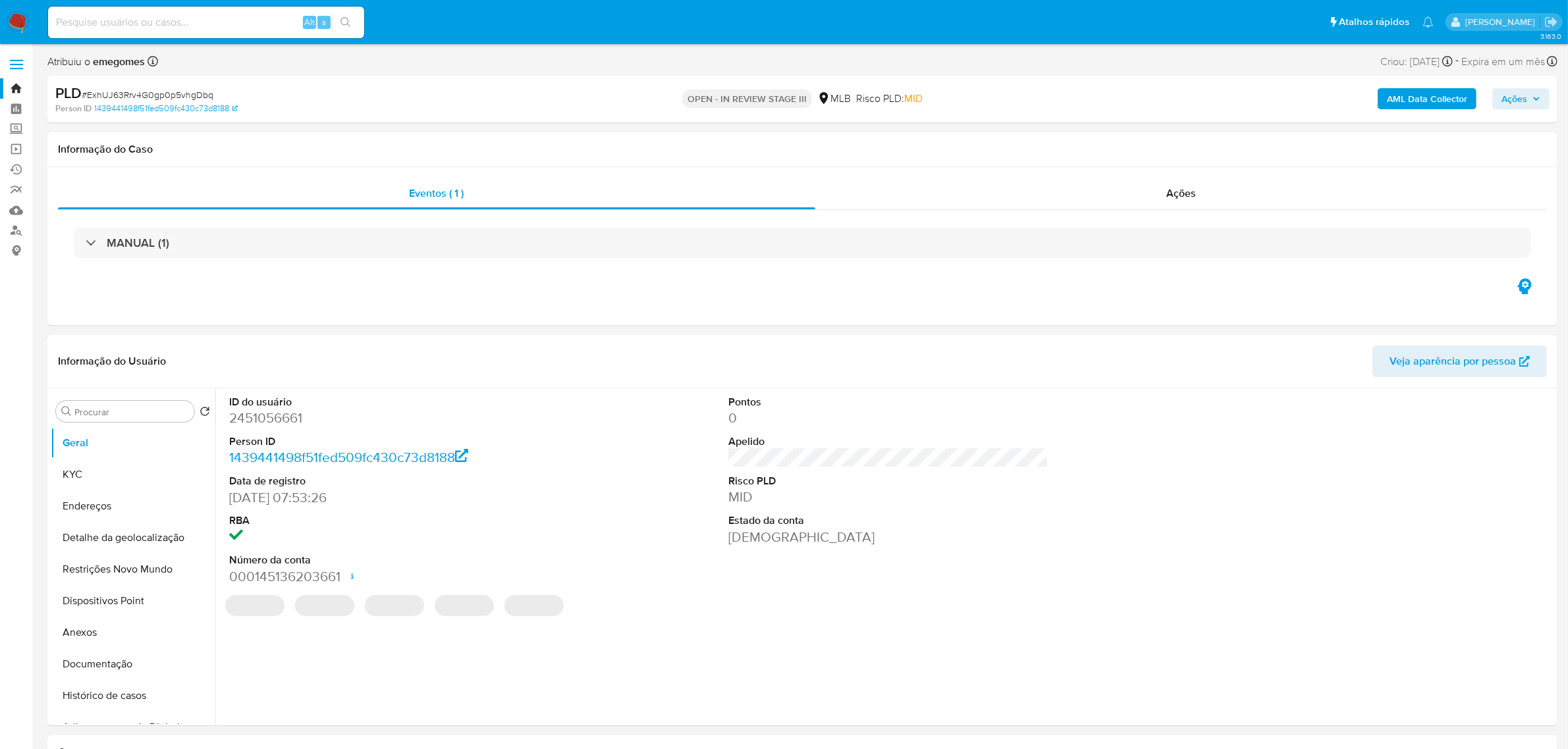
select select "10"
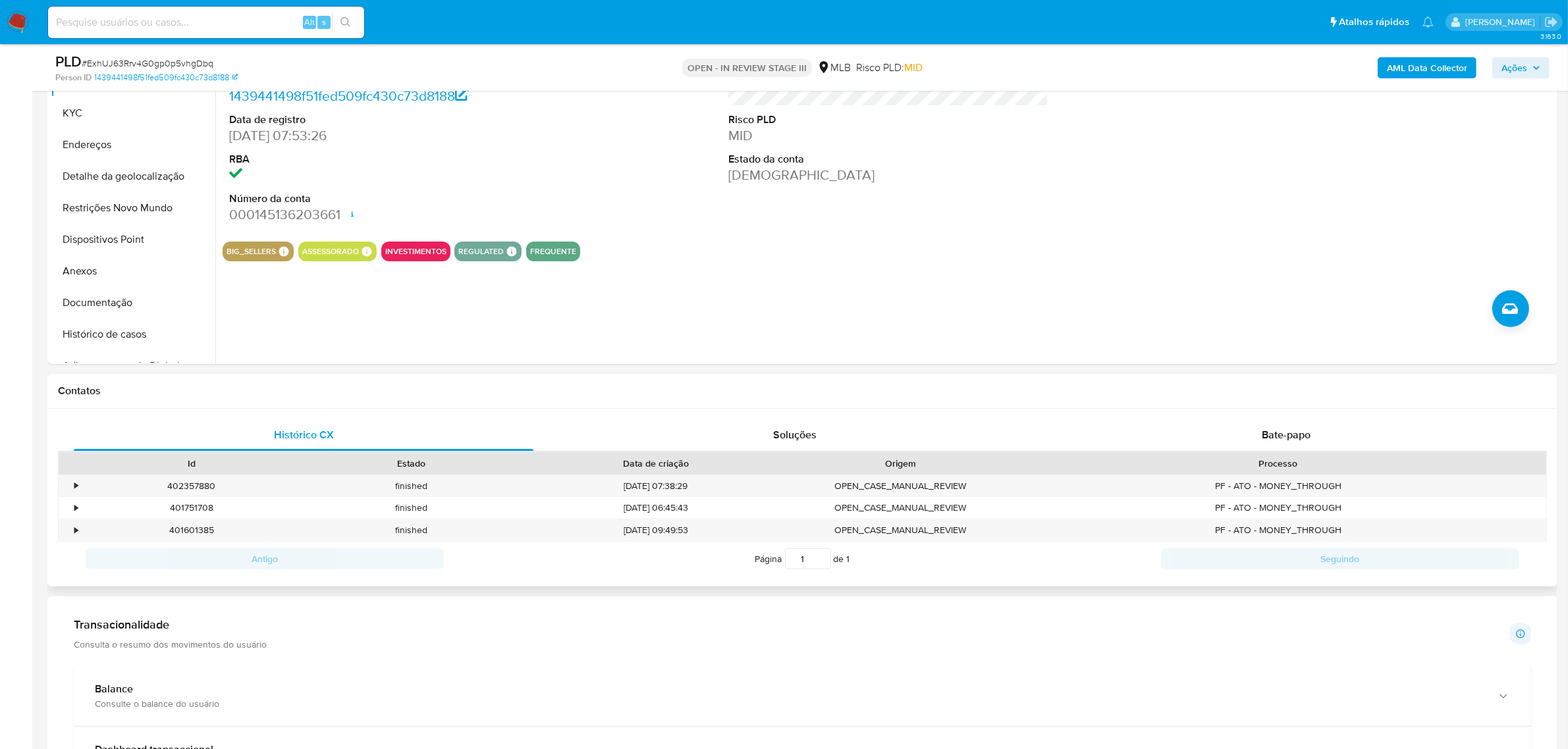
scroll to position [329, 0]
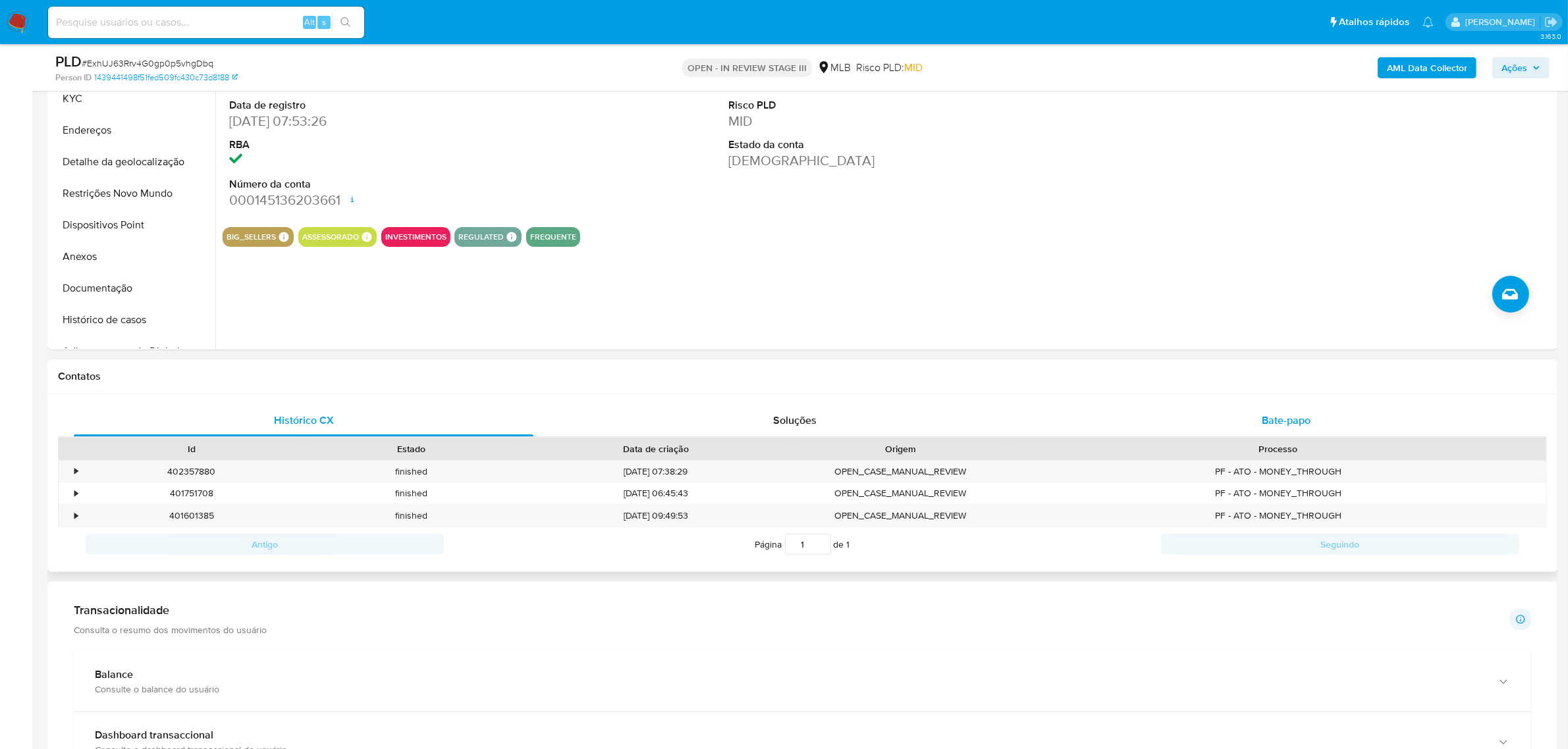
click at [1311, 422] on span "Bate-papo" at bounding box center [1286, 420] width 48 height 15
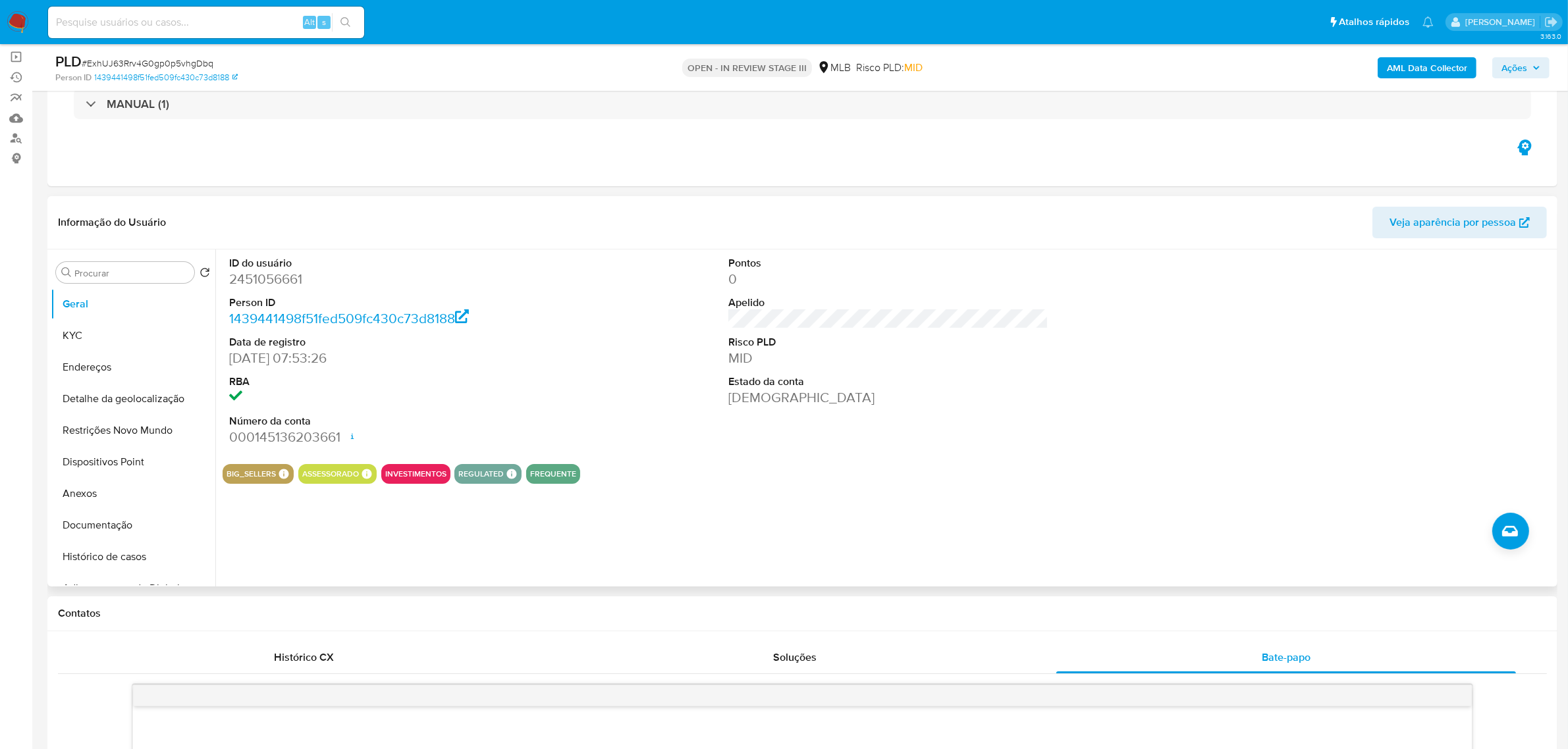
scroll to position [82, 0]
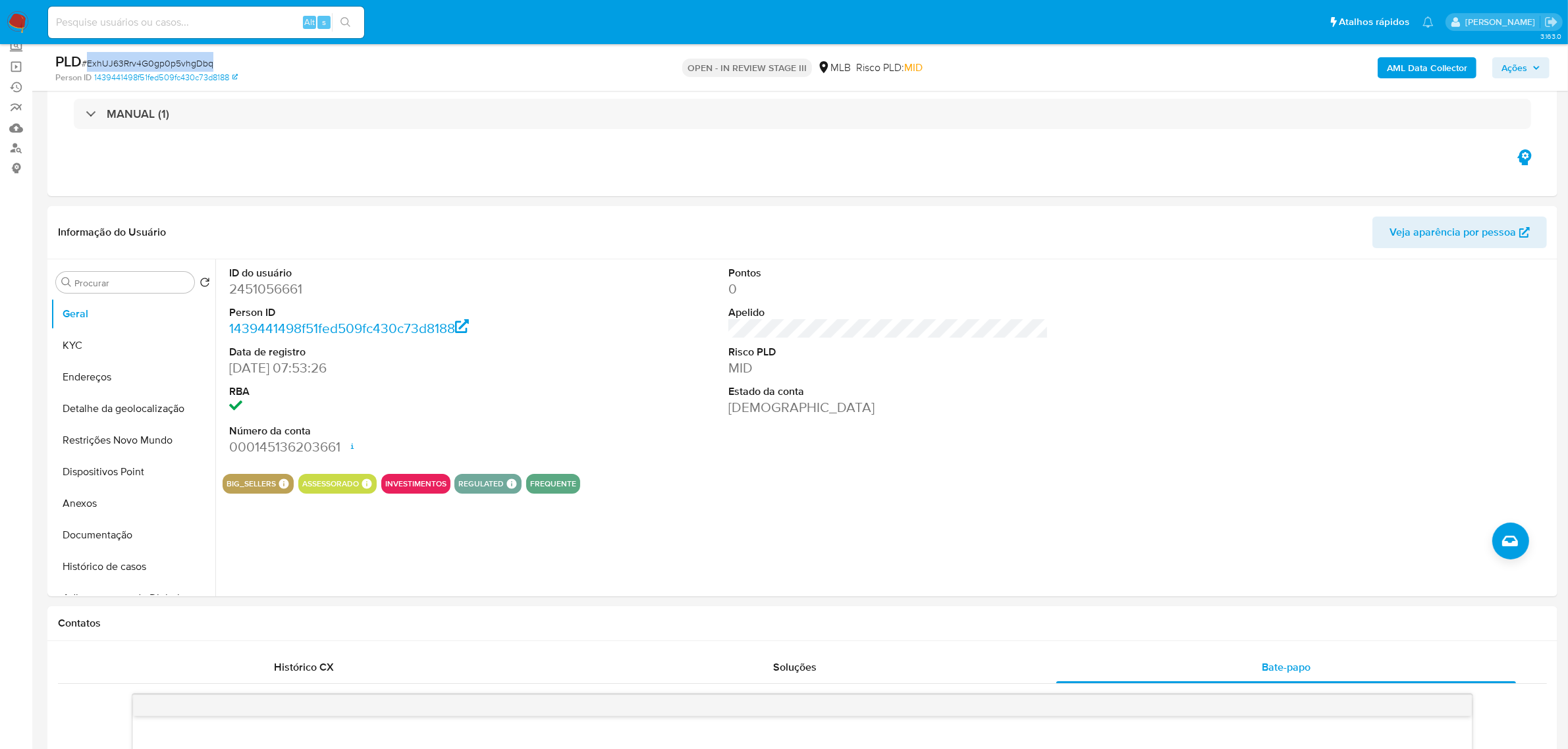
drag, startPoint x: 232, startPoint y: 60, endPoint x: 89, endPoint y: 61, distance: 143.0
click at [89, 61] on div "PLD # ExhUJ63Rrv4G0gp0p5vhgDbq" at bounding box center [302, 62] width 493 height 20
copy span "ExhUJ63Rrv4G0gp0p5vhgDbq"
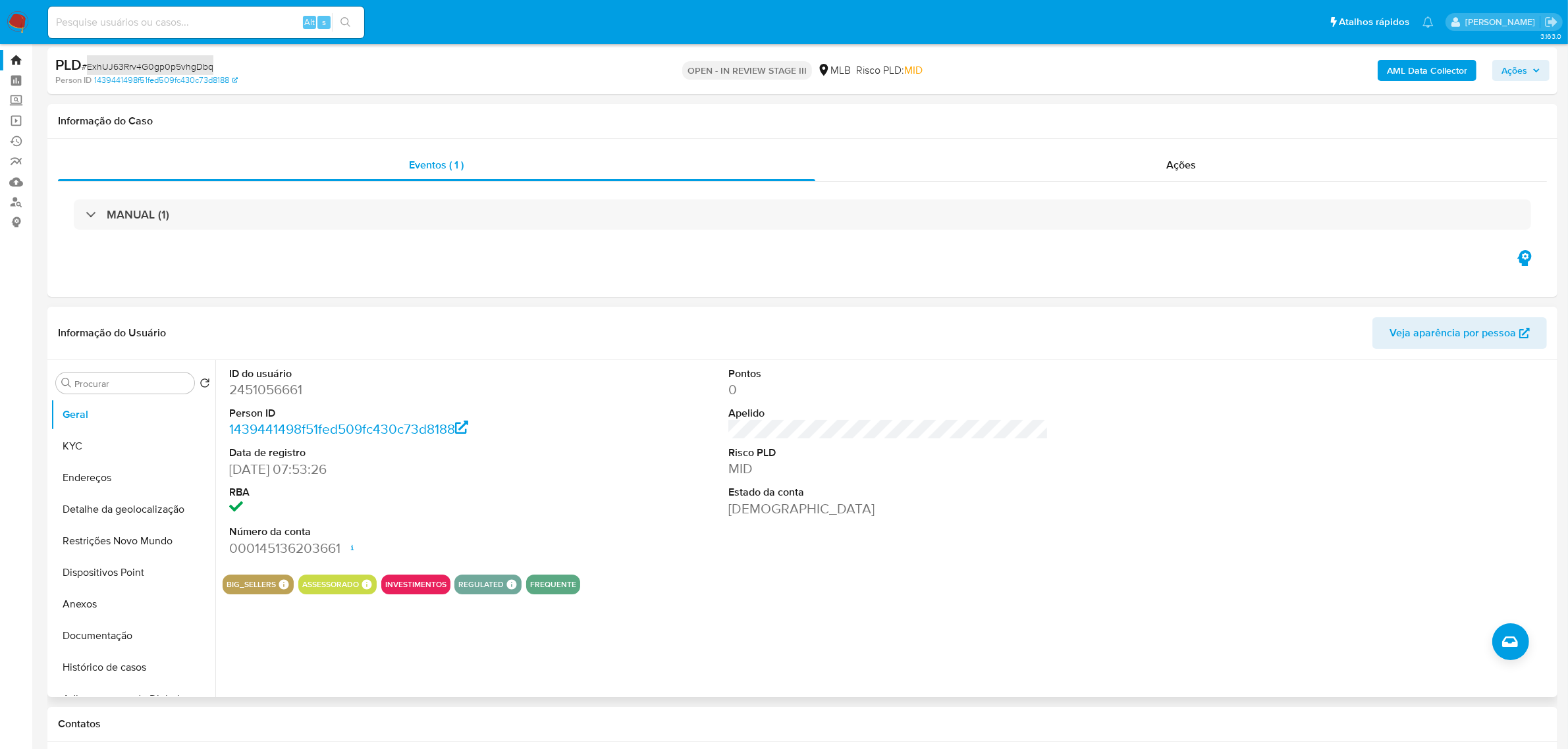
scroll to position [0, 0]
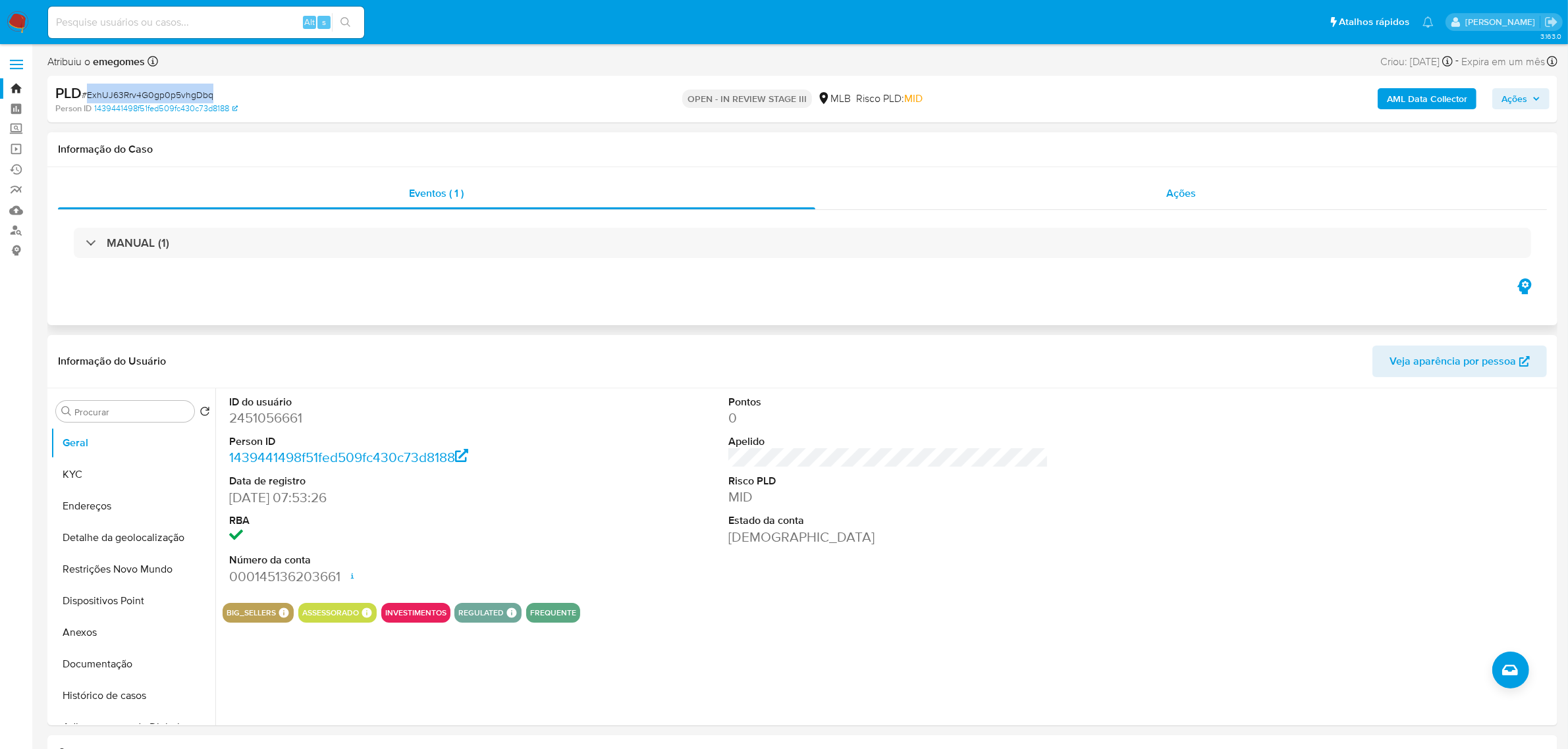
click at [1193, 189] on span "Ações" at bounding box center [1181, 192] width 30 height 15
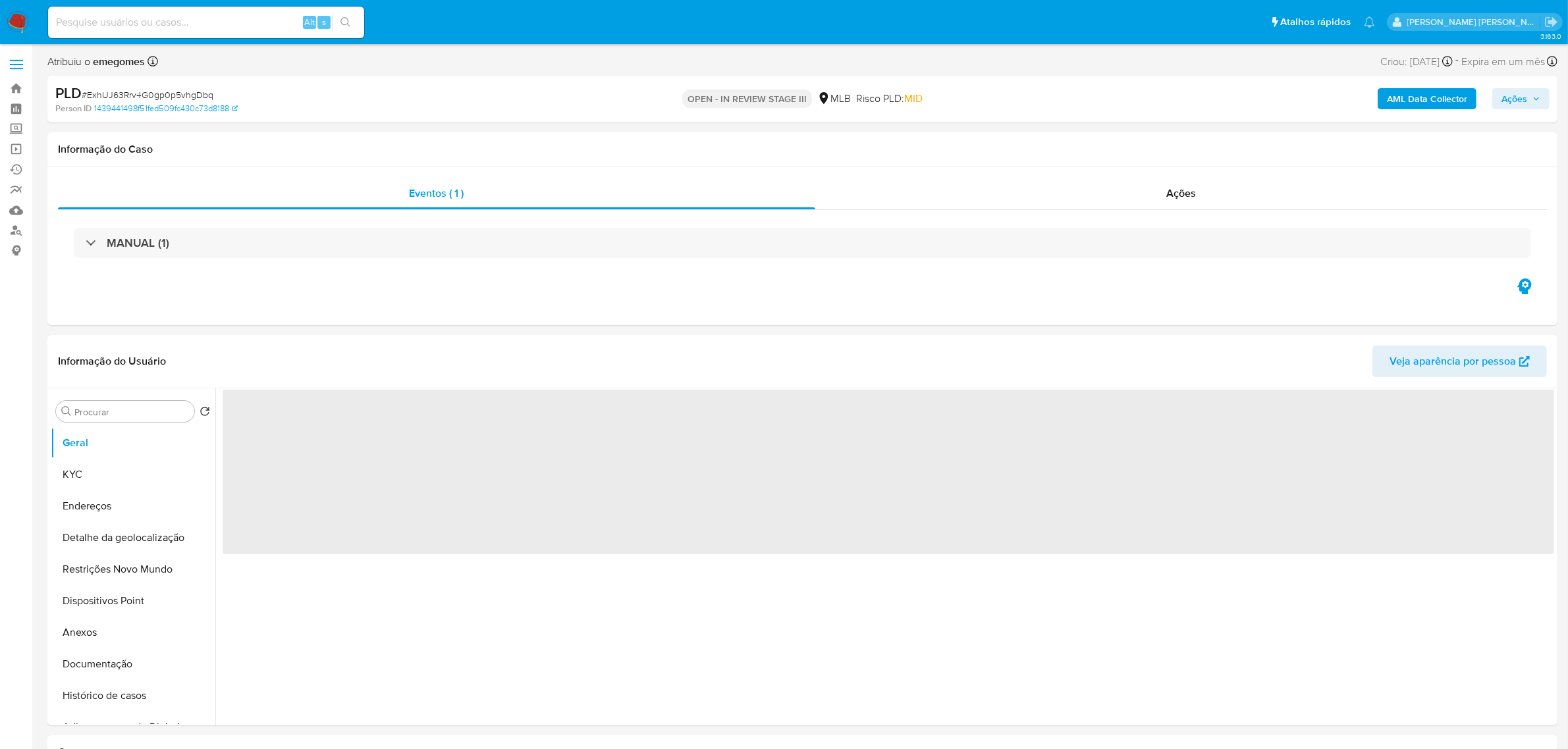
select select "10"
click at [1538, 100] on icon "button" at bounding box center [1536, 98] width 8 height 8
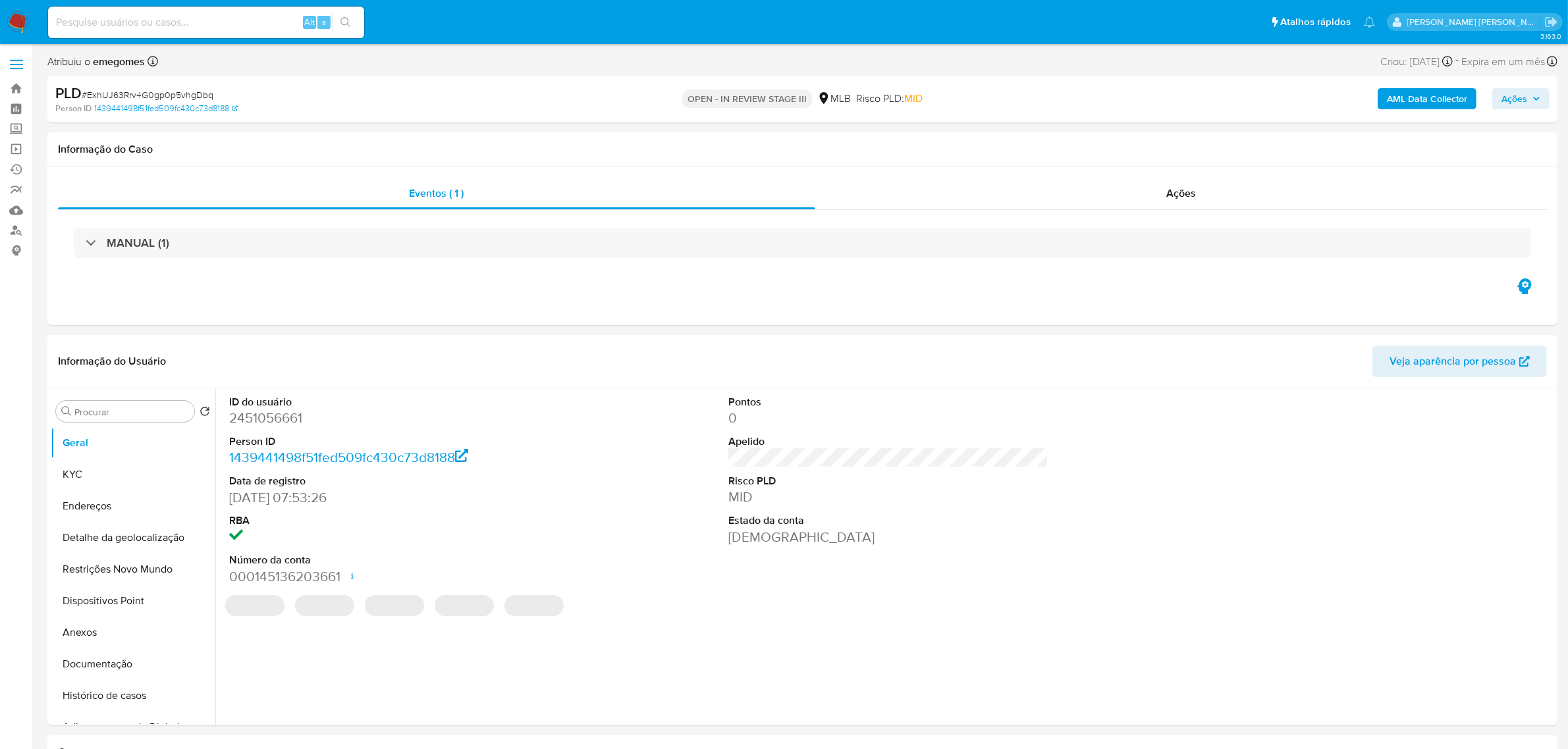
click at [1543, 100] on button "Ações" at bounding box center [1520, 99] width 57 height 21
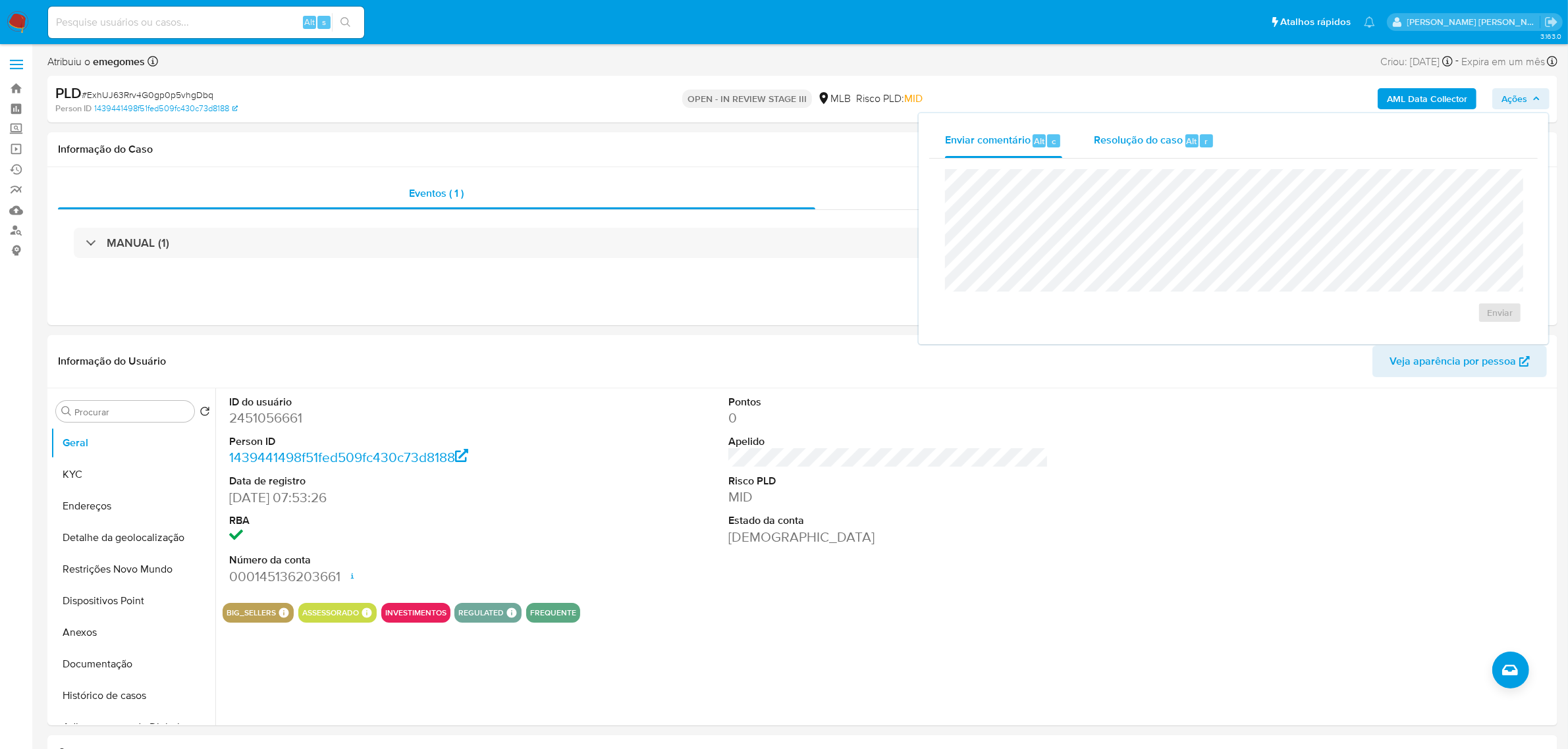
click at [1147, 136] on span "Resolução do caso" at bounding box center [1138, 140] width 89 height 15
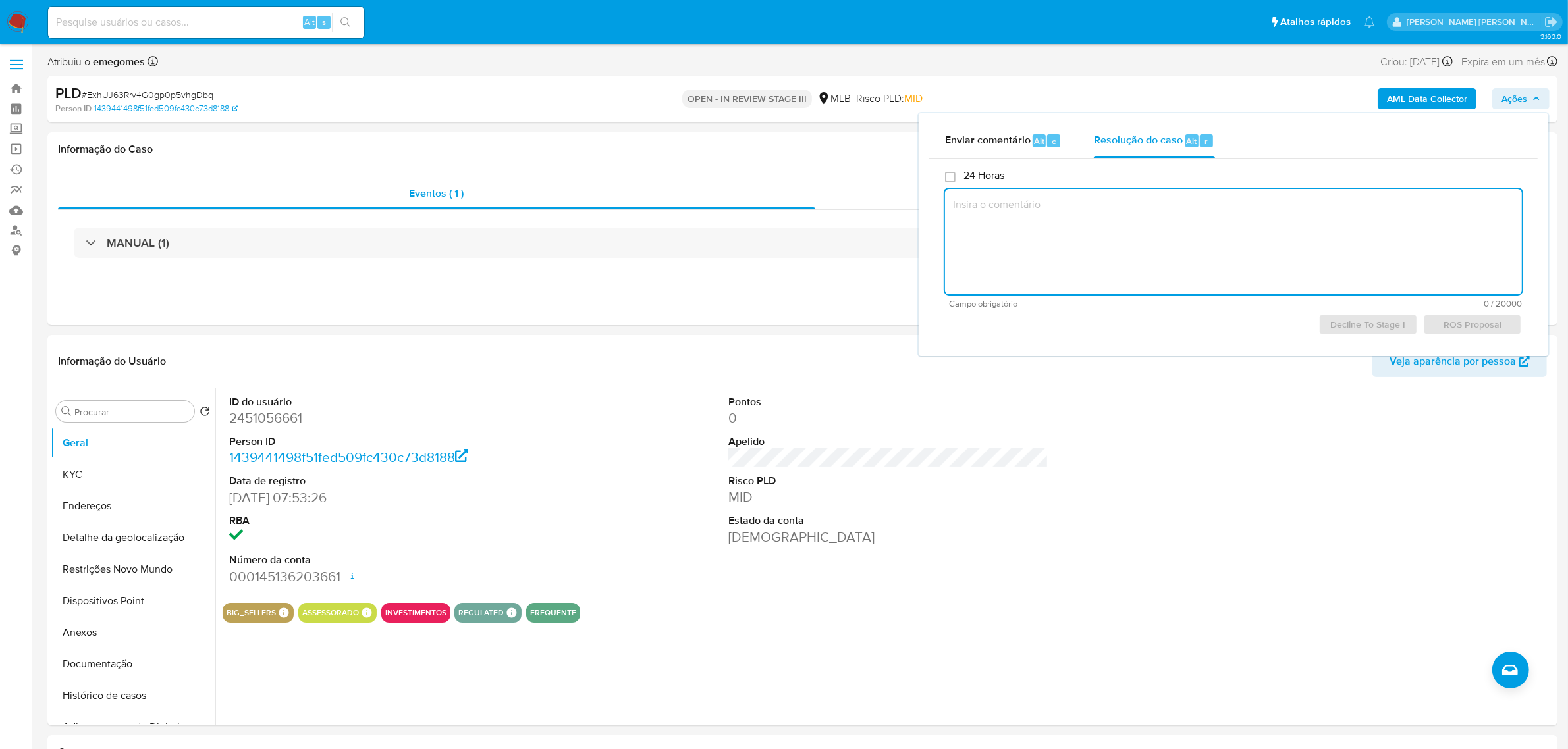
click at [1128, 235] on textarea at bounding box center [1233, 242] width 577 height 105
type textarea "f"
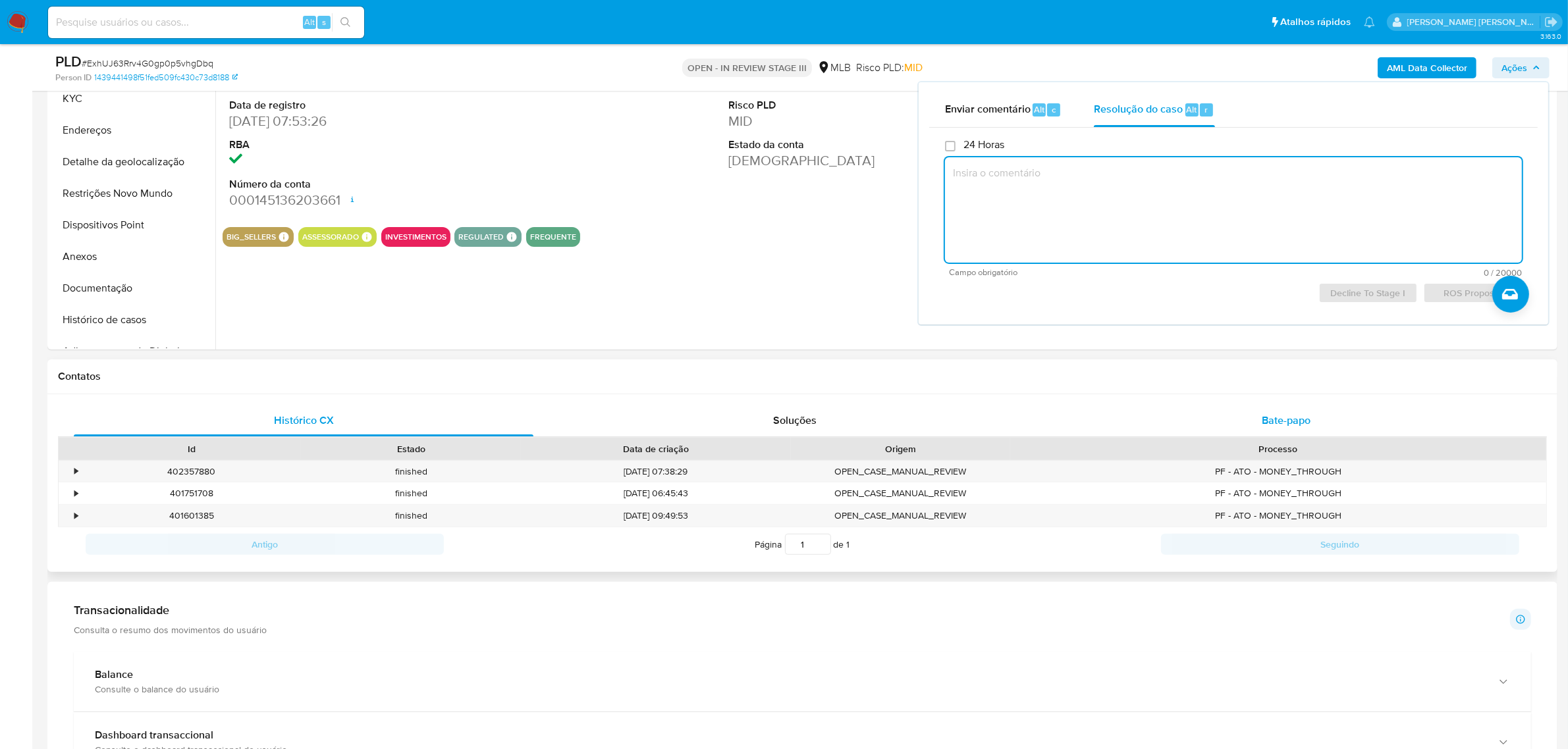
click at [1276, 413] on span "Bate-papo" at bounding box center [1286, 420] width 48 height 15
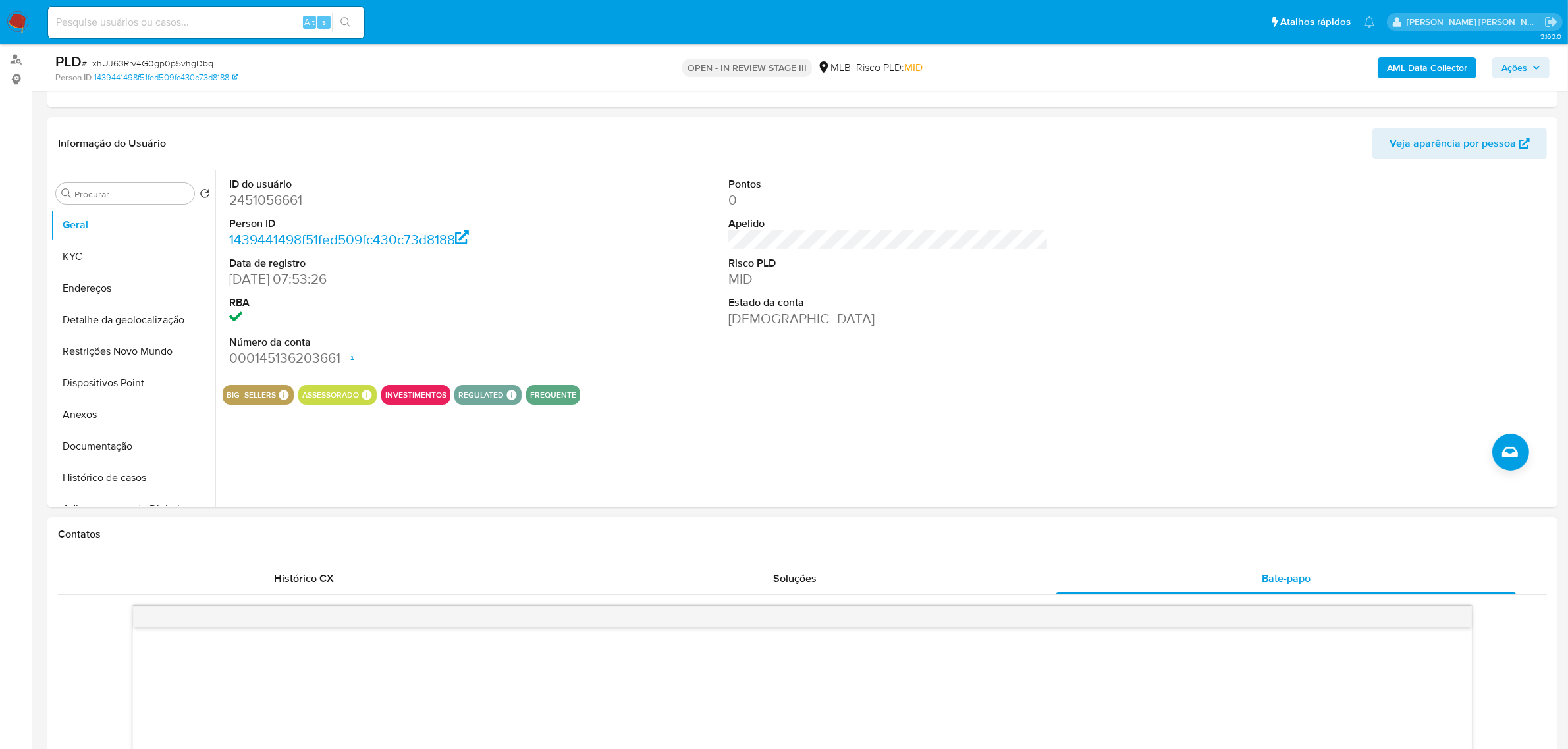
scroll to position [165, 0]
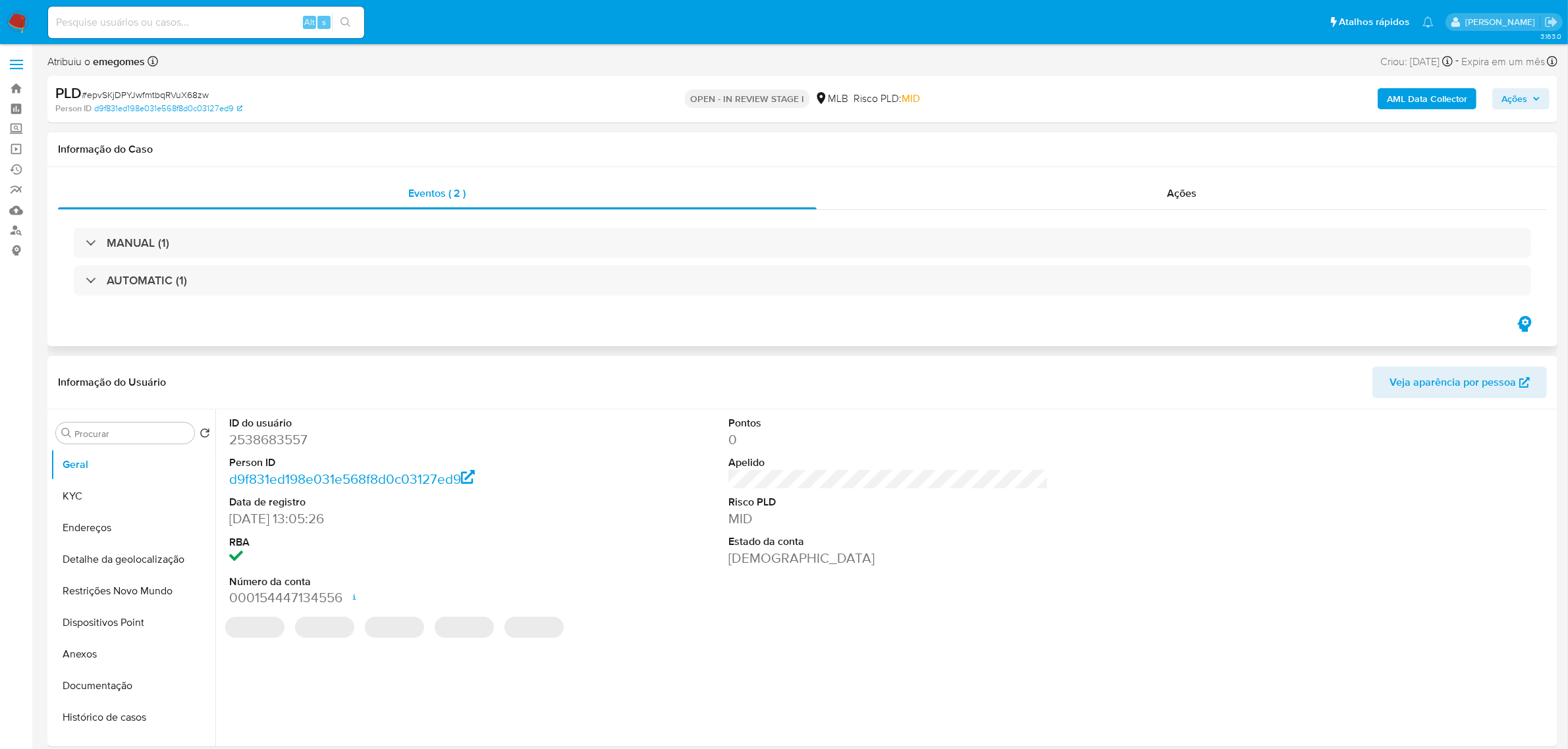
select select "10"
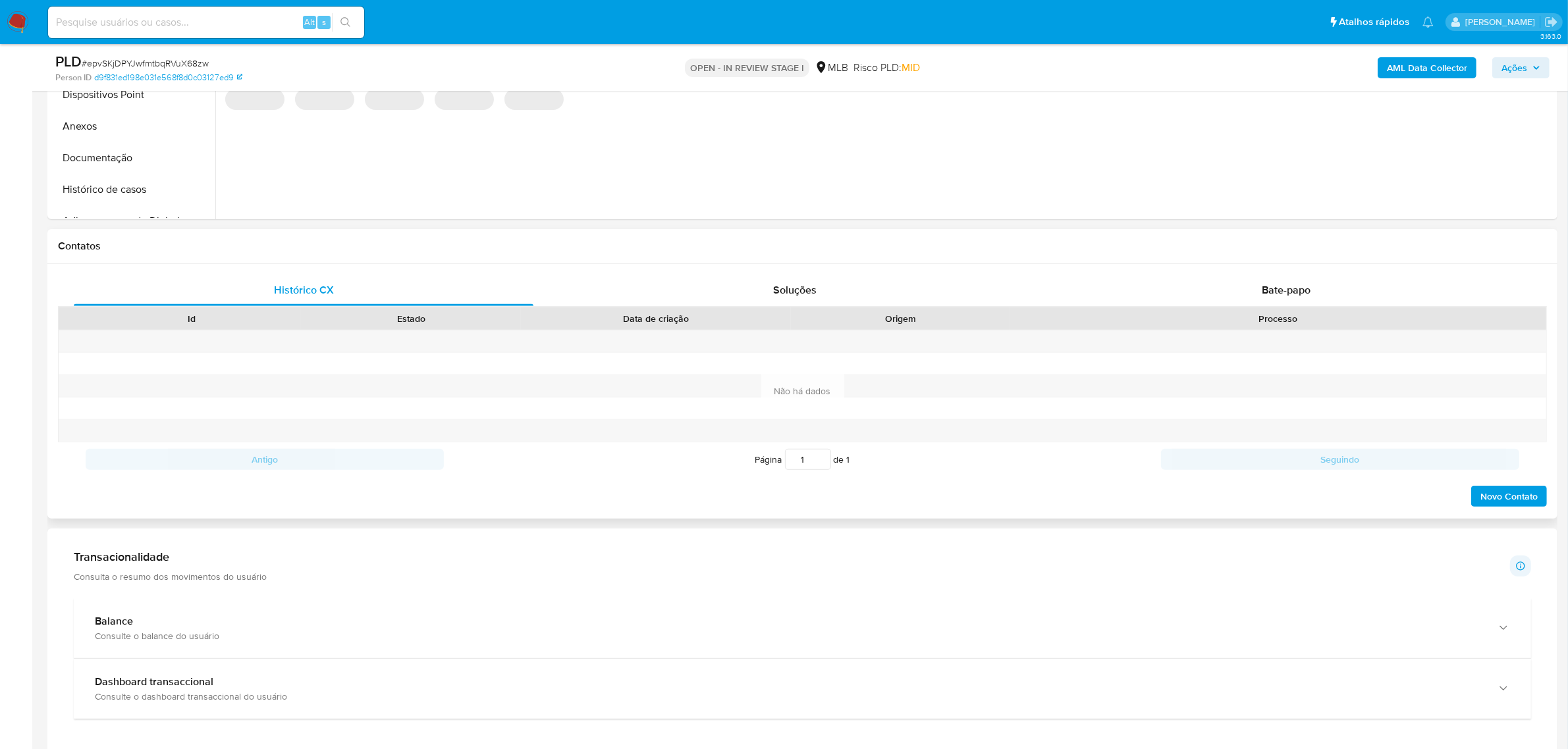
scroll to position [494, 0]
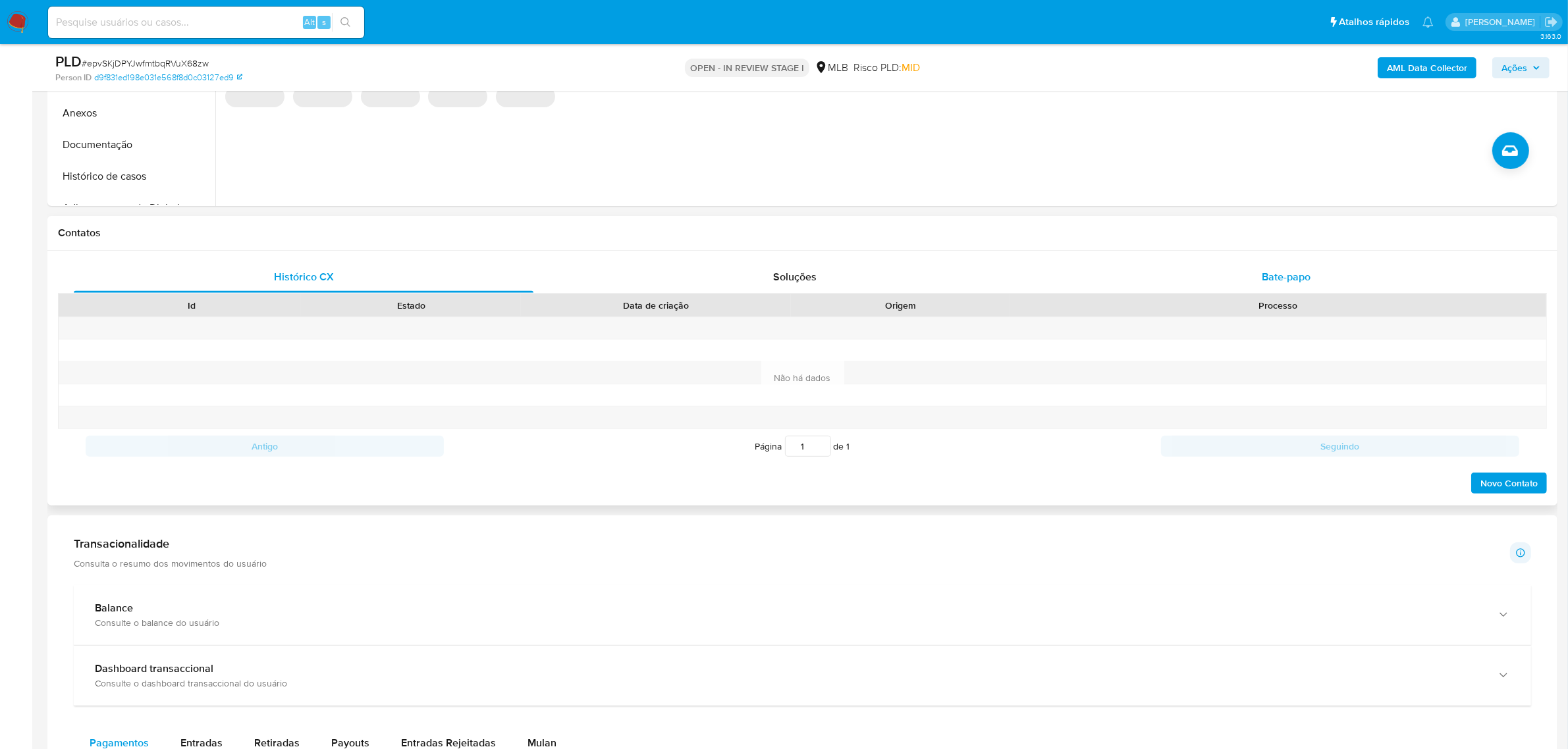
click at [1309, 284] on span "Bate-papo" at bounding box center [1286, 277] width 48 height 15
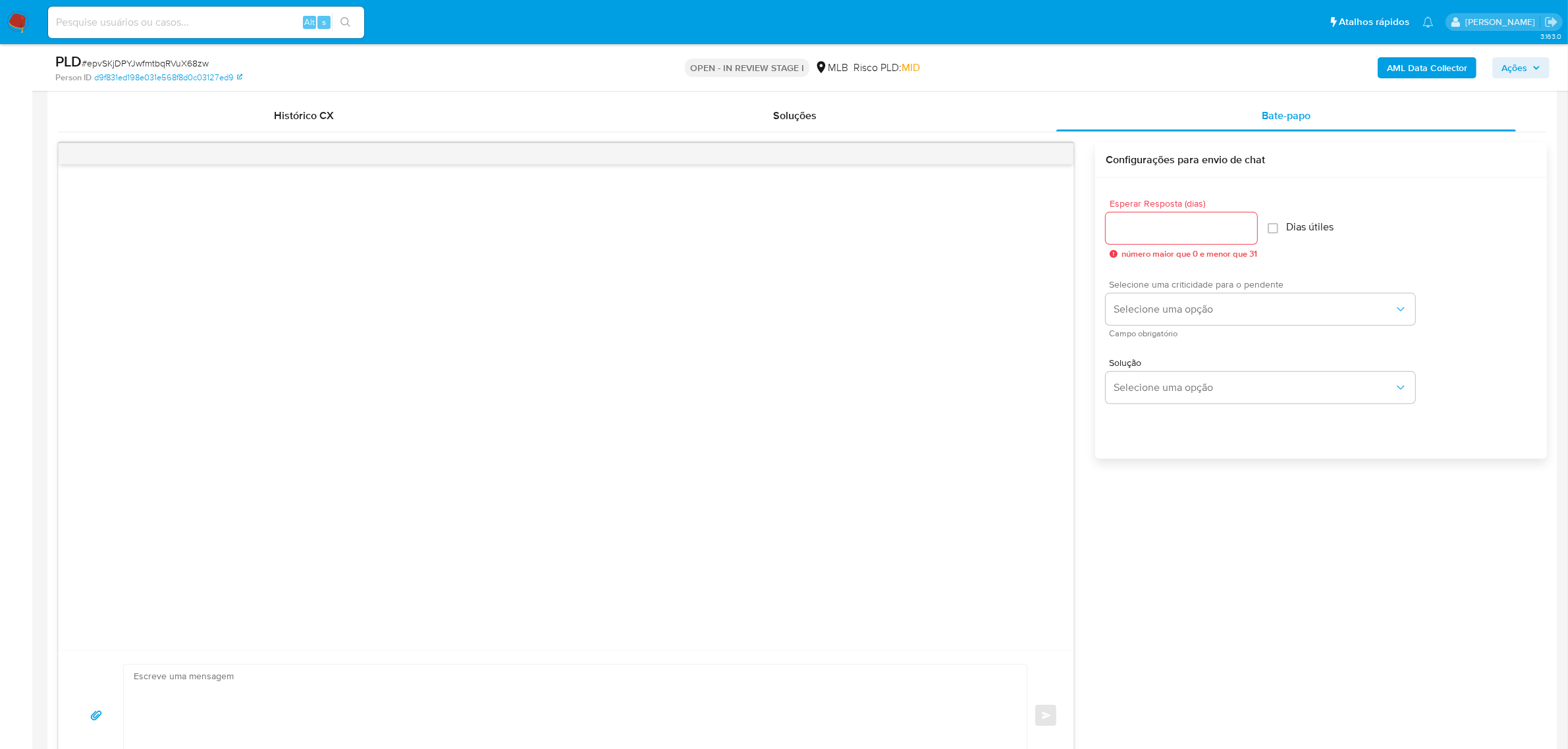
scroll to position [658, 0]
click at [1195, 224] on input "Esperar Resposta (dias)" at bounding box center [1181, 225] width 151 height 17
type input "3"
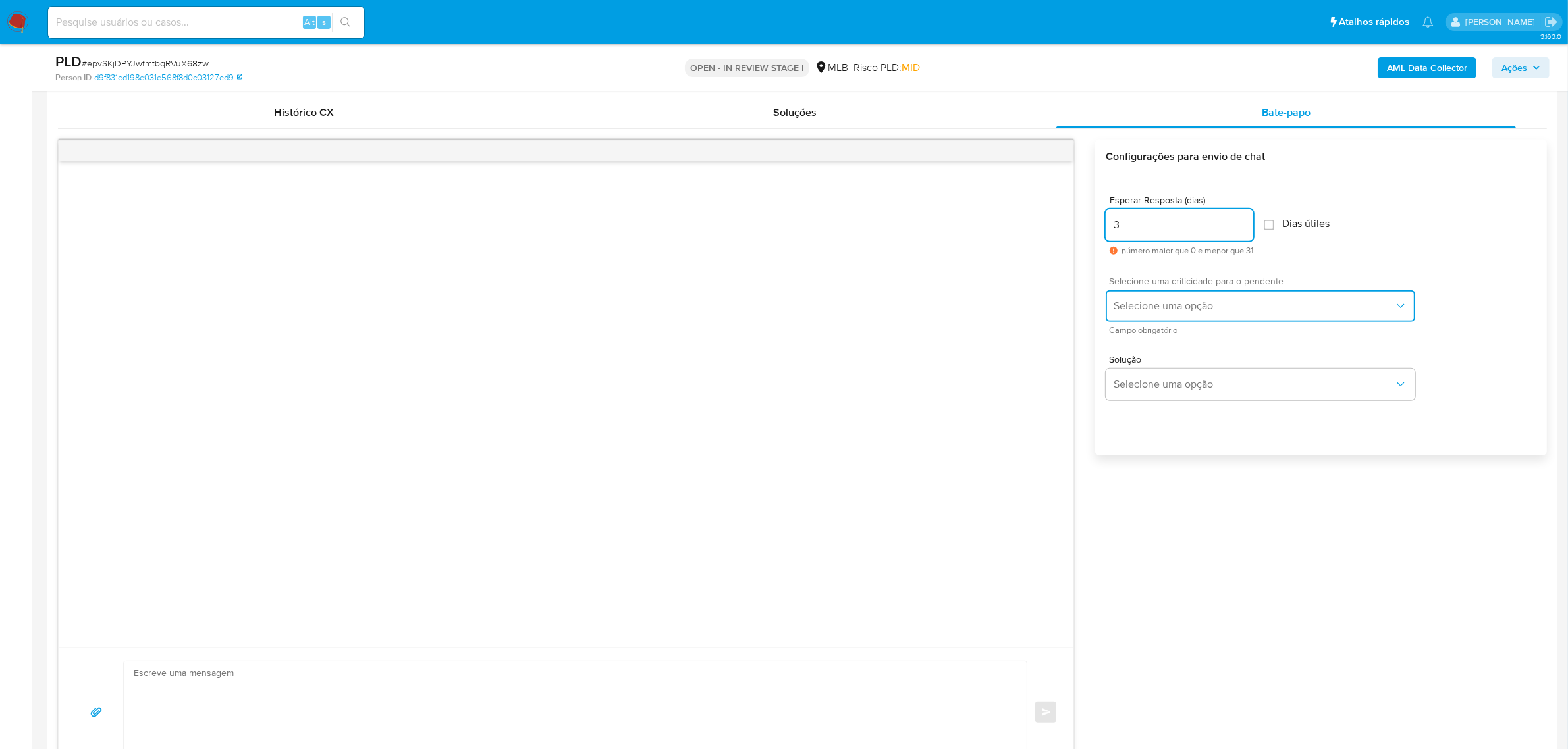
click at [1165, 307] on span "Selecione uma opção" at bounding box center [1254, 306] width 280 height 13
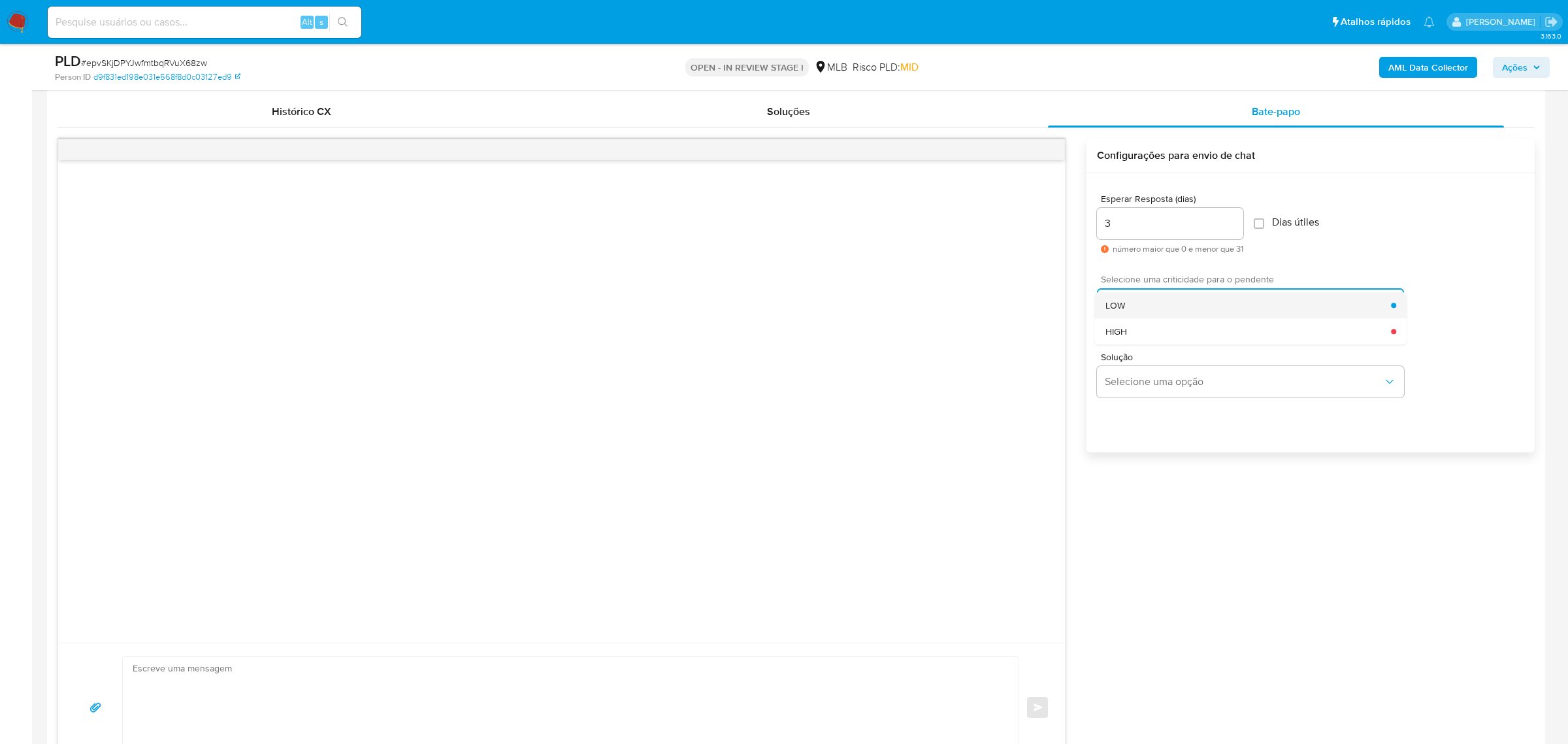
click at [1139, 309] on div "LOW" at bounding box center [1248, 305] width 286 height 26
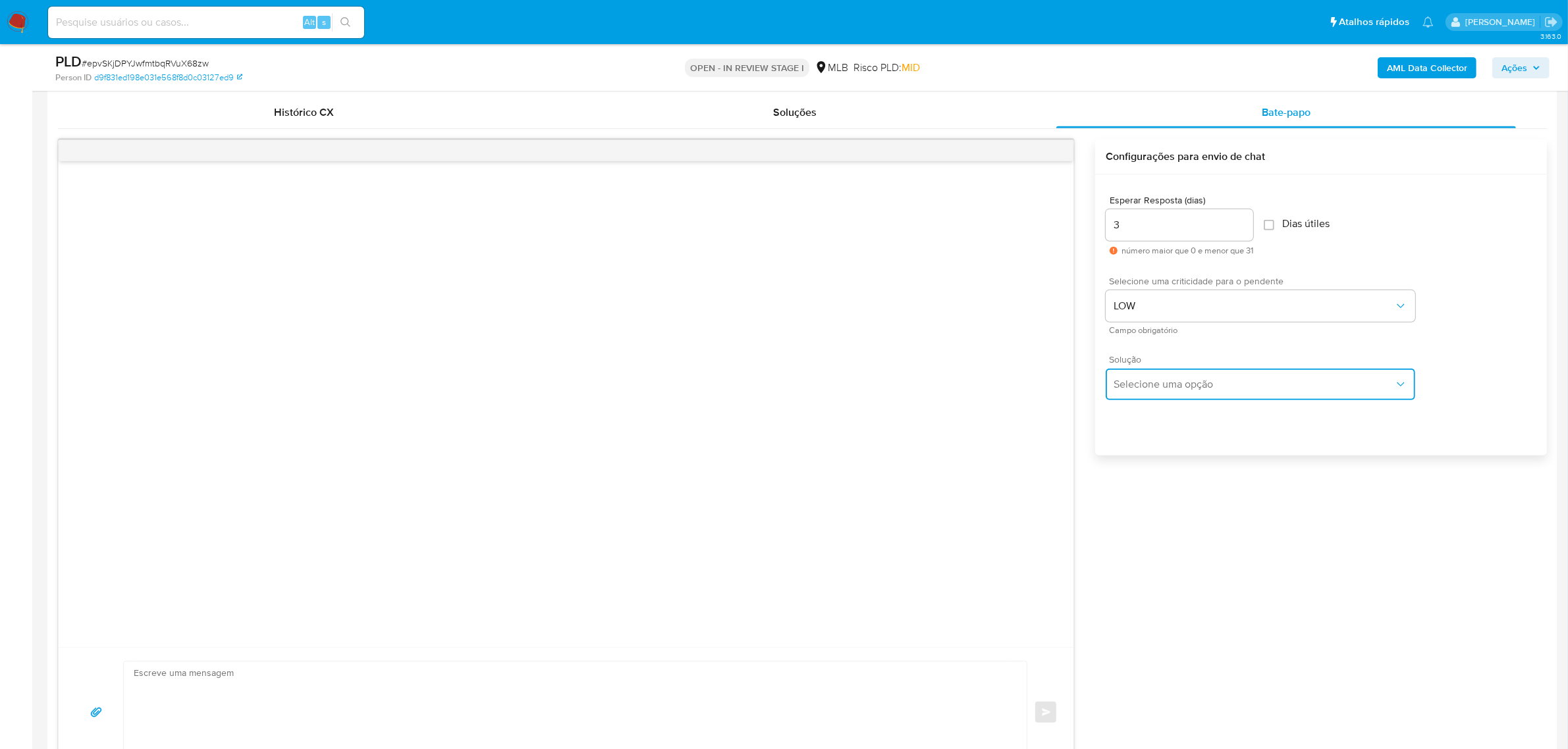
click at [1151, 375] on button "Selecione uma opção" at bounding box center [1260, 384] width 309 height 31
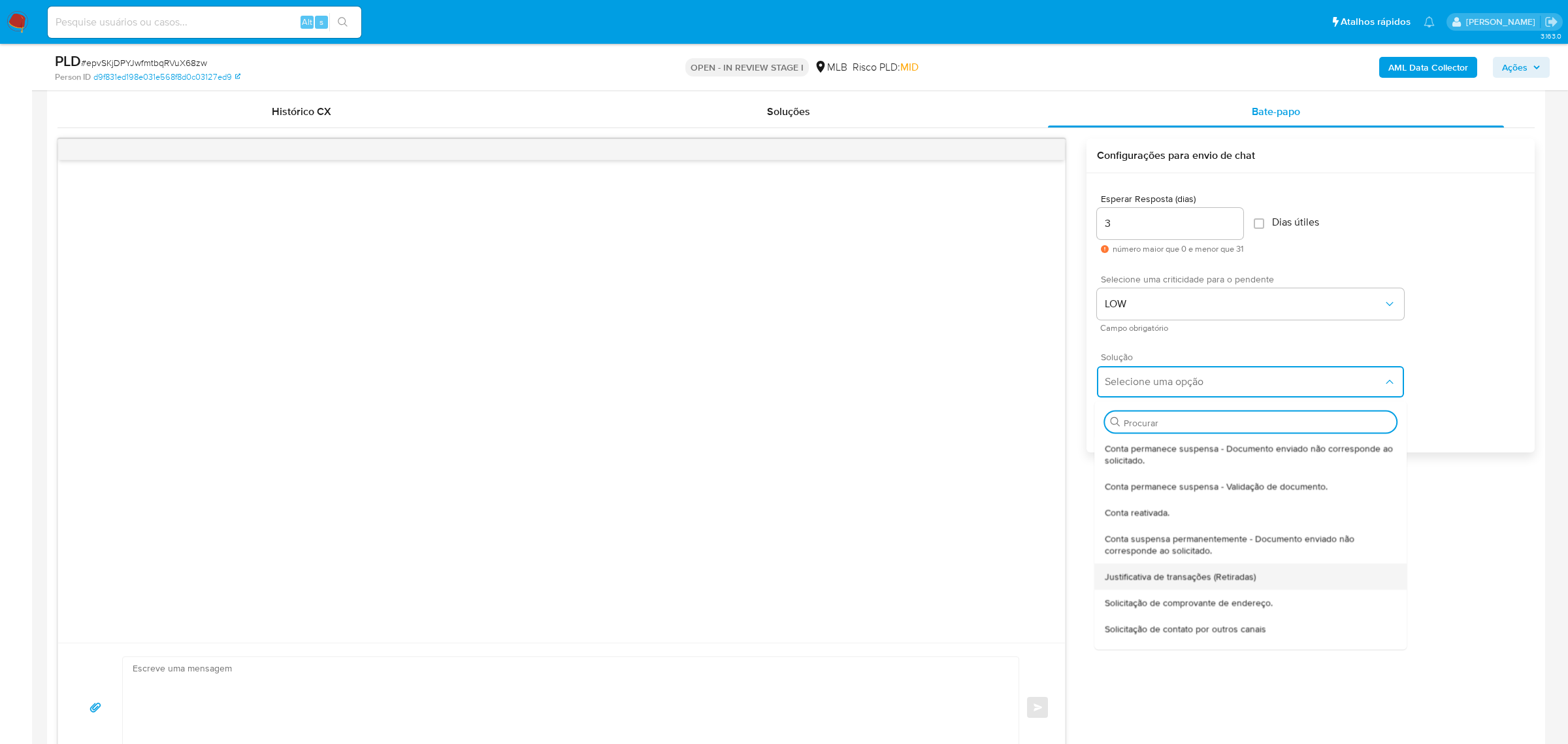
click at [1226, 576] on span "Justificativa de transações (Retiradas)" at bounding box center [1180, 576] width 151 height 12
type textarea "Olá,Suspendemos a sua conta para uma verificação adicional de segurança.Por fav…"
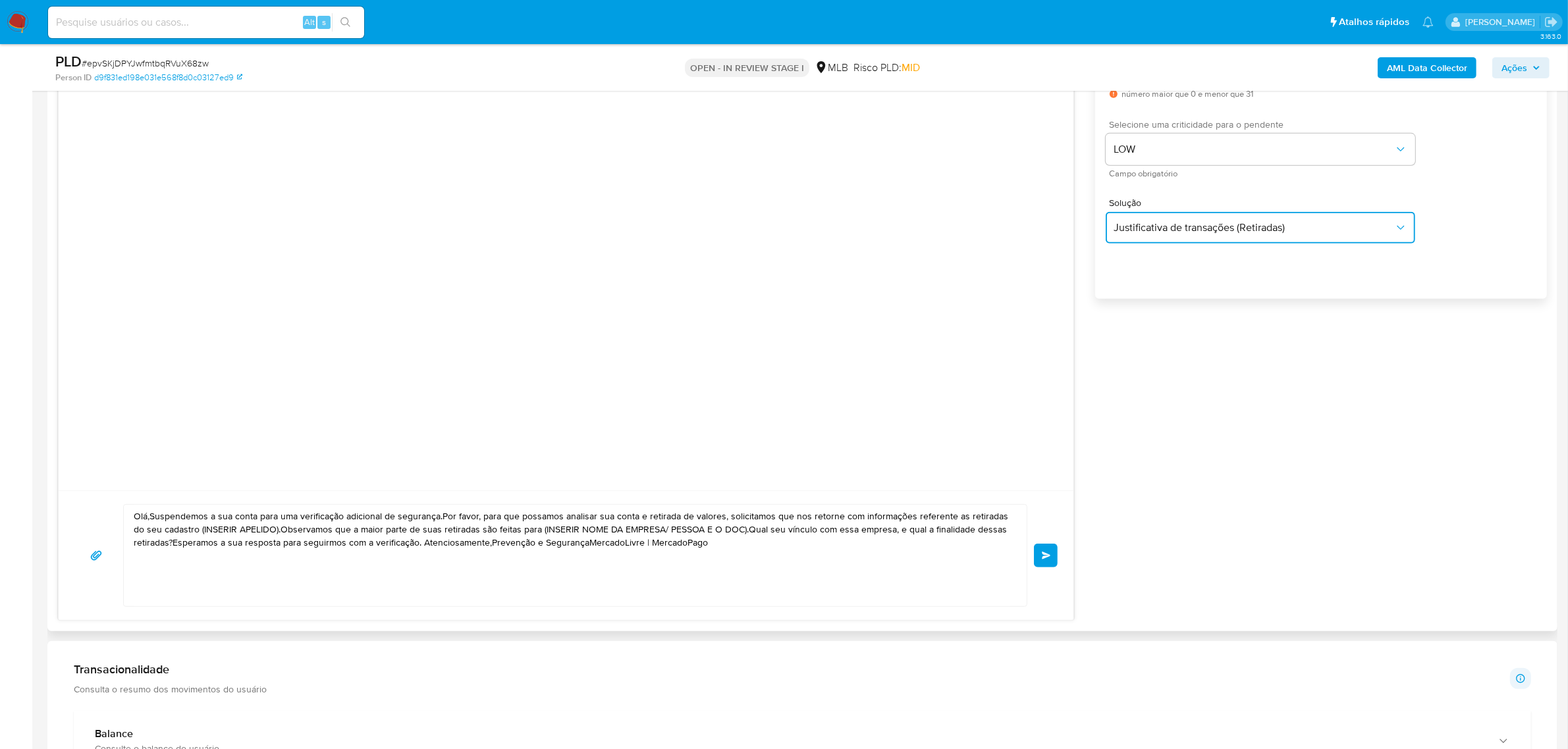
scroll to position [822, 0]
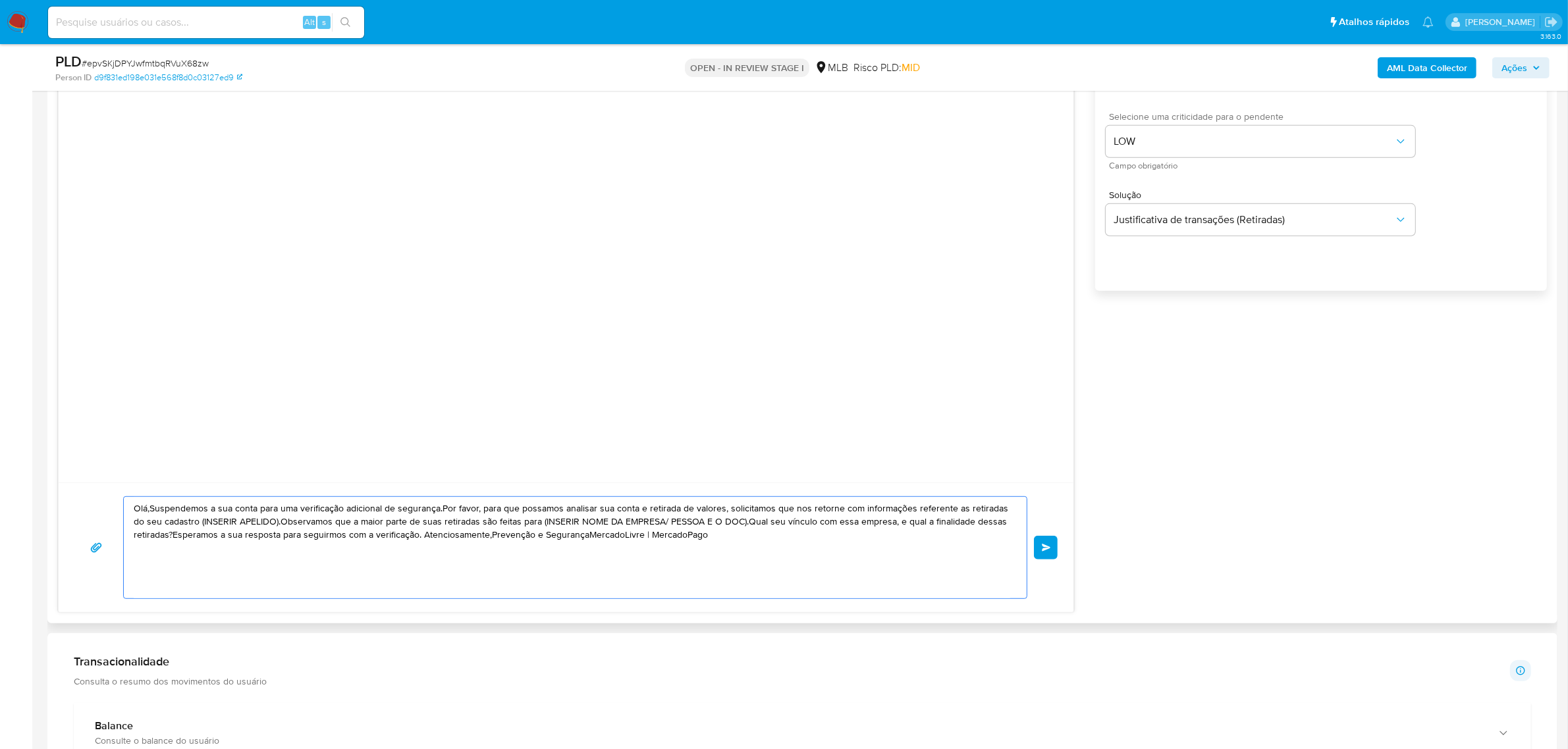
drag, startPoint x: 735, startPoint y: 542, endPoint x: 88, endPoint y: 485, distance: 649.5
click at [88, 485] on div "Olá,Suspendemos a sua conta para uma verificação adicional de segurança.Por fav…" at bounding box center [565, 547] width 1015 height 130
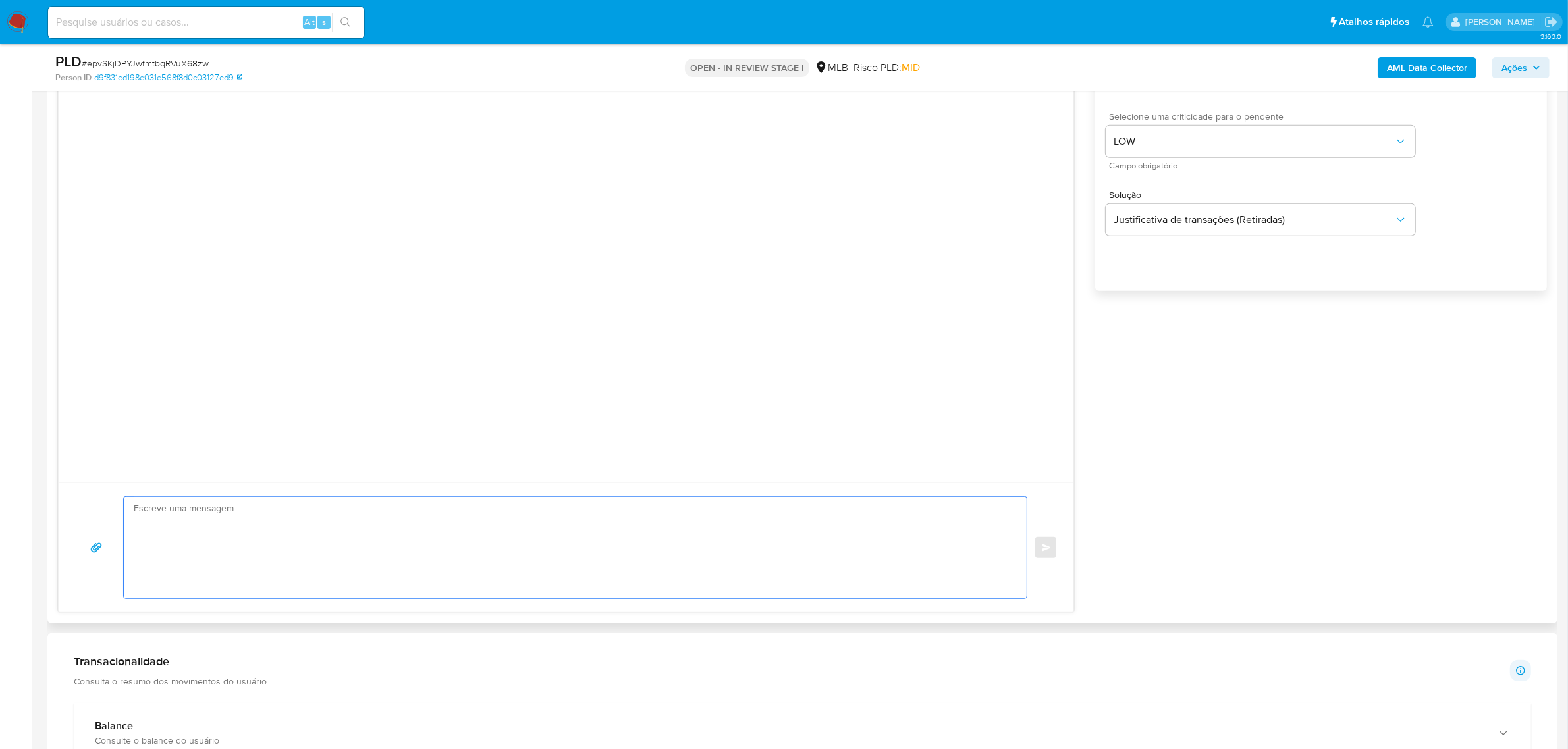
paste textarea "Olá! Estamos realizando uma verificação adicional de segurança em contas de usu…"
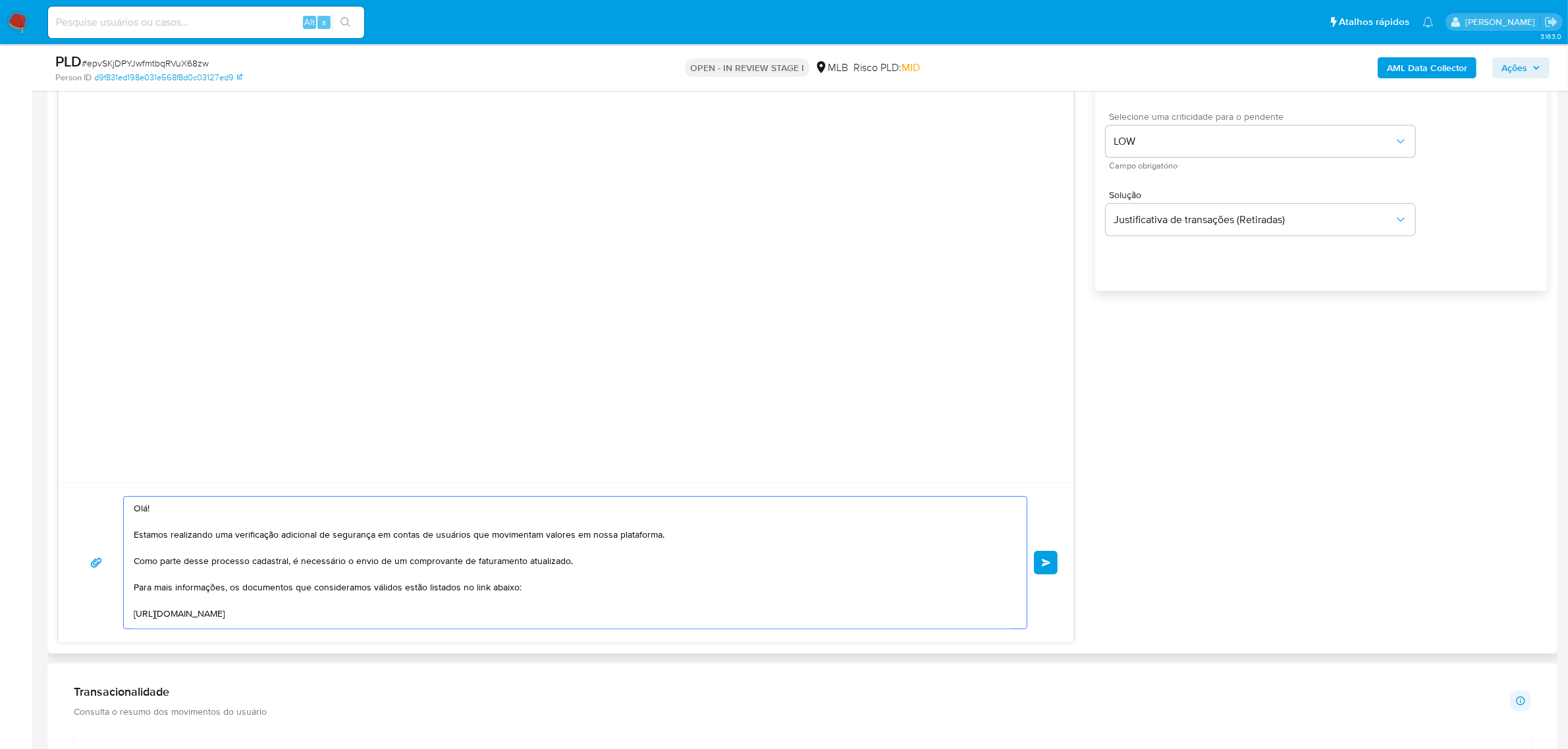
scroll to position [189, 0]
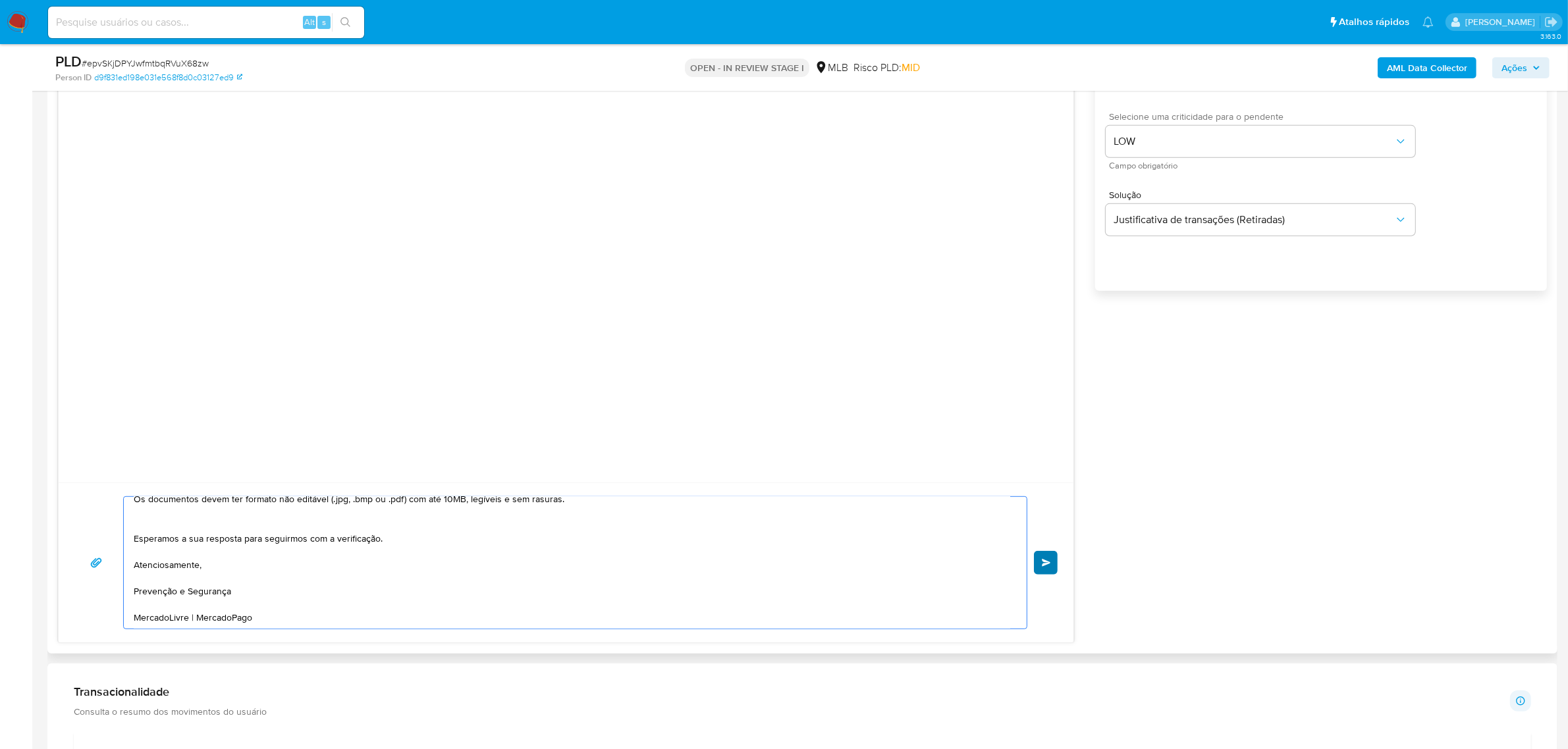
type textarea "Olá! Estamos realizando uma verificação adicional de segurança em contas de usu…"
click at [1045, 569] on button "common.send" at bounding box center [1045, 562] width 24 height 24
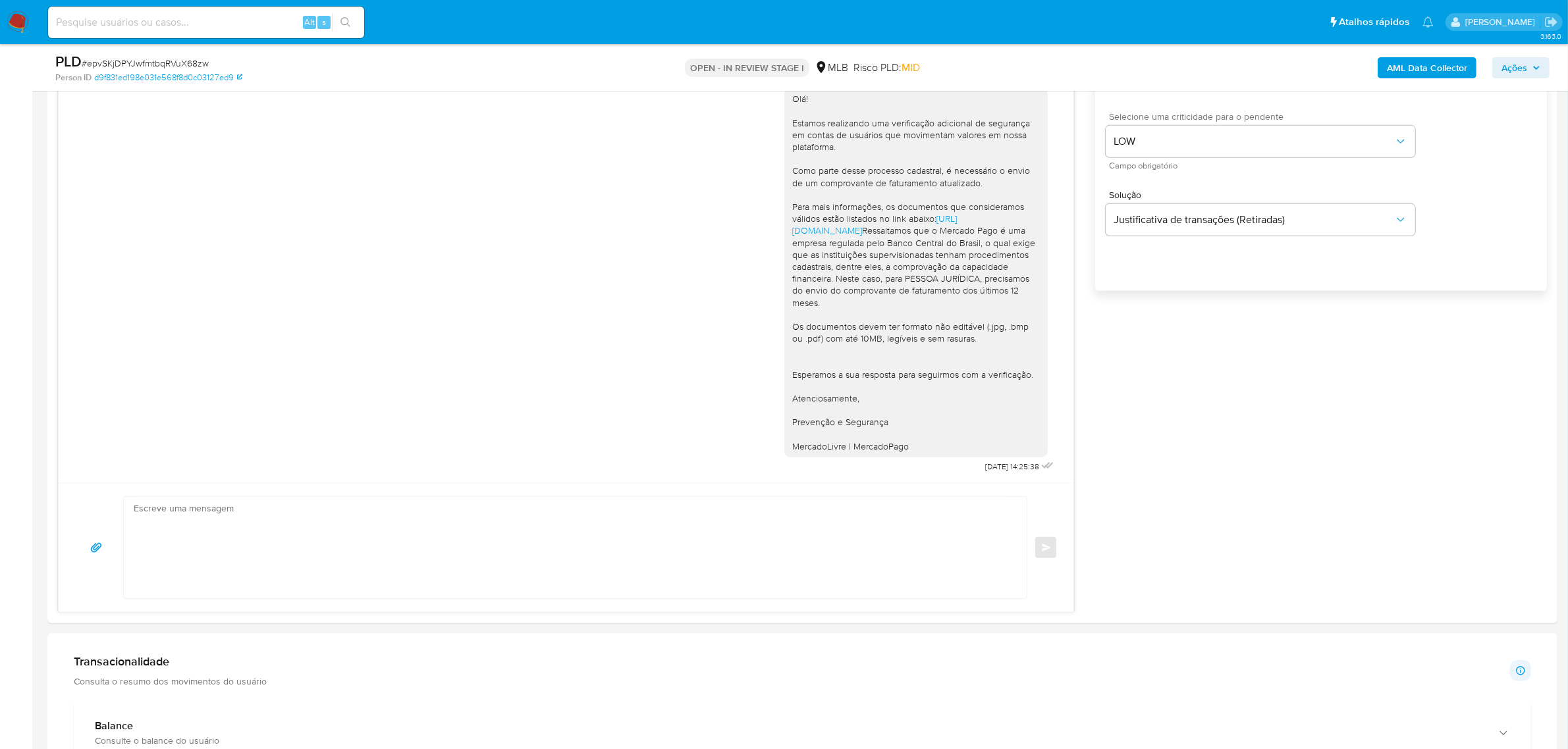
scroll to position [0, 0]
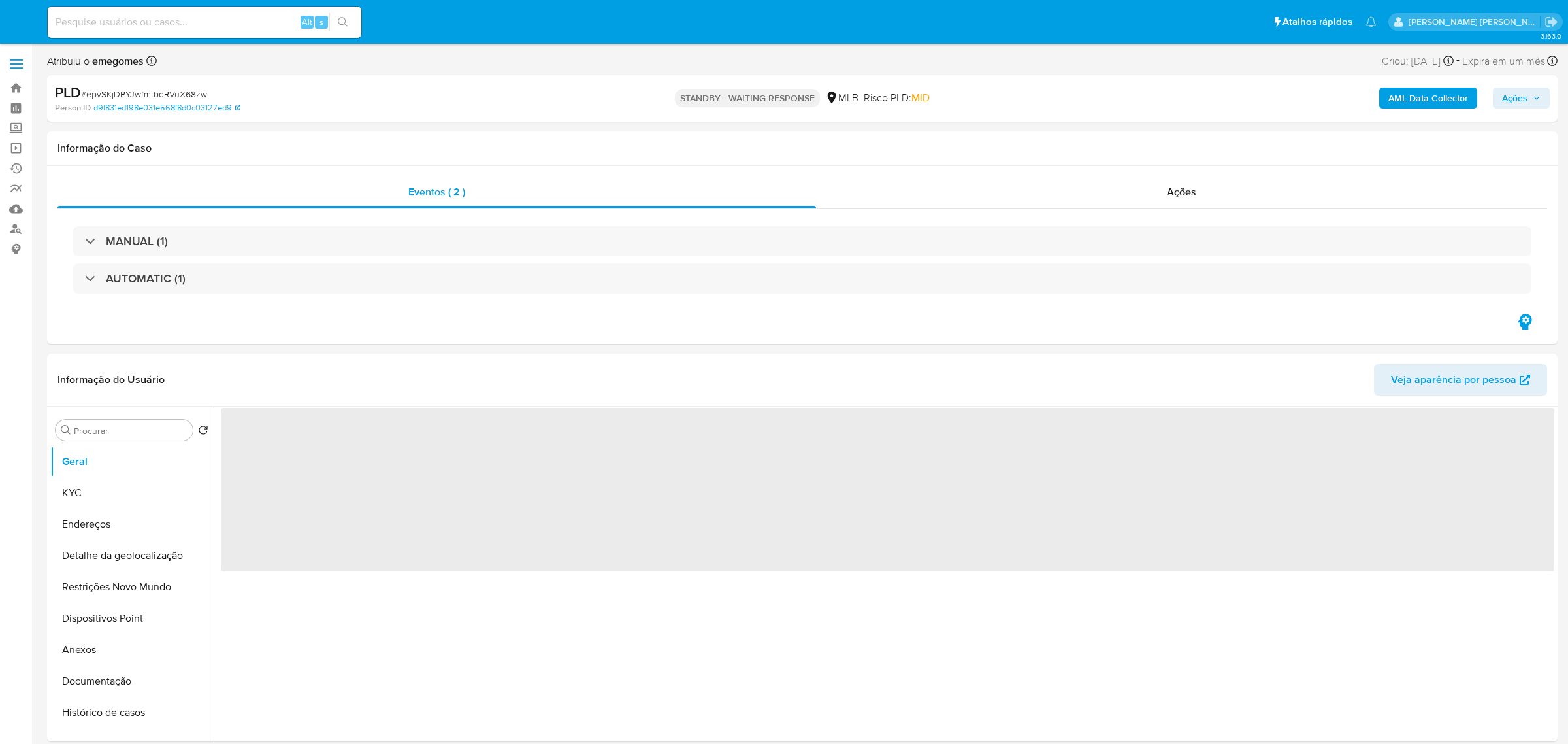
select select "10"
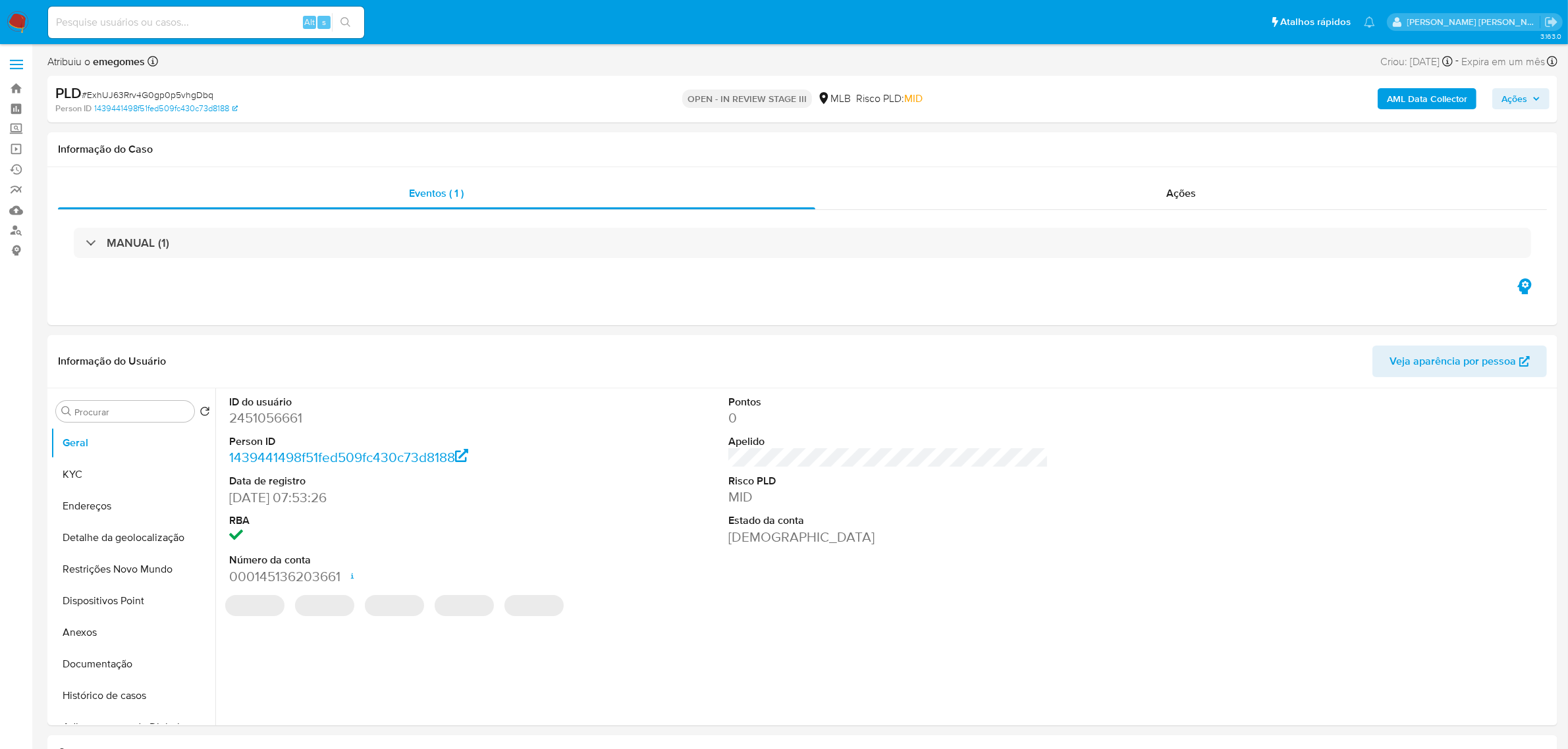
select select "10"
click at [185, 16] on input at bounding box center [205, 22] width 316 height 17
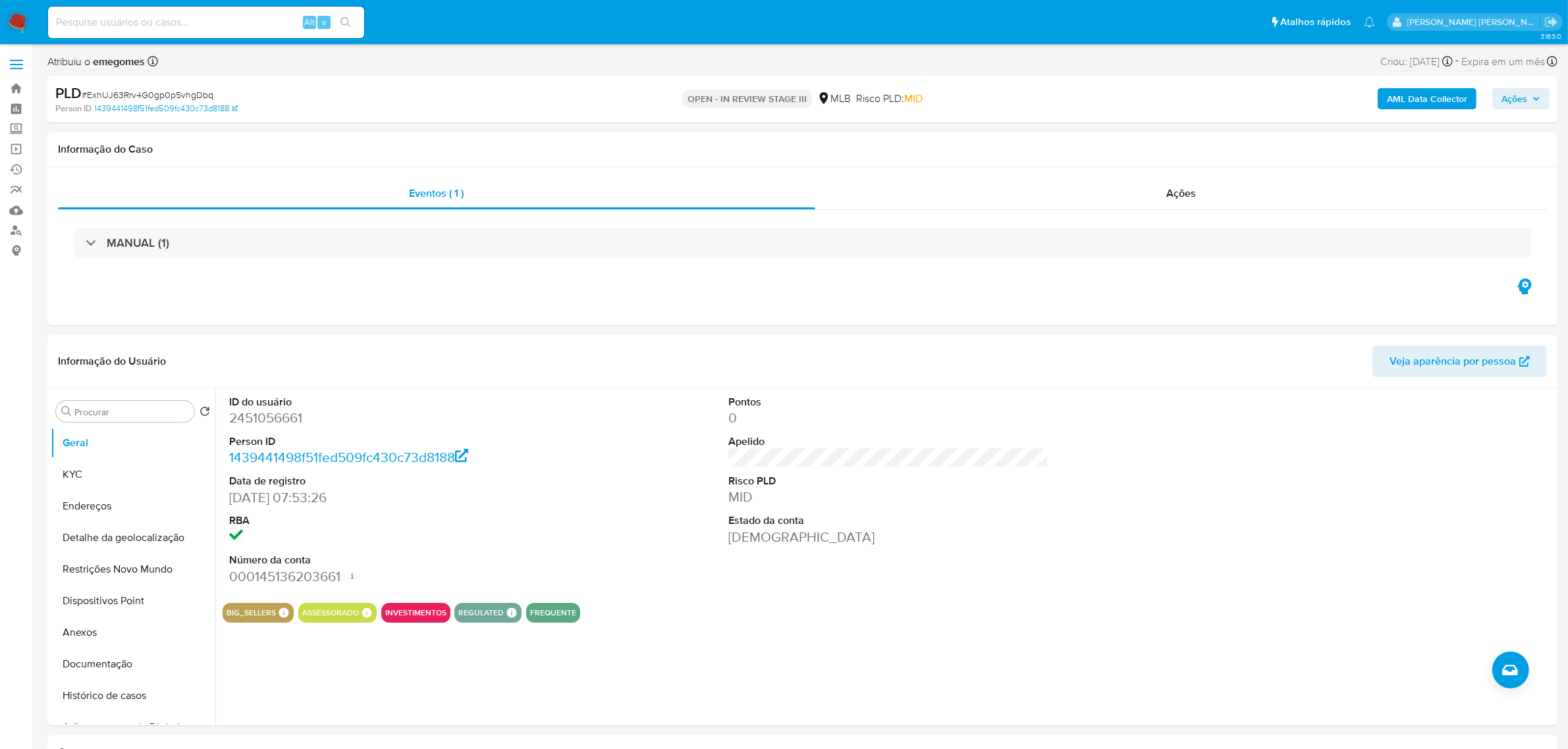
click at [21, 66] on label at bounding box center [16, 64] width 33 height 28
click at [0, 0] on input "checkbox" at bounding box center [0, 0] width 0 height 0
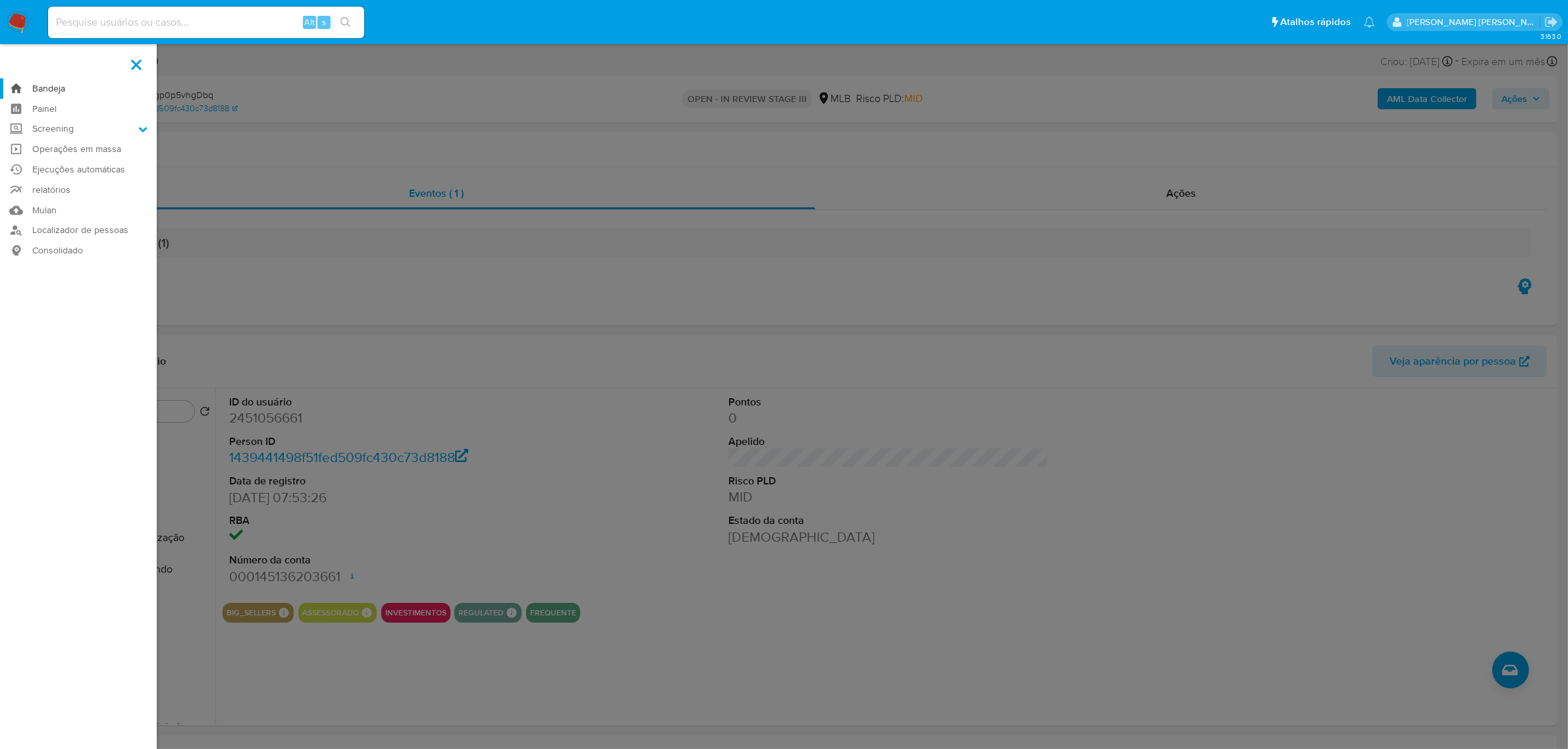
click at [43, 88] on link "Bandeja" at bounding box center [78, 88] width 157 height 21
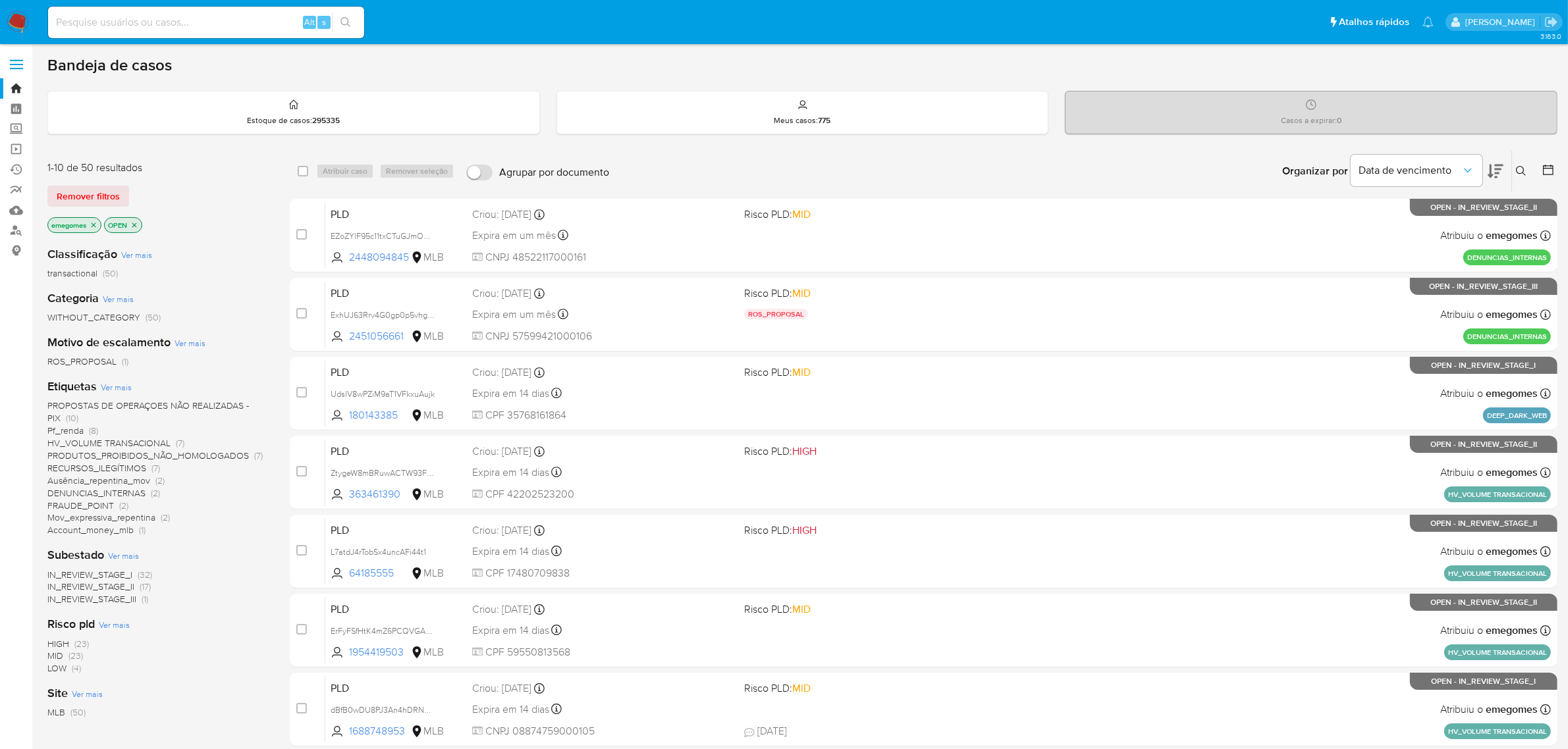
click at [1523, 177] on button at bounding box center [1522, 171] width 21 height 16
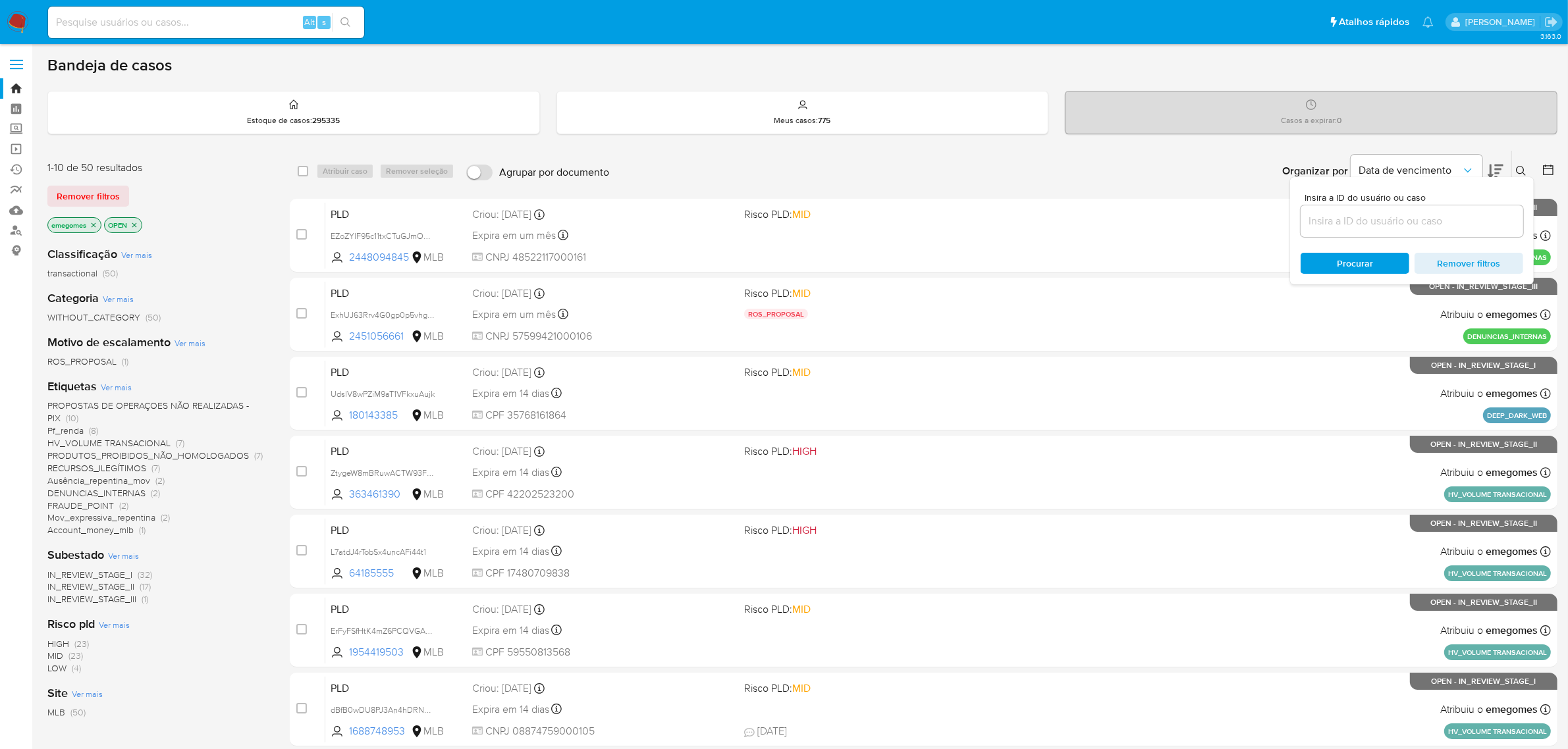
click at [1366, 219] on input at bounding box center [1412, 221] width 222 height 17
type input "5yxO8MJHyTtlYTXlQ8VMR0pO"
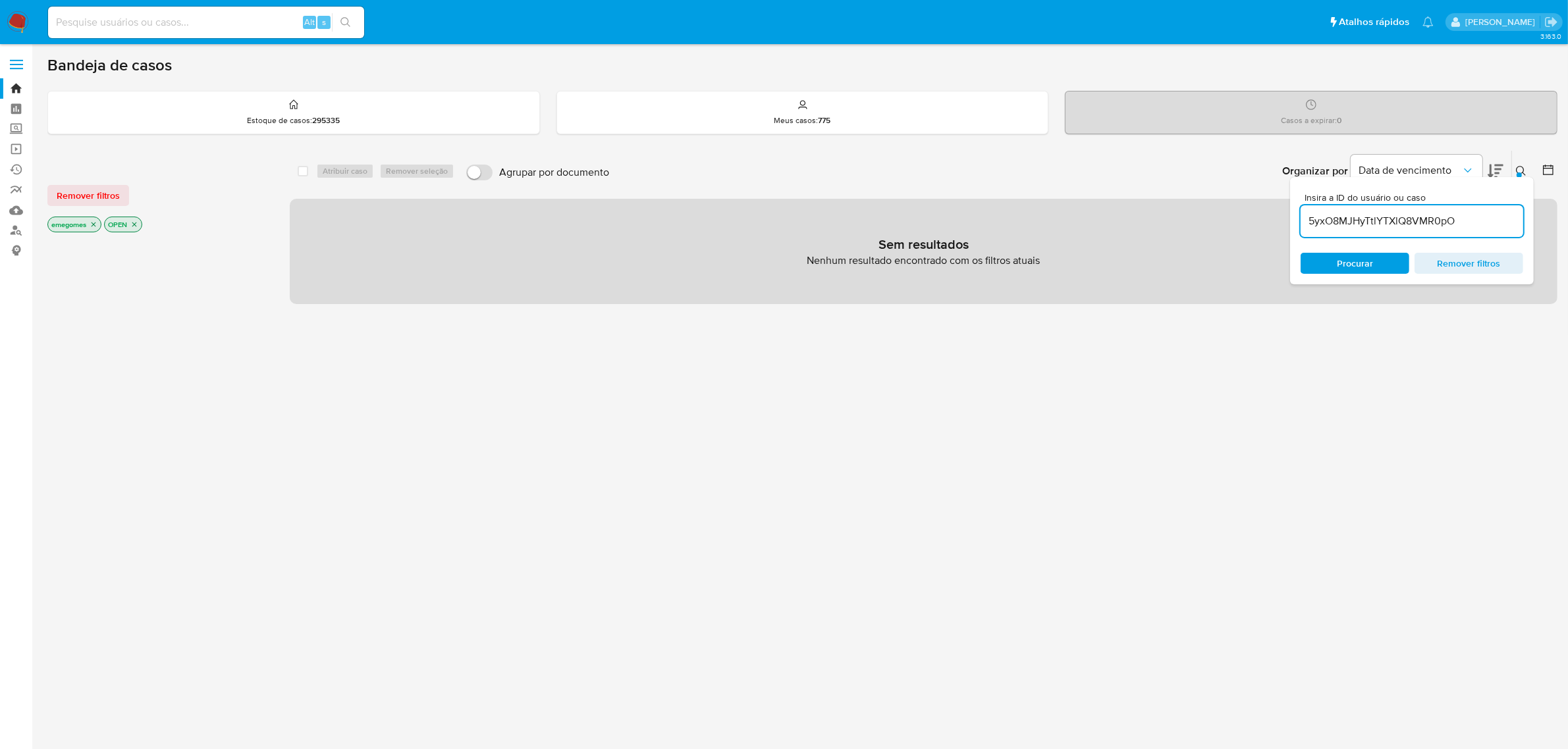
click at [96, 224] on icon "close-filter" at bounding box center [93, 224] width 4 height 4
click at [78, 224] on icon "close-filter" at bounding box center [78, 224] width 4 height 4
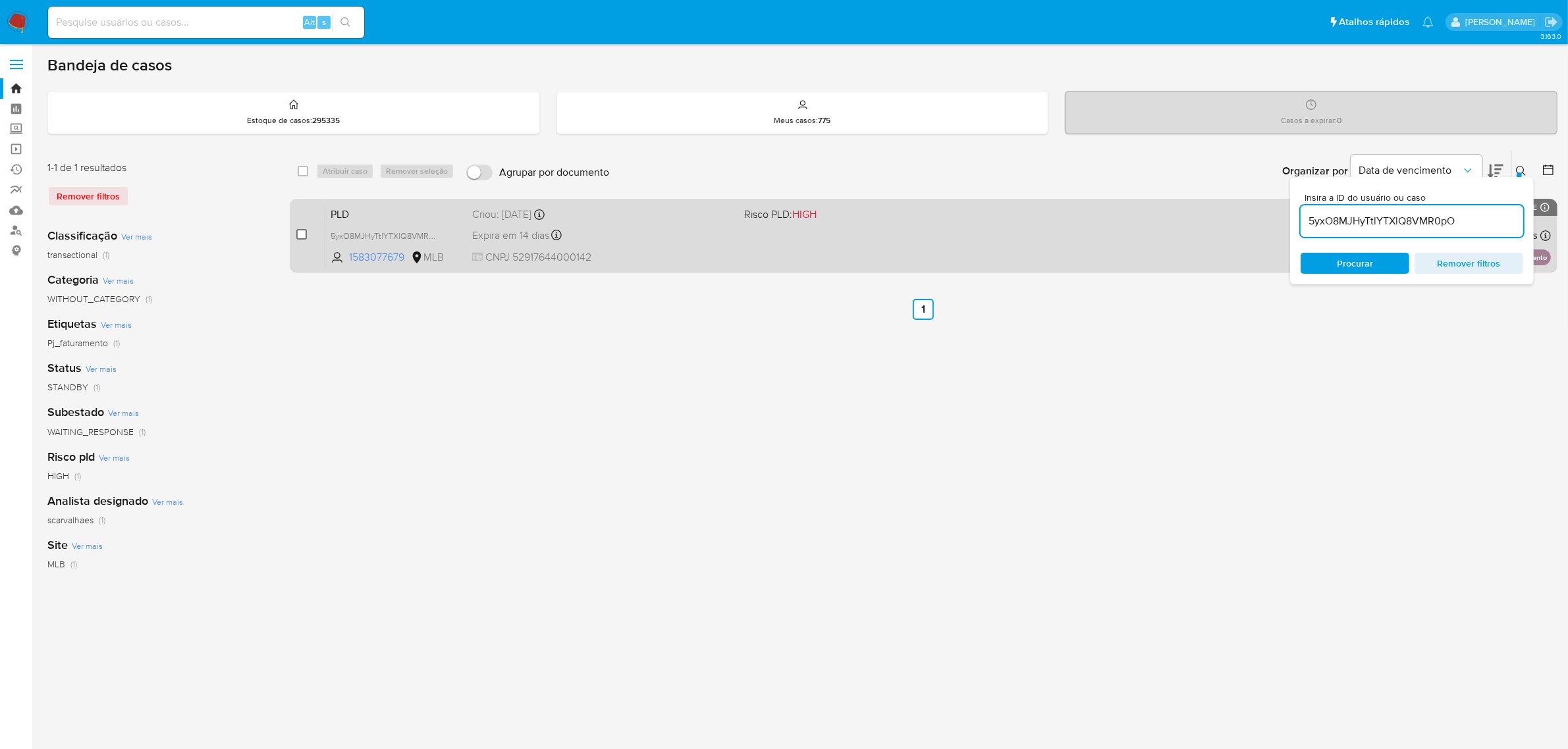
click at [304, 231] on input "checkbox" at bounding box center [302, 234] width 11 height 11
checkbox input "true"
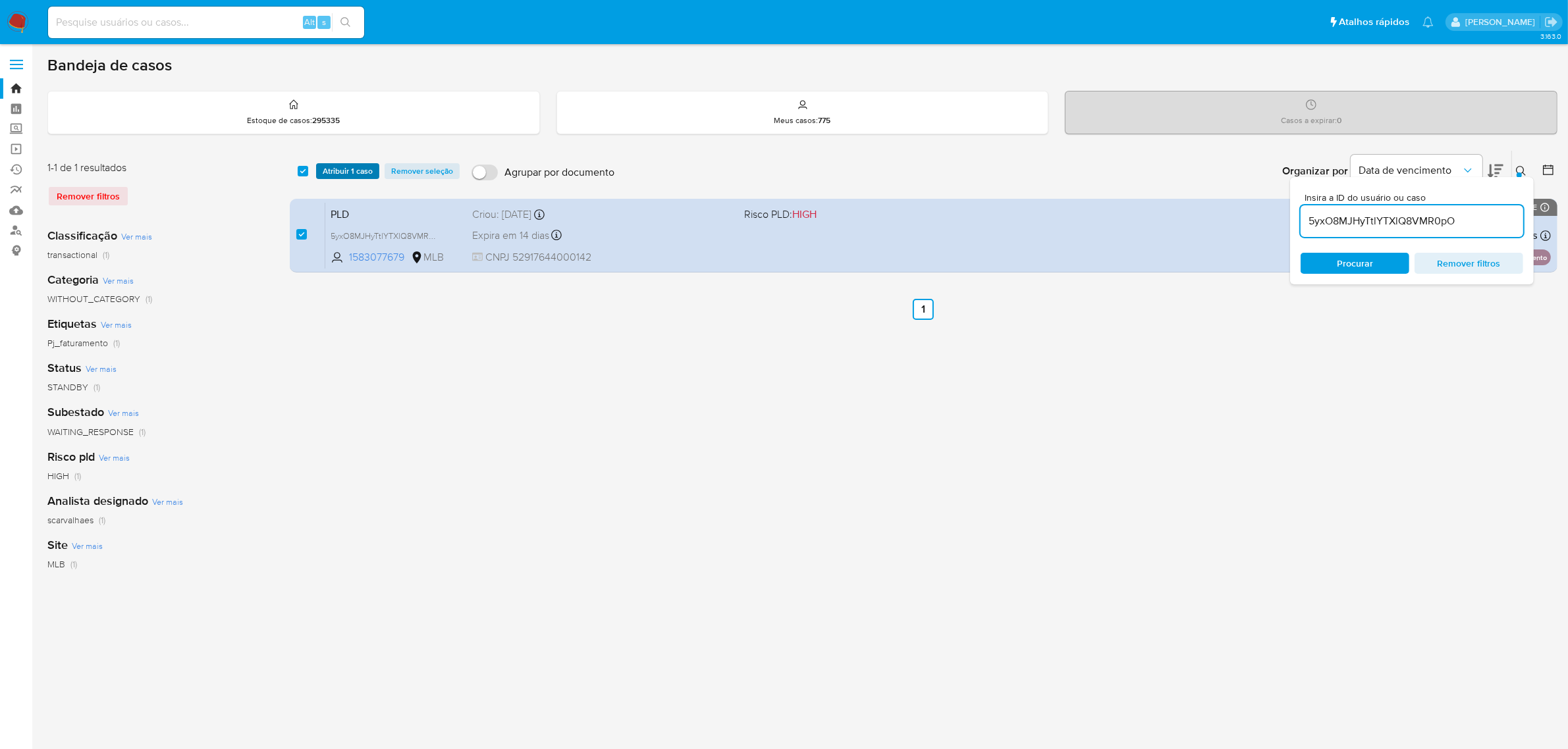
click at [359, 167] on span "Atribuir 1 caso" at bounding box center [347, 171] width 50 height 13
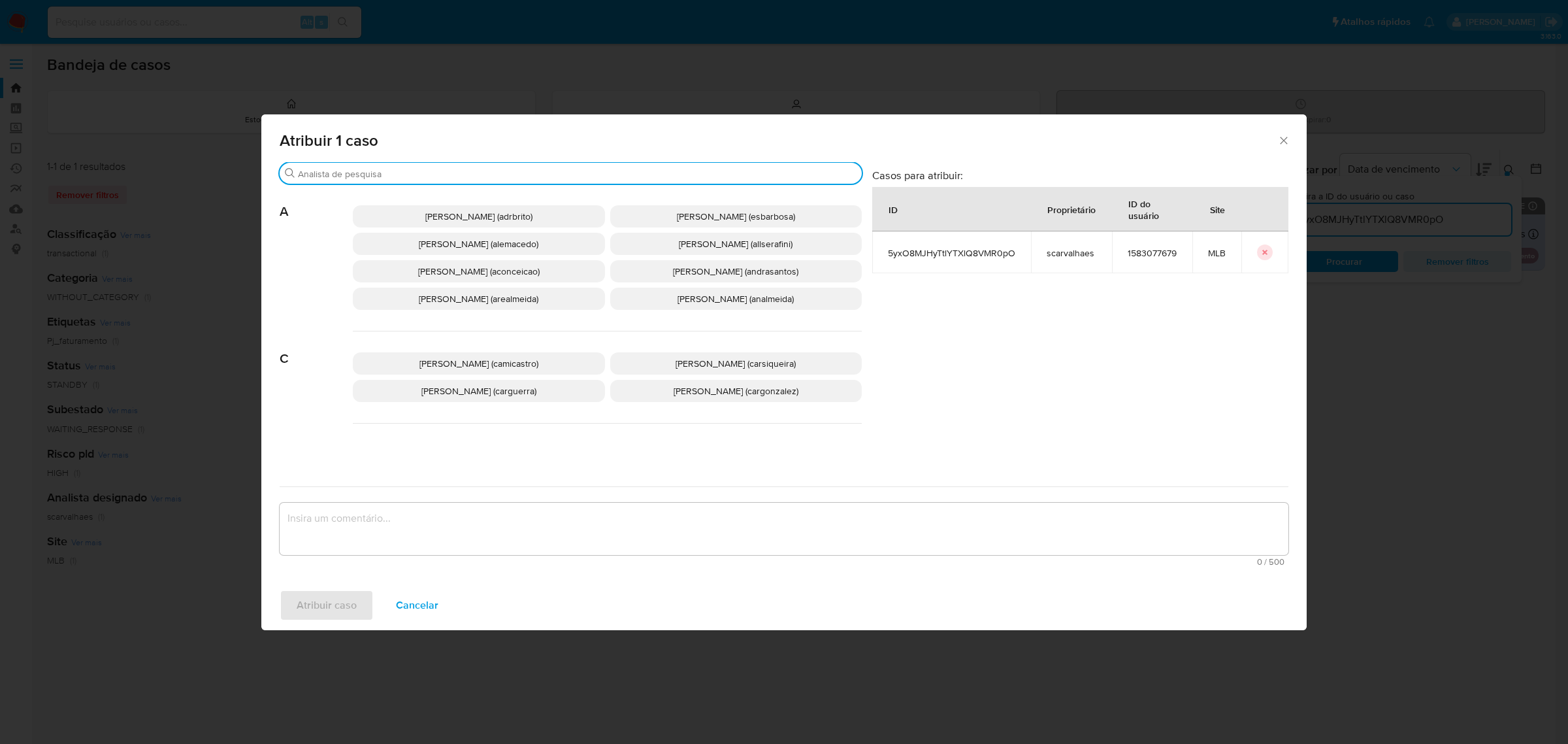
click at [517, 175] on input "Buscar" at bounding box center [577, 173] width 559 height 12
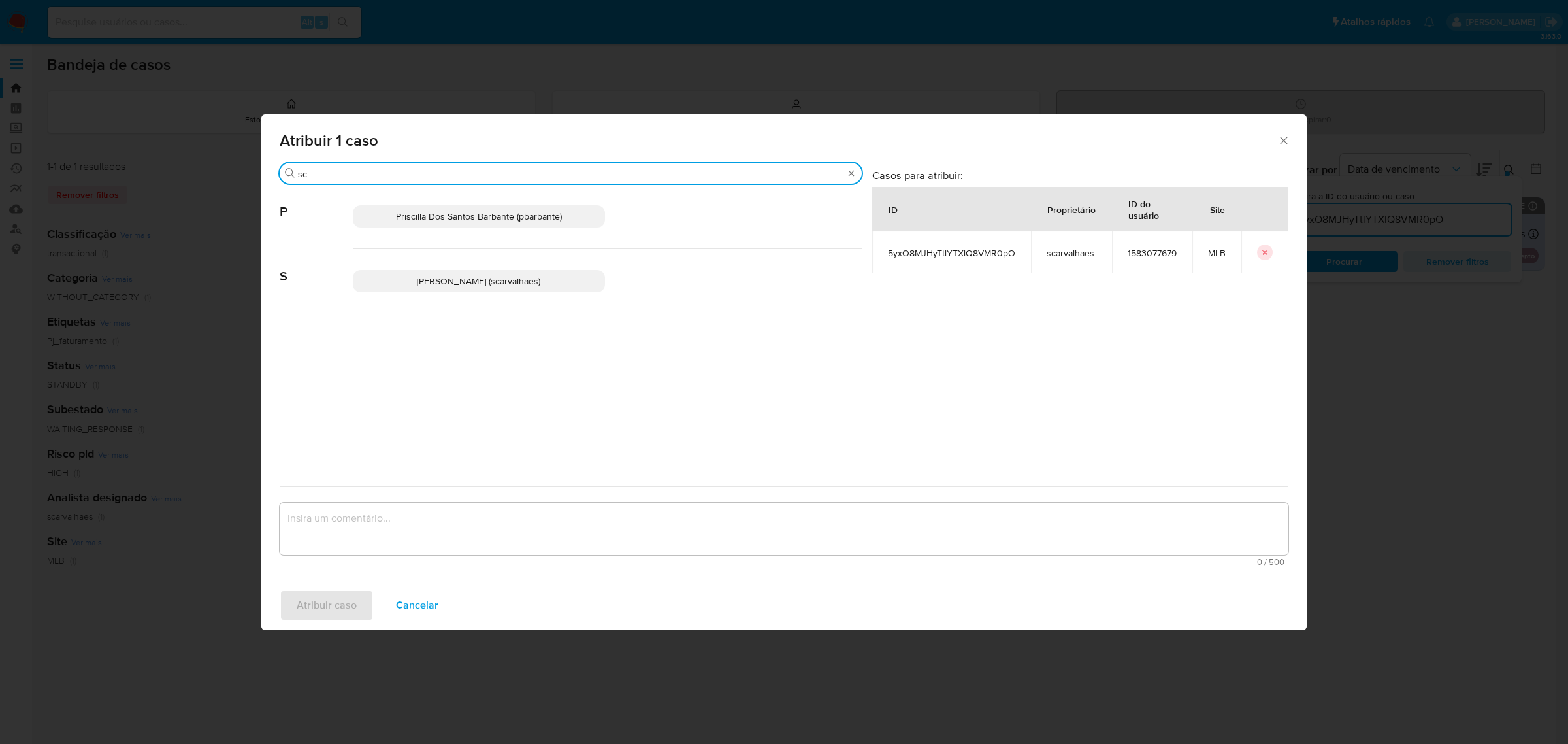
type input "sc"
click at [461, 281] on span "Sara Heide Carvalhaes Gomes Teixeira (scarvalhaes)" at bounding box center [478, 281] width 124 height 13
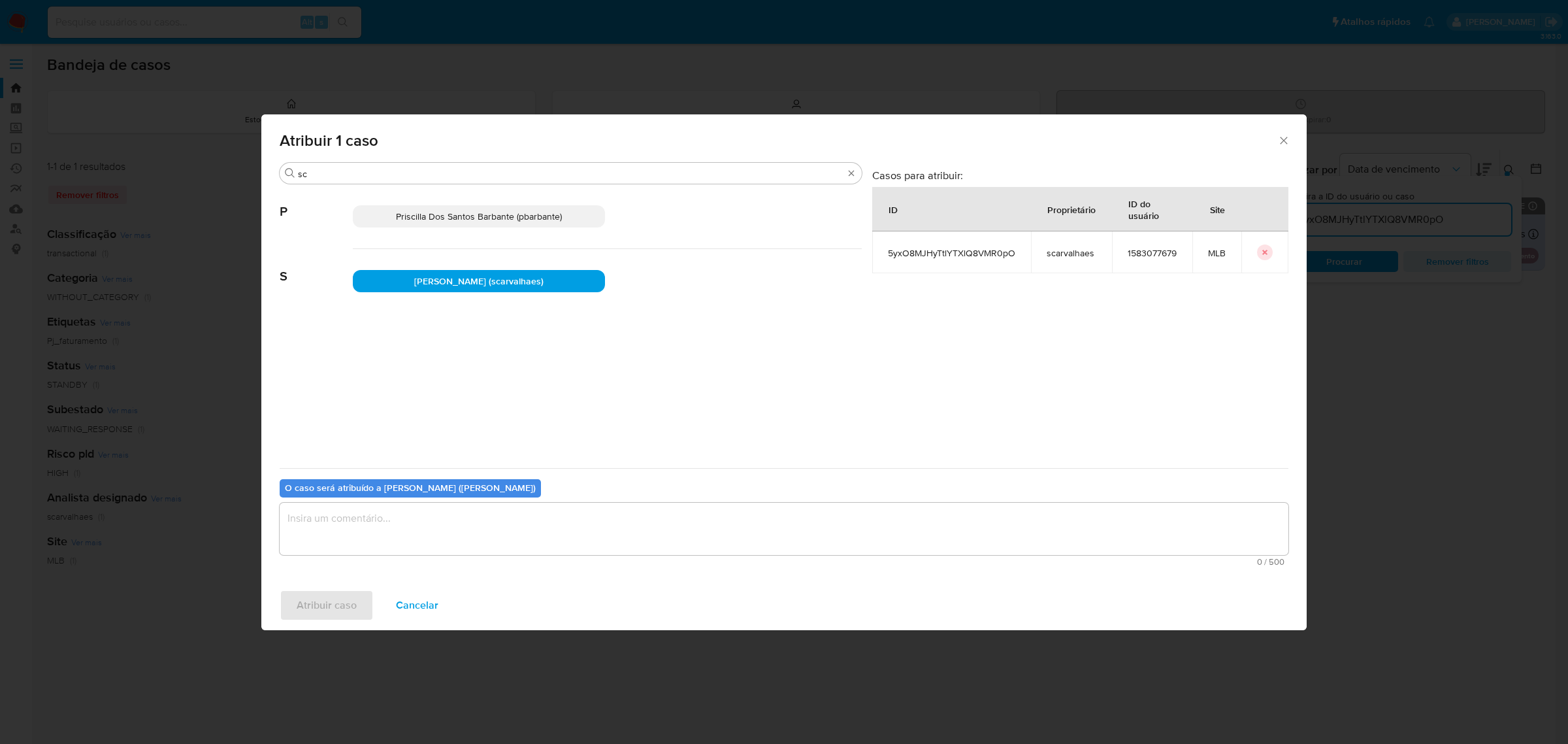
click at [425, 525] on textarea "assign-modal" at bounding box center [784, 529] width 1009 height 52
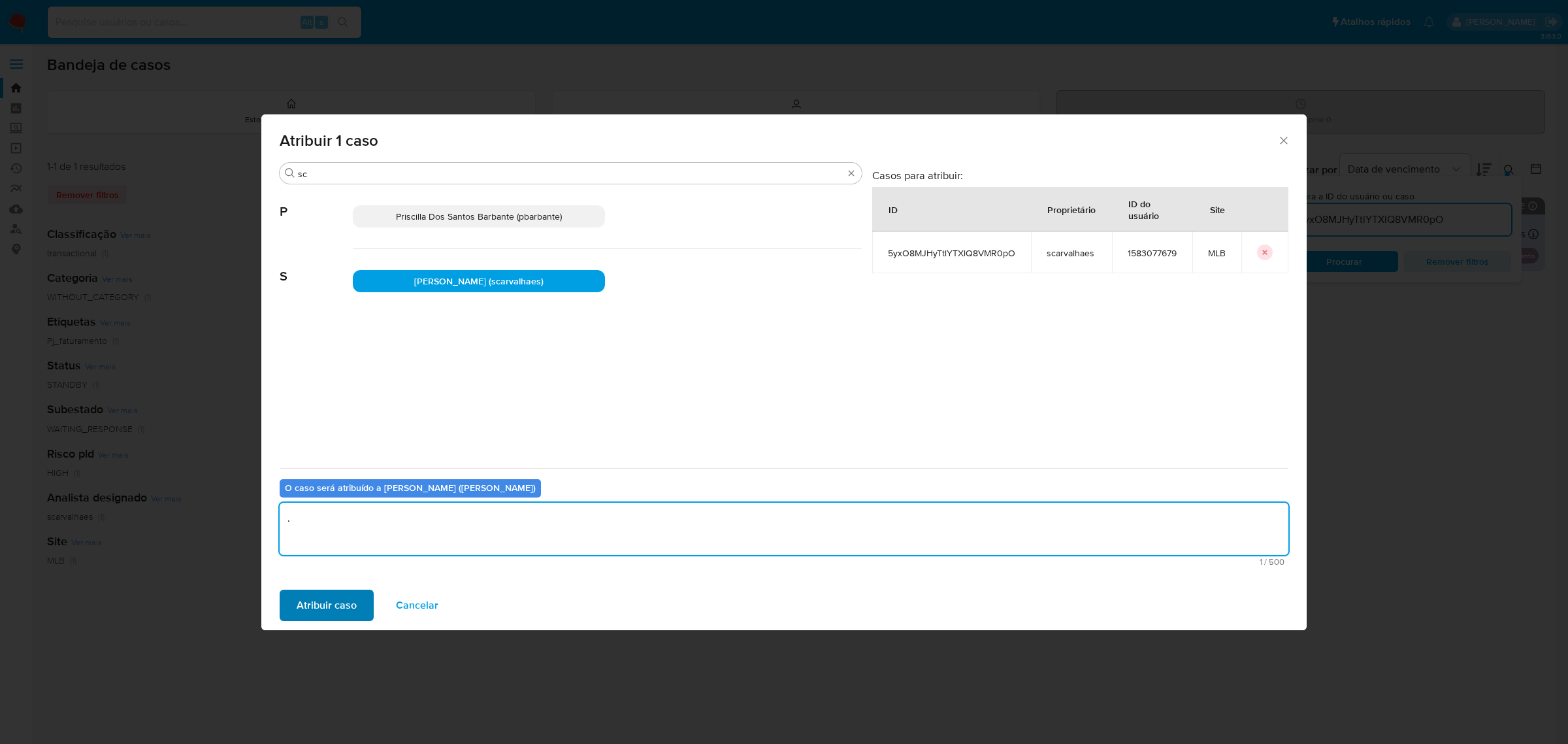
type textarea "."
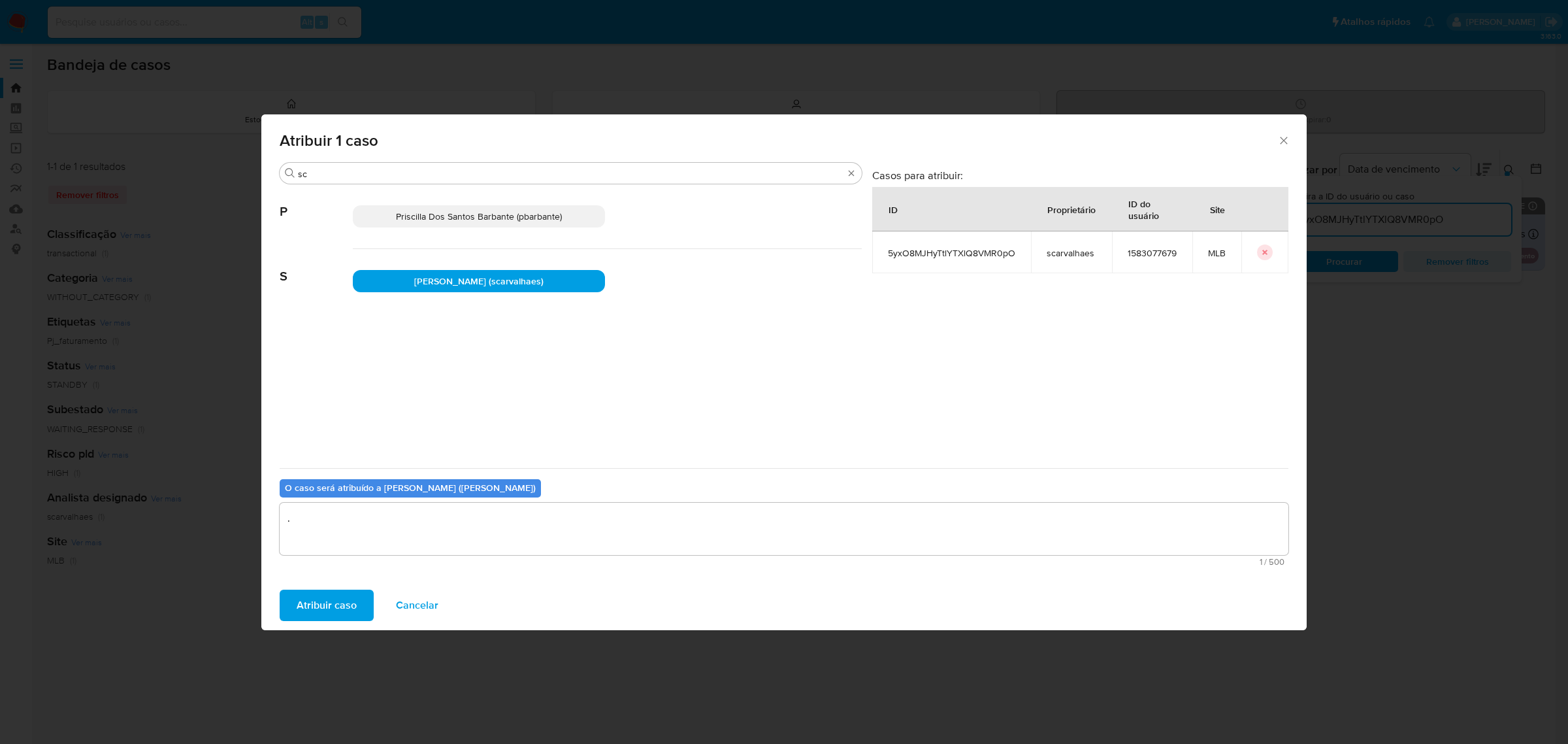
click at [358, 607] on button "Atribuir caso" at bounding box center [326, 605] width 94 height 31
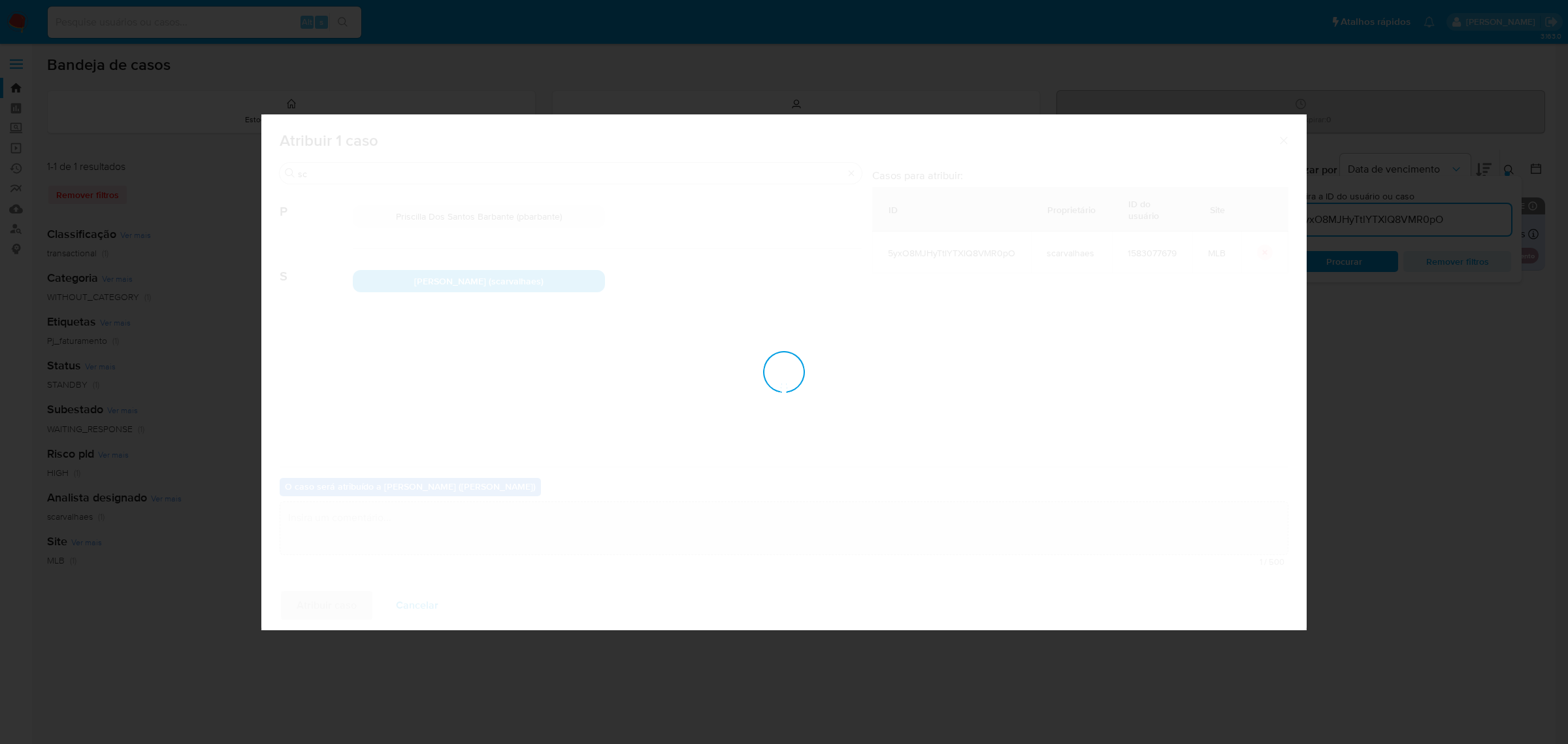
checkbox input "false"
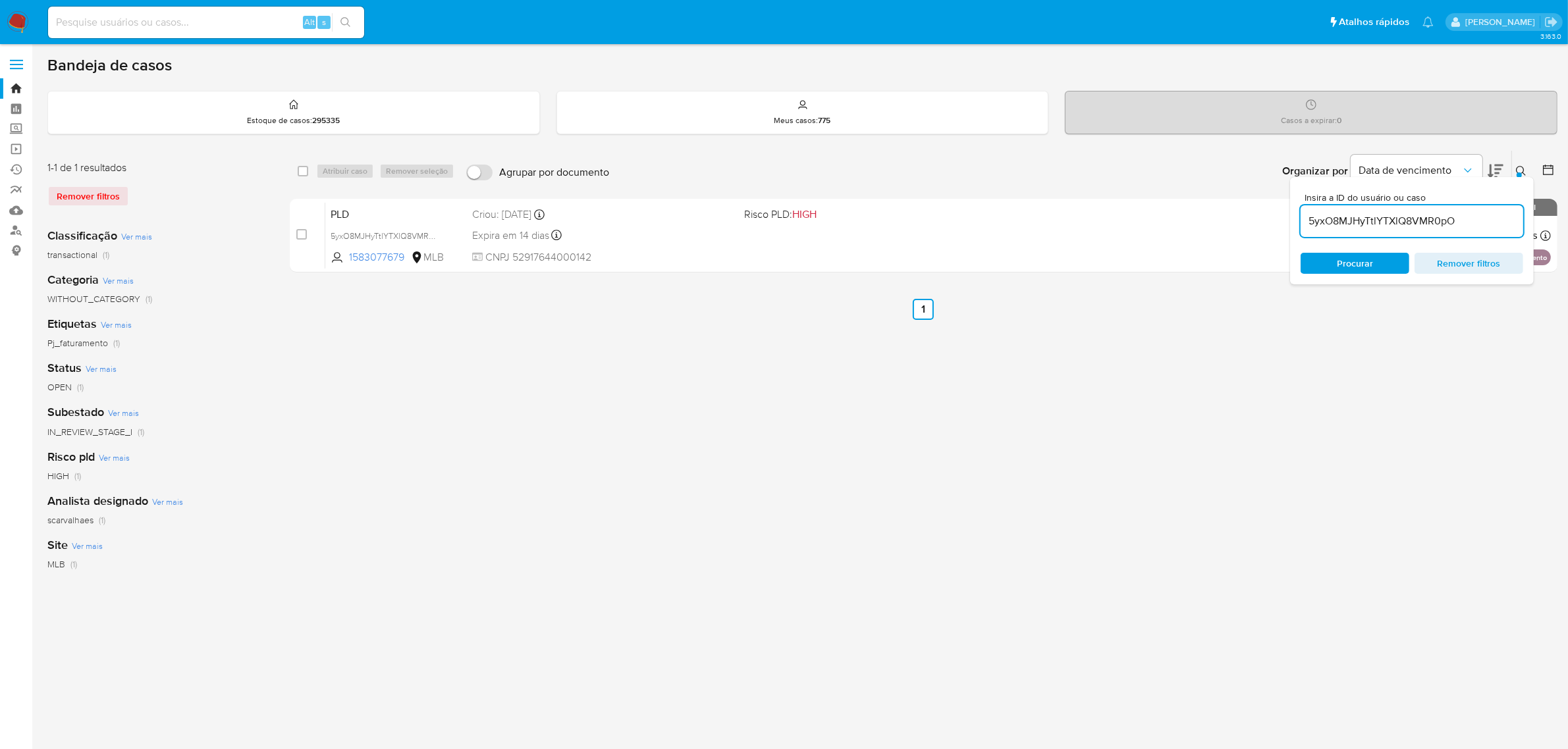
click at [1414, 225] on input "5yxO8MJHyTtlYTXlQ8VMR0pO" at bounding box center [1412, 221] width 222 height 17
paste input "KcrOORclLVu4Qy9fjubSe7Ym"
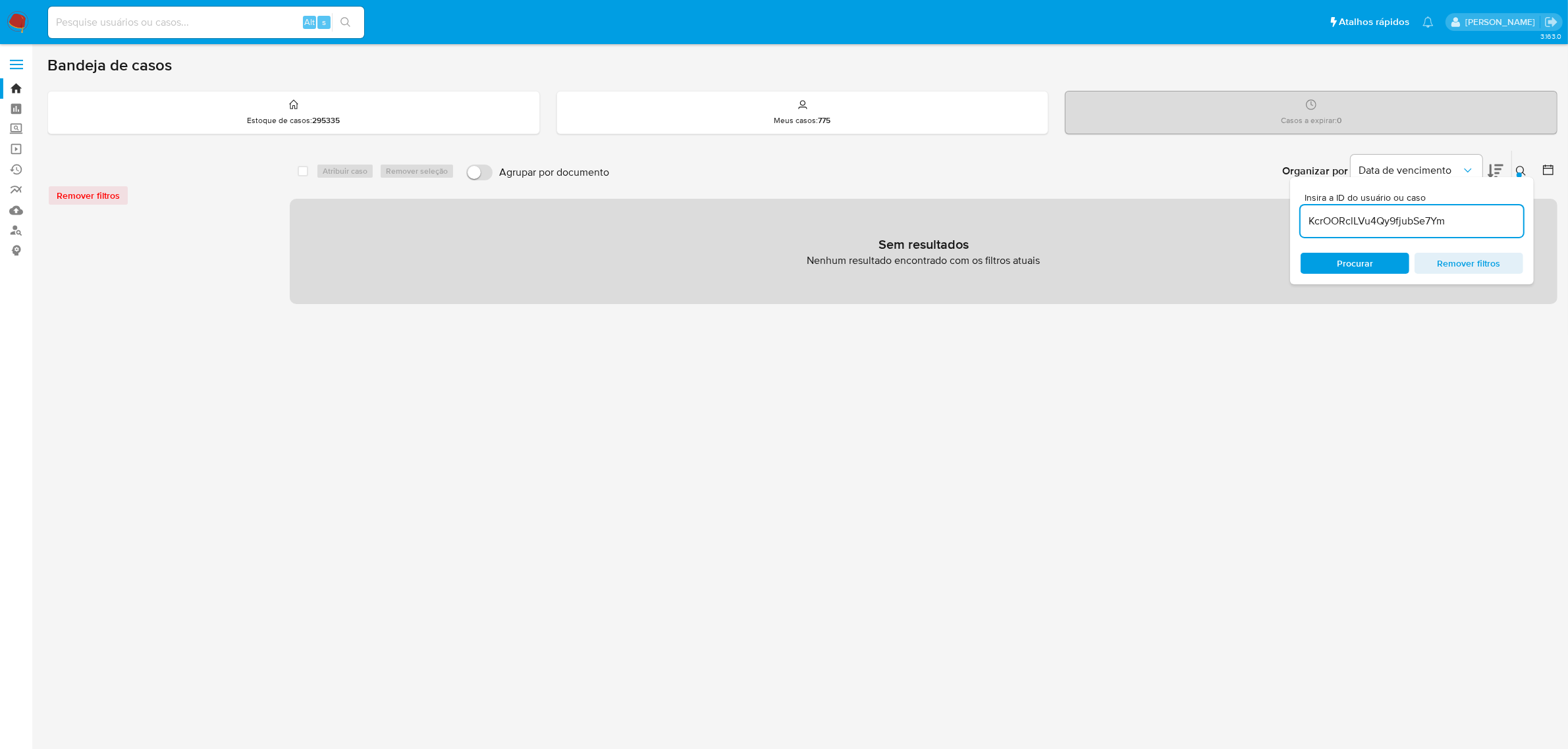
click at [1463, 209] on div "KcrOORclLVu4Qy9fjubSe7Ym" at bounding box center [1412, 221] width 222 height 31
click at [1464, 214] on input "KcrOORclLVu4Qy9fjubSe7Ym" at bounding box center [1412, 221] width 222 height 17
type input "KcrOORclLVu4Qy9fjubSe7Ym"
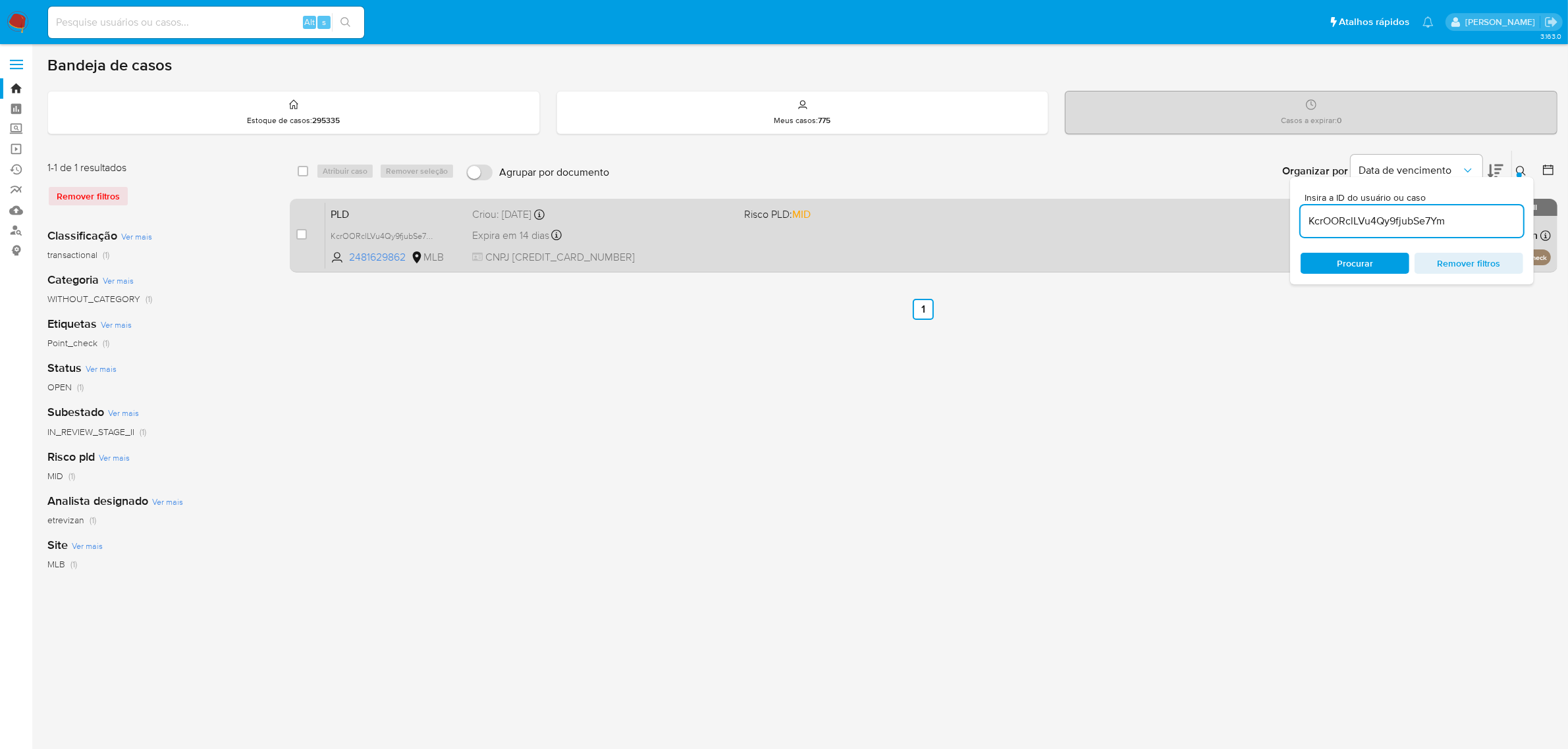
click at [695, 240] on div "Expira em 14 dias Expira em 27/10/2025 00:24:40" at bounding box center [603, 235] width 262 height 18
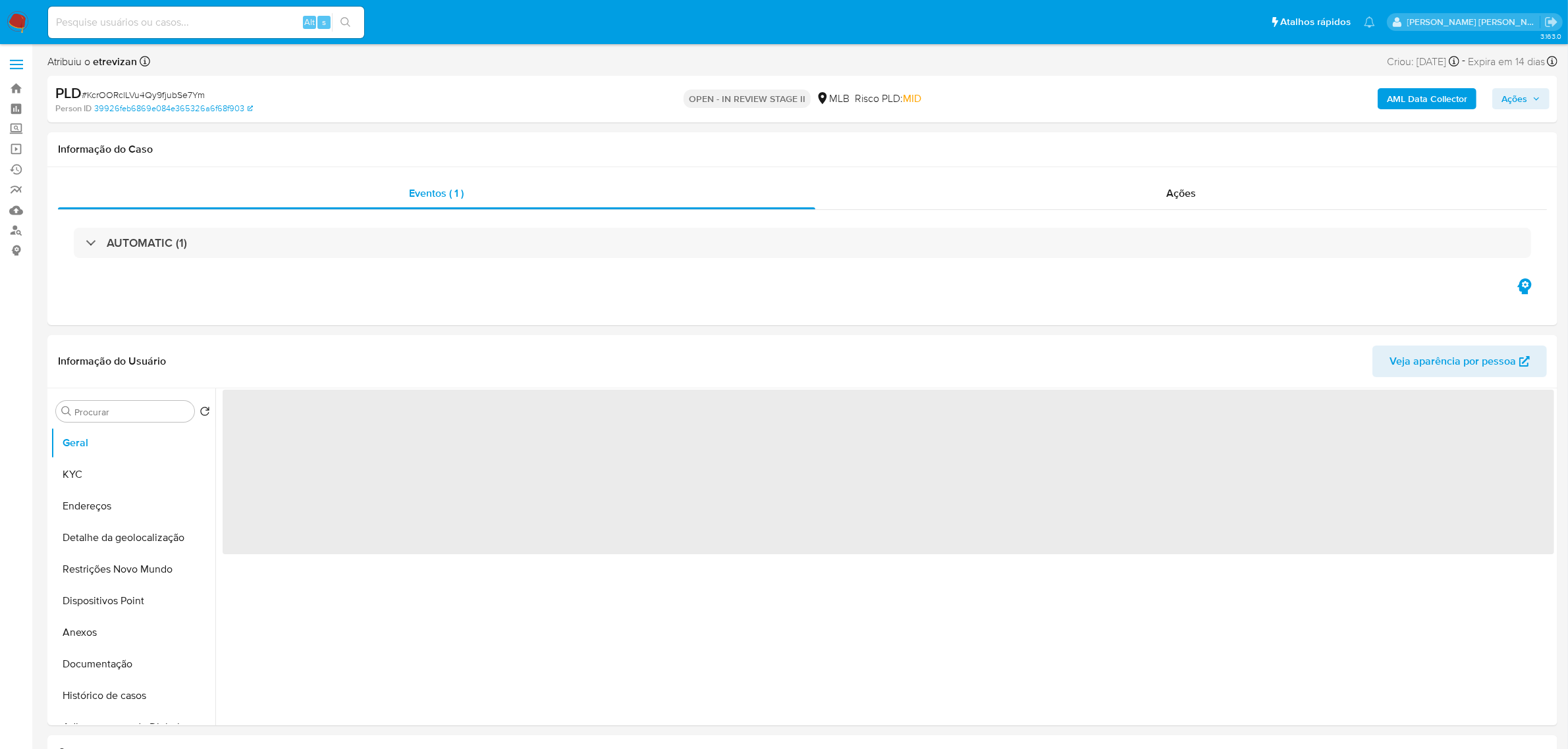
select select "10"
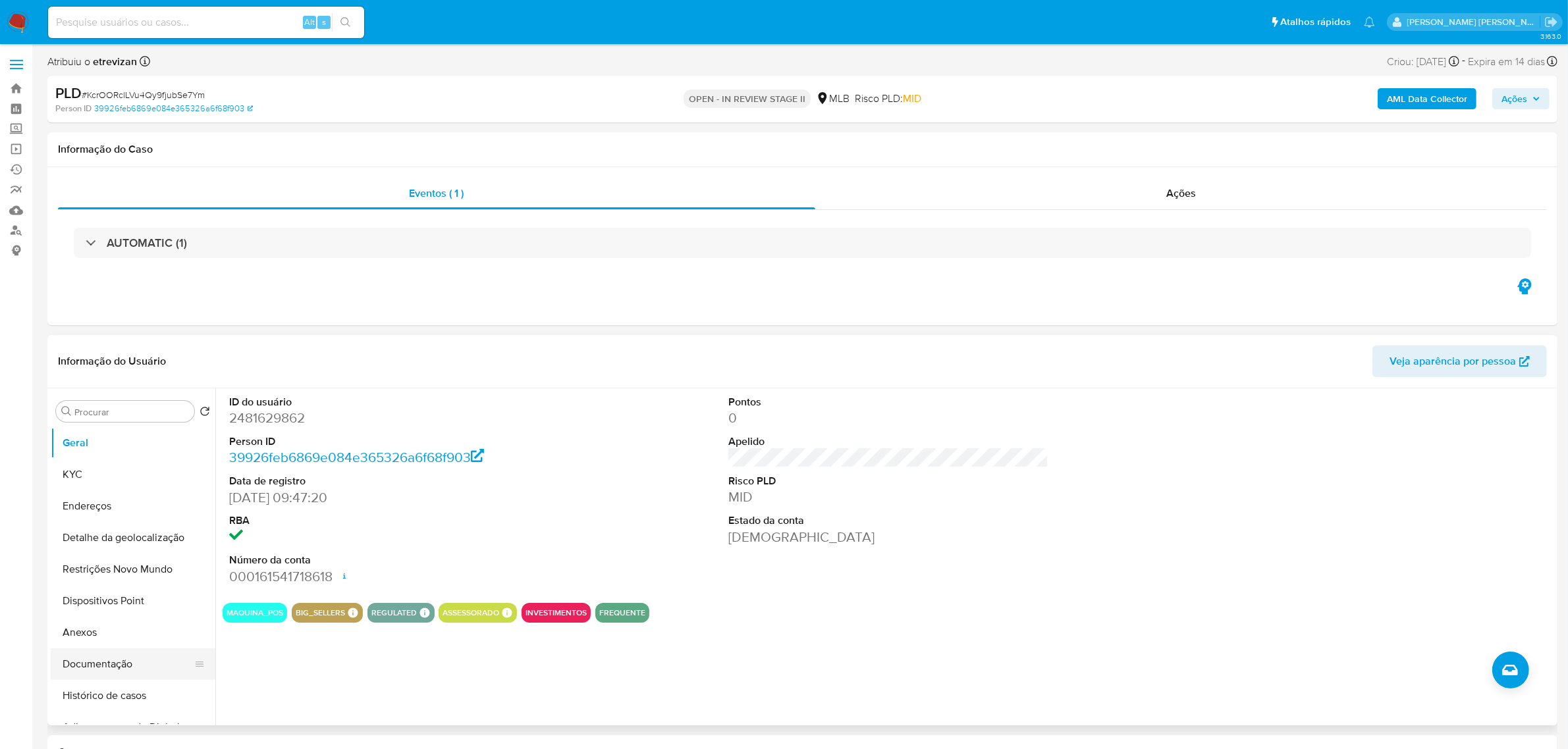
click at [93, 665] on button "Documentação" at bounding box center [128, 664] width 154 height 31
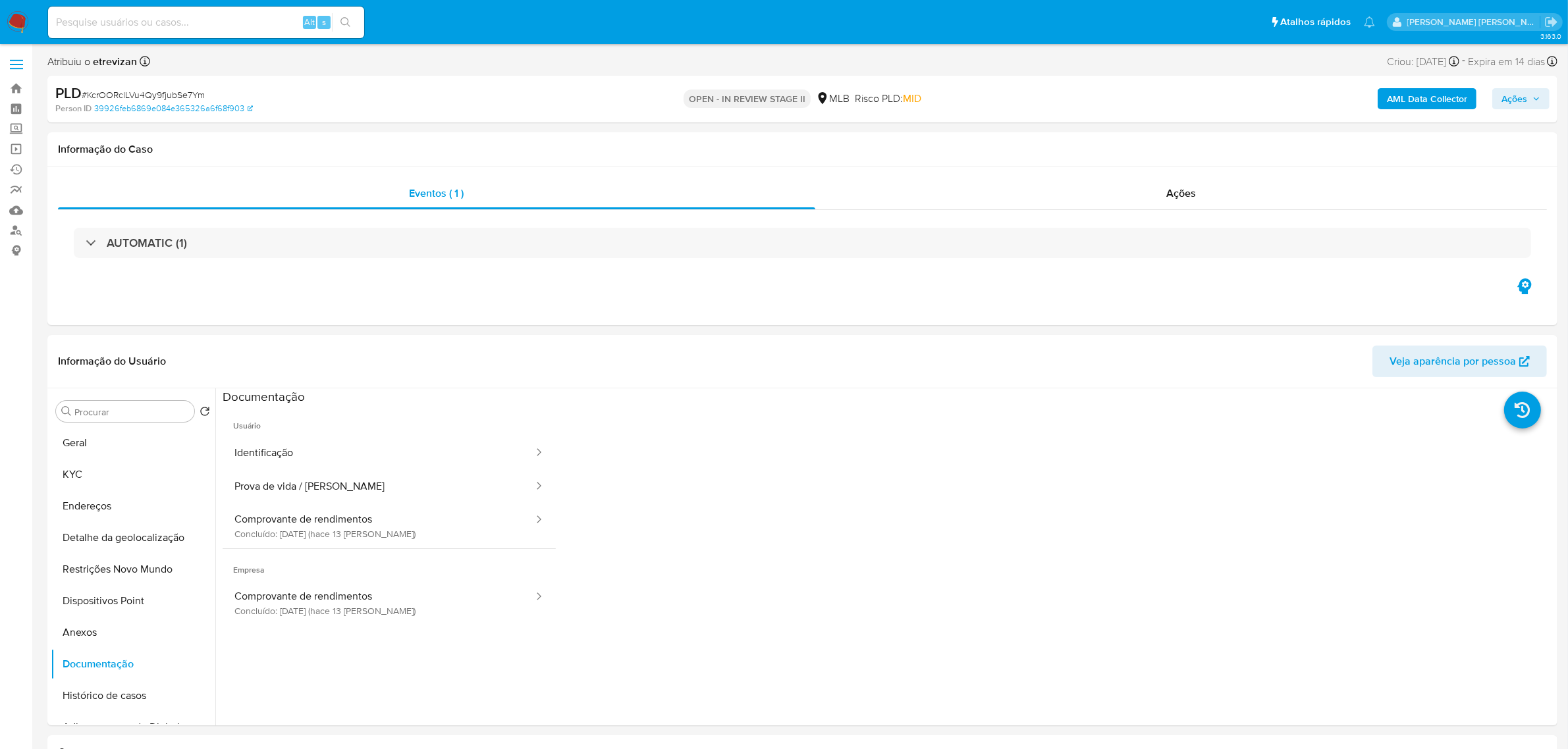
click at [14, 66] on label at bounding box center [16, 64] width 33 height 28
click at [0, 0] on input "checkbox" at bounding box center [0, 0] width 0 height 0
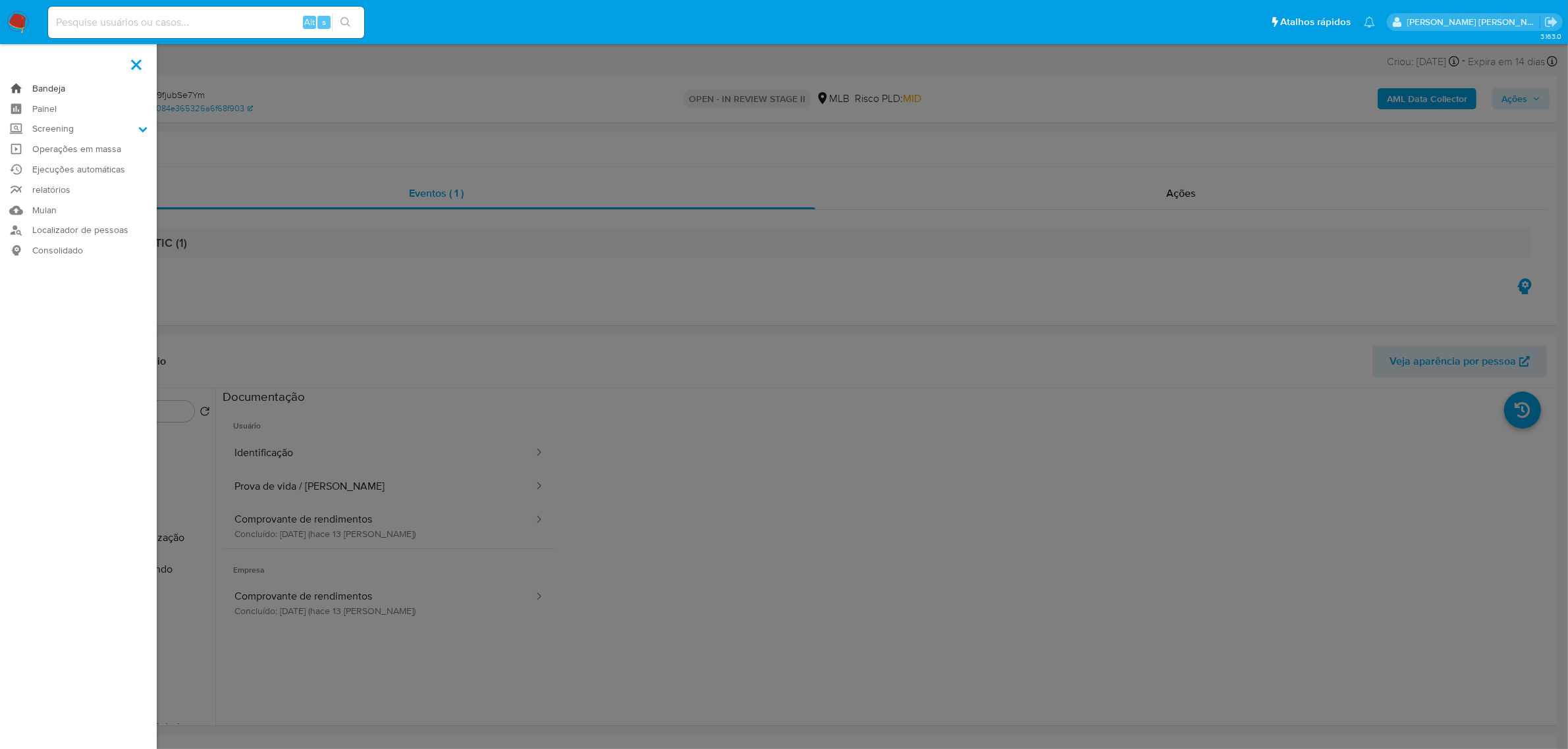
click at [29, 83] on link "Bandeja" at bounding box center [78, 88] width 157 height 21
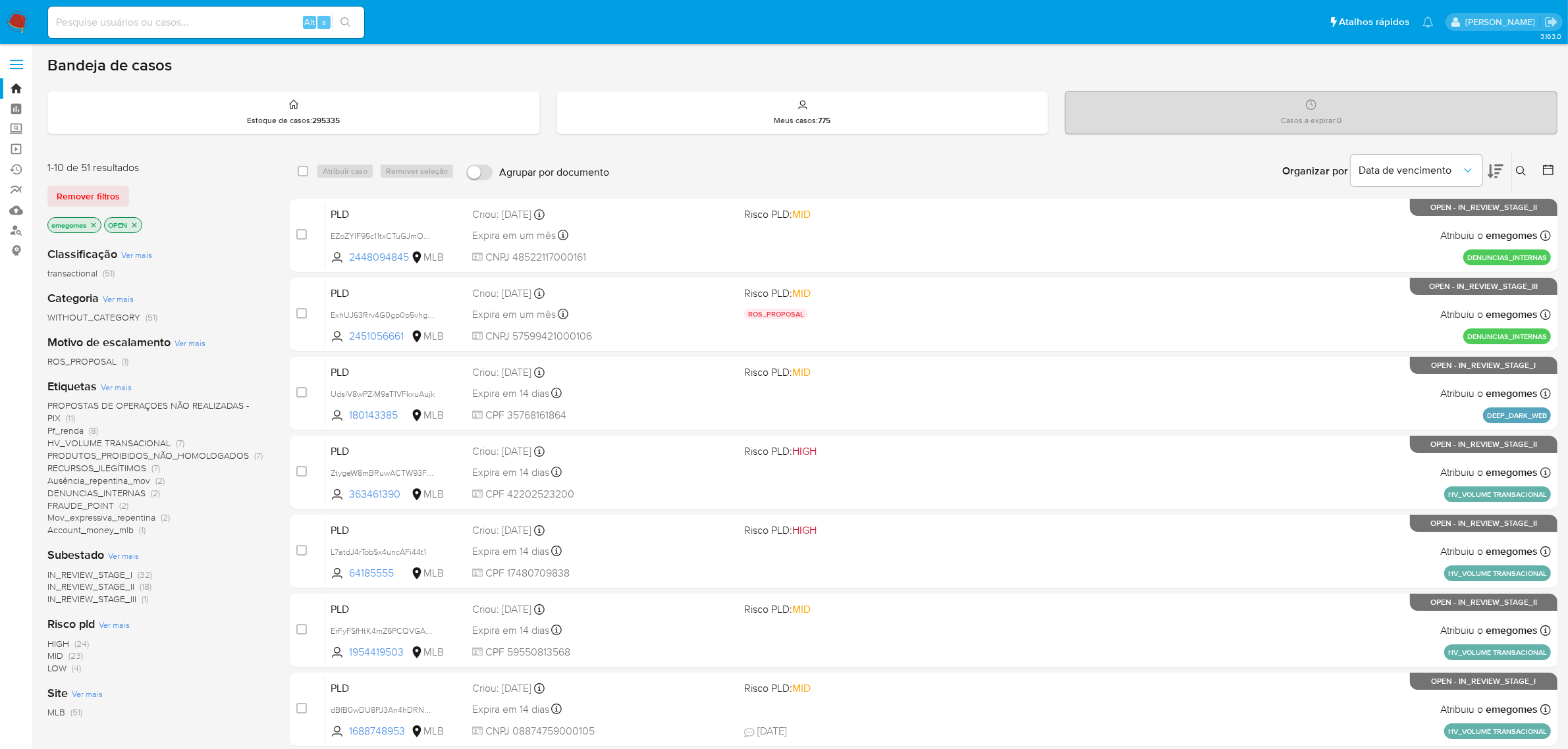
click at [125, 383] on span "Ver mais" at bounding box center [116, 387] width 31 height 12
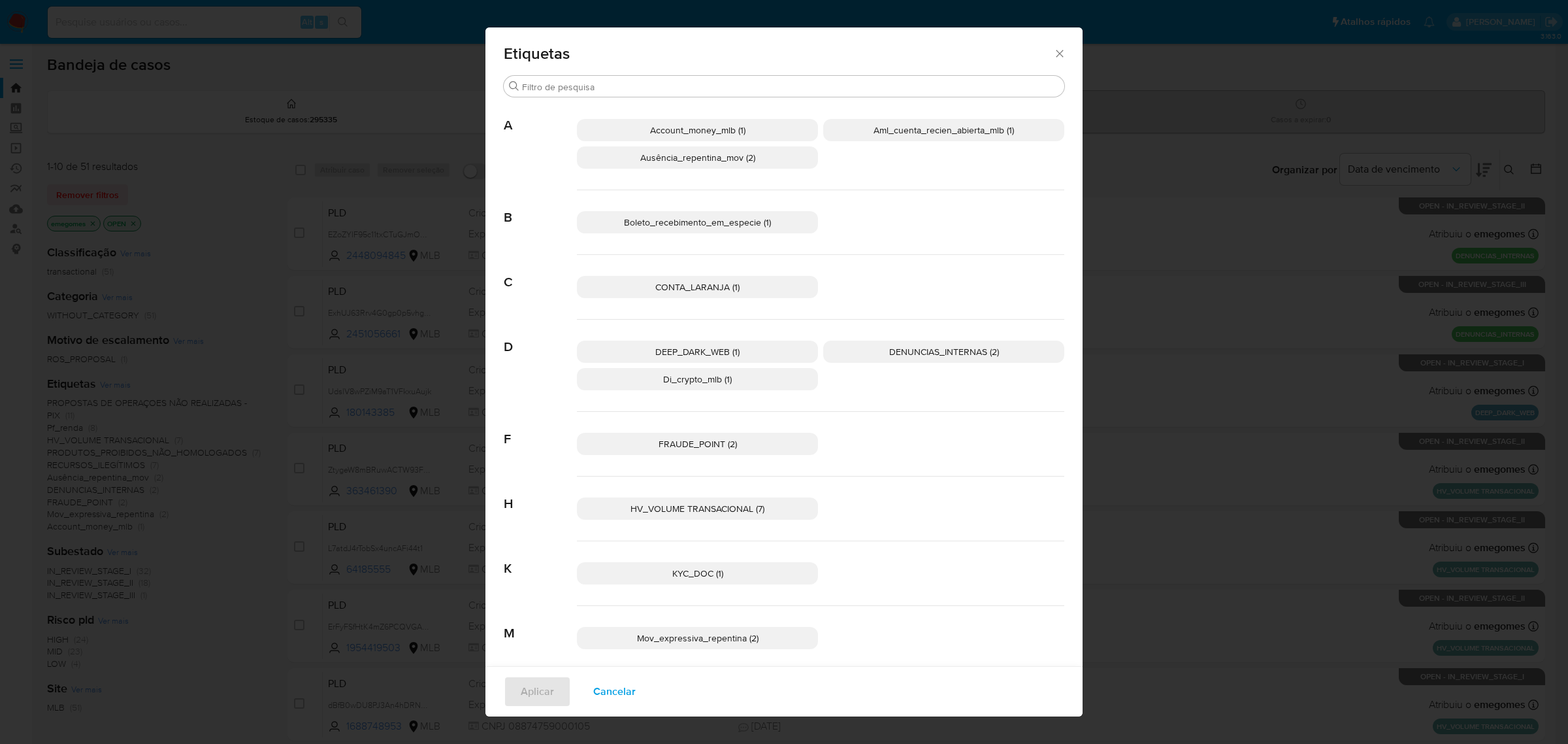
click at [689, 285] on span "CONTA_LARANJA (1)" at bounding box center [697, 287] width 84 height 13
click at [534, 688] on span "Aplicar" at bounding box center [537, 692] width 33 height 29
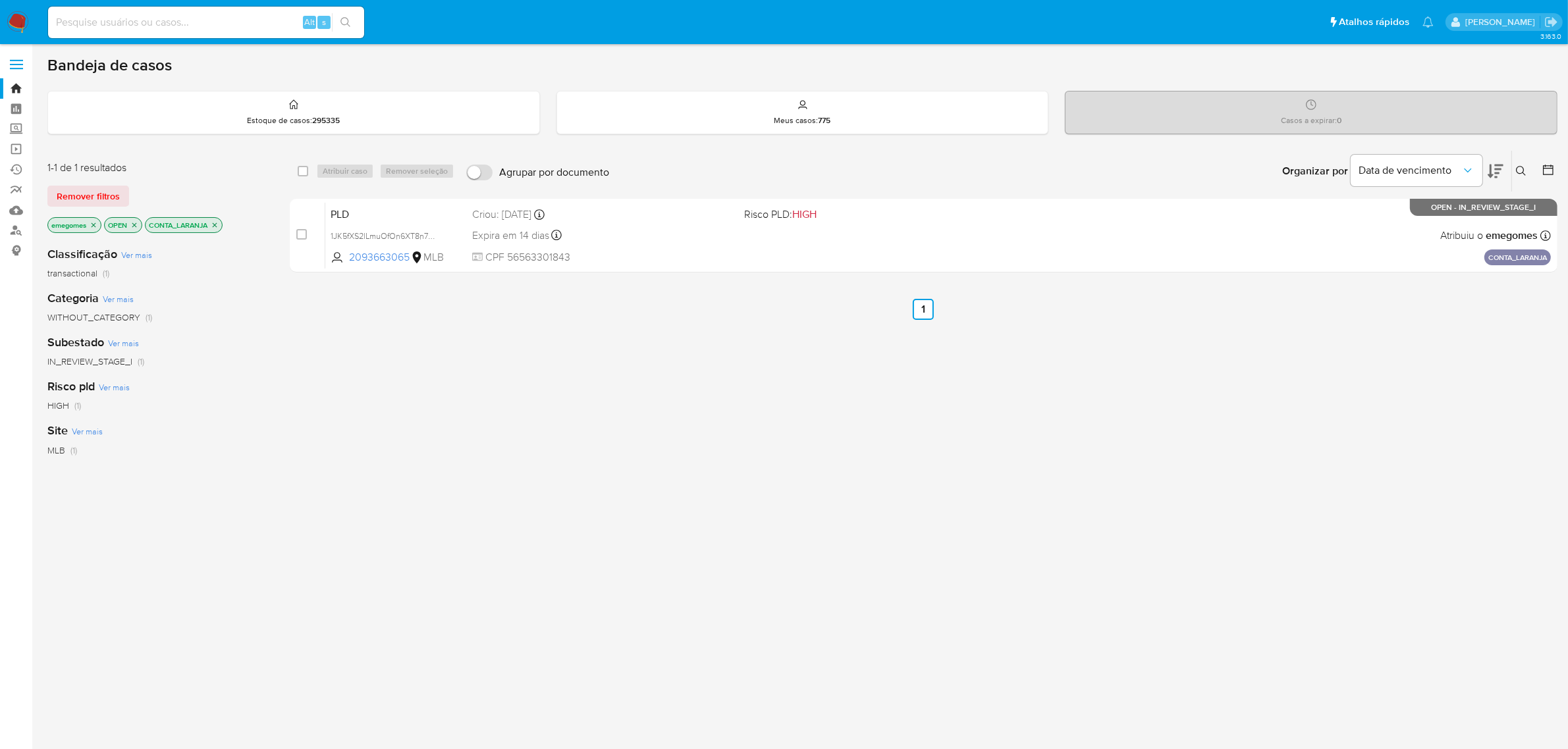
click at [185, 23] on input at bounding box center [205, 22] width 316 height 17
paste input "ExhUJ63Rrv4G0gp0p5vhgDbq"
type input "ExhUJ63Rrv4G0gp0p5vhgDbq"
click at [1531, 167] on button at bounding box center [1522, 171] width 21 height 16
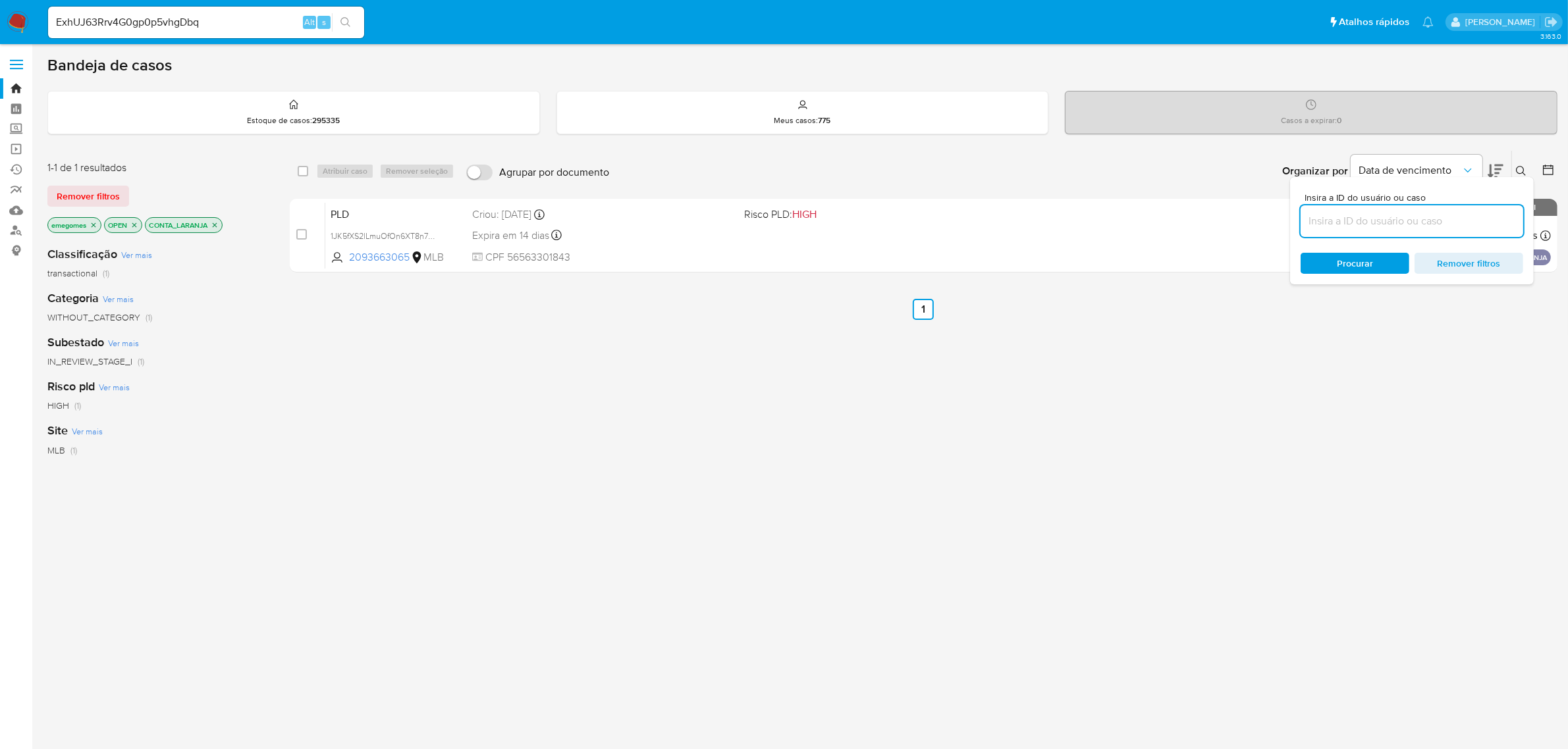
click at [1344, 224] on input at bounding box center [1412, 221] width 222 height 17
type input "ExhUJ63Rrv4G0gp0p5vhgDbq"
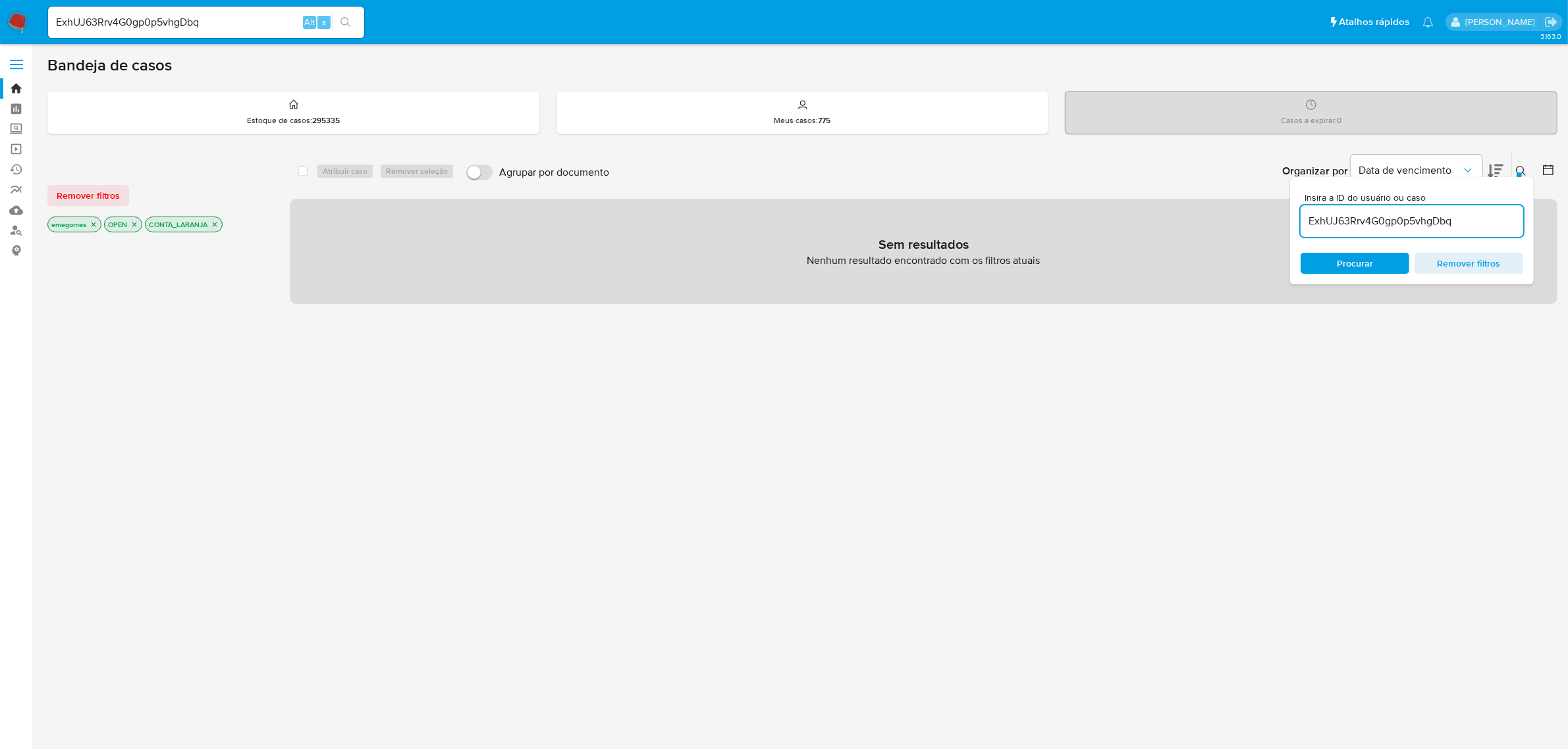
click at [91, 225] on icon "close-filter" at bounding box center [93, 224] width 8 height 8
click at [157, 227] on icon "close-filter" at bounding box center [158, 224] width 8 height 8
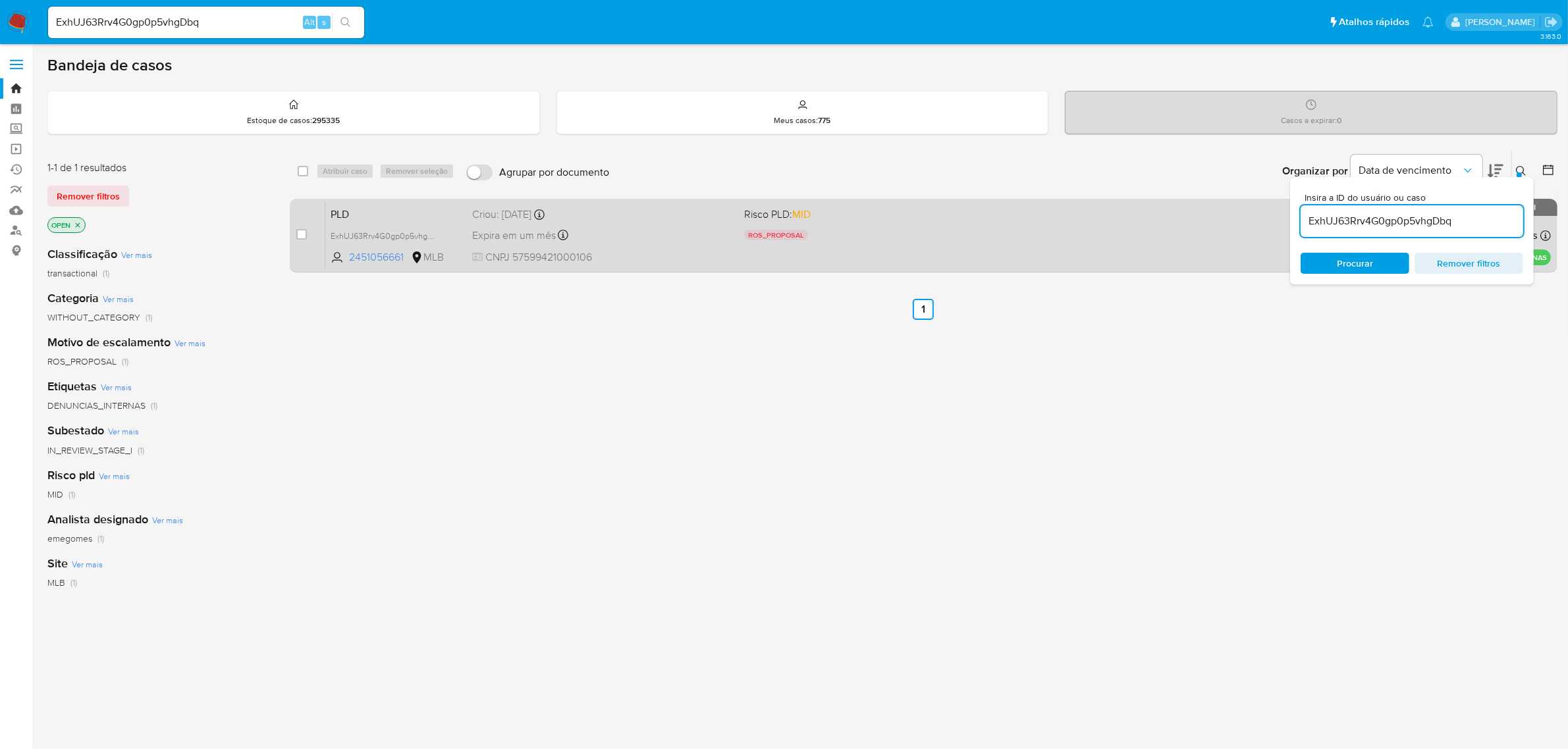
click at [647, 247] on div "PLD ExhUJ63Rrv4G0gp0p5vhgDbq 2451056661 MLB Risco PLD: MID ROS_PROPOSAL Motivo …" at bounding box center [938, 234] width 1225 height 66
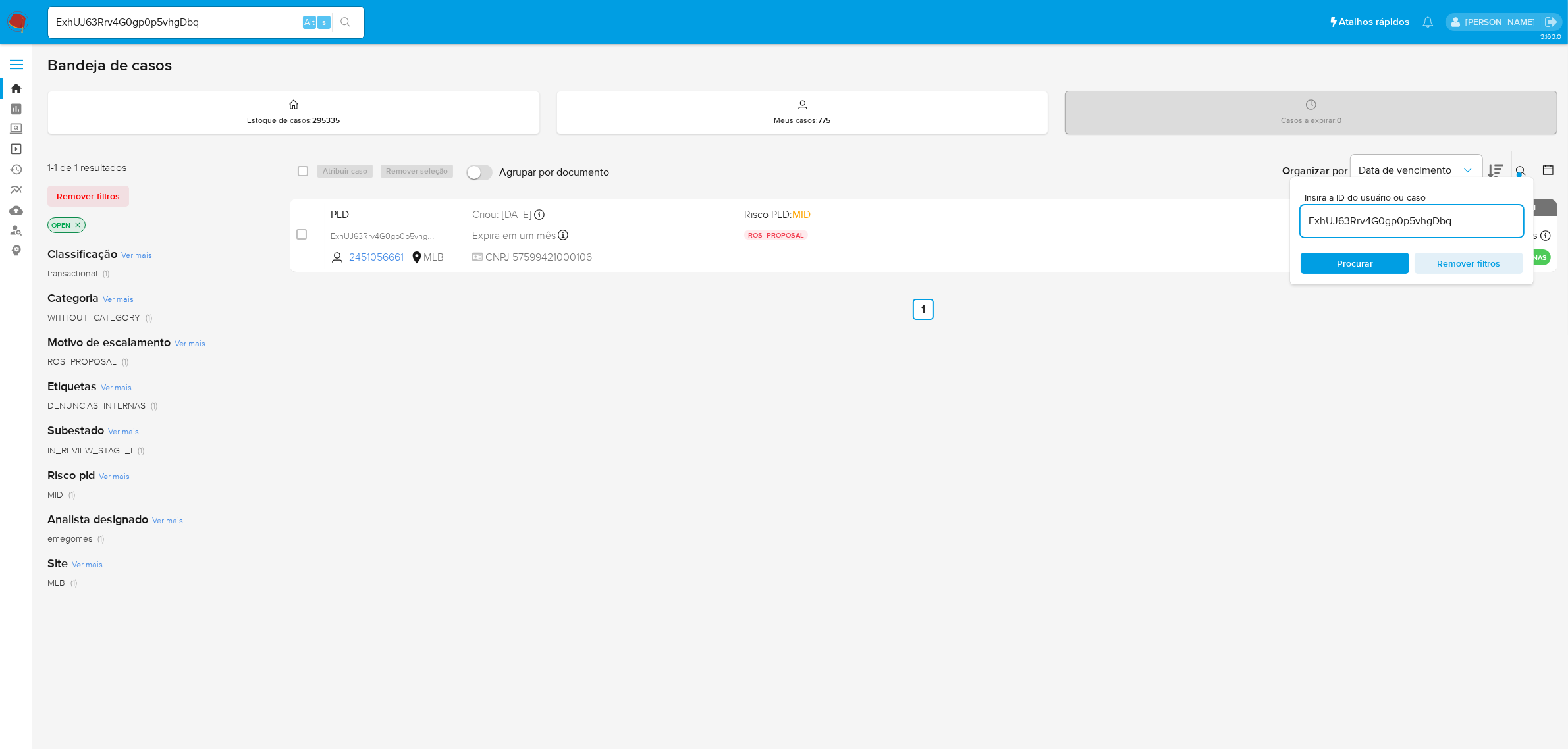
click at [20, 149] on link "Operações em massa" at bounding box center [78, 149] width 157 height 21
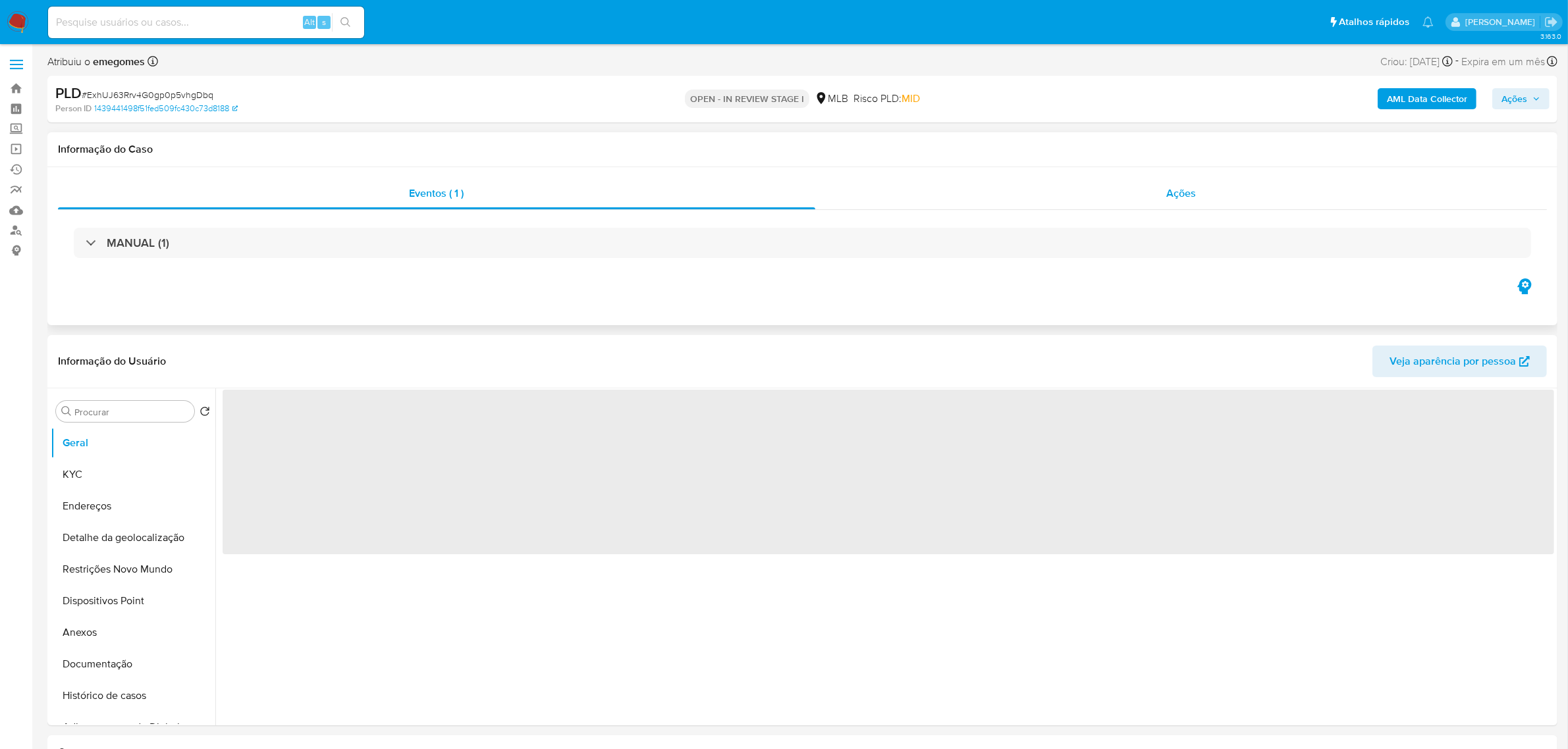
click at [1174, 192] on span "Ações" at bounding box center [1181, 192] width 30 height 15
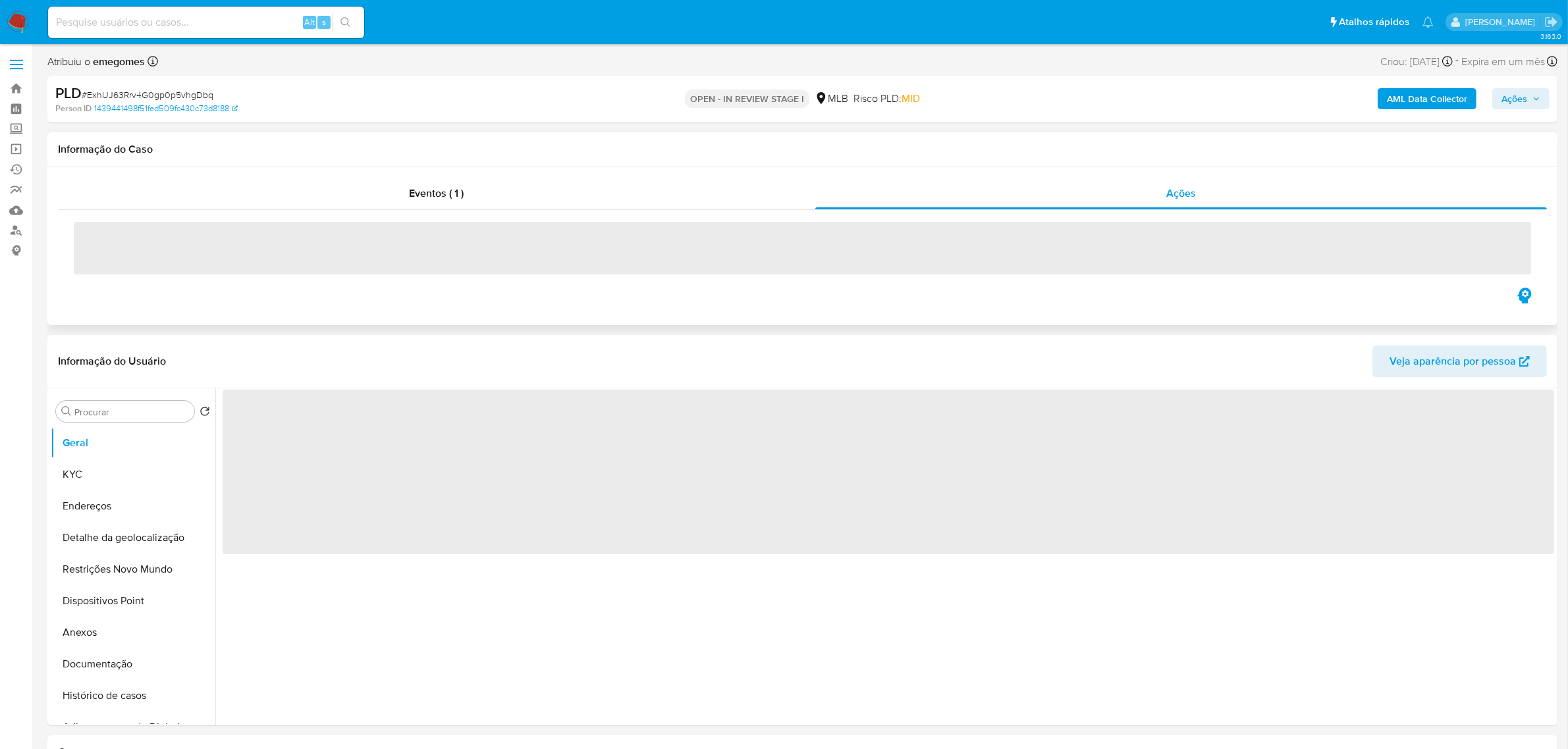
select select "10"
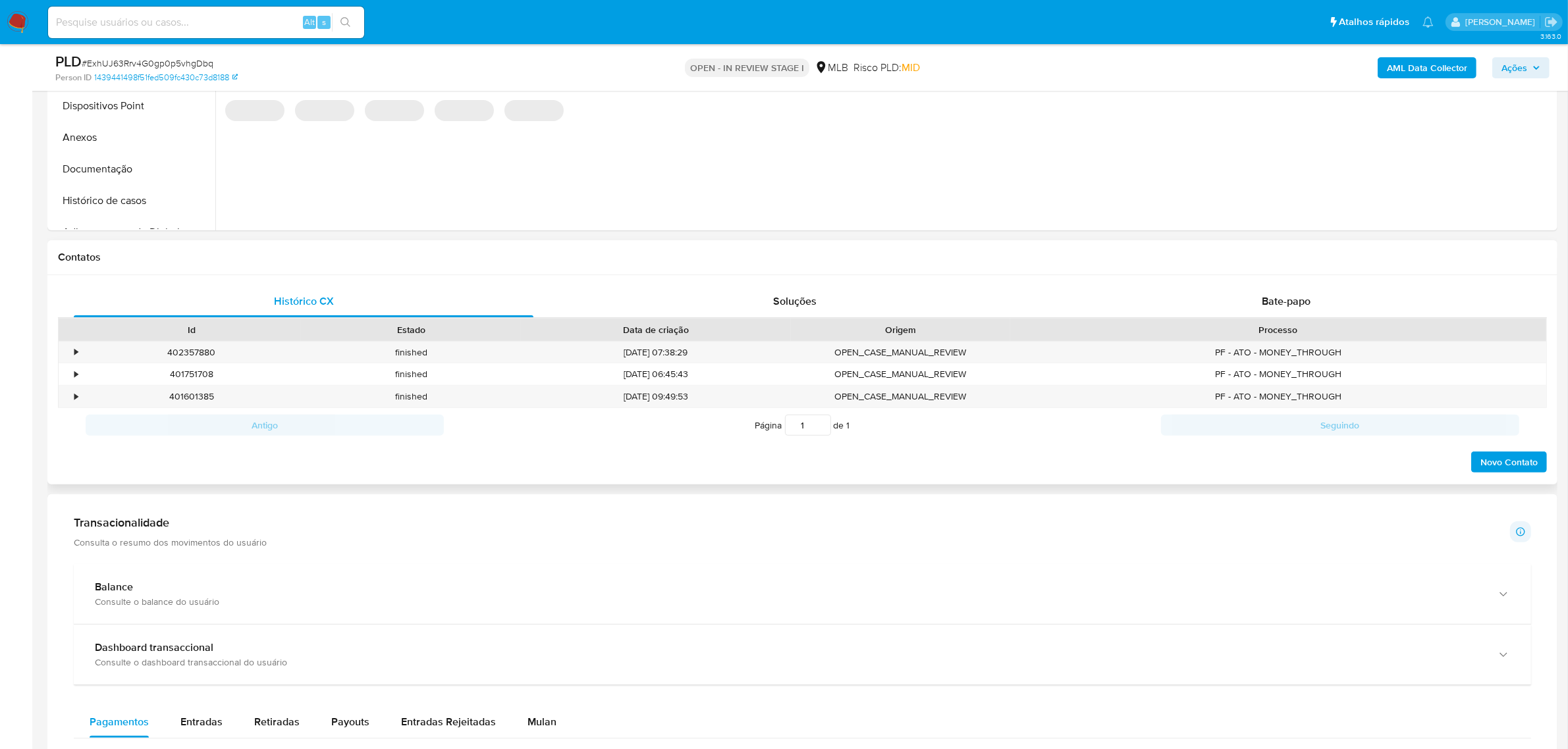
scroll to position [494, 0]
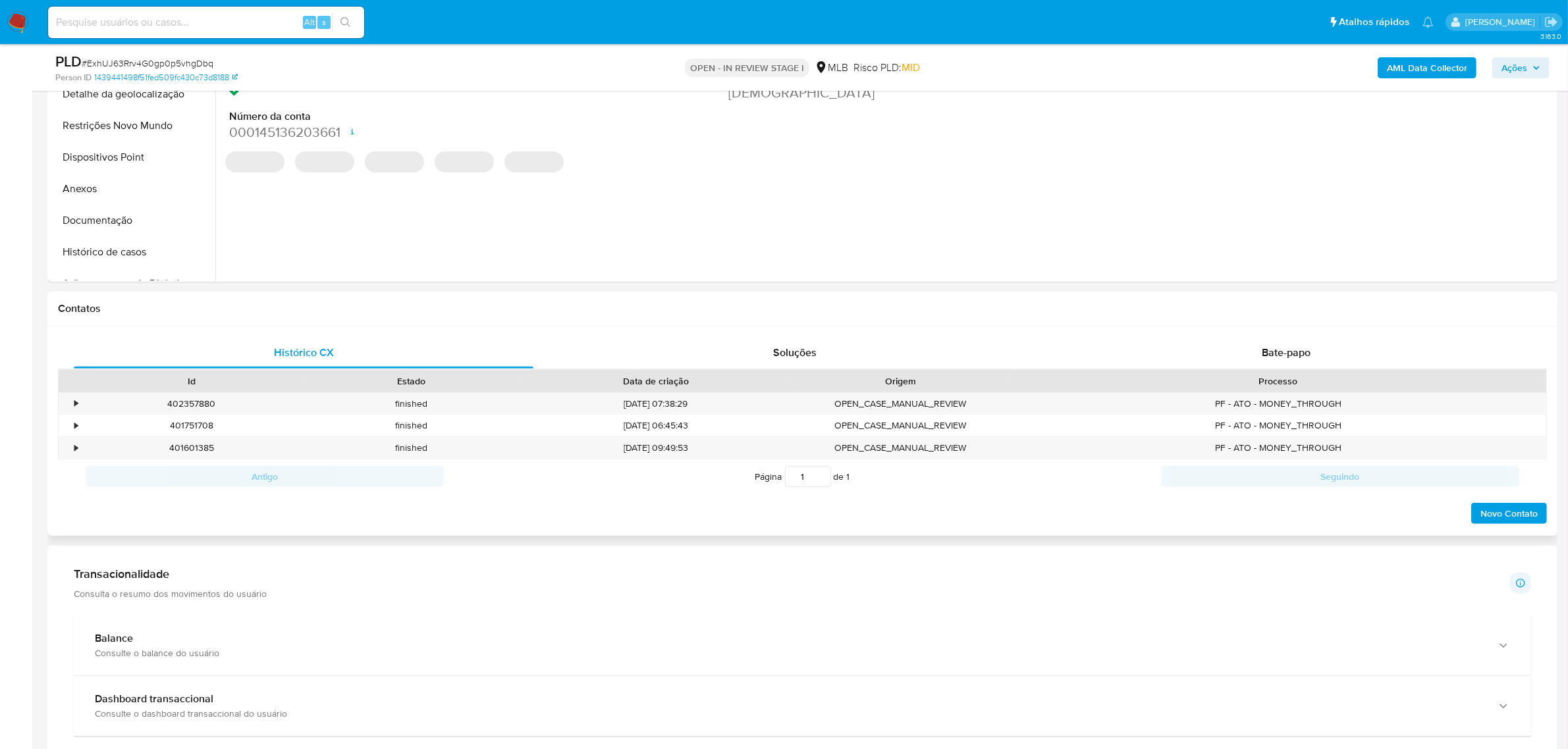
click at [1291, 244] on div "ID do usuário 2451056661 Person ID 1439441498f51fed509fc430c73d8188 Data de reg…" at bounding box center [884, 113] width 1338 height 337
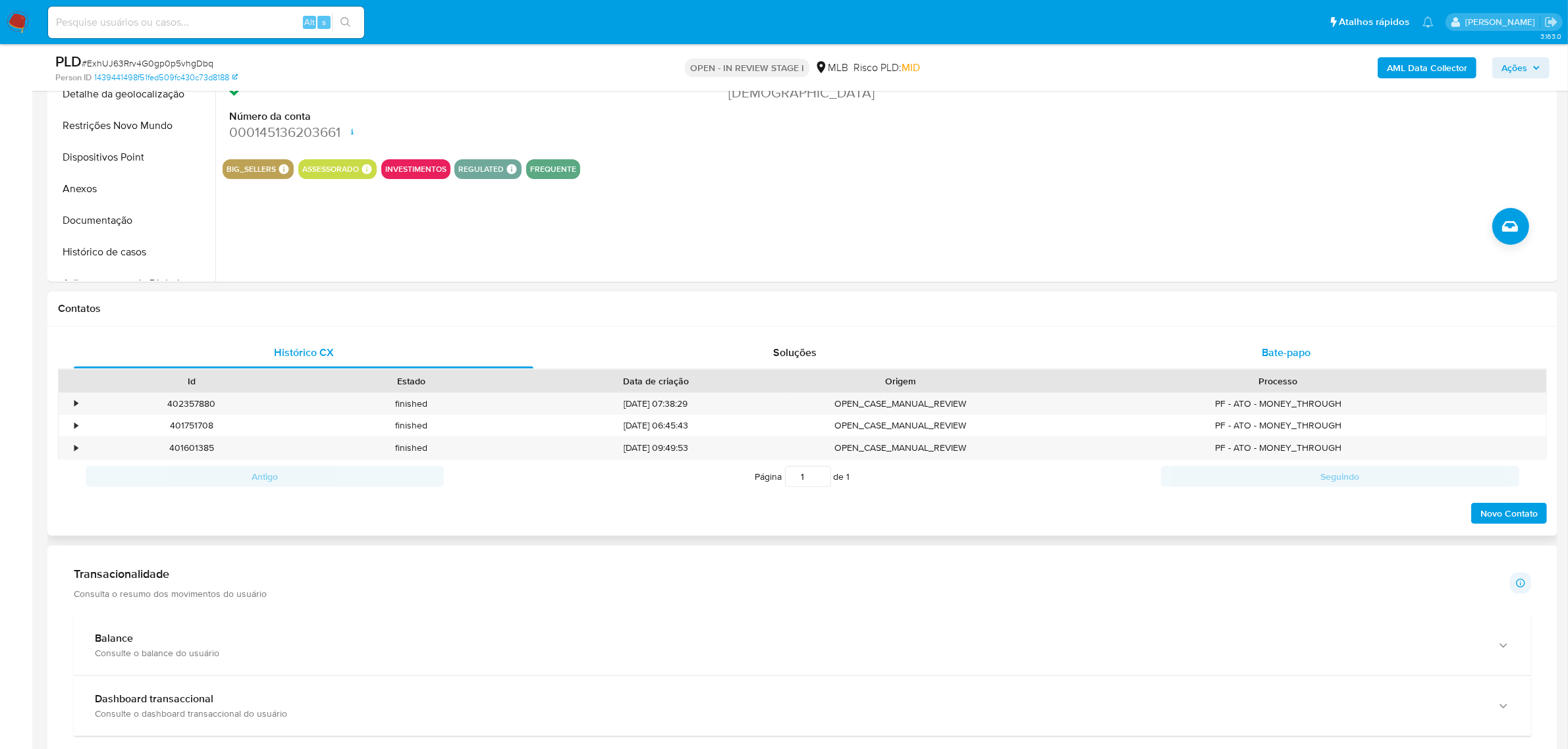
click at [1279, 346] on span "Bate-papo" at bounding box center [1286, 352] width 48 height 15
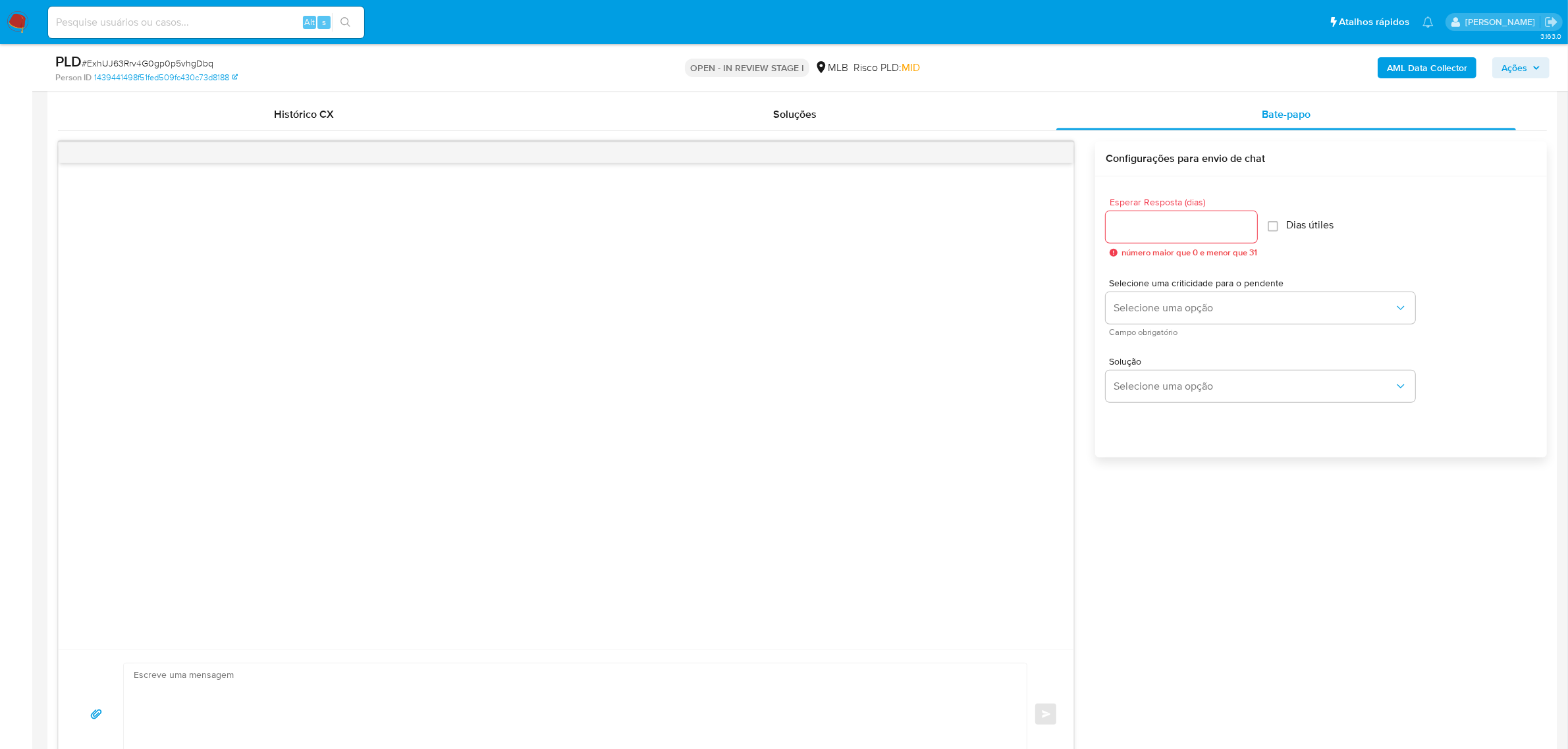
scroll to position [740, 0]
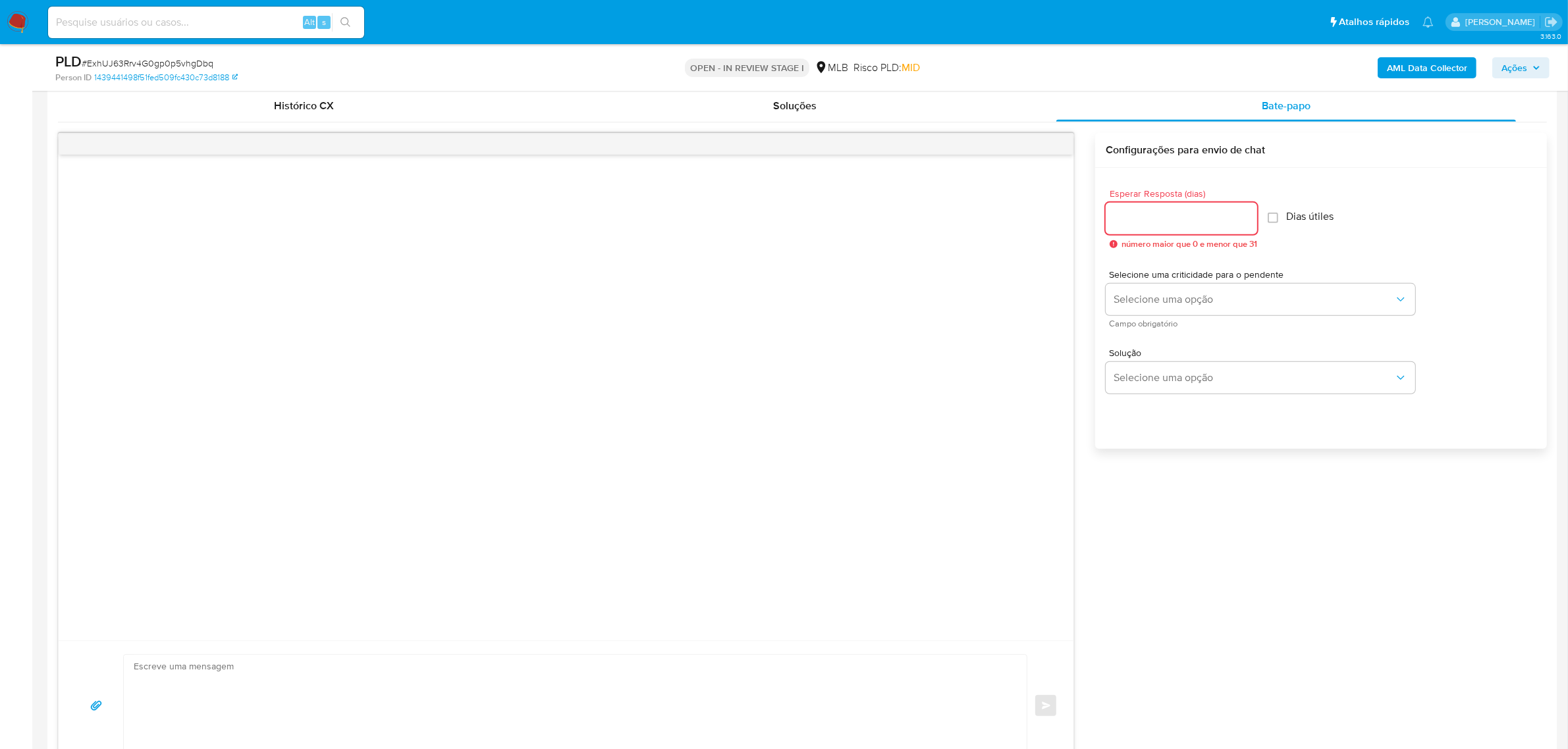
click at [1199, 218] on input "Esperar Resposta (dias)" at bounding box center [1181, 219] width 151 height 17
type input "3"
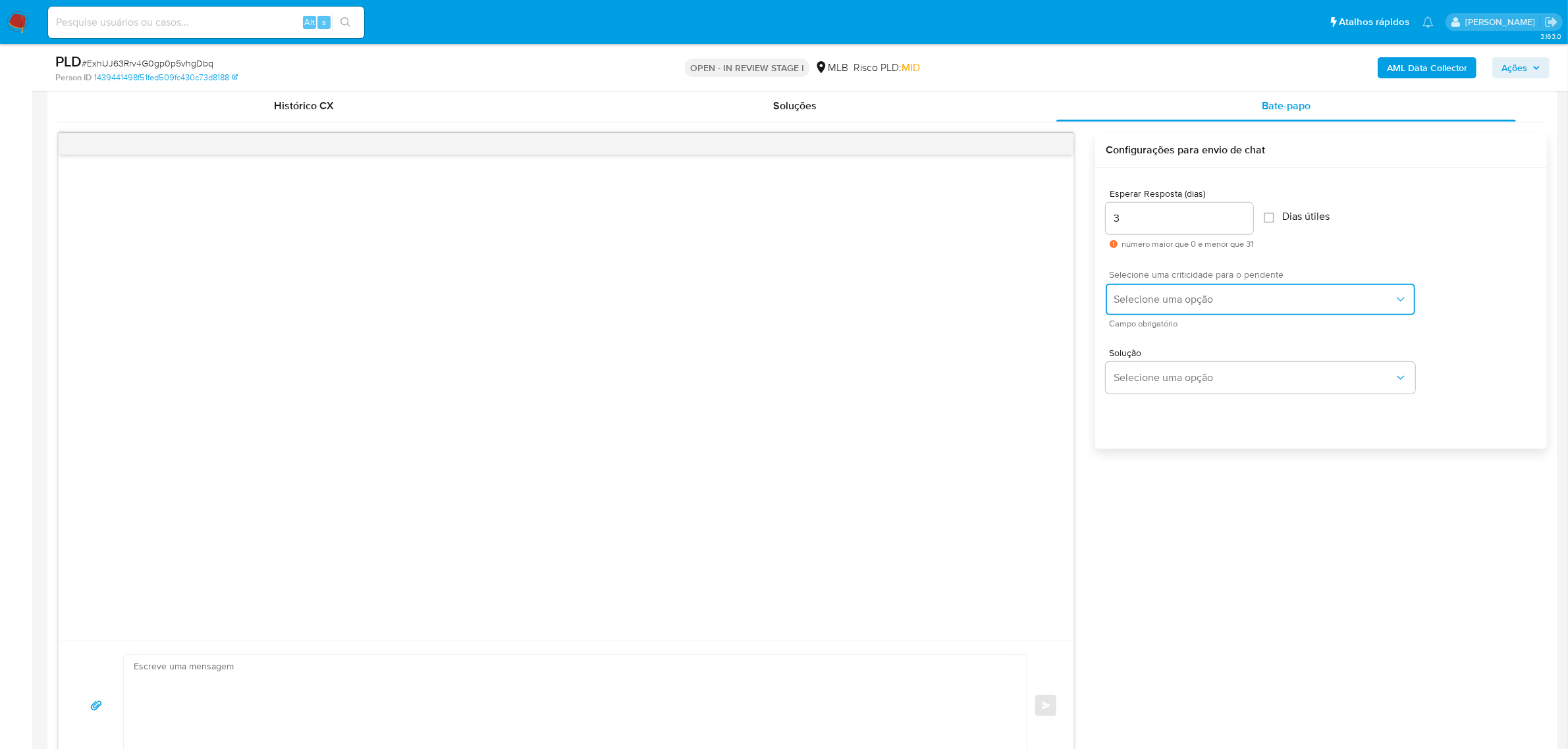
click at [1241, 294] on span "Selecione uma opção" at bounding box center [1254, 299] width 280 height 13
click at [1159, 296] on div "LOW" at bounding box center [1258, 301] width 288 height 26
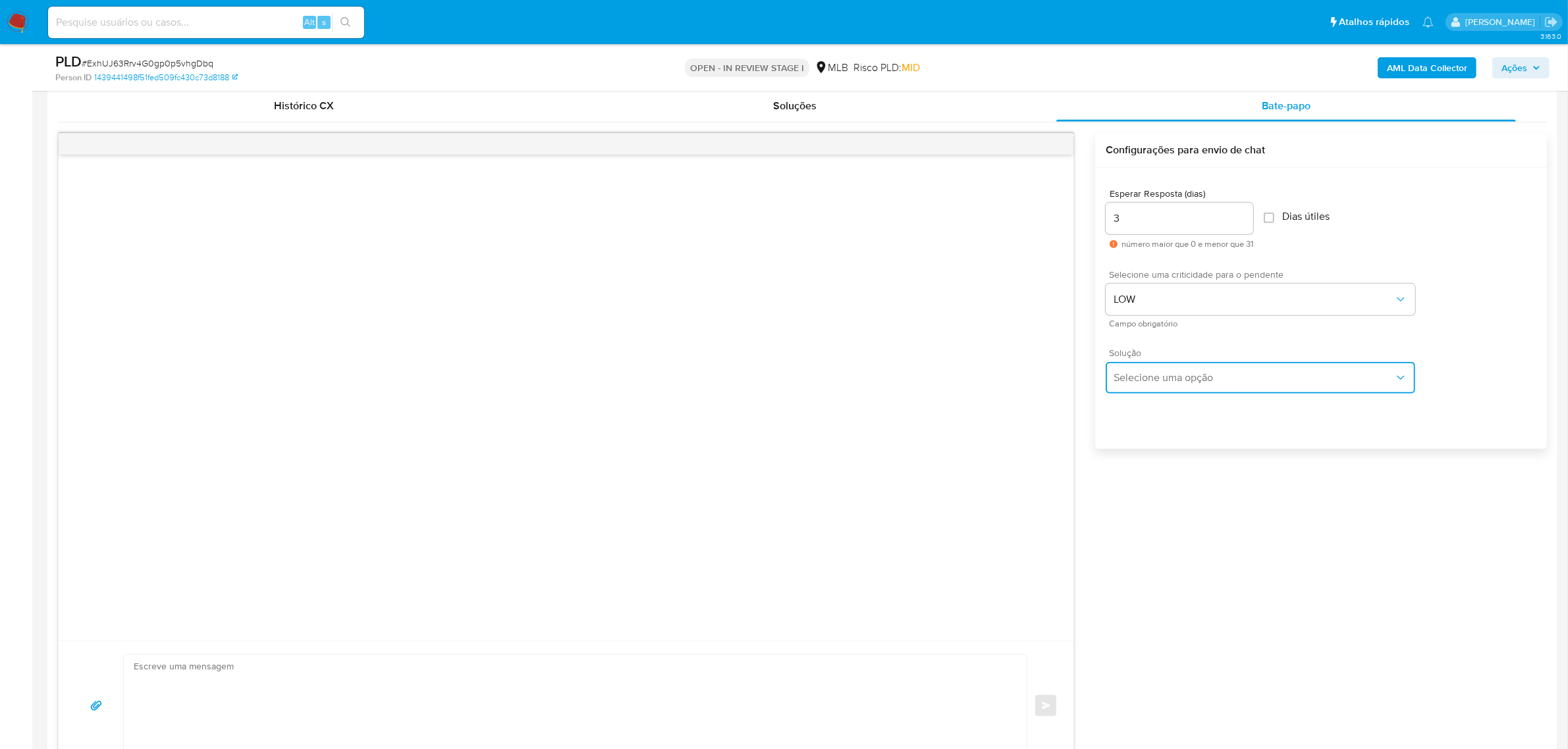
click at [1151, 369] on button "Selecione uma opção" at bounding box center [1260, 378] width 309 height 31
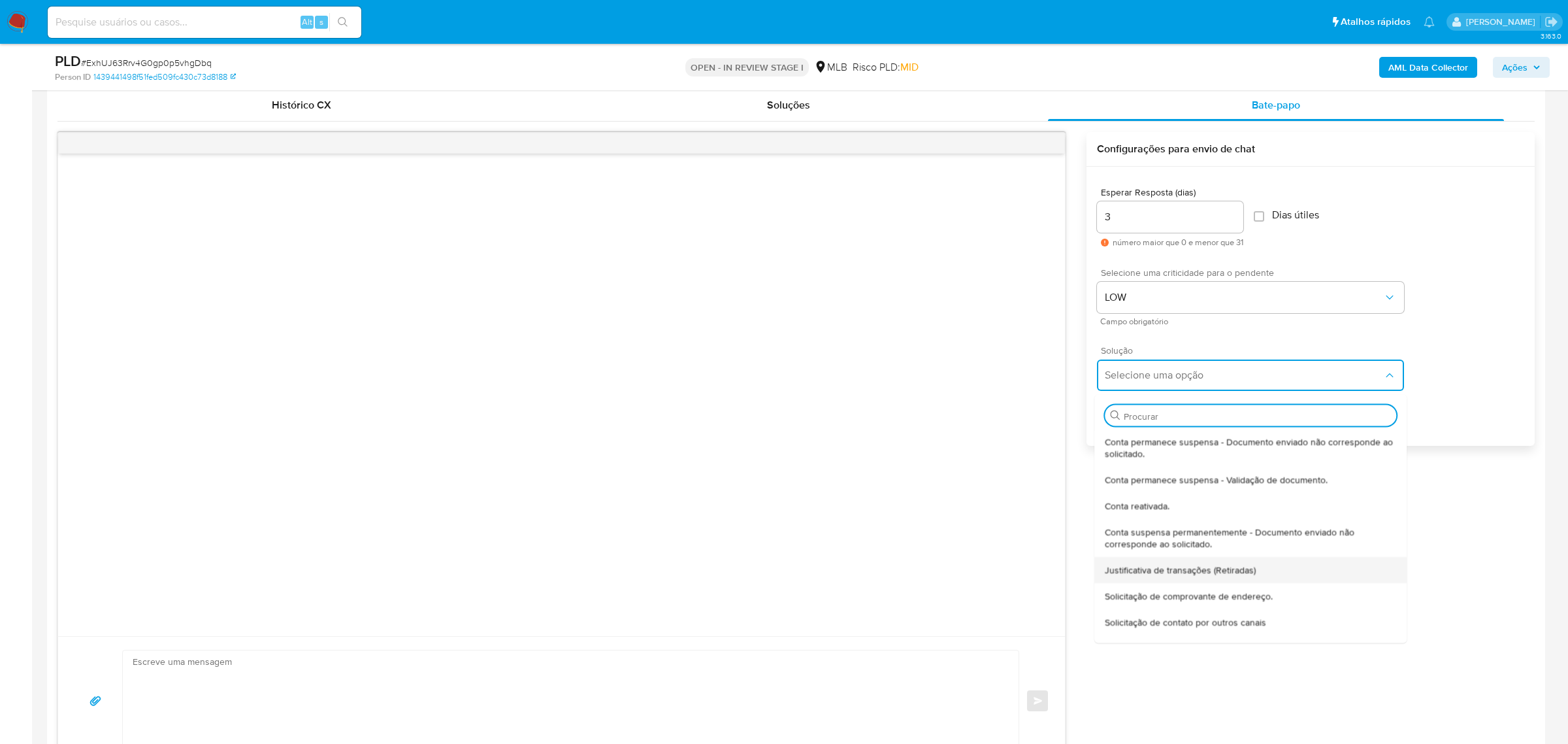
click at [1184, 568] on span "Justificativa de transações (Retiradas)" at bounding box center [1180, 569] width 151 height 12
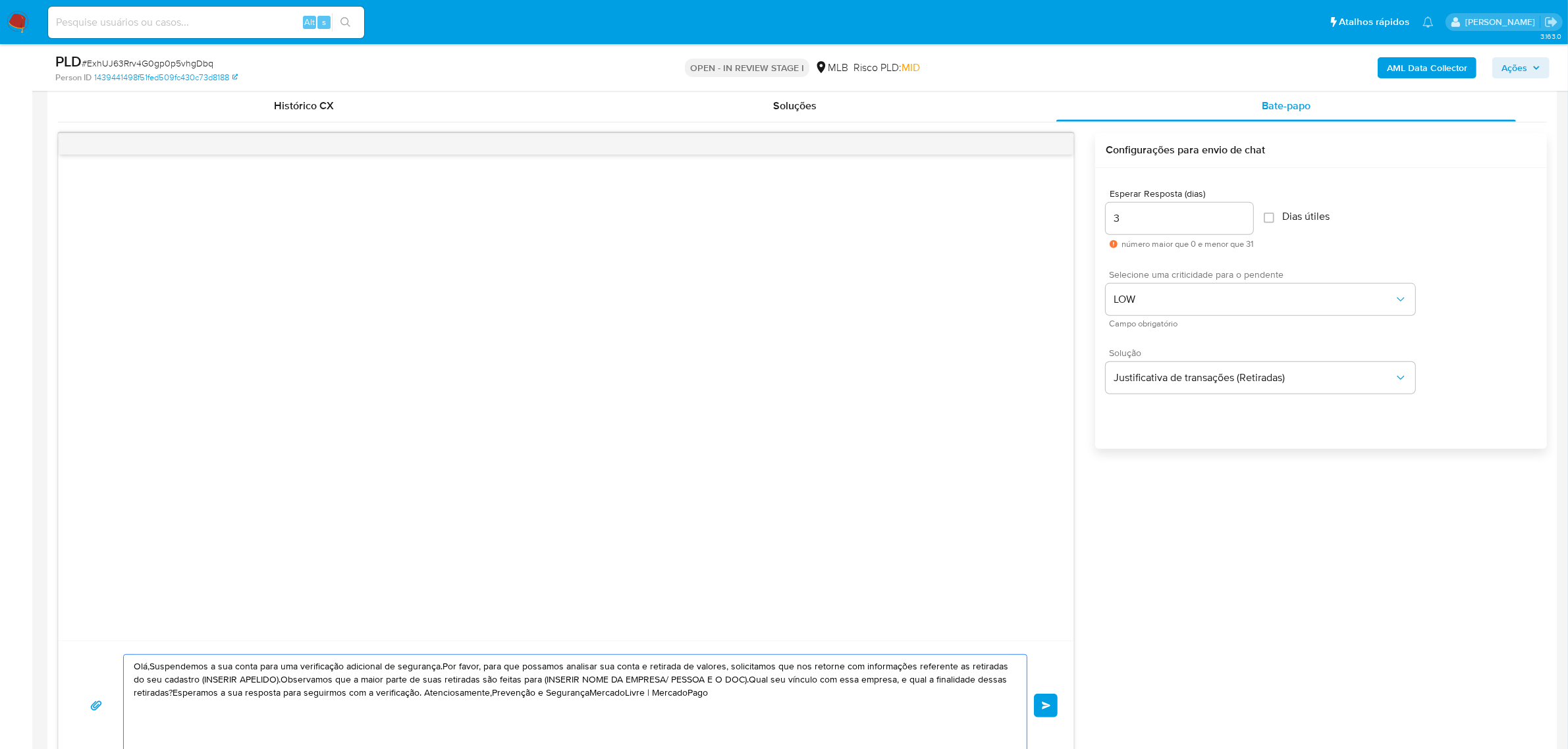
drag, startPoint x: 722, startPoint y: 698, endPoint x: 111, endPoint y: 658, distance: 612.3
click at [111, 658] on div "Olá,Suspendemos a sua conta para uma verificação adicional de segurança.Por fav…" at bounding box center [565, 706] width 983 height 103
paste textarea "! Estamos realizando uma verificação adicional de segurança em contas de usuári…"
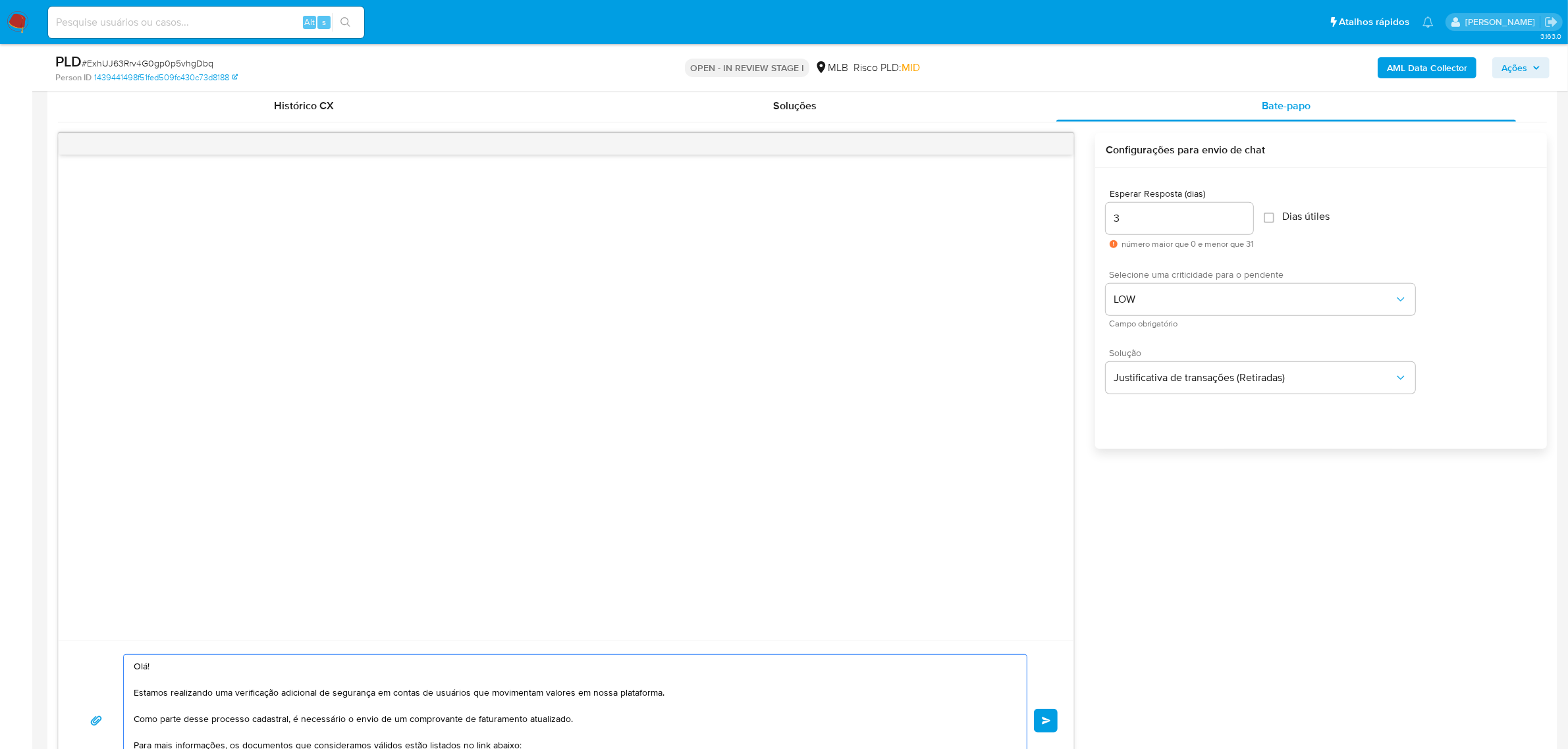
scroll to position [189, 0]
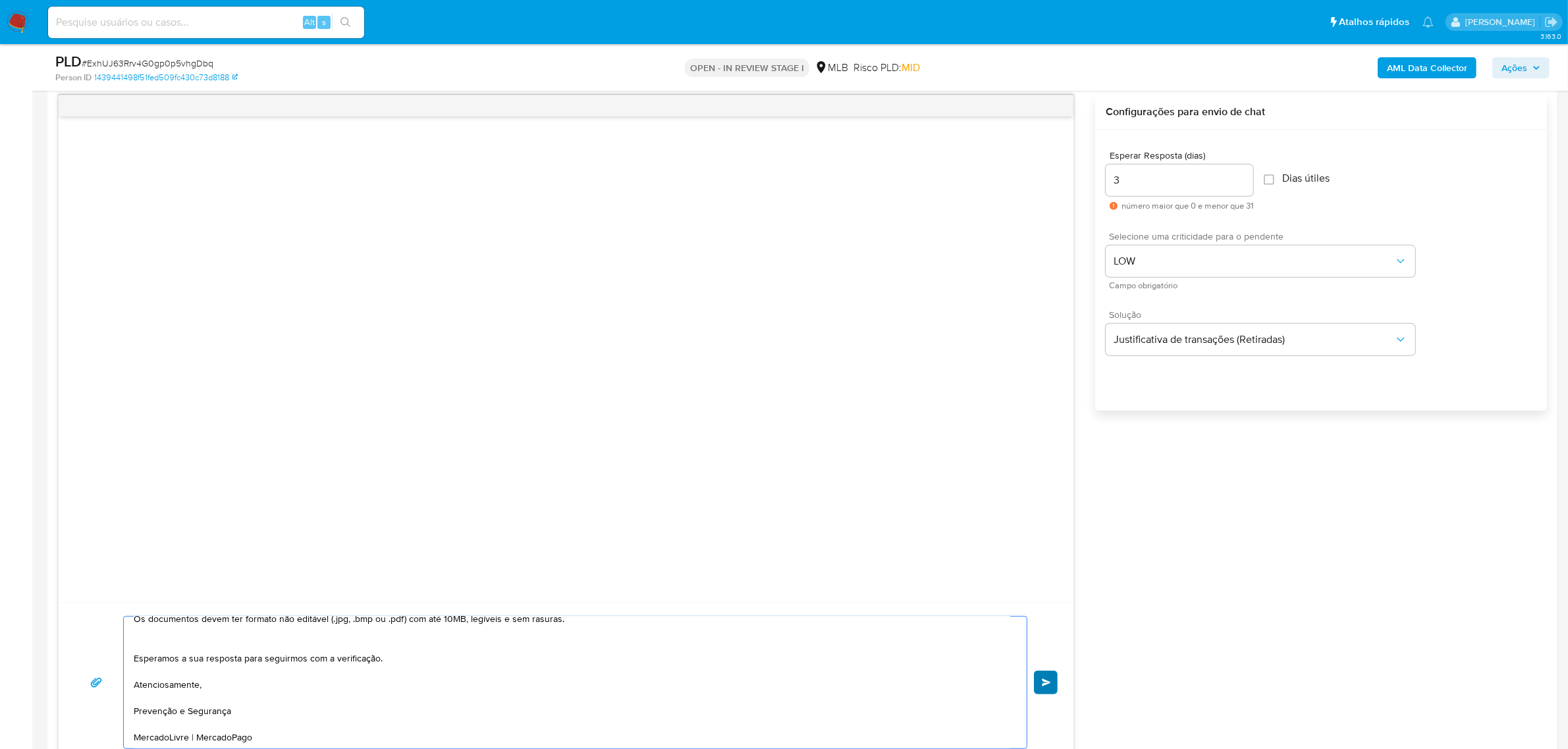
type textarea "Olá! Estamos realizando uma verificação adicional de segurança em contas de usu…"
click at [1055, 684] on button "common.send" at bounding box center [1045, 682] width 24 height 24
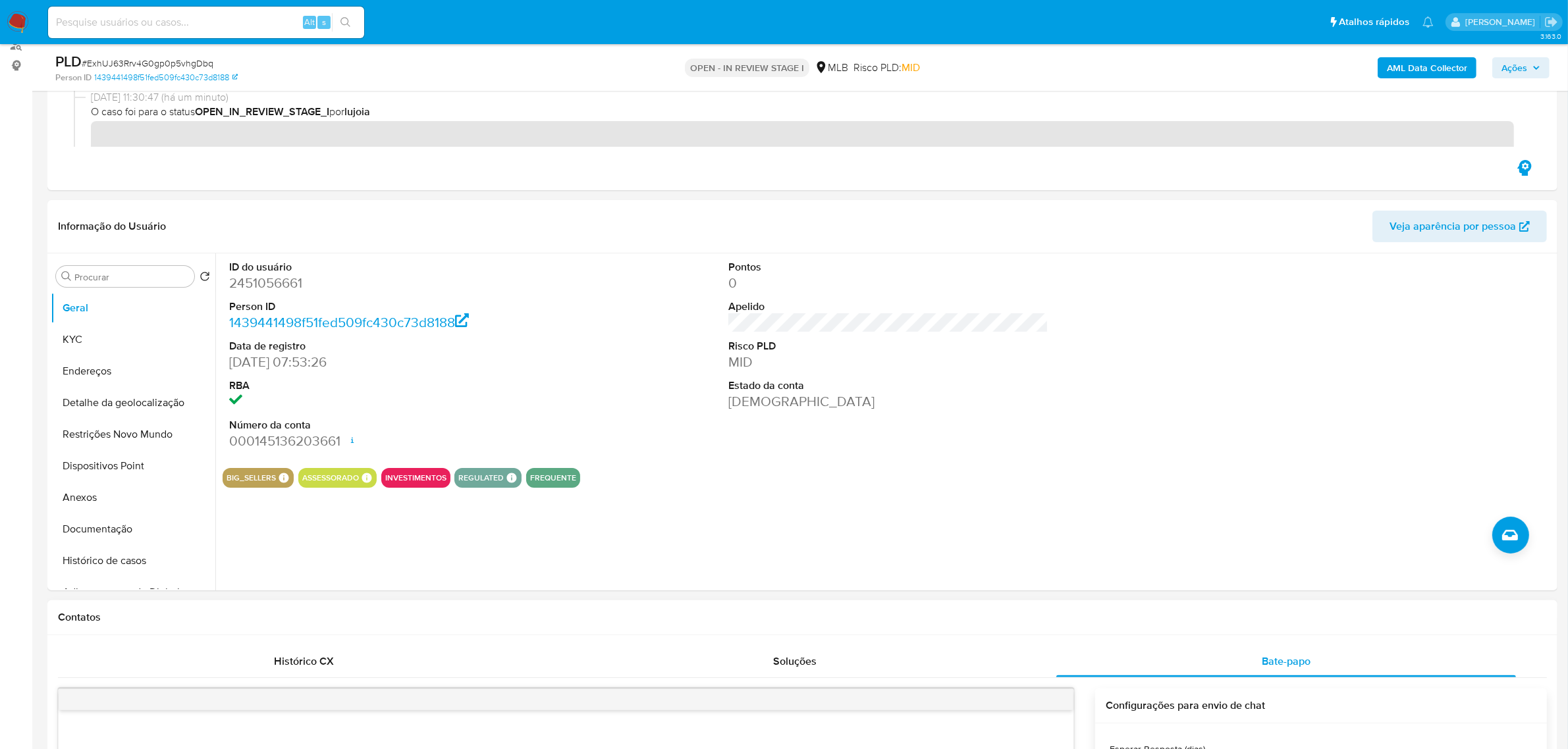
scroll to position [0, 0]
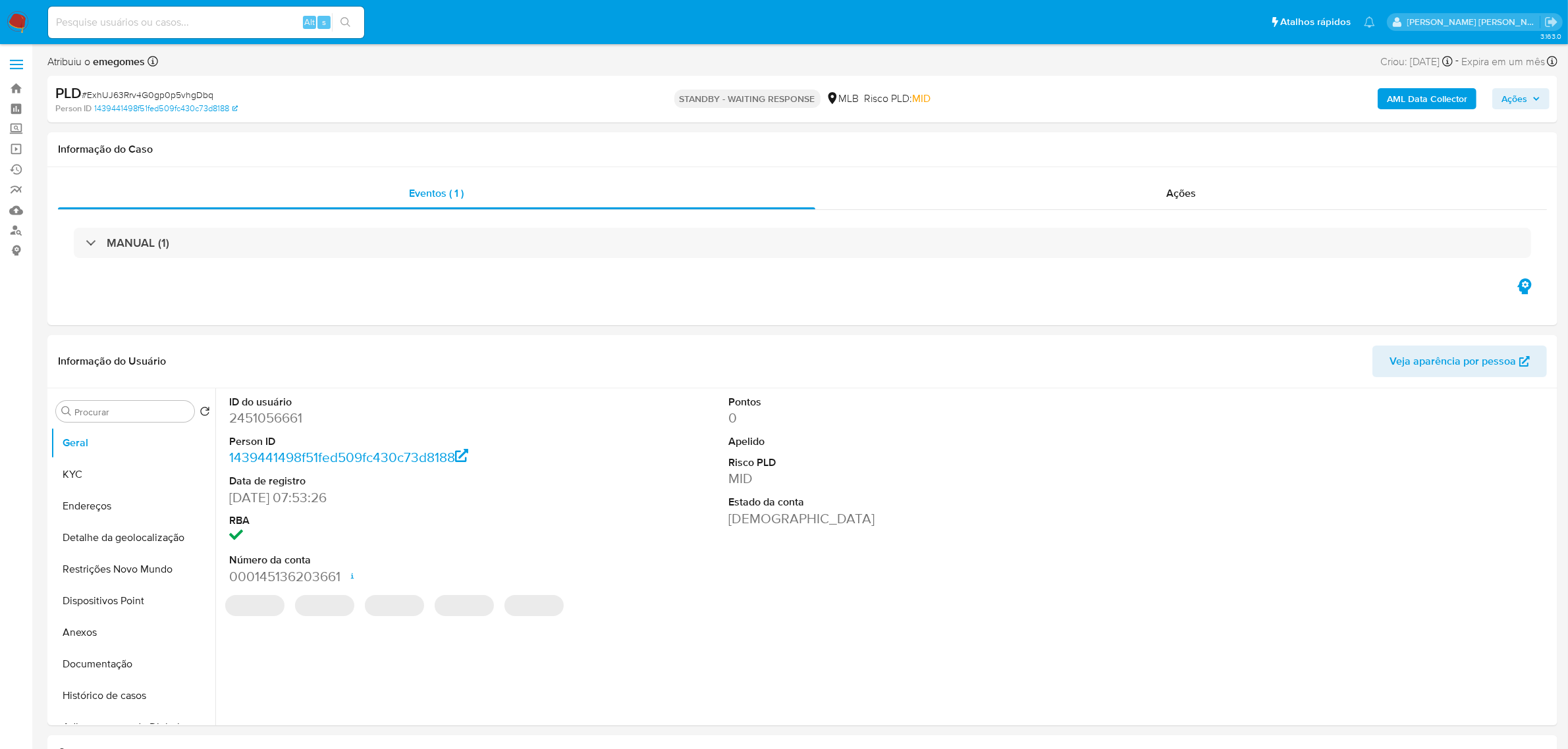
select select "10"
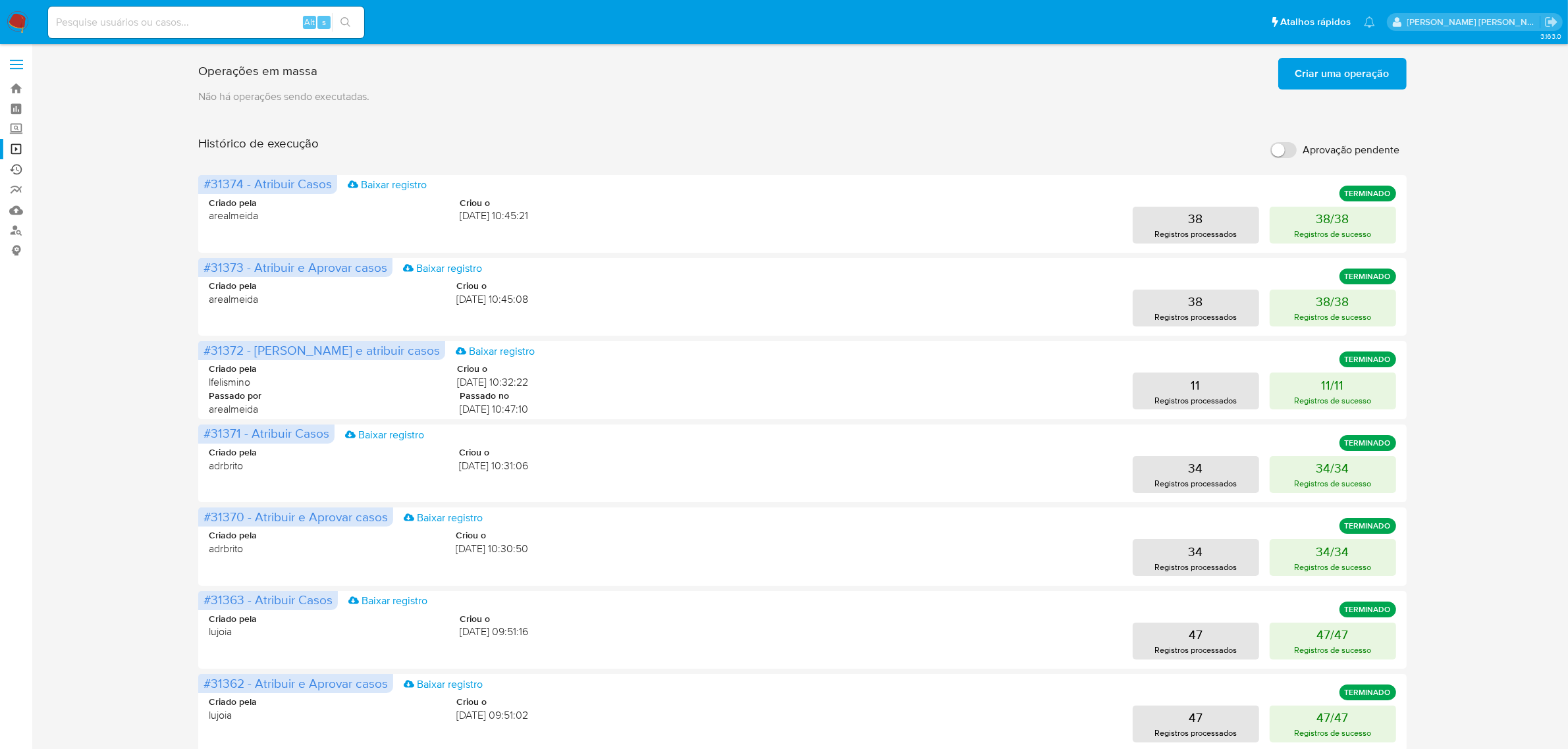
click at [21, 168] on link "Ejecuções automáticas" at bounding box center [78, 169] width 157 height 21
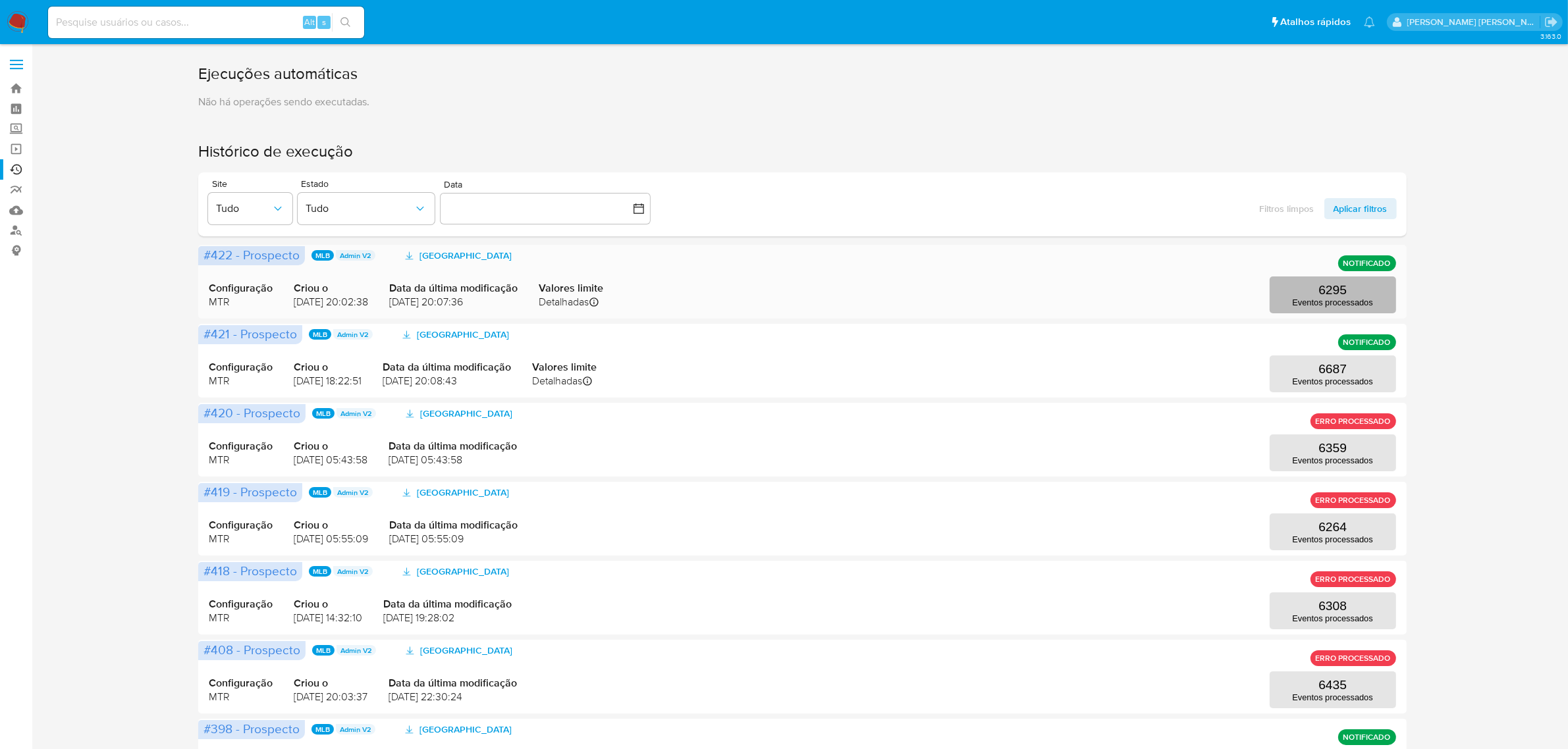
click at [1360, 285] on button "6295 Eventos processados" at bounding box center [1332, 295] width 126 height 37
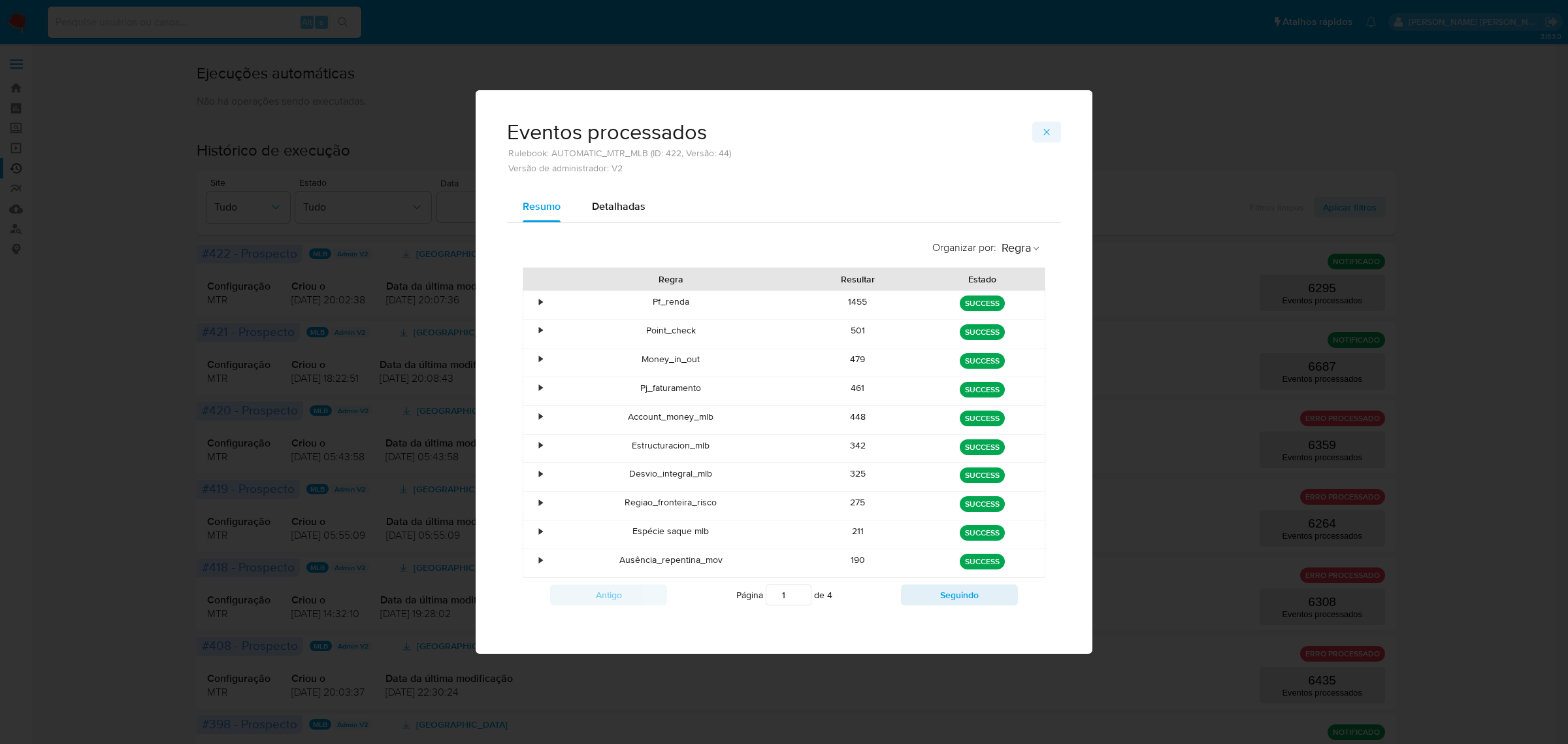
click at [1055, 123] on button "button" at bounding box center [1047, 132] width 29 height 21
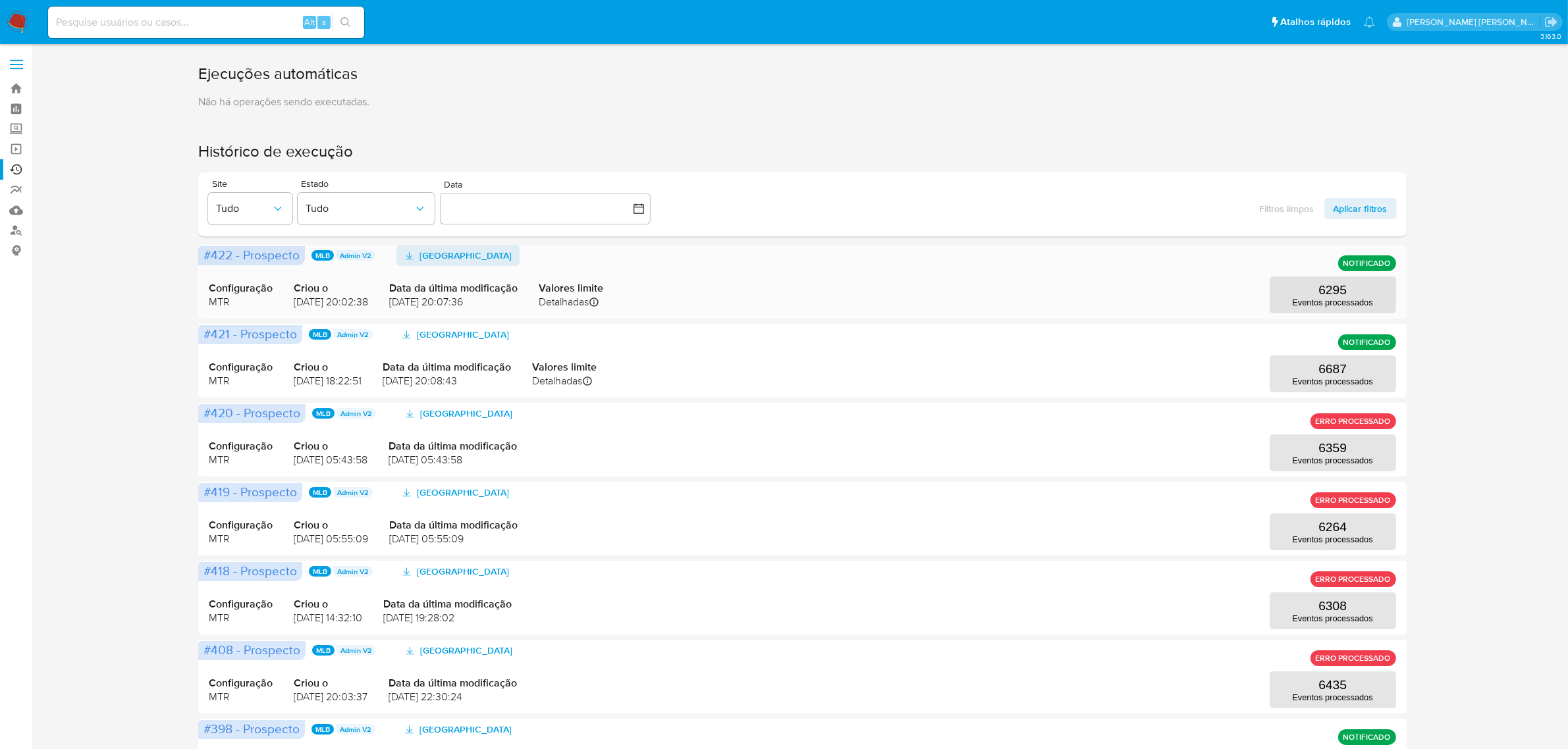
click at [489, 257] on span "[GEOGRAPHIC_DATA]" at bounding box center [465, 256] width 92 height 21
click at [473, 251] on span "[GEOGRAPHIC_DATA]" at bounding box center [465, 256] width 92 height 21
click at [466, 254] on span "[GEOGRAPHIC_DATA]" at bounding box center [465, 256] width 92 height 21
